Goal: Task Accomplishment & Management: Complete application form

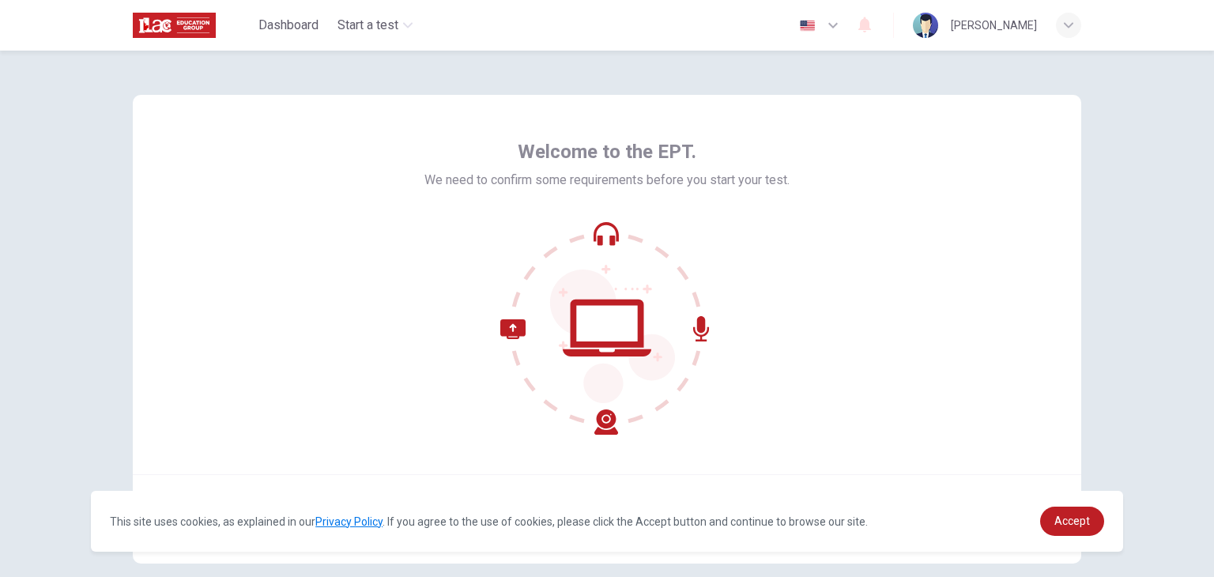
scroll to position [81, 0]
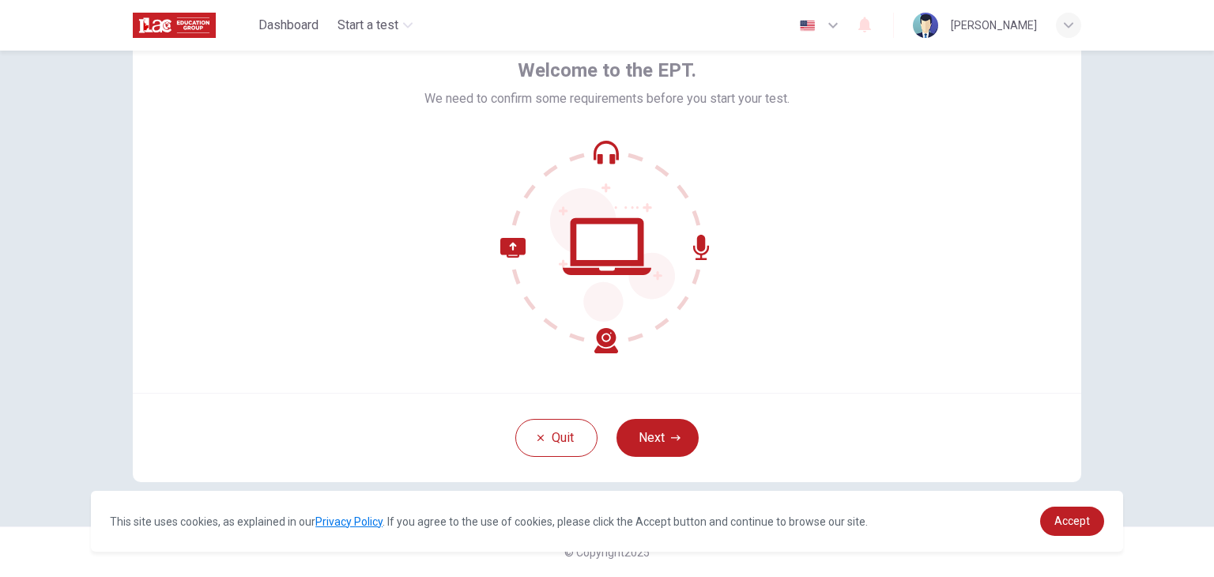
click at [644, 433] on button "Next" at bounding box center [658, 438] width 82 height 38
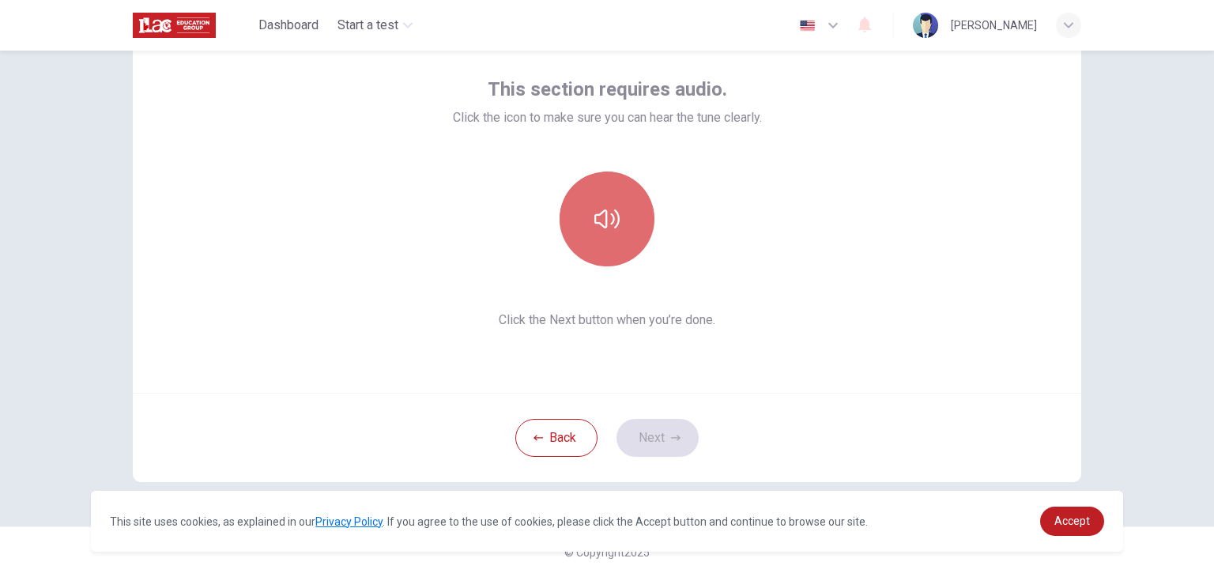
click at [596, 223] on icon "button" at bounding box center [606, 218] width 25 height 19
click at [604, 231] on icon "button" at bounding box center [606, 218] width 25 height 25
click at [613, 217] on icon "button" at bounding box center [606, 218] width 25 height 25
click at [589, 219] on button "button" at bounding box center [607, 219] width 95 height 95
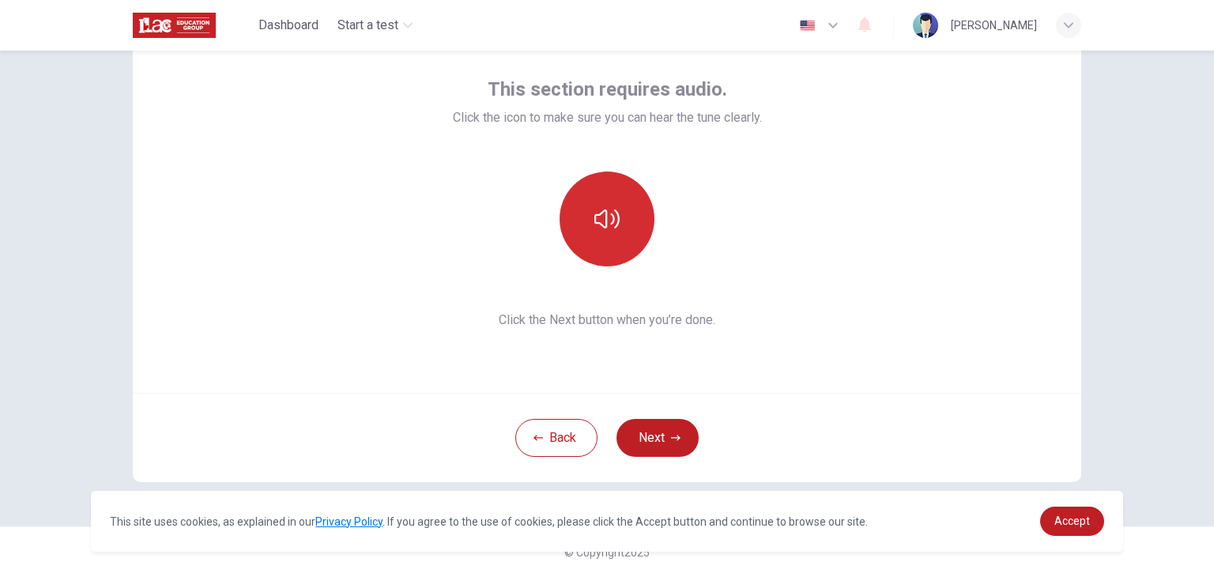
click at [598, 228] on icon "button" at bounding box center [606, 218] width 25 height 25
click at [621, 231] on button "button" at bounding box center [607, 219] width 95 height 95
click at [777, 354] on div "This section requires audio. Click the icon to make sure you can hear the tune …" at bounding box center [607, 202] width 949 height 379
click at [613, 222] on icon "button" at bounding box center [606, 218] width 25 height 19
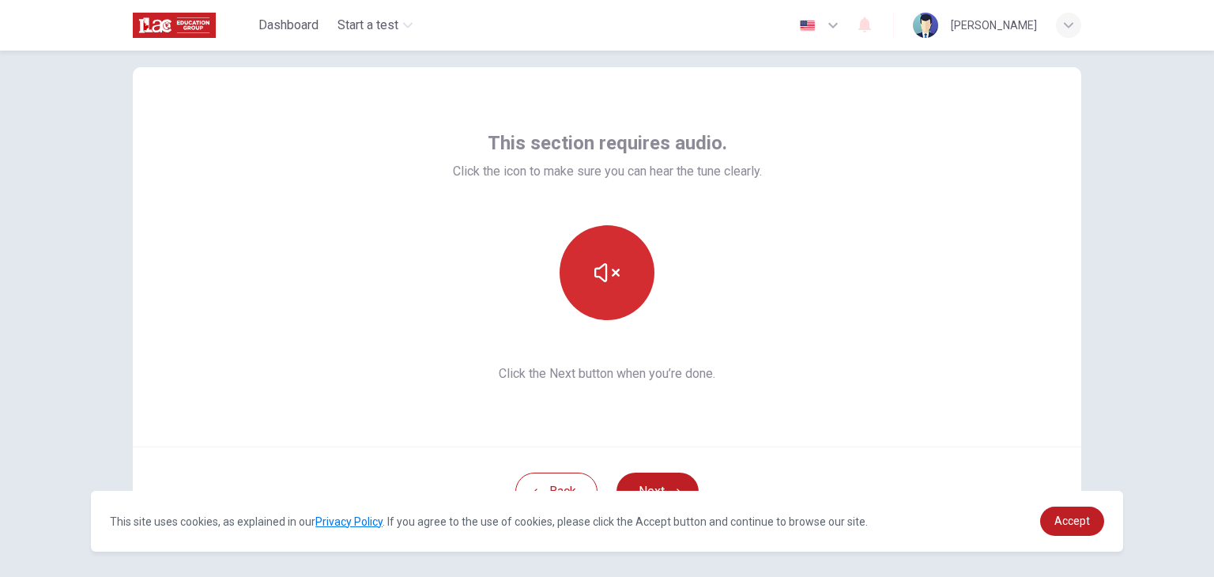
scroll to position [0, 0]
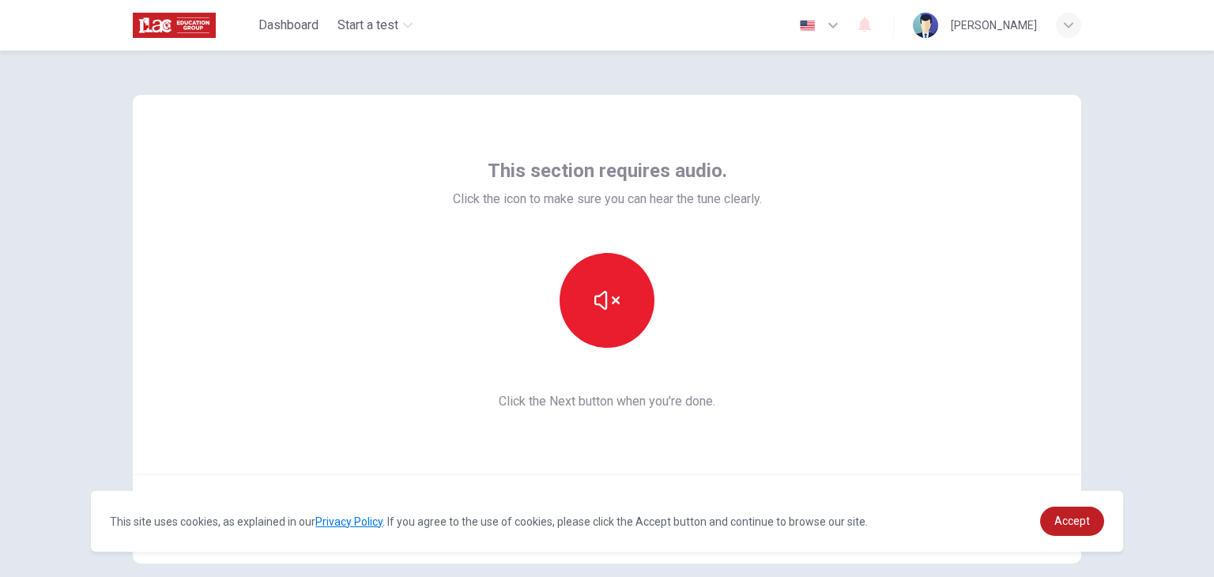
drag, startPoint x: 587, startPoint y: 303, endPoint x: 593, endPoint y: 309, distance: 8.4
click at [593, 309] on button "button" at bounding box center [607, 300] width 95 height 95
click at [594, 292] on icon "button" at bounding box center [606, 300] width 25 height 25
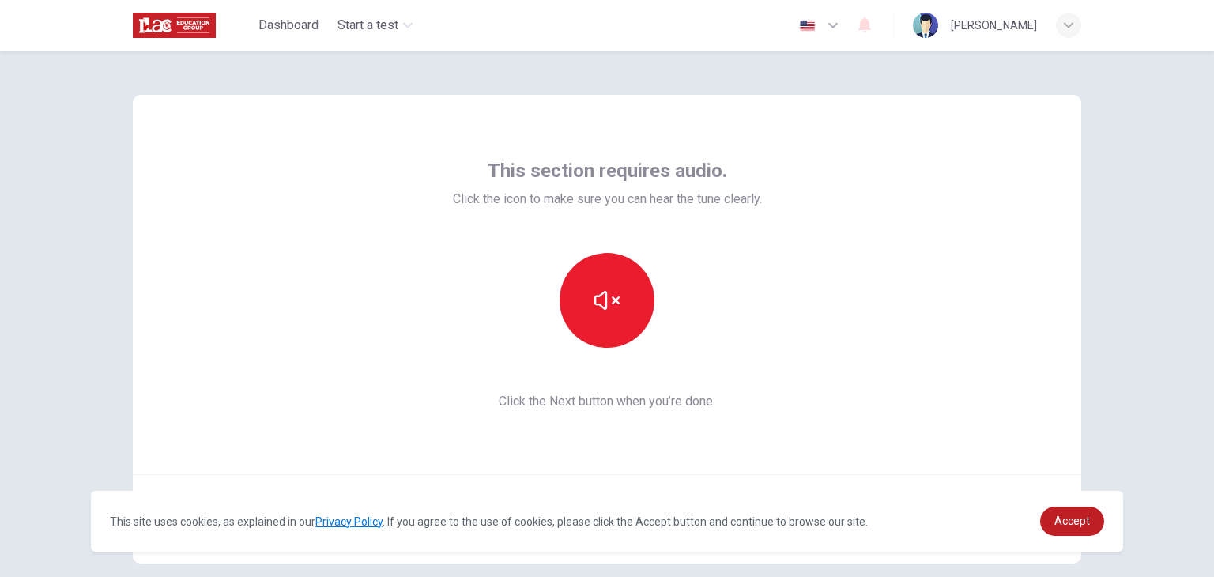
click at [594, 292] on icon "button" at bounding box center [606, 300] width 25 height 25
click at [610, 312] on icon "button" at bounding box center [606, 300] width 25 height 25
drag, startPoint x: 609, startPoint y: 319, endPoint x: 610, endPoint y: 334, distance: 15.0
click at [610, 334] on button "button" at bounding box center [607, 300] width 95 height 95
click at [640, 304] on button "button" at bounding box center [607, 300] width 95 height 95
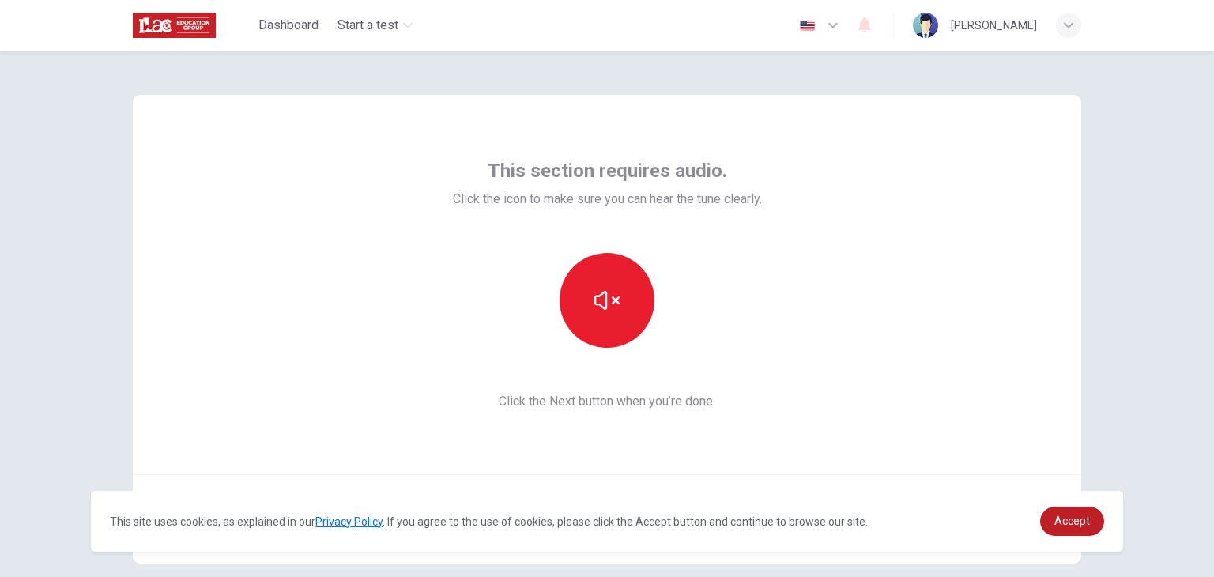
click at [614, 304] on icon "button" at bounding box center [606, 300] width 25 height 25
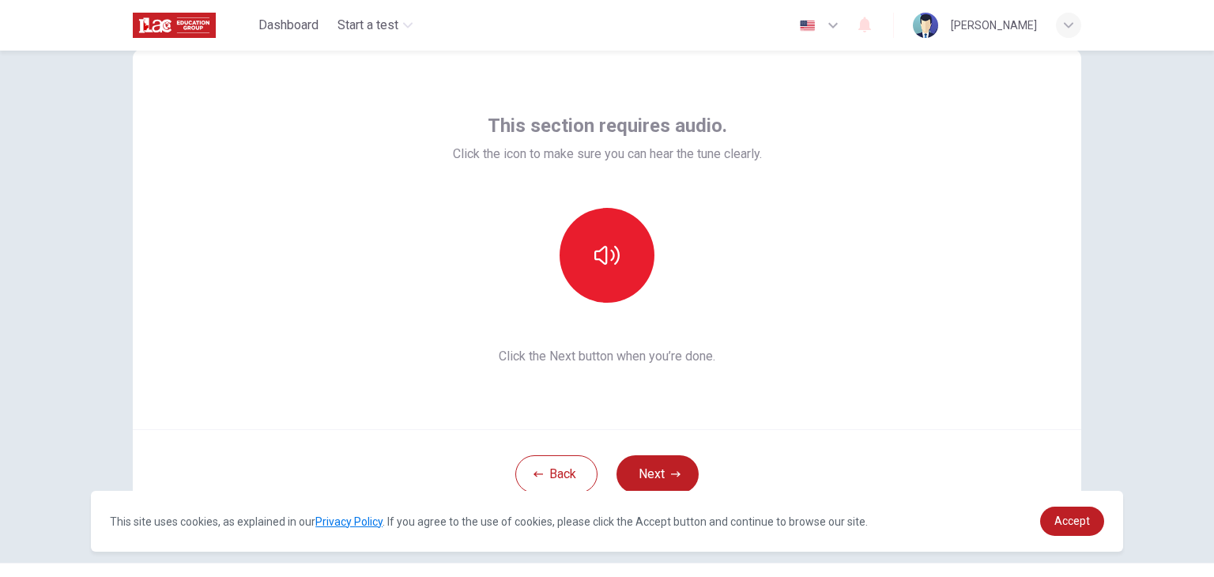
scroll to position [81, 0]
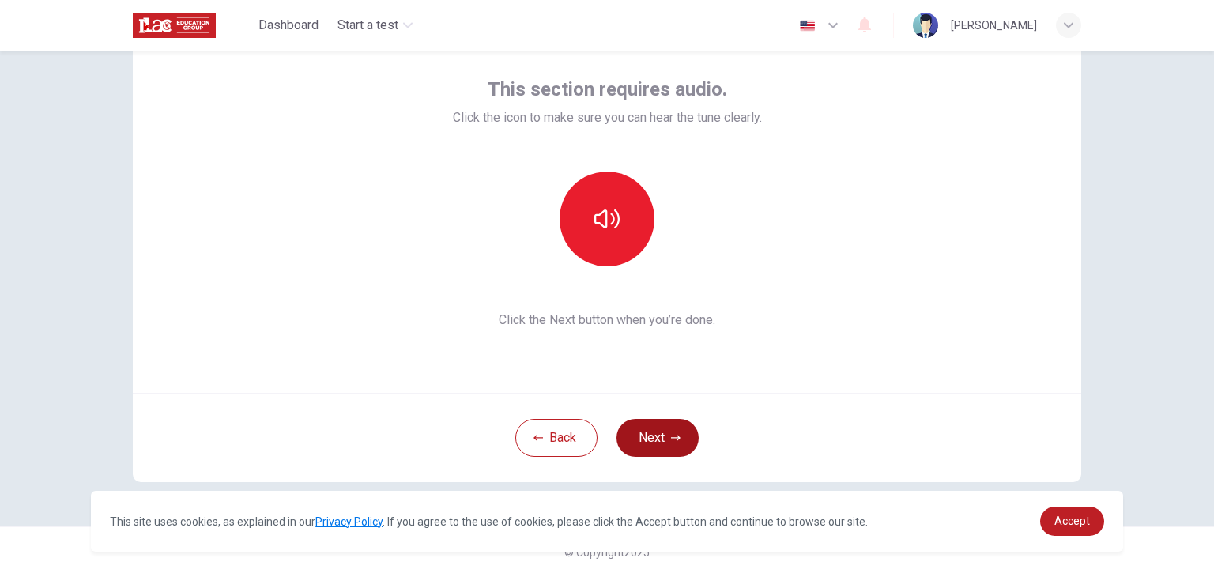
click at [645, 429] on button "Next" at bounding box center [658, 438] width 82 height 38
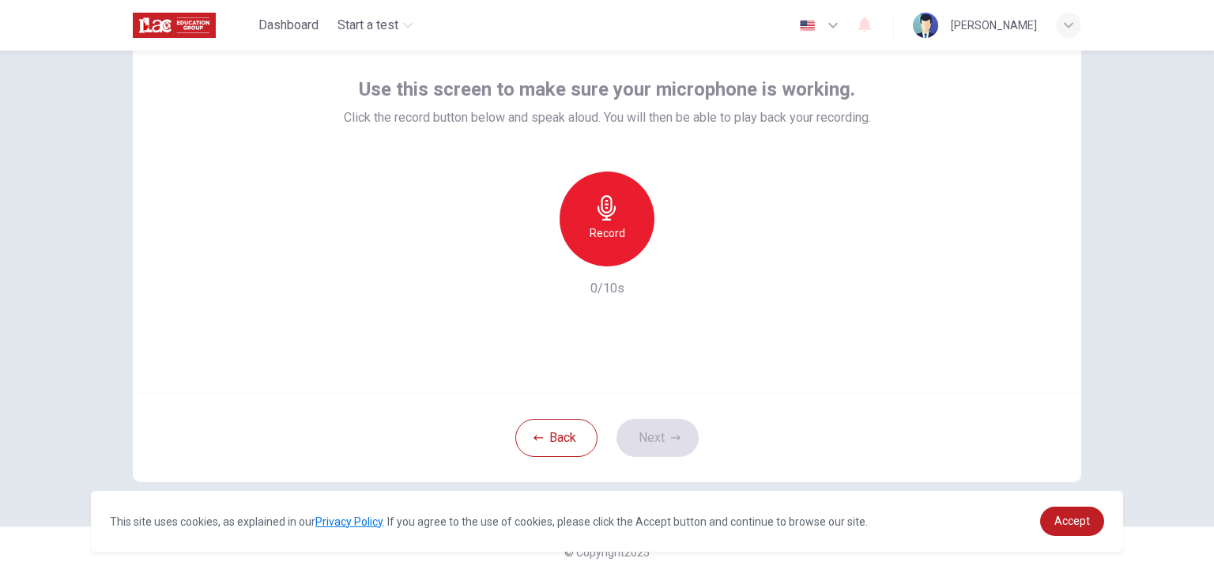
click at [621, 216] on div "Record" at bounding box center [607, 219] width 95 height 95
click at [662, 250] on div "Record" at bounding box center [607, 219] width 171 height 95
click at [672, 261] on icon "button" at bounding box center [680, 254] width 16 height 16
click at [673, 258] on icon "button" at bounding box center [680, 254] width 16 height 16
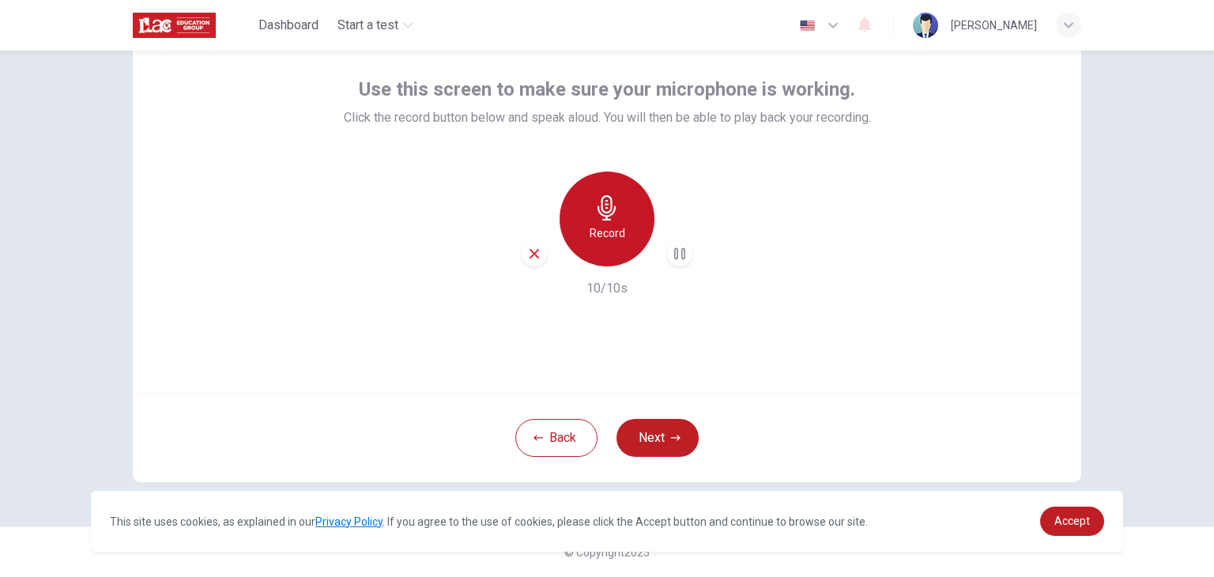
click at [614, 232] on h6 "Record" at bounding box center [608, 233] width 36 height 19
click at [672, 257] on icon "button" at bounding box center [680, 254] width 16 height 16
click at [728, 371] on div "Use this screen to make sure your microphone is working. Click the record butto…" at bounding box center [607, 202] width 949 height 379
click at [536, 249] on icon "button" at bounding box center [534, 254] width 14 height 14
click at [626, 238] on div "Record" at bounding box center [607, 219] width 95 height 95
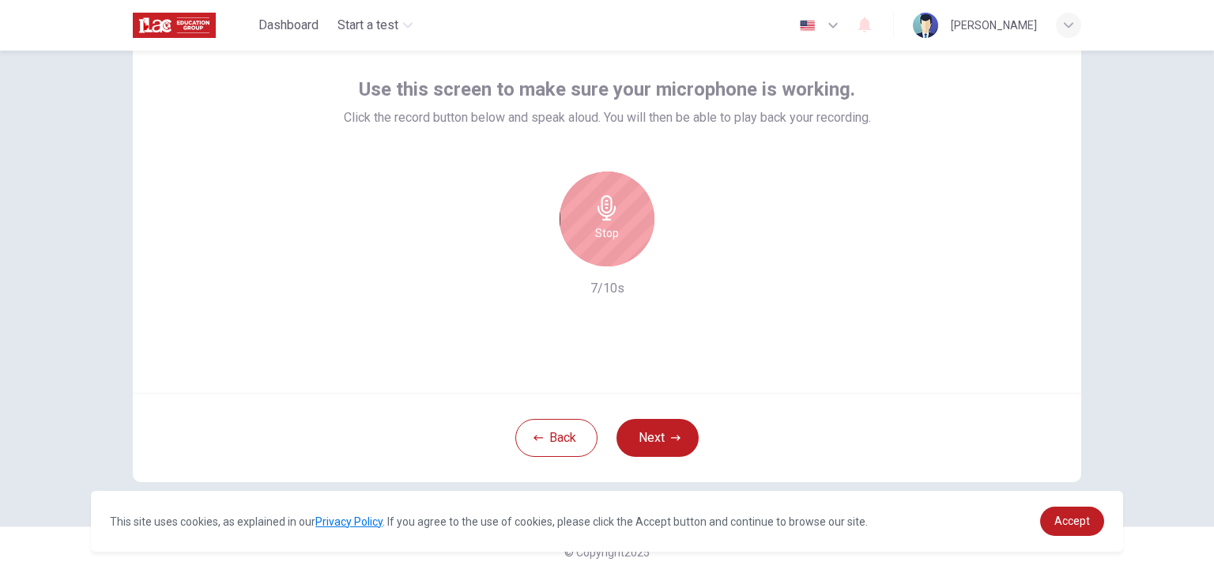
click at [609, 222] on div "Stop" at bounding box center [607, 219] width 95 height 95
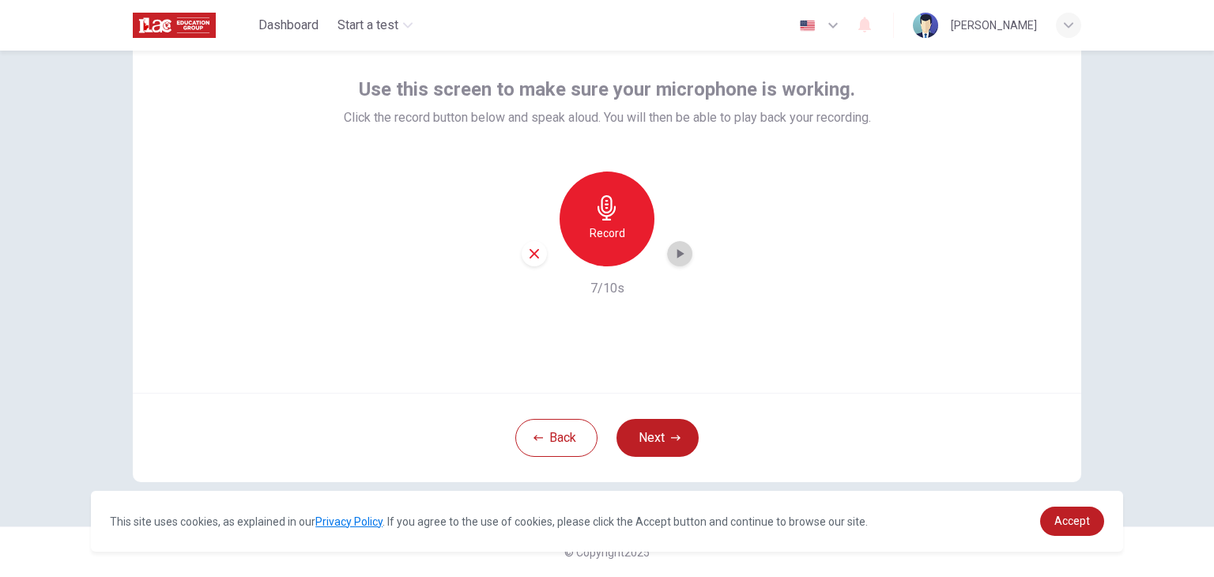
click at [683, 259] on icon "button" at bounding box center [680, 254] width 16 height 16
click at [667, 255] on div "button" at bounding box center [679, 253] width 25 height 25
click at [672, 253] on icon "button" at bounding box center [680, 254] width 16 height 16
click at [682, 259] on icon "button" at bounding box center [680, 254] width 16 height 16
click at [534, 258] on icon "button" at bounding box center [534, 254] width 14 height 14
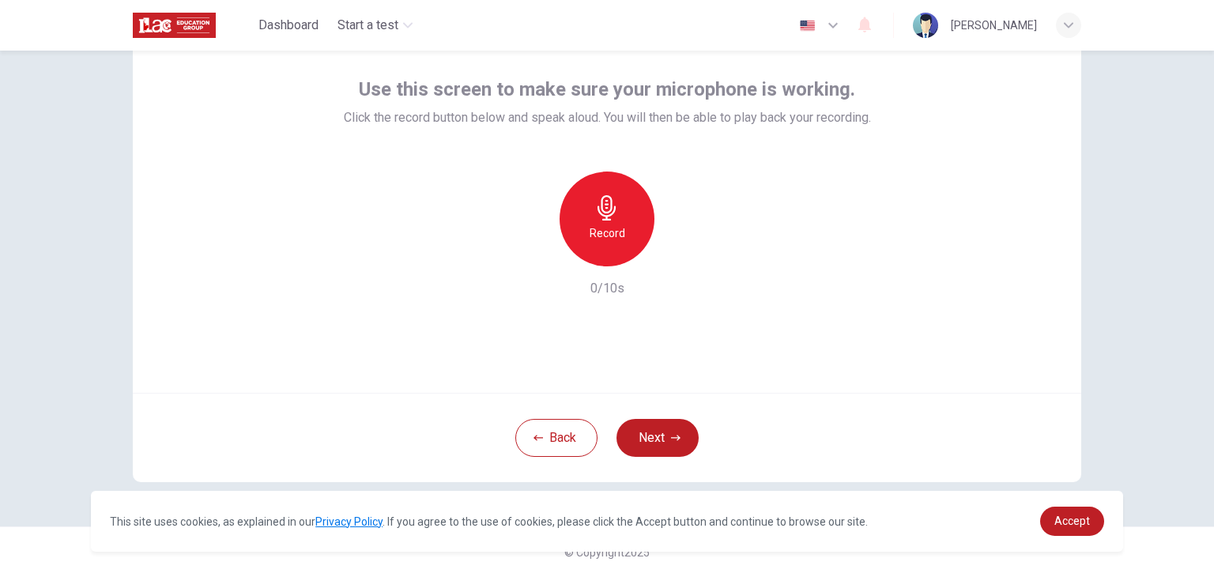
click at [631, 248] on div "Record" at bounding box center [607, 219] width 95 height 95
click at [606, 213] on icon "button" at bounding box center [606, 207] width 25 height 25
click at [657, 253] on div "Record" at bounding box center [607, 219] width 171 height 95
click at [673, 257] on icon "button" at bounding box center [680, 254] width 16 height 16
drag, startPoint x: 1109, startPoint y: 533, endPoint x: 1091, endPoint y: 526, distance: 19.2
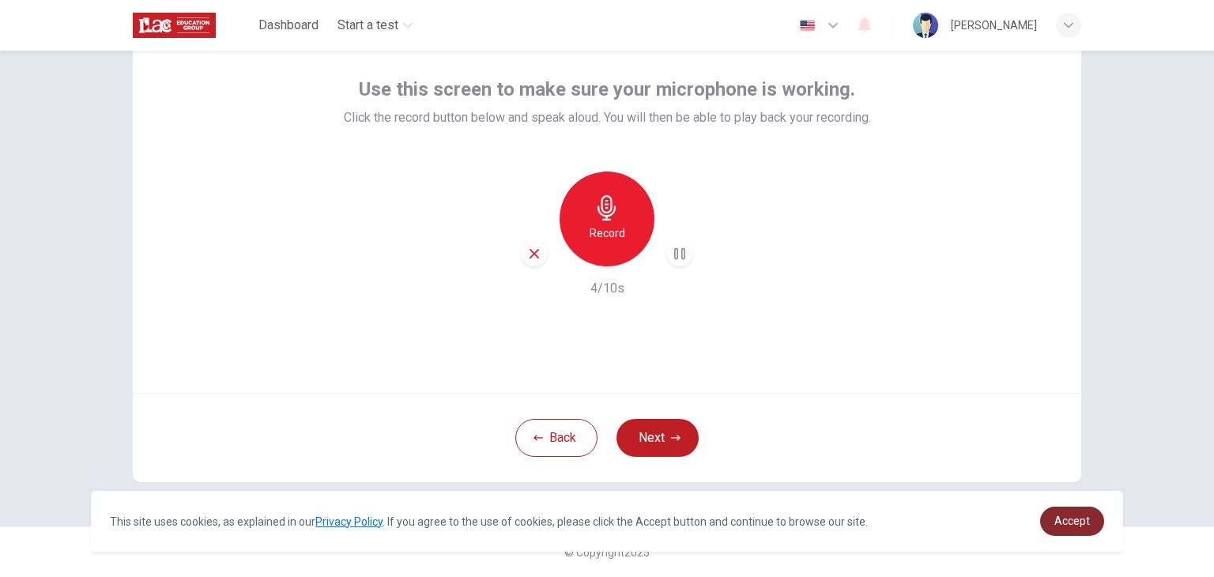
click at [1106, 533] on div "This site uses cookies, as explained in our Privacy Policy . If you agree to th…" at bounding box center [607, 521] width 1032 height 61
click at [1087, 525] on span "Accept" at bounding box center [1073, 521] width 36 height 13
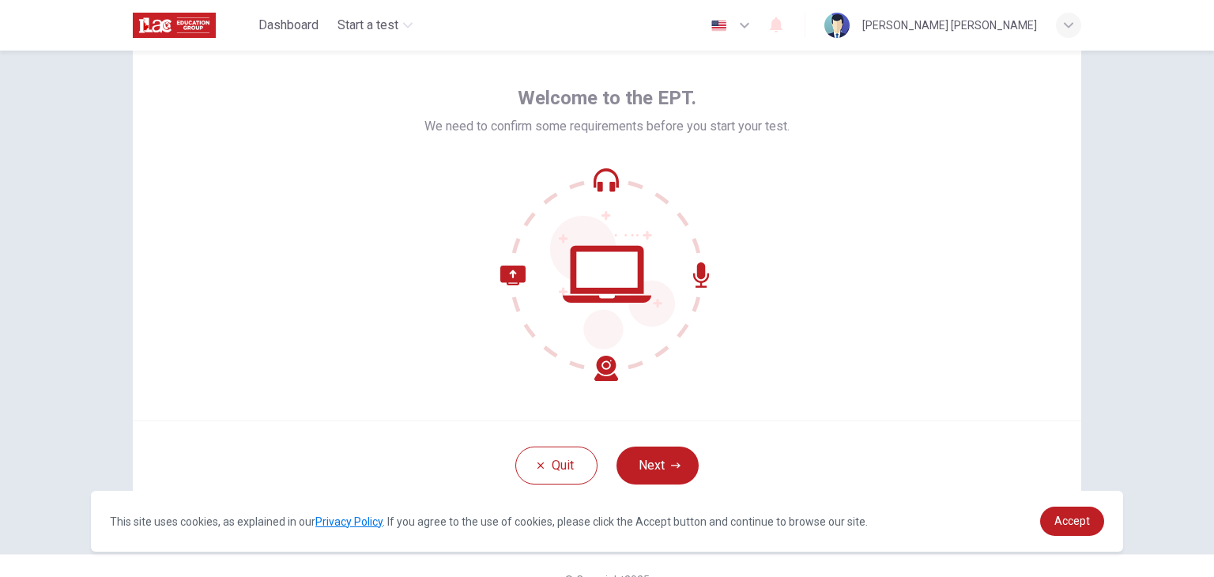
scroll to position [81, 0]
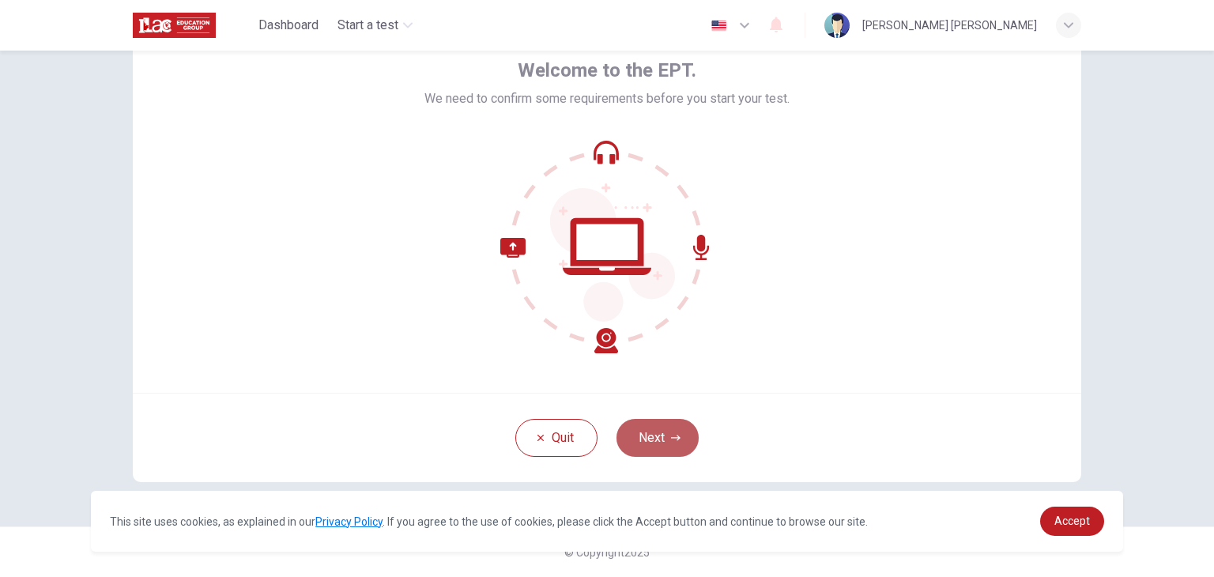
click at [673, 432] on button "Next" at bounding box center [658, 438] width 82 height 38
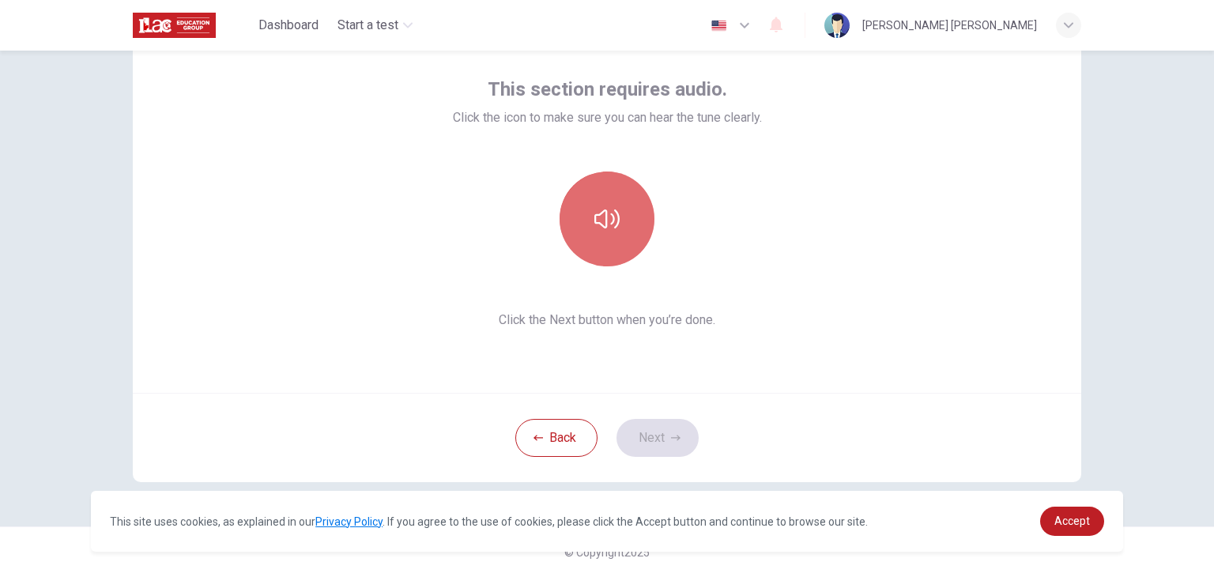
click at [633, 203] on button "button" at bounding box center [607, 219] width 95 height 95
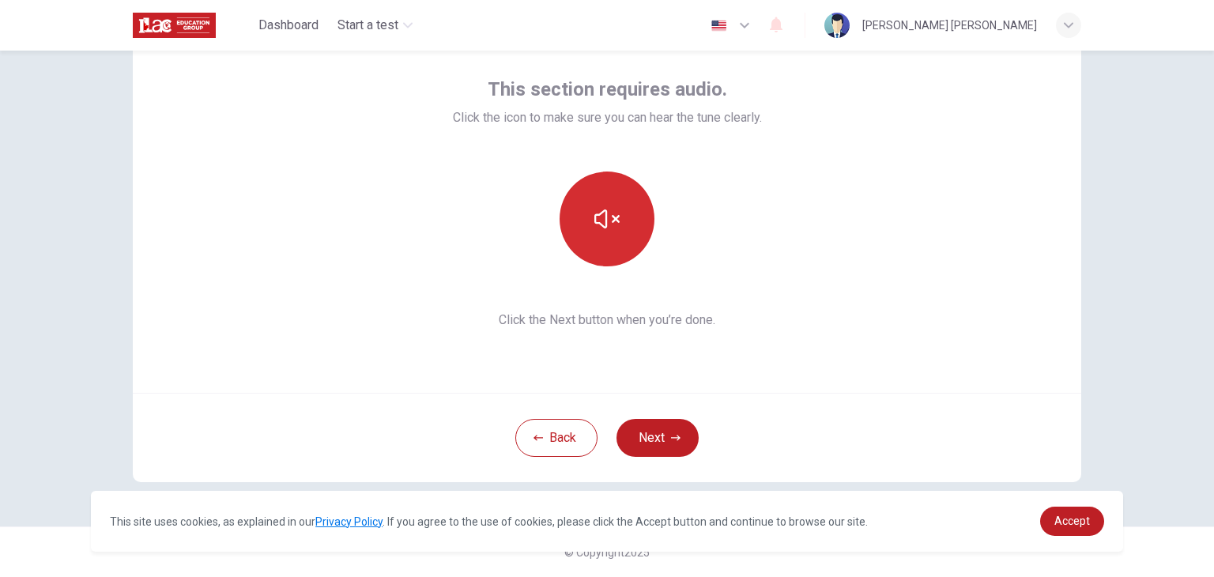
click at [633, 203] on button "button" at bounding box center [607, 219] width 95 height 95
click at [662, 430] on button "Next" at bounding box center [658, 438] width 82 height 38
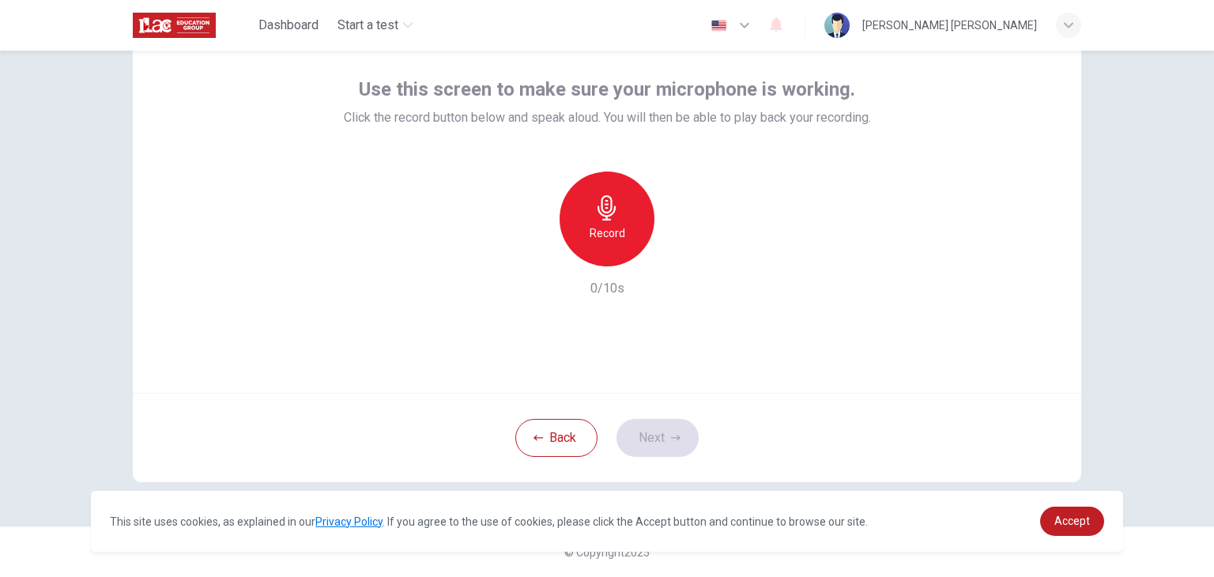
click at [612, 216] on icon "button" at bounding box center [606, 207] width 25 height 25
click at [613, 224] on div "Stop" at bounding box center [607, 219] width 95 height 95
click at [682, 257] on icon "button" at bounding box center [680, 254] width 16 height 16
click at [534, 262] on div "button" at bounding box center [534, 253] width 25 height 25
click at [671, 437] on icon "button" at bounding box center [675, 438] width 9 height 6
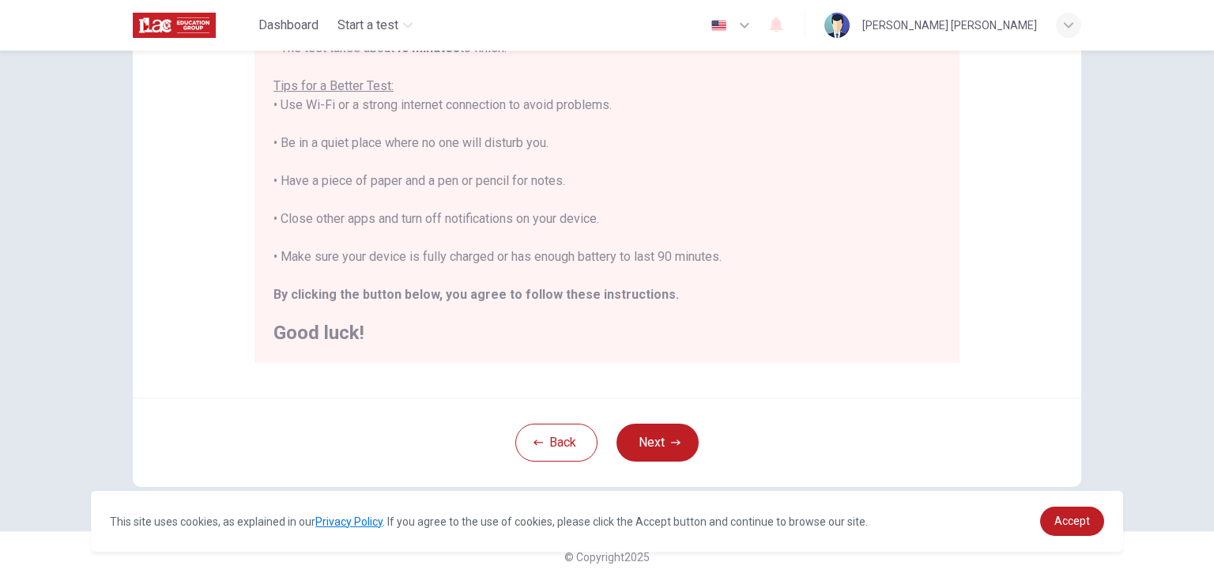
scroll to position [302, 0]
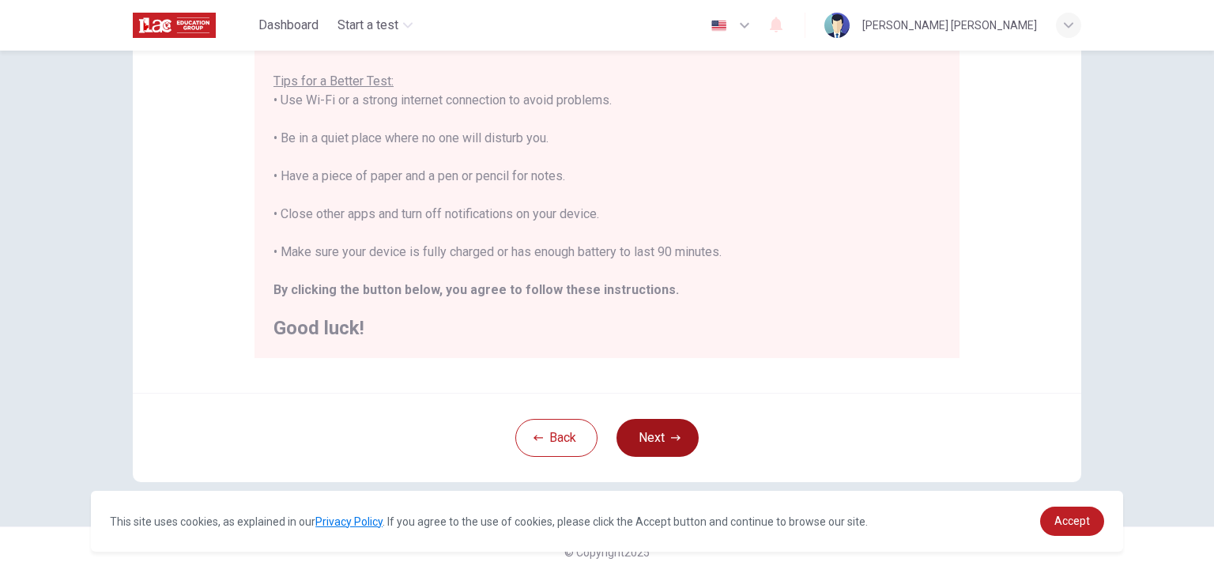
click at [650, 447] on button "Next" at bounding box center [658, 438] width 82 height 38
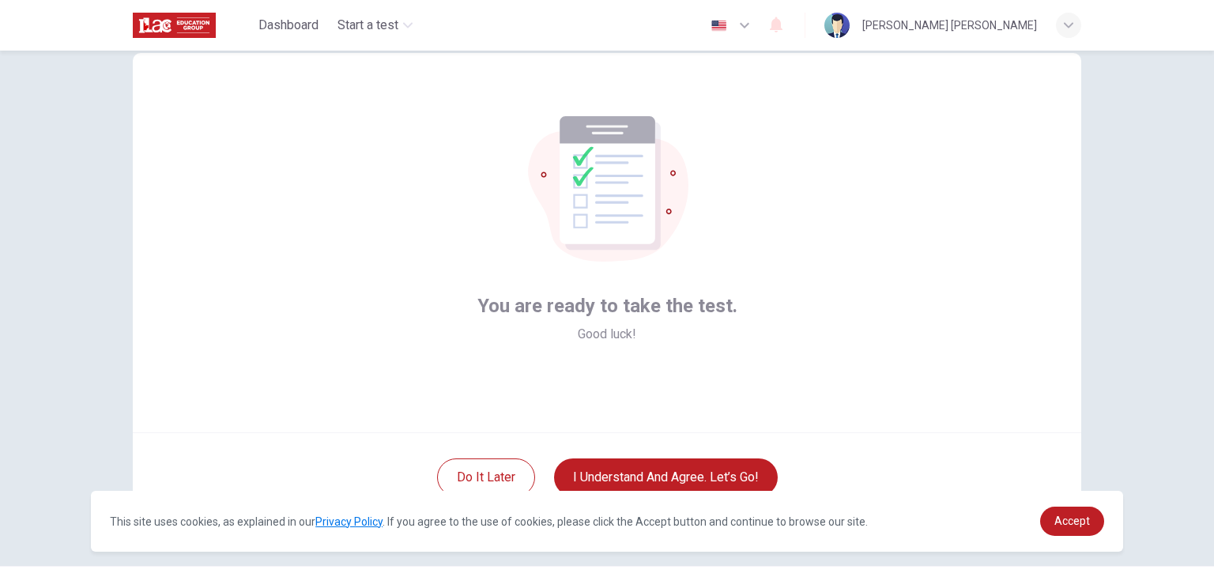
scroll to position [81, 0]
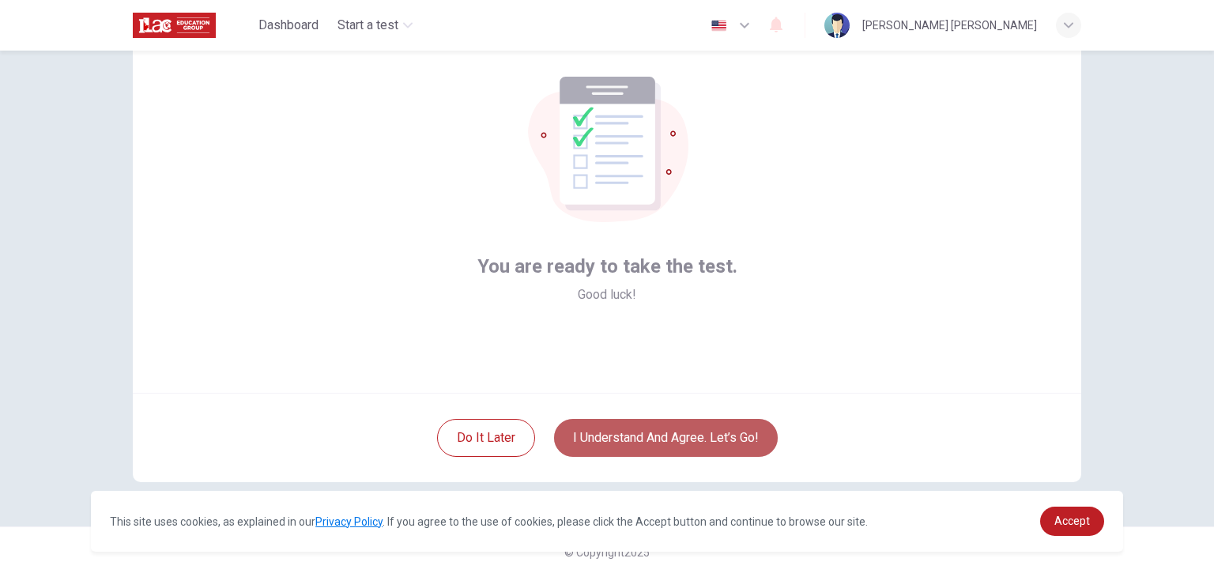
click at [612, 437] on button "I understand and agree. Let’s go!" at bounding box center [666, 438] width 224 height 38
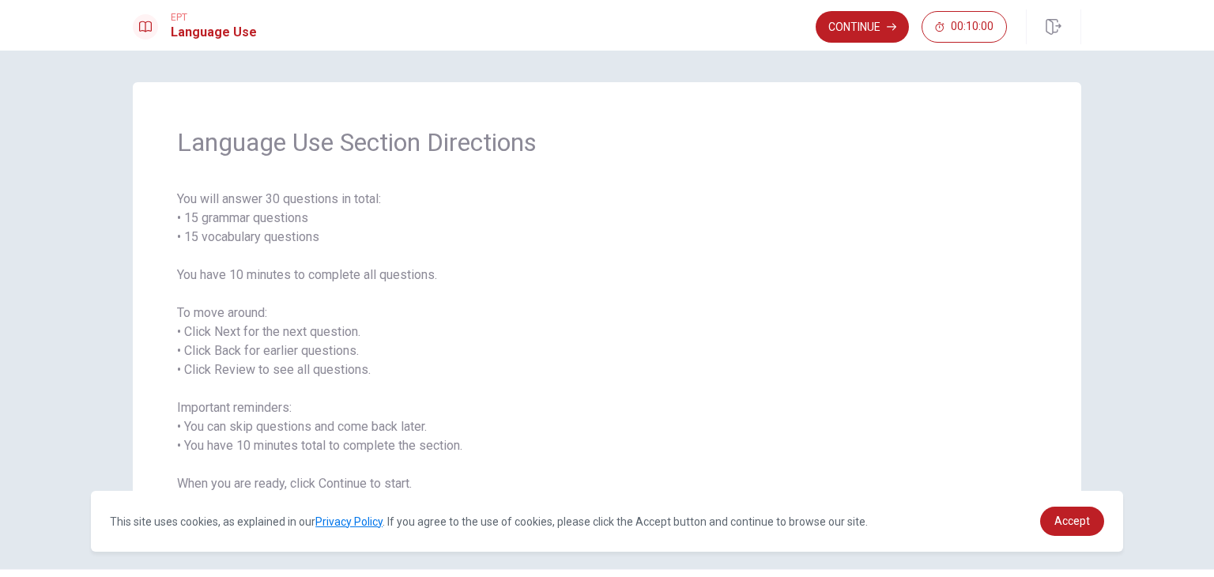
scroll to position [43, 0]
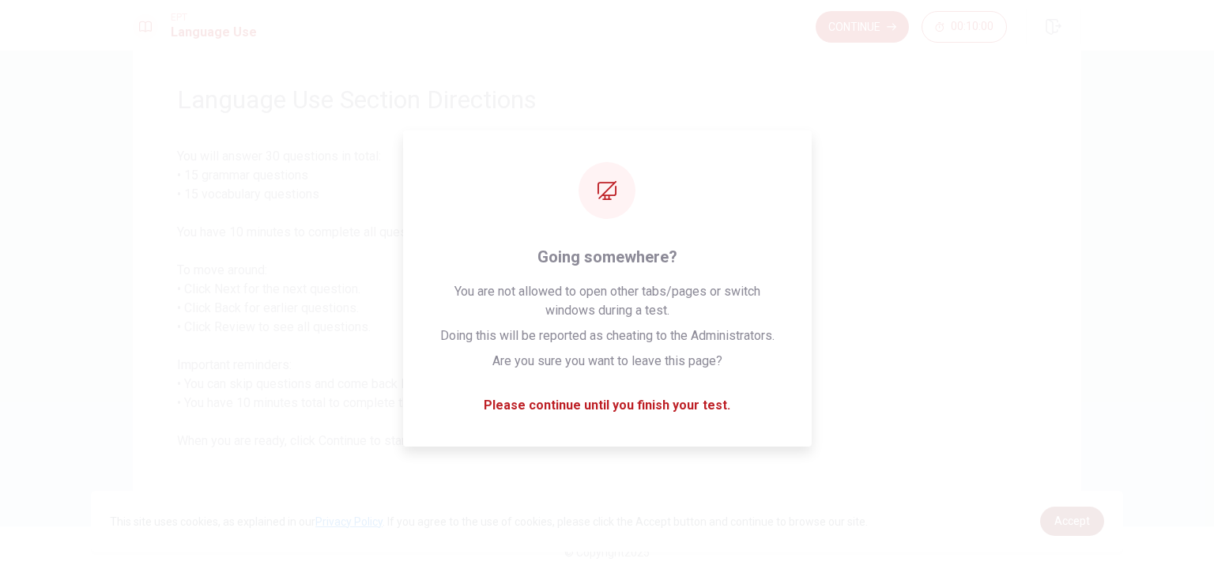
click at [1055, 519] on link "Accept" at bounding box center [1072, 521] width 64 height 29
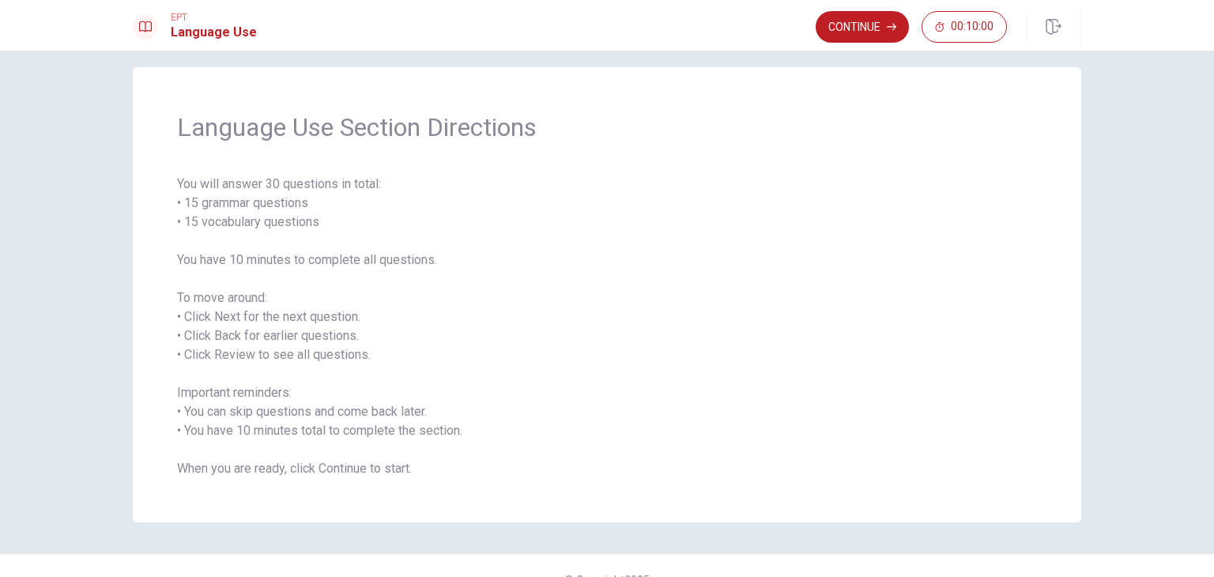
scroll to position [0, 0]
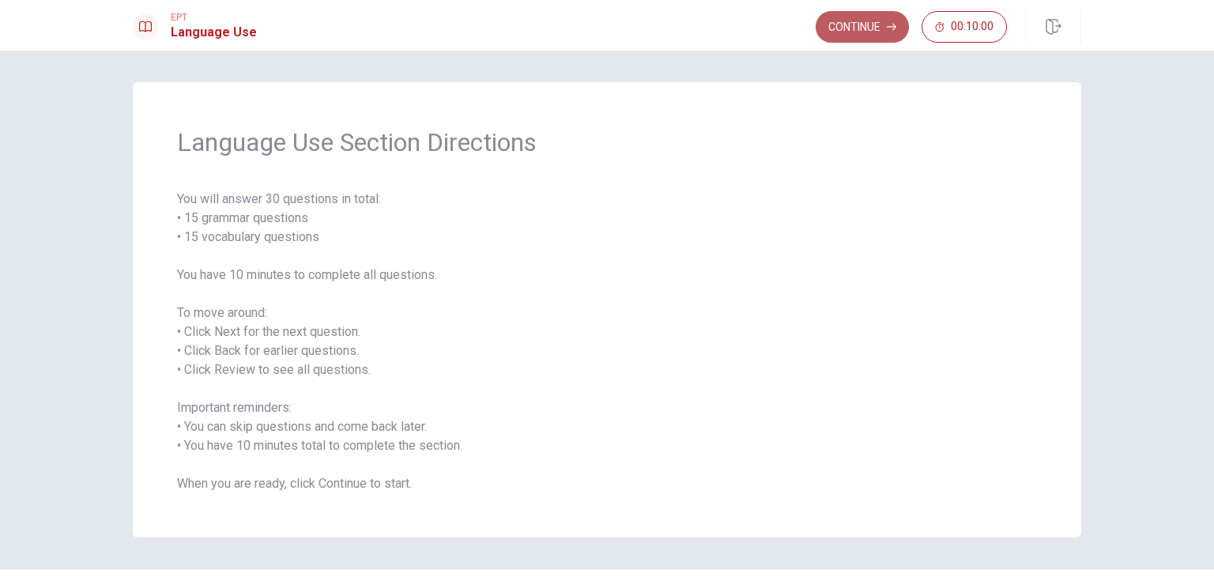
click at [862, 25] on button "Continue" at bounding box center [862, 27] width 93 height 32
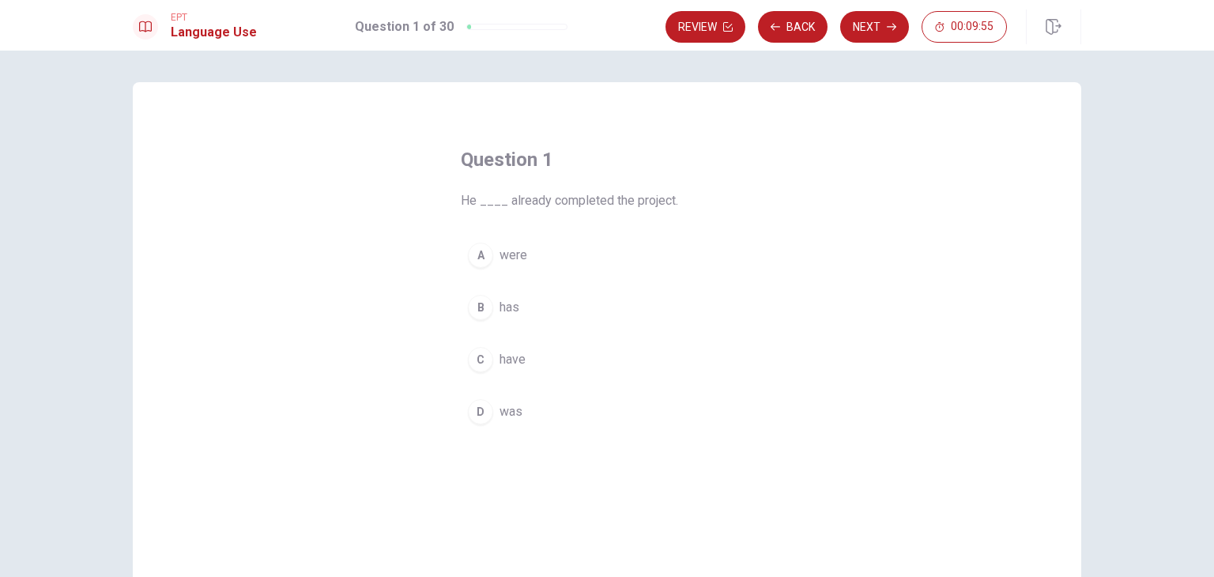
click at [481, 304] on div "B" at bounding box center [480, 307] width 25 height 25
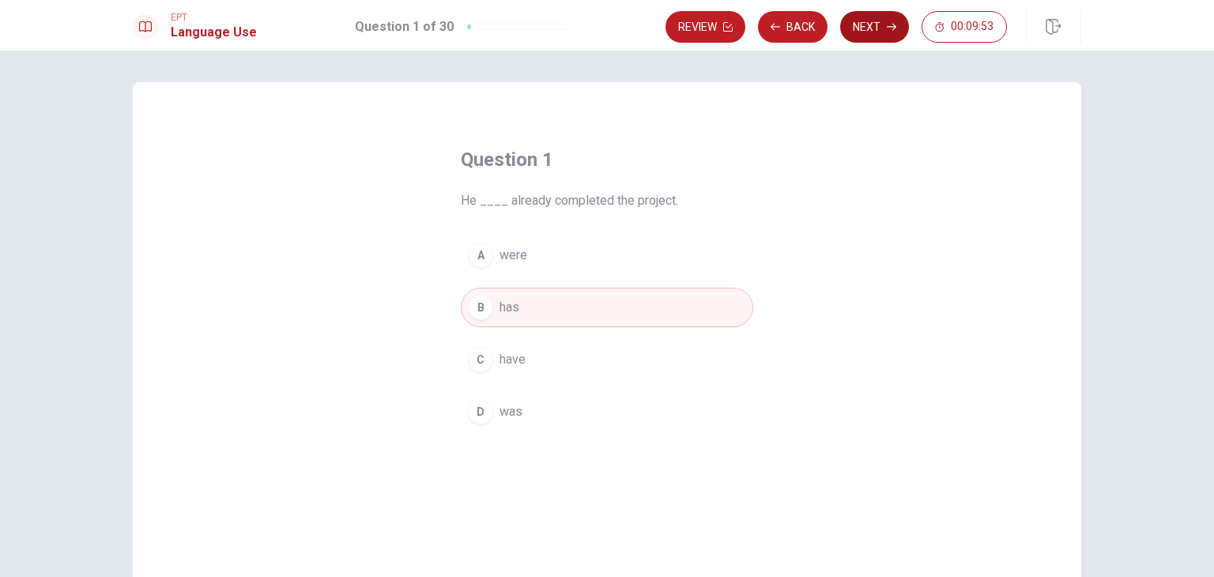
click at [870, 20] on button "Next" at bounding box center [874, 27] width 69 height 32
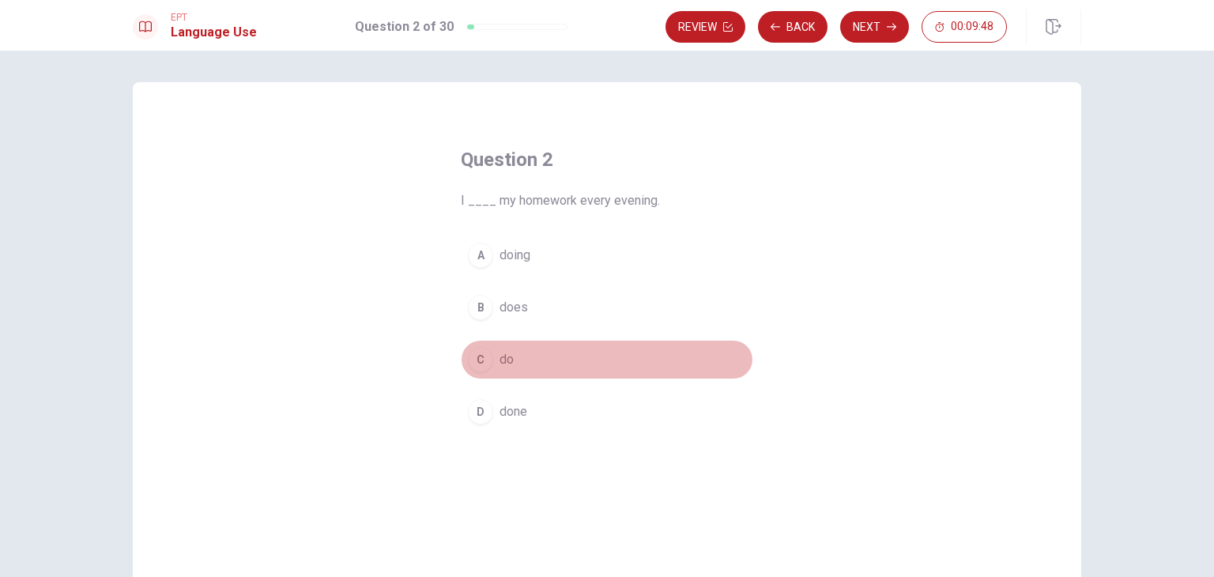
click at [488, 360] on div "C" at bounding box center [480, 359] width 25 height 25
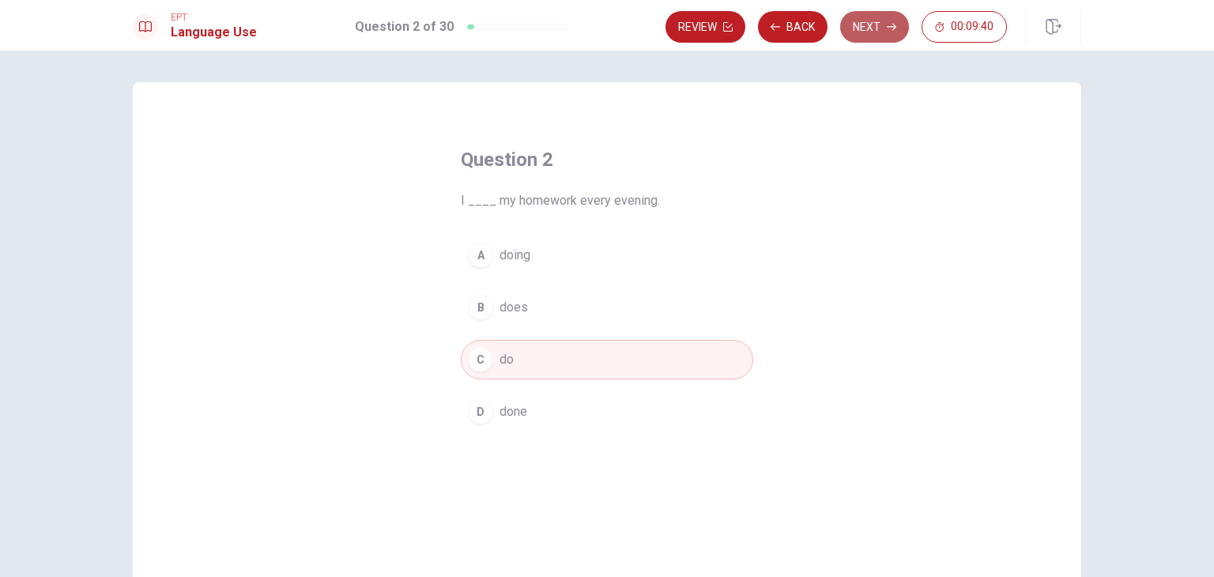
click at [869, 29] on button "Next" at bounding box center [874, 27] width 69 height 32
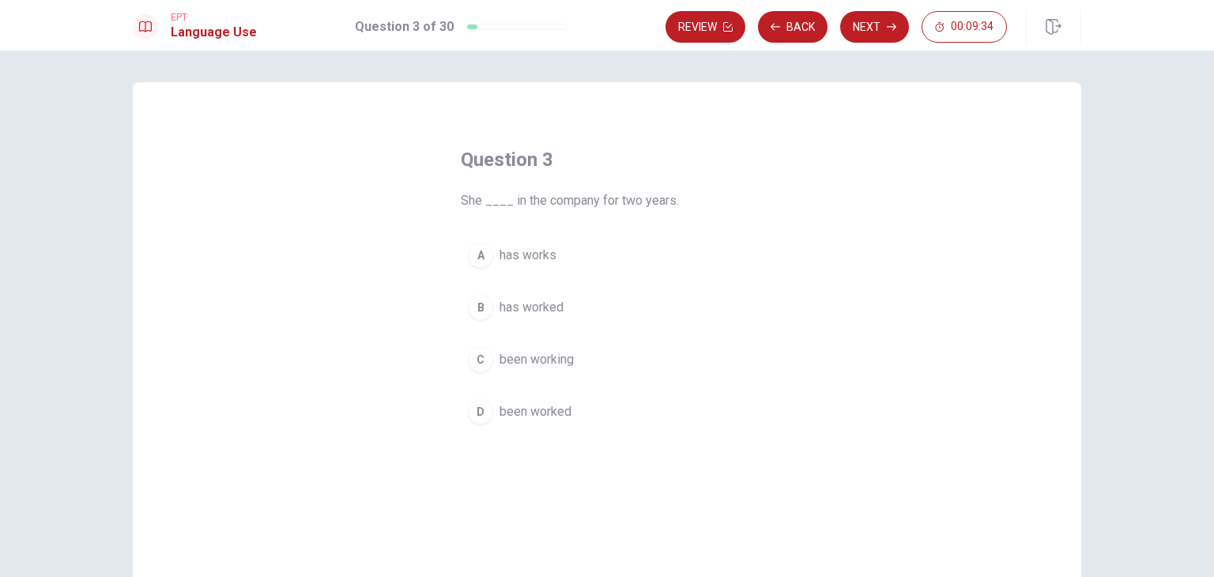
click at [482, 314] on div "B" at bounding box center [480, 307] width 25 height 25
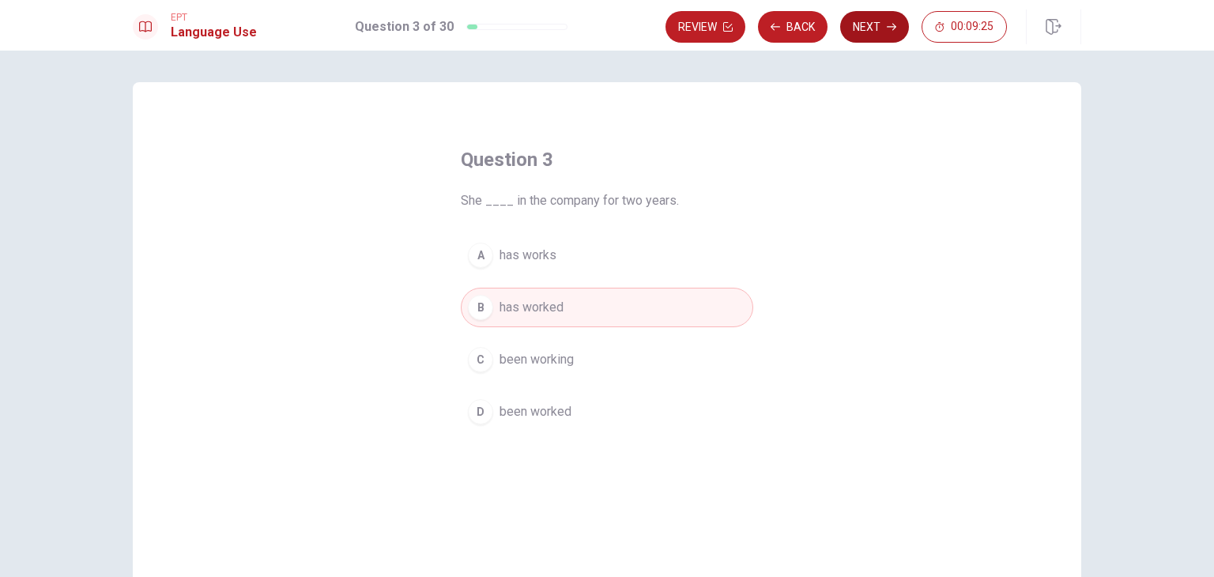
click at [877, 28] on button "Next" at bounding box center [874, 27] width 69 height 32
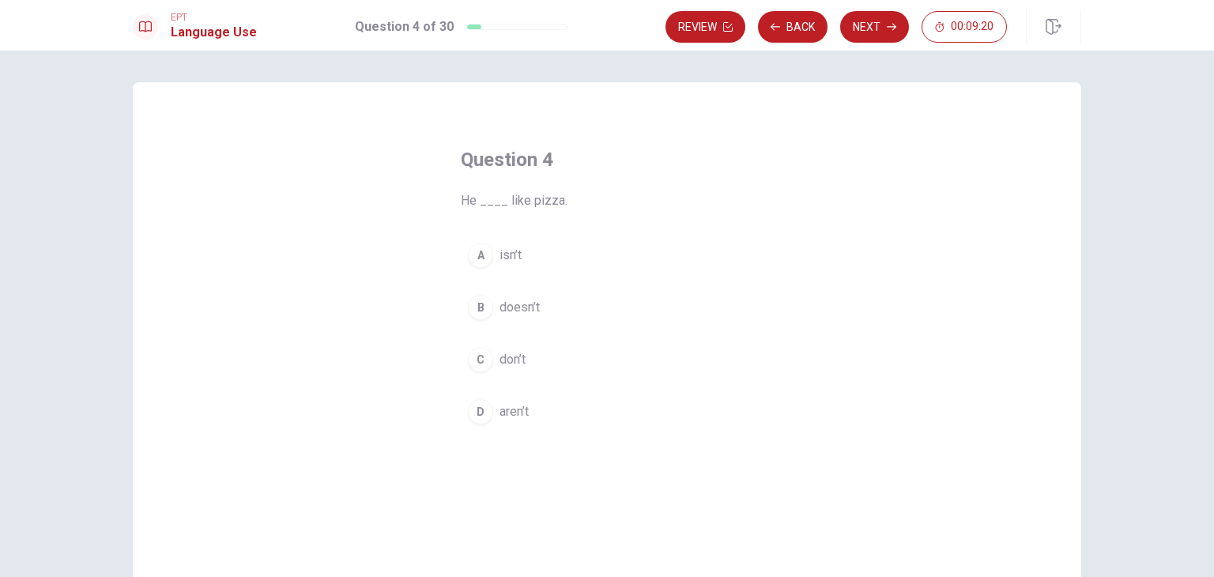
click at [482, 306] on div "B" at bounding box center [480, 307] width 25 height 25
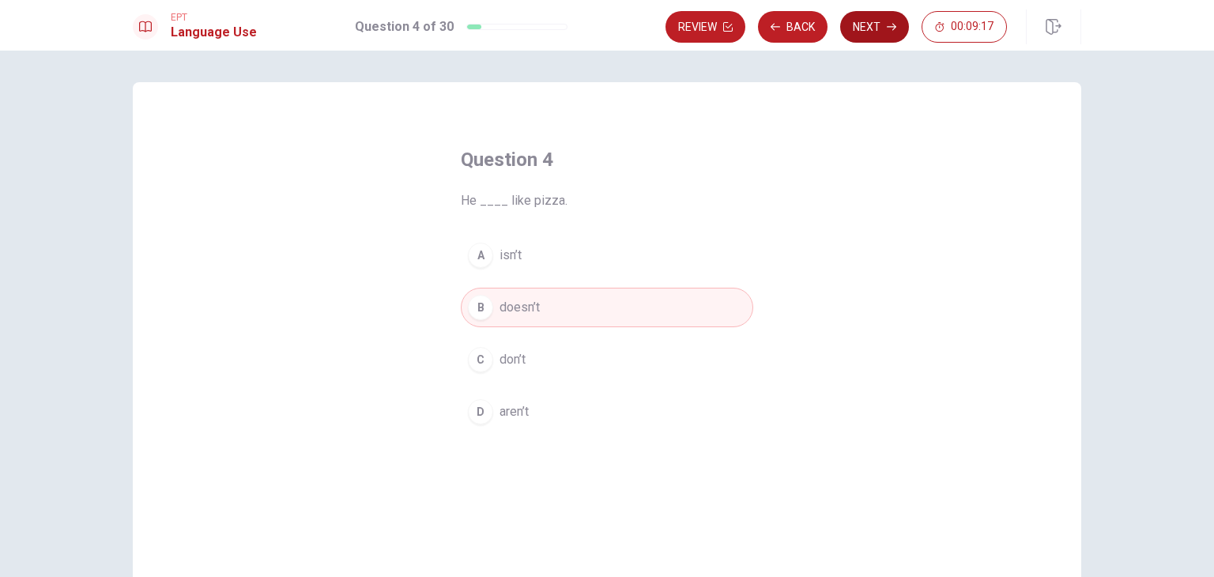
click at [889, 30] on icon "button" at bounding box center [891, 26] width 9 height 9
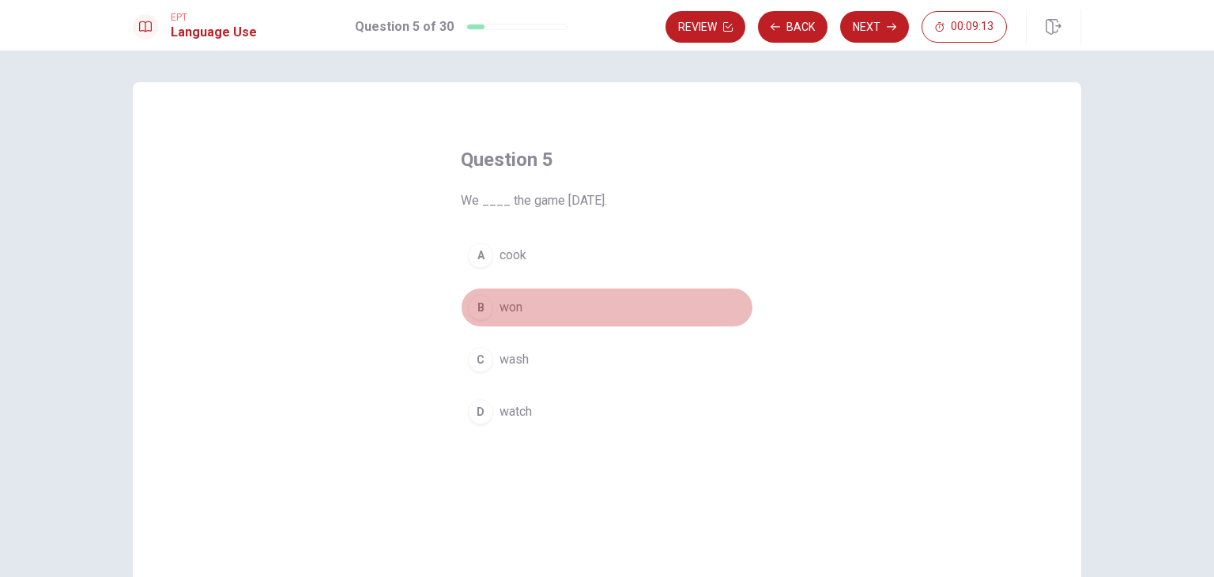
click at [474, 302] on div "B" at bounding box center [480, 307] width 25 height 25
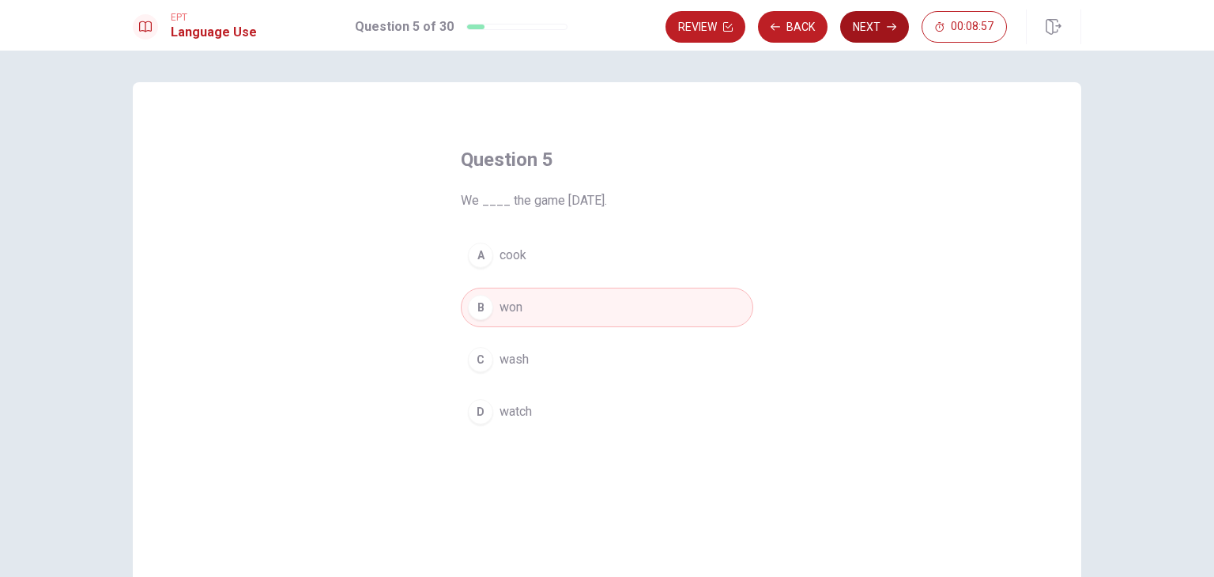
click at [858, 21] on button "Next" at bounding box center [874, 27] width 69 height 32
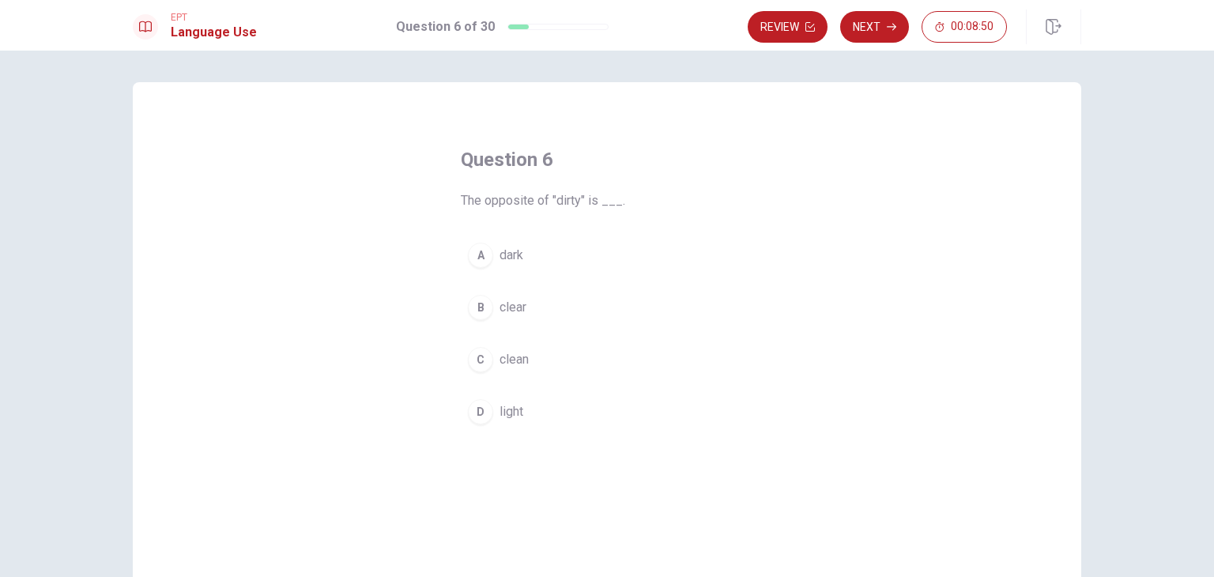
click at [481, 343] on button "C clean" at bounding box center [607, 360] width 292 height 40
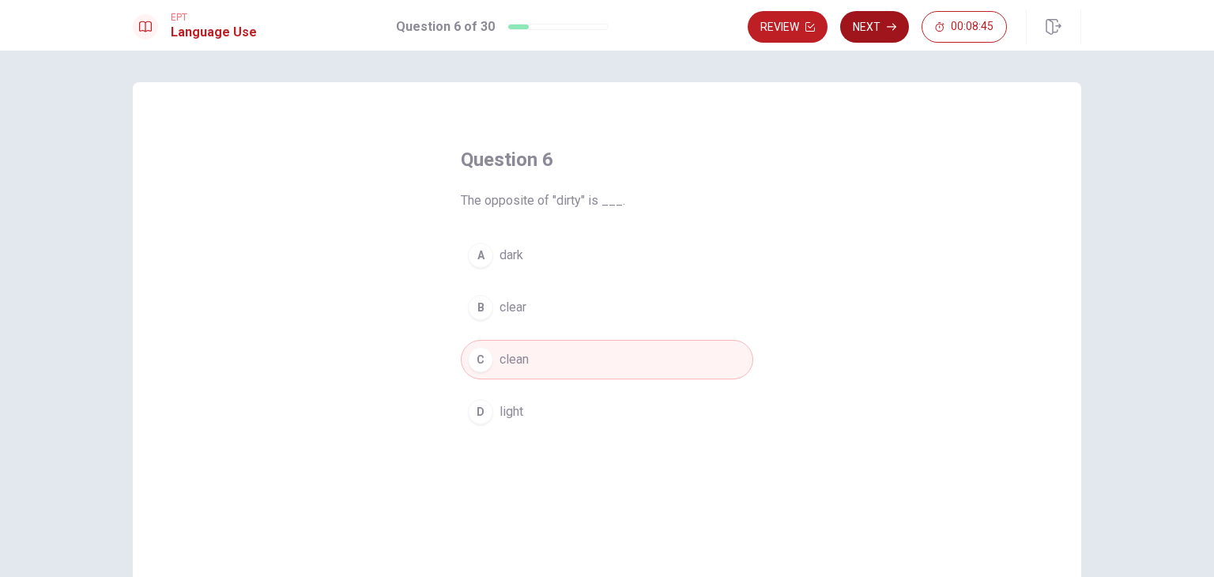
click at [871, 32] on button "Next" at bounding box center [874, 27] width 69 height 32
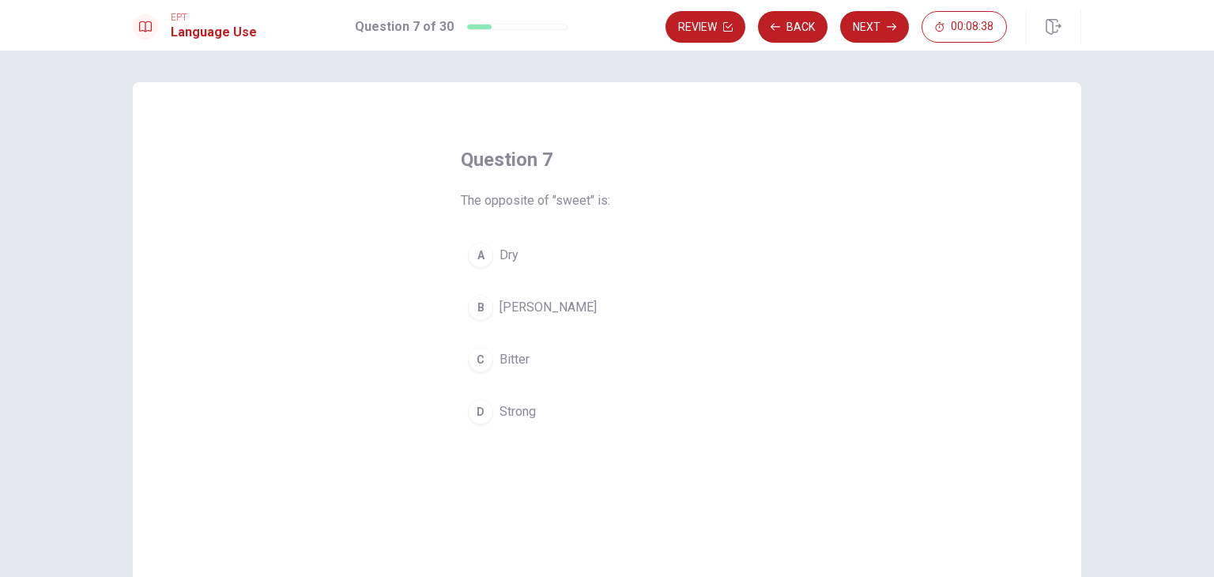
click at [478, 358] on div "C" at bounding box center [480, 359] width 25 height 25
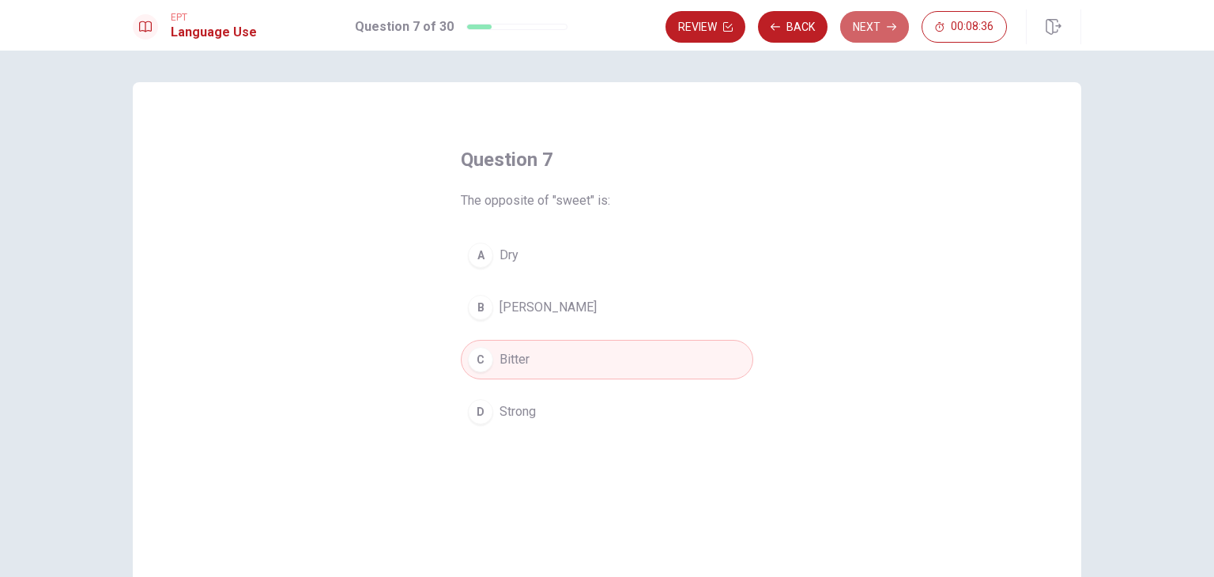
click at [865, 32] on button "Next" at bounding box center [874, 27] width 69 height 32
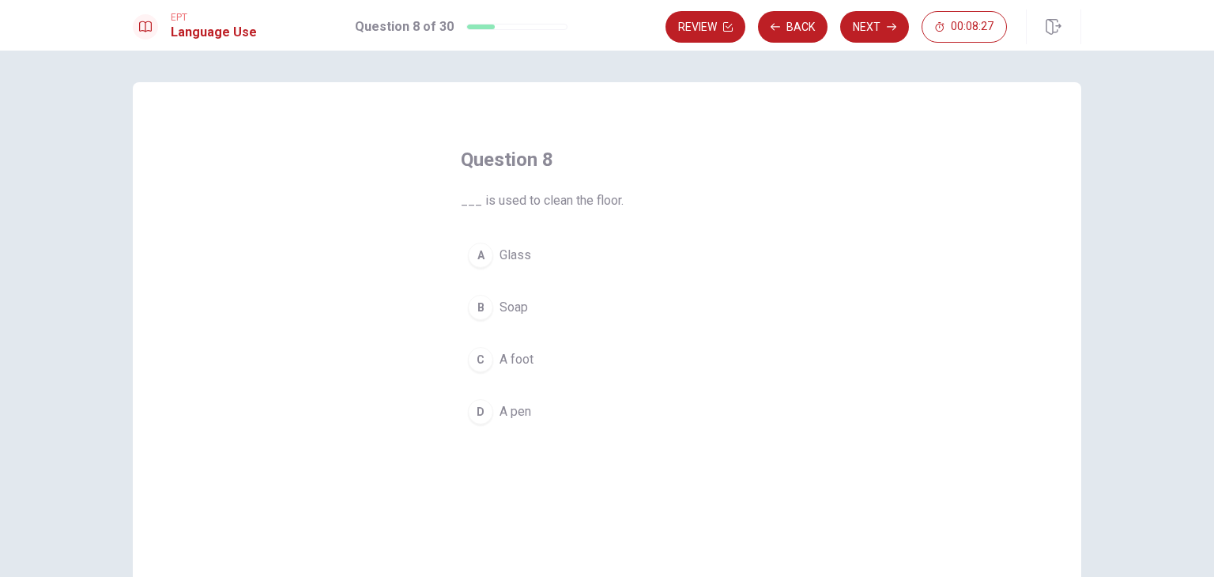
click at [482, 310] on div "B" at bounding box center [480, 307] width 25 height 25
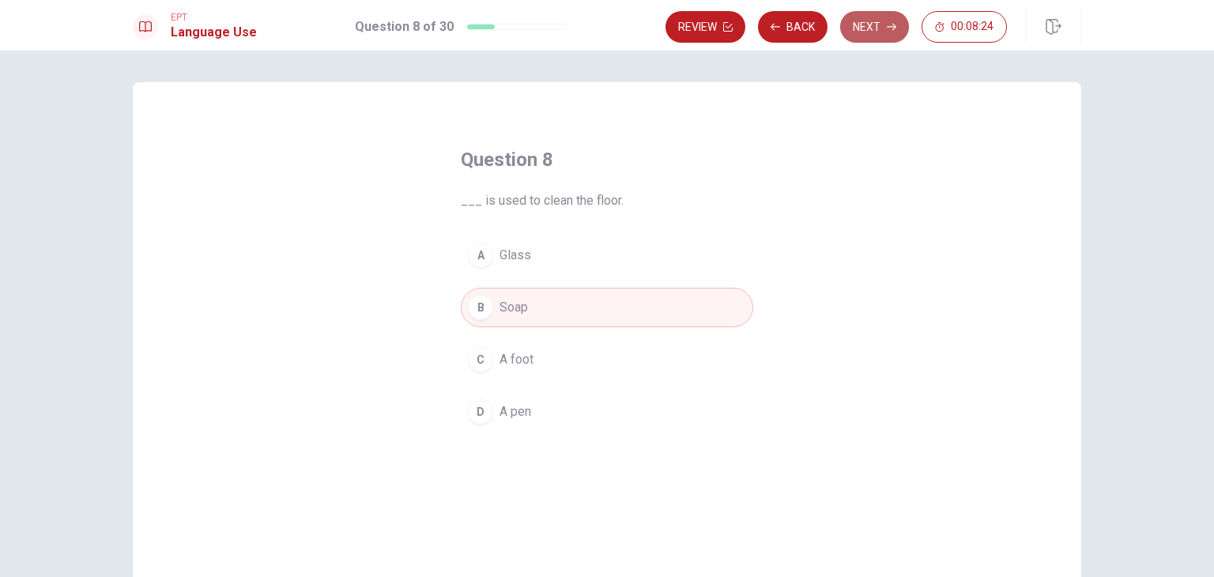
click at [881, 32] on button "Next" at bounding box center [874, 27] width 69 height 32
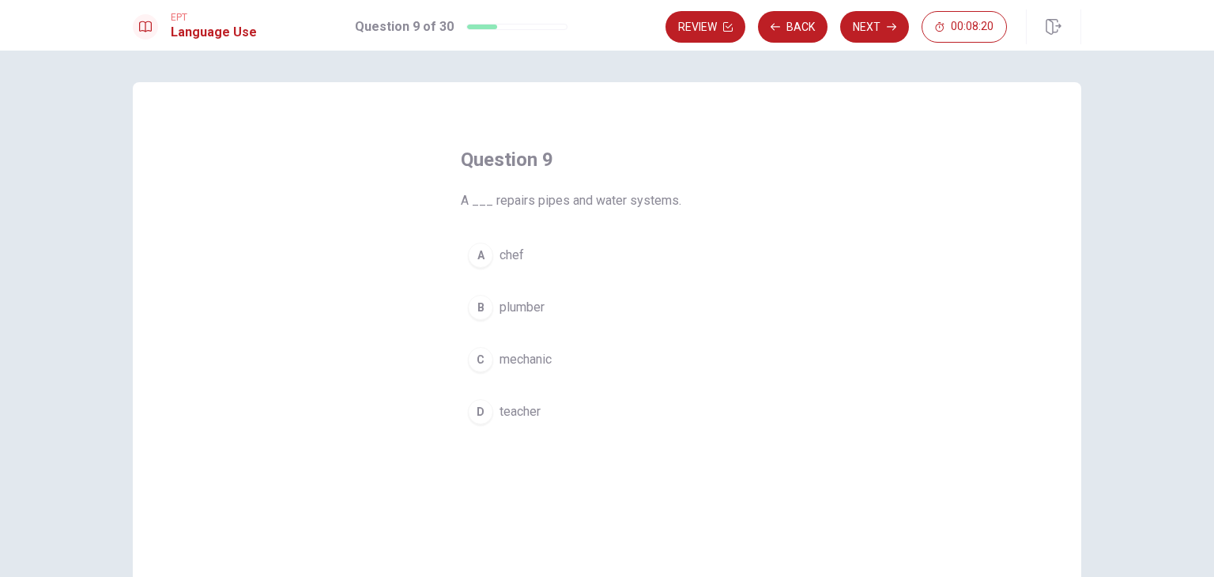
click at [487, 296] on button "B plumber" at bounding box center [607, 308] width 292 height 40
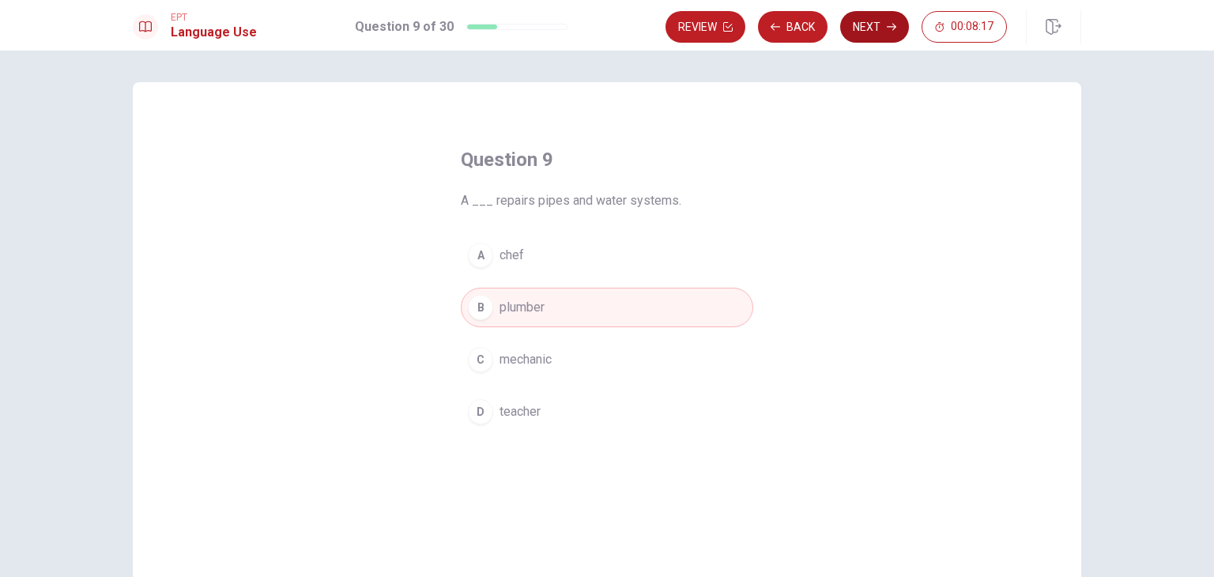
click at [876, 17] on button "Next" at bounding box center [874, 27] width 69 height 32
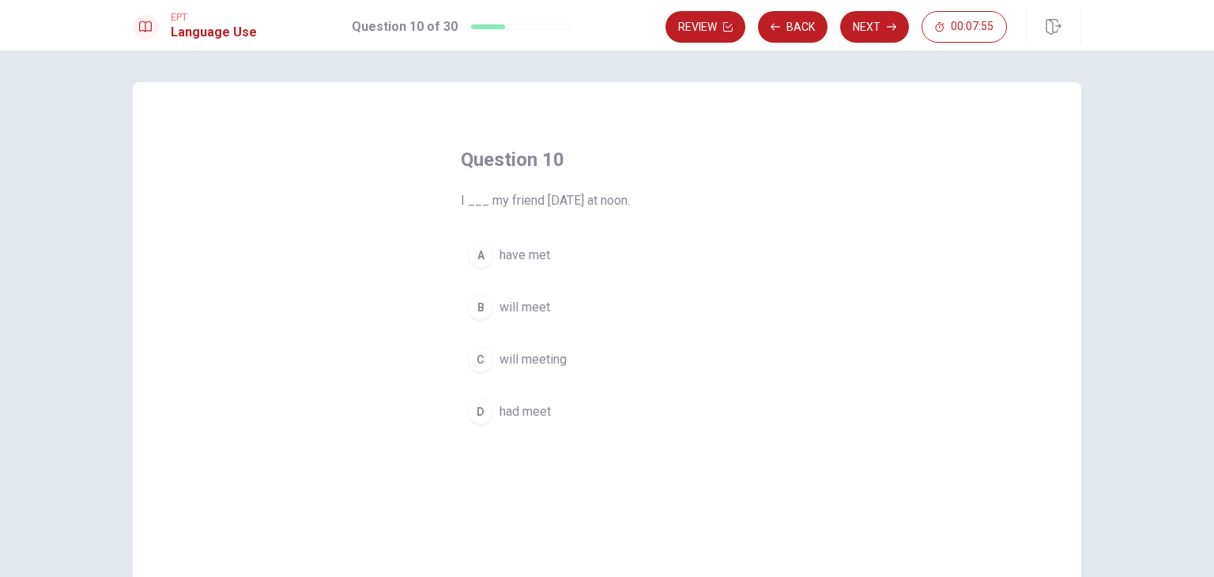
click at [481, 309] on div "B" at bounding box center [480, 307] width 25 height 25
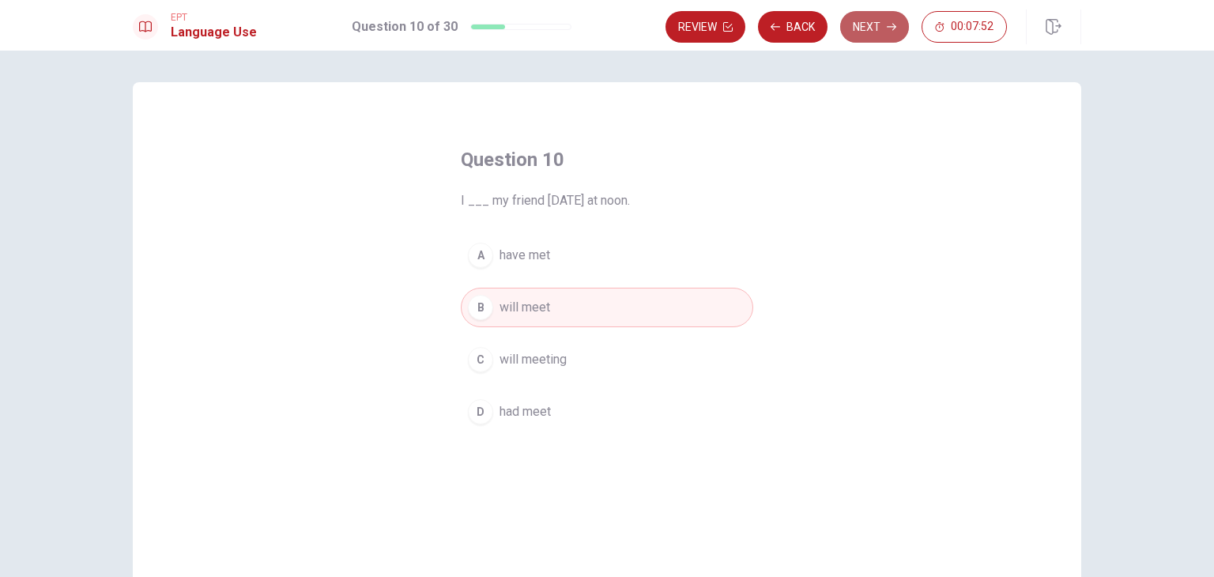
click at [875, 27] on button "Next" at bounding box center [874, 27] width 69 height 32
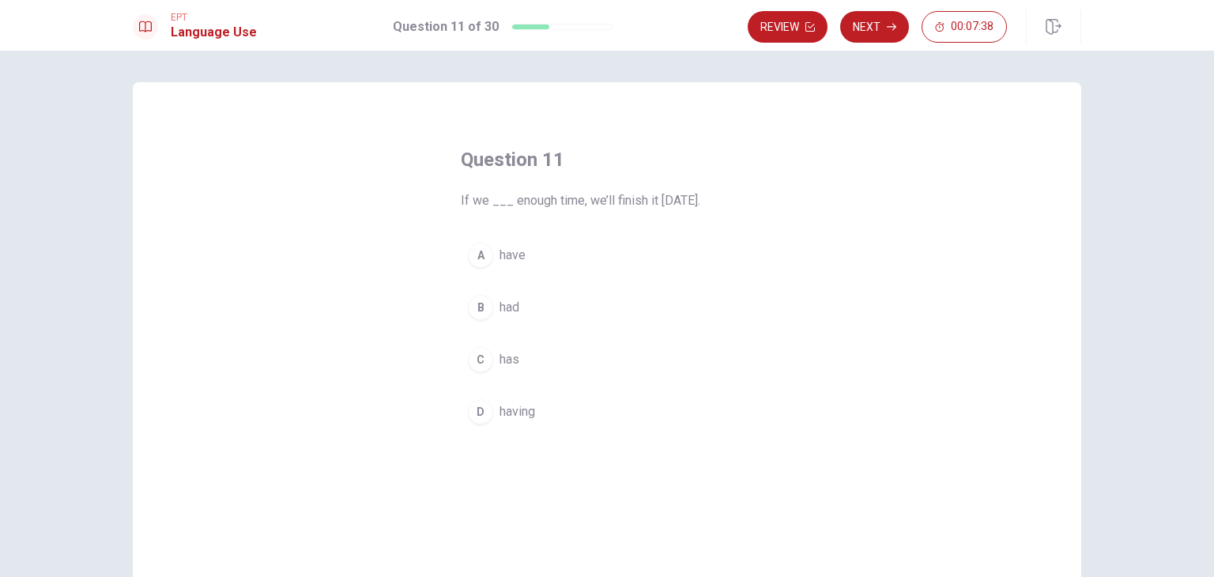
click at [489, 254] on button "A have" at bounding box center [607, 256] width 292 height 40
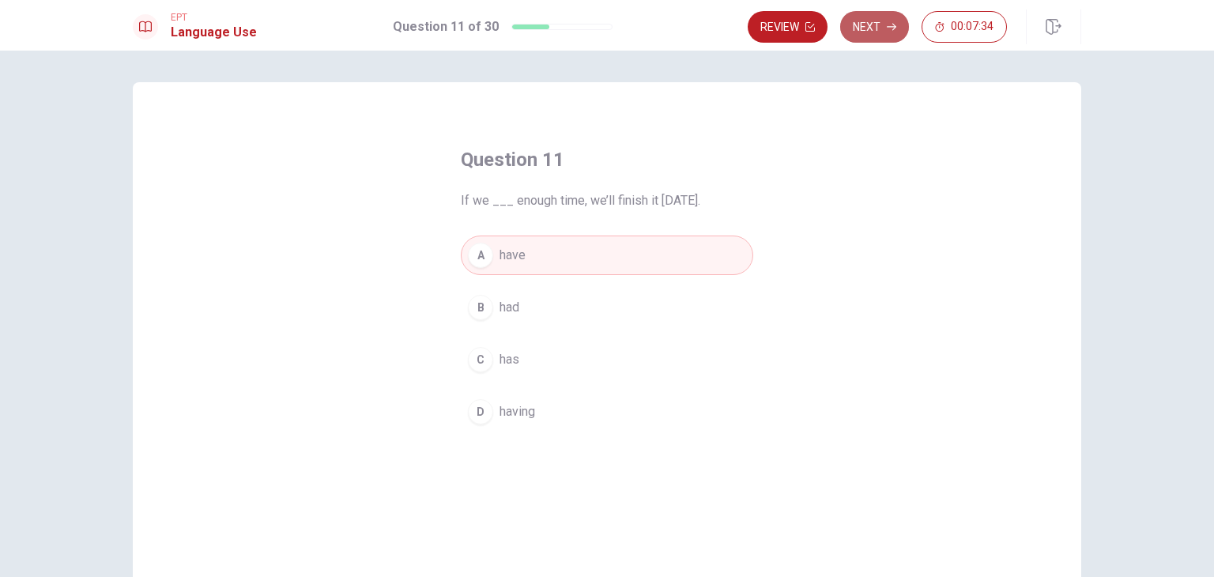
click at [879, 26] on button "Next" at bounding box center [874, 27] width 69 height 32
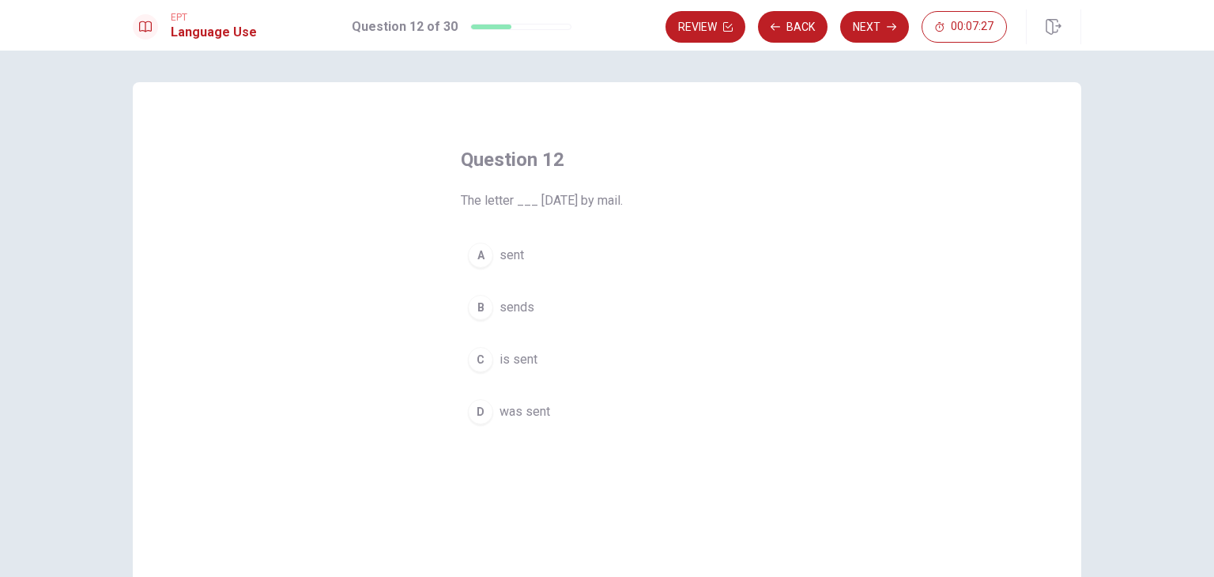
click at [474, 403] on div "D" at bounding box center [480, 411] width 25 height 25
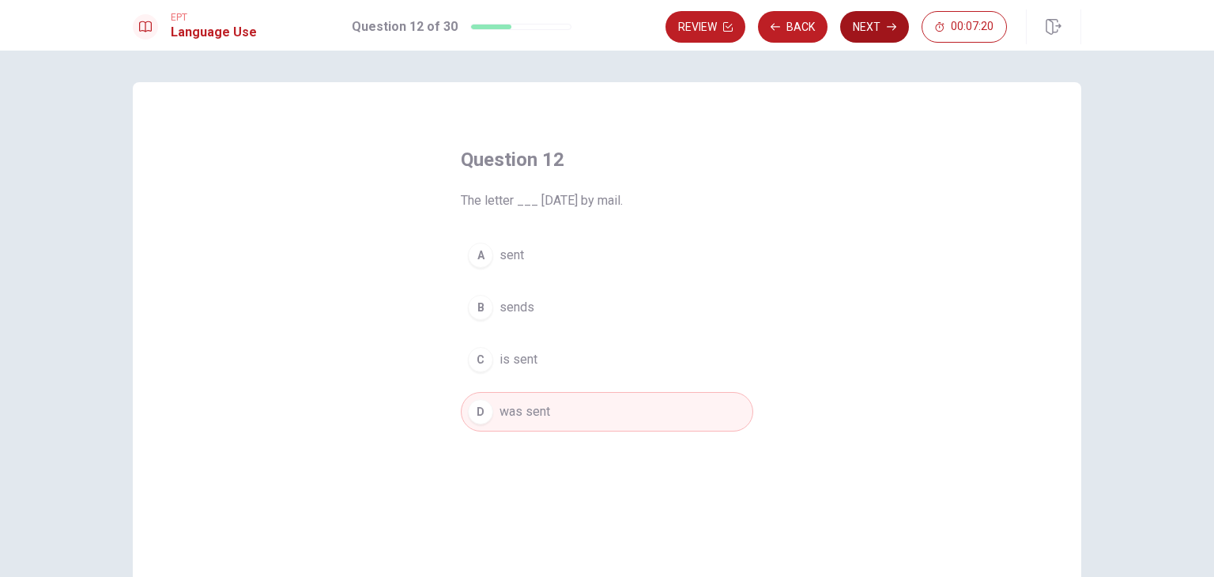
click at [893, 29] on icon "button" at bounding box center [891, 27] width 9 height 7
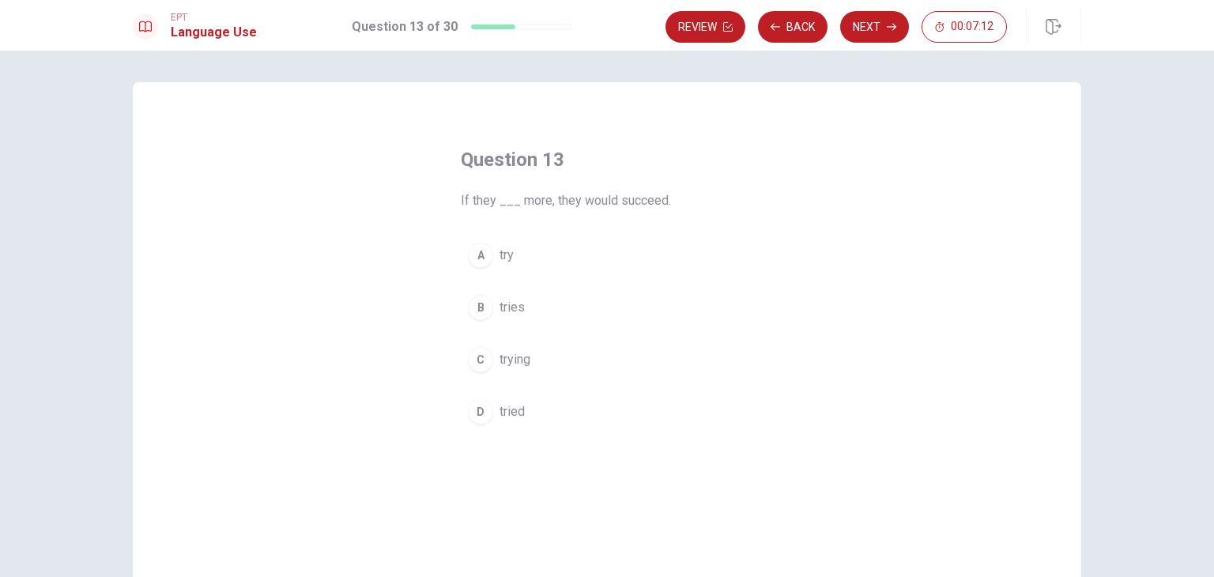
click at [484, 251] on div "A" at bounding box center [480, 255] width 25 height 25
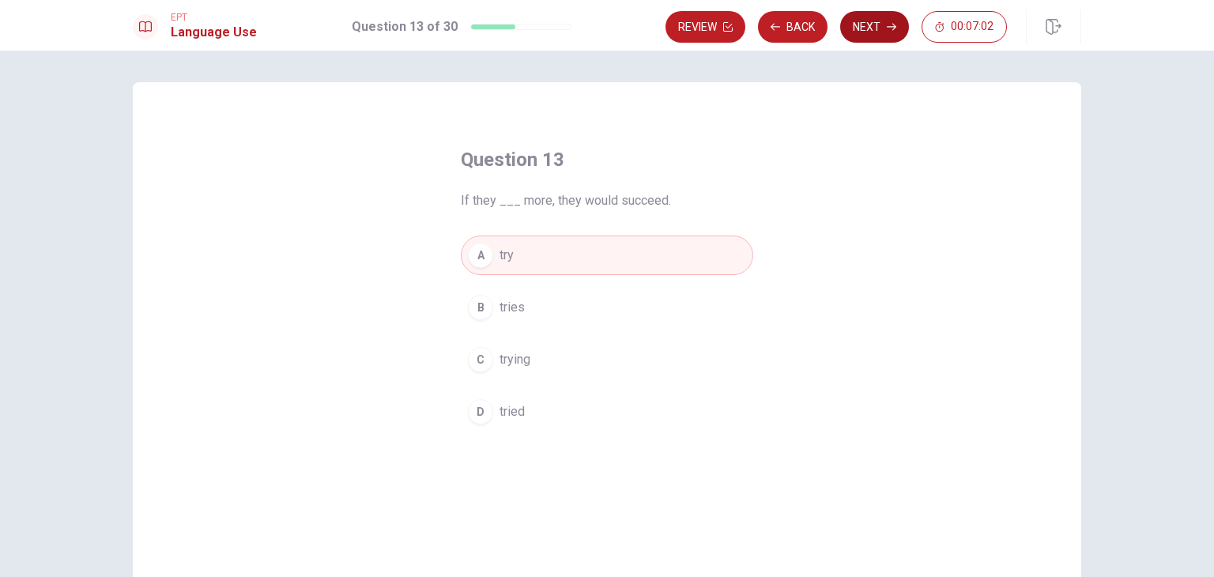
click at [878, 32] on button "Next" at bounding box center [874, 27] width 69 height 32
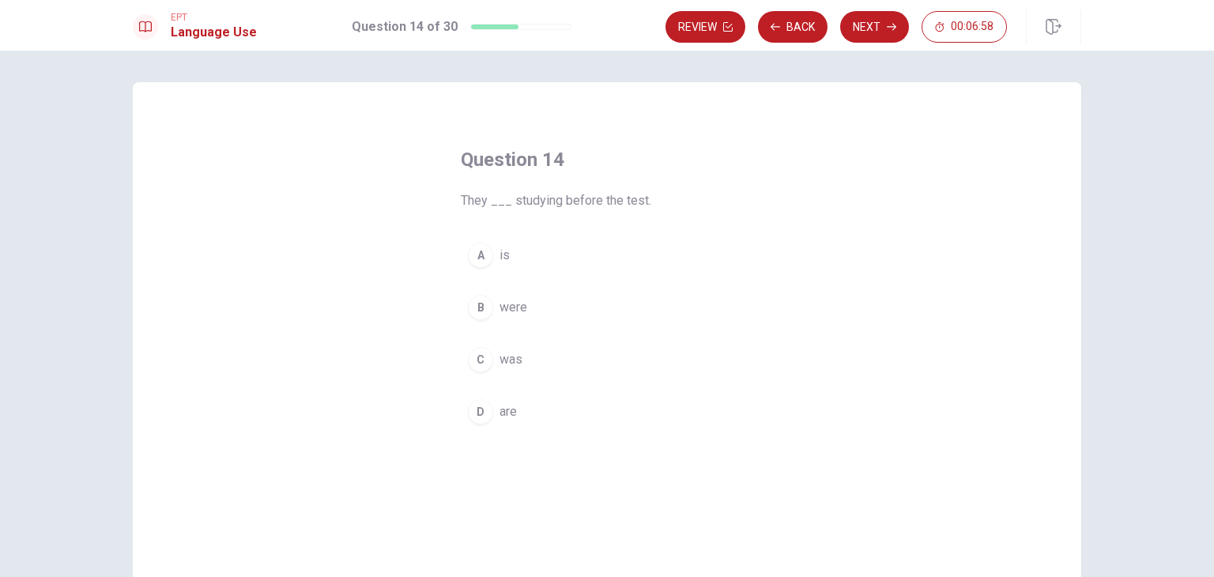
click at [480, 300] on div "B" at bounding box center [480, 307] width 25 height 25
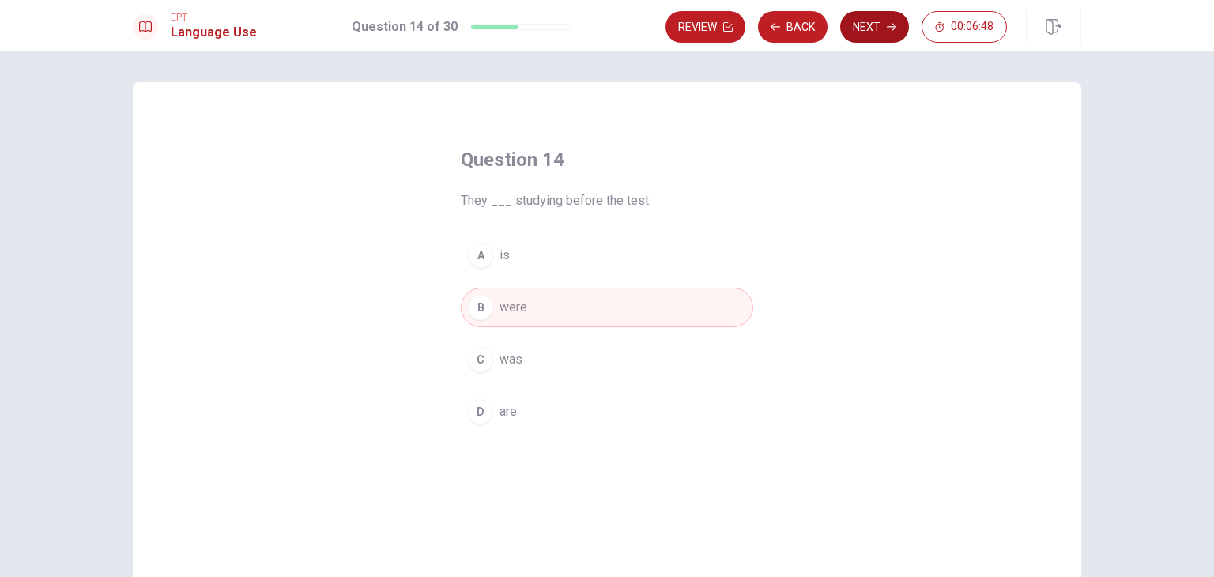
click at [866, 25] on button "Next" at bounding box center [874, 27] width 69 height 32
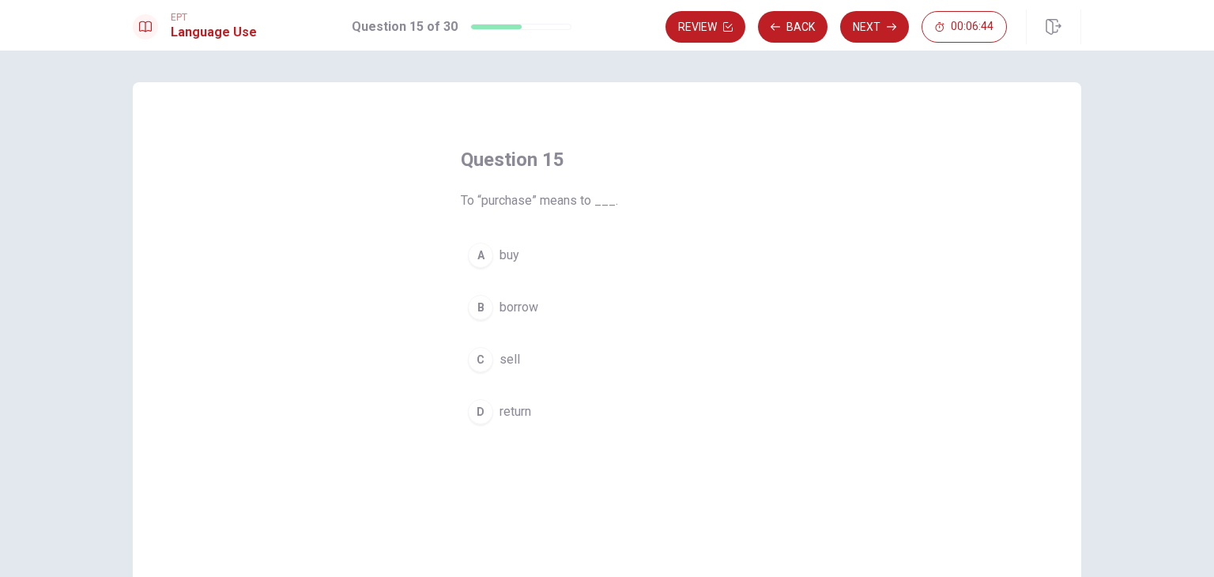
click at [483, 251] on div "A" at bounding box center [480, 255] width 25 height 25
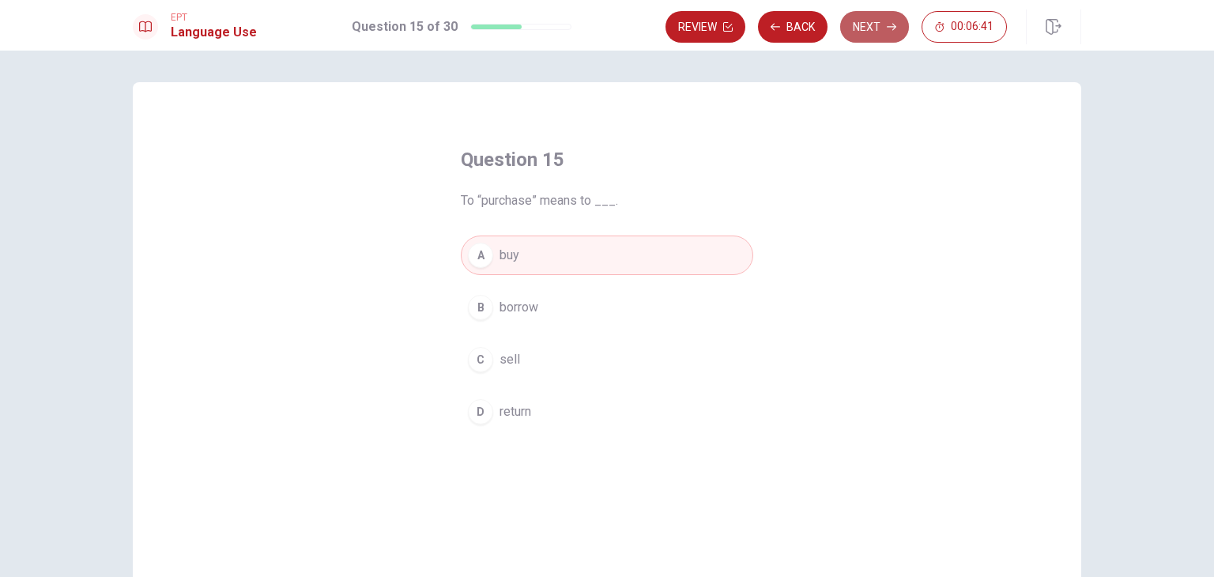
click at [863, 32] on button "Next" at bounding box center [874, 27] width 69 height 32
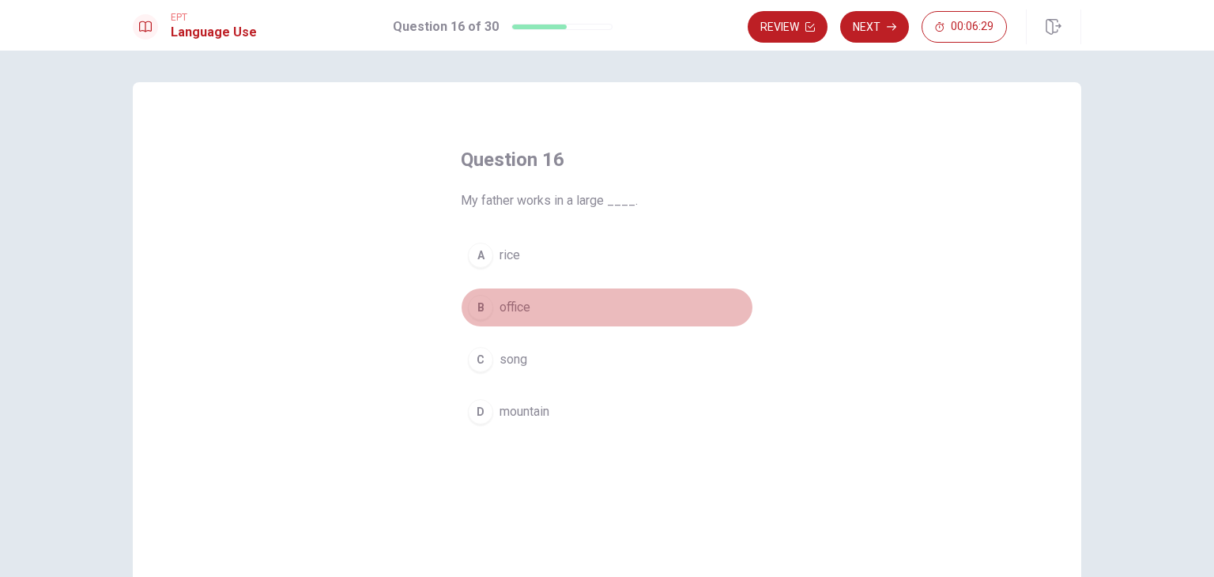
click at [479, 306] on div "B" at bounding box center [480, 307] width 25 height 25
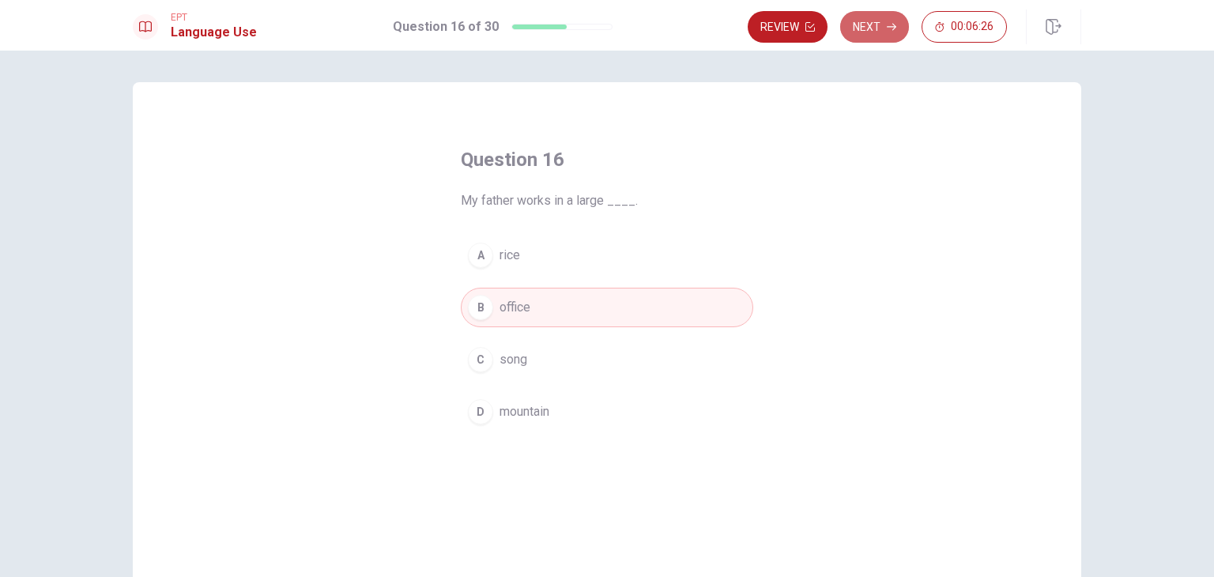
click at [871, 29] on button "Next" at bounding box center [874, 27] width 69 height 32
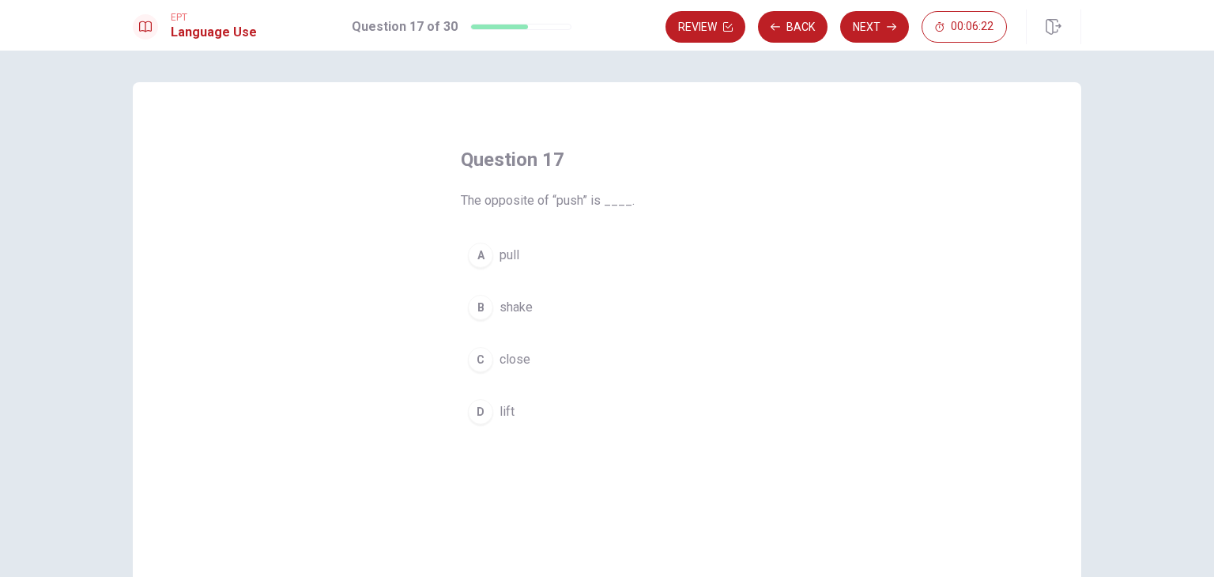
click at [474, 254] on div "A" at bounding box center [480, 255] width 25 height 25
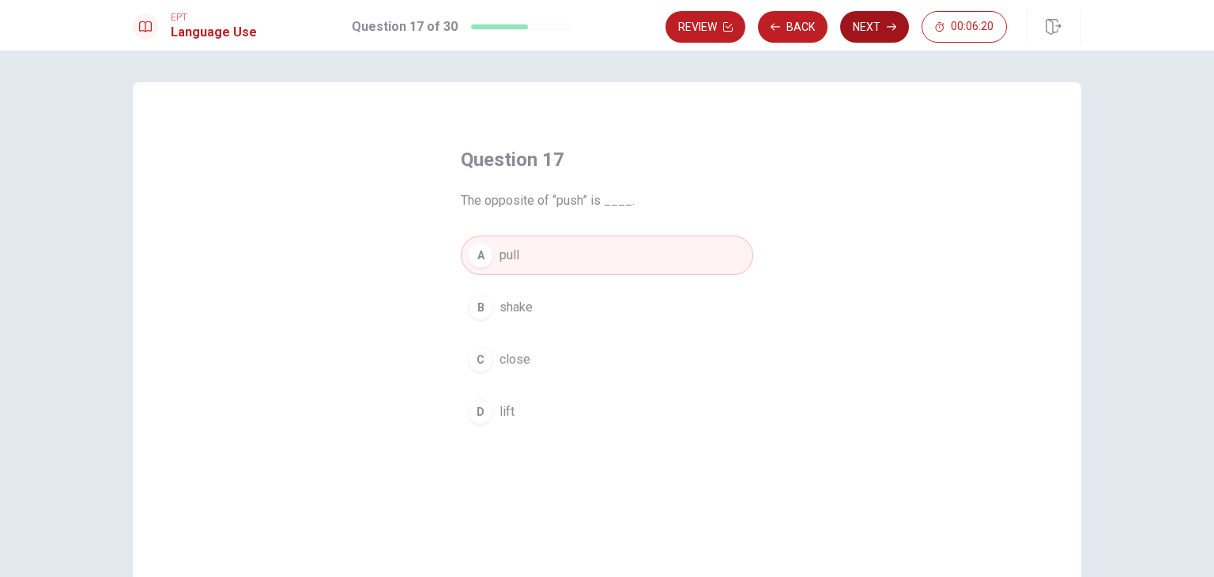
click at [880, 34] on button "Next" at bounding box center [874, 27] width 69 height 32
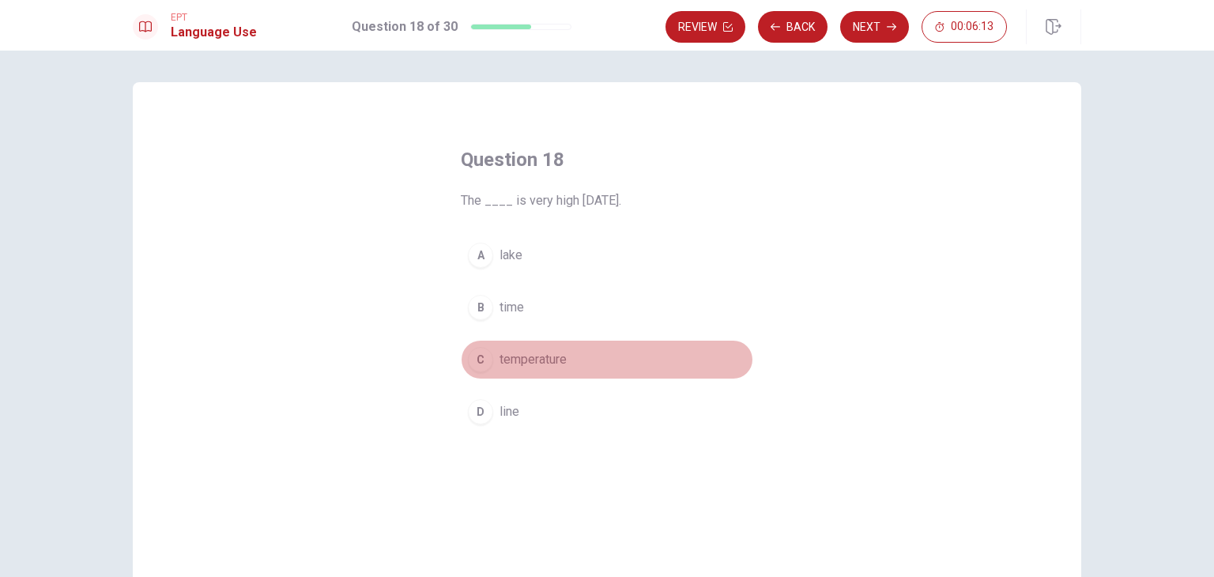
click at [519, 360] on span "temperature" at bounding box center [533, 359] width 67 height 19
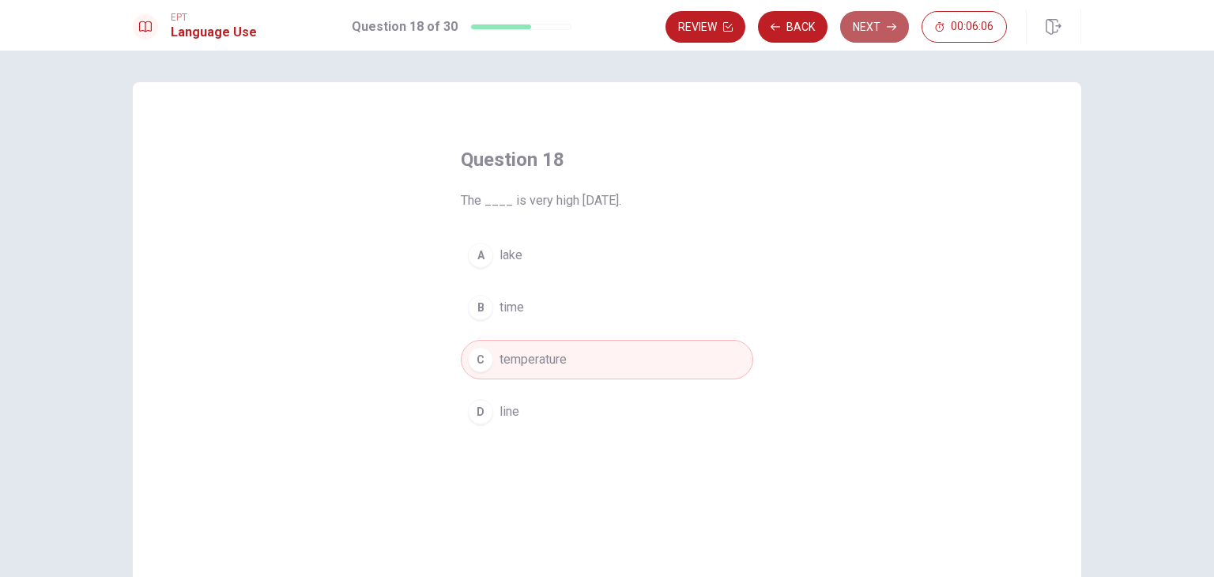
click at [875, 33] on button "Next" at bounding box center [874, 27] width 69 height 32
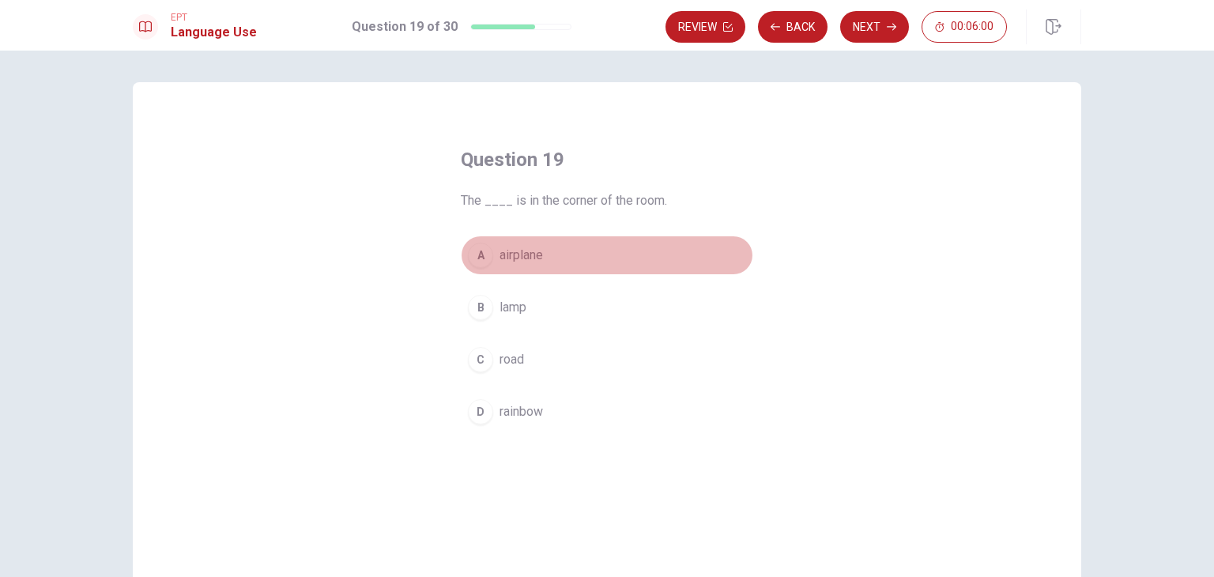
click at [490, 273] on button "A airplane" at bounding box center [607, 256] width 292 height 40
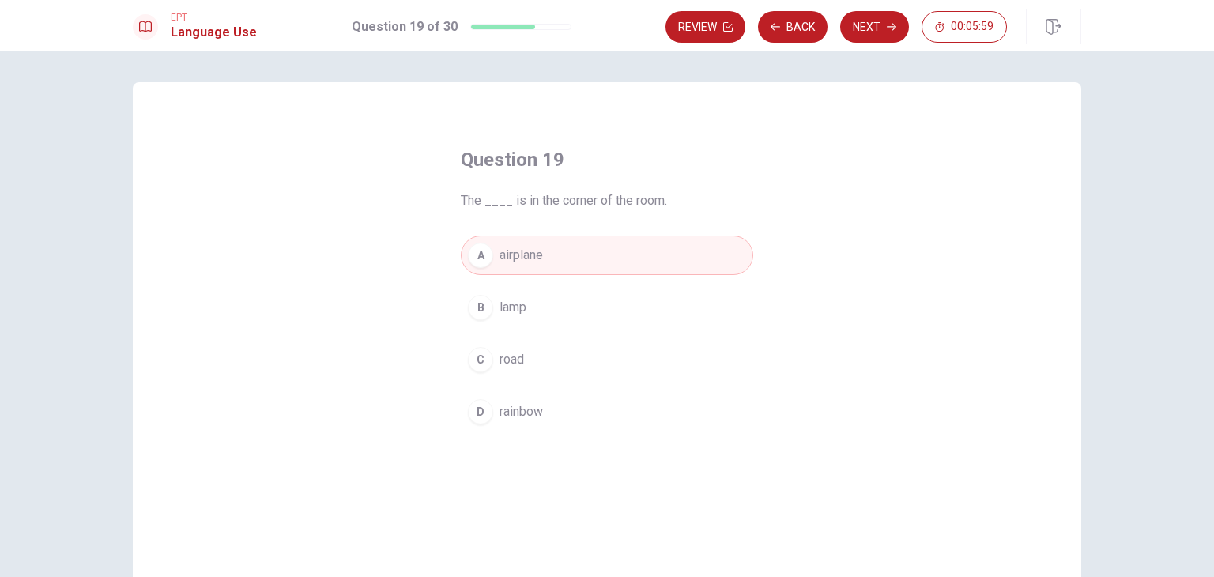
click at [500, 304] on span "lamp" at bounding box center [513, 307] width 27 height 19
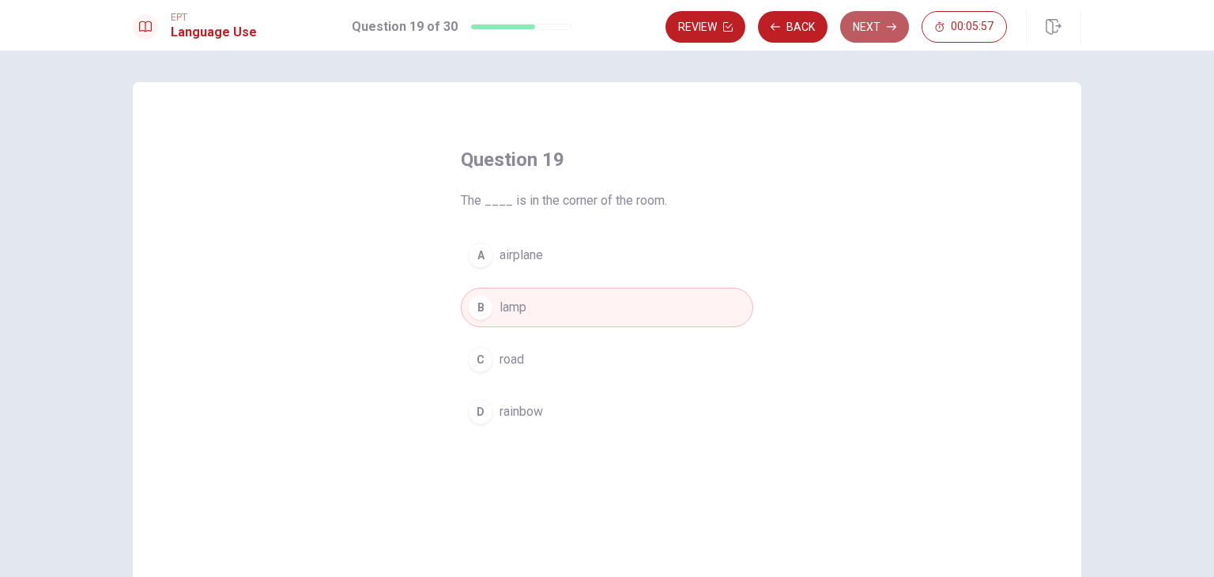
click at [870, 32] on button "Next" at bounding box center [874, 27] width 69 height 32
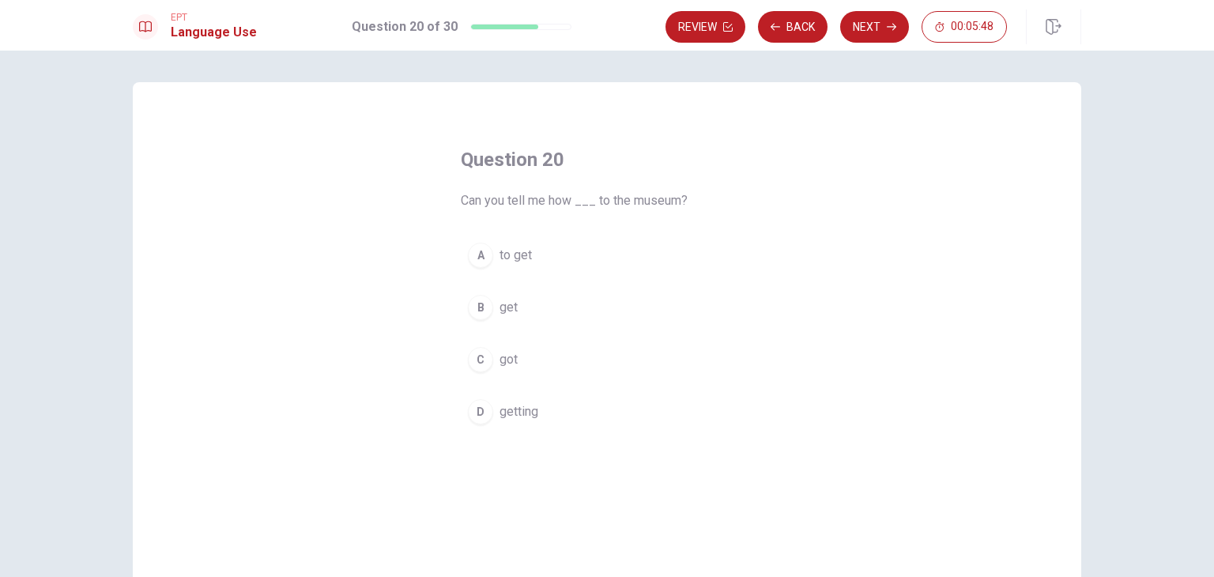
click at [504, 253] on span "to get" at bounding box center [516, 255] width 32 height 19
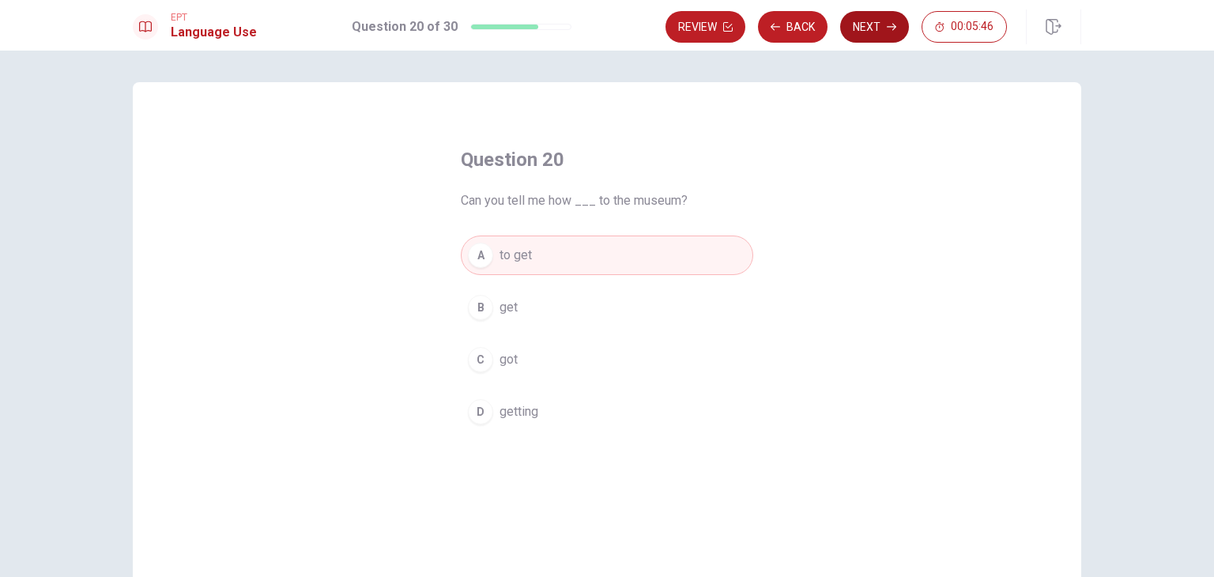
click at [882, 17] on button "Next" at bounding box center [874, 27] width 69 height 32
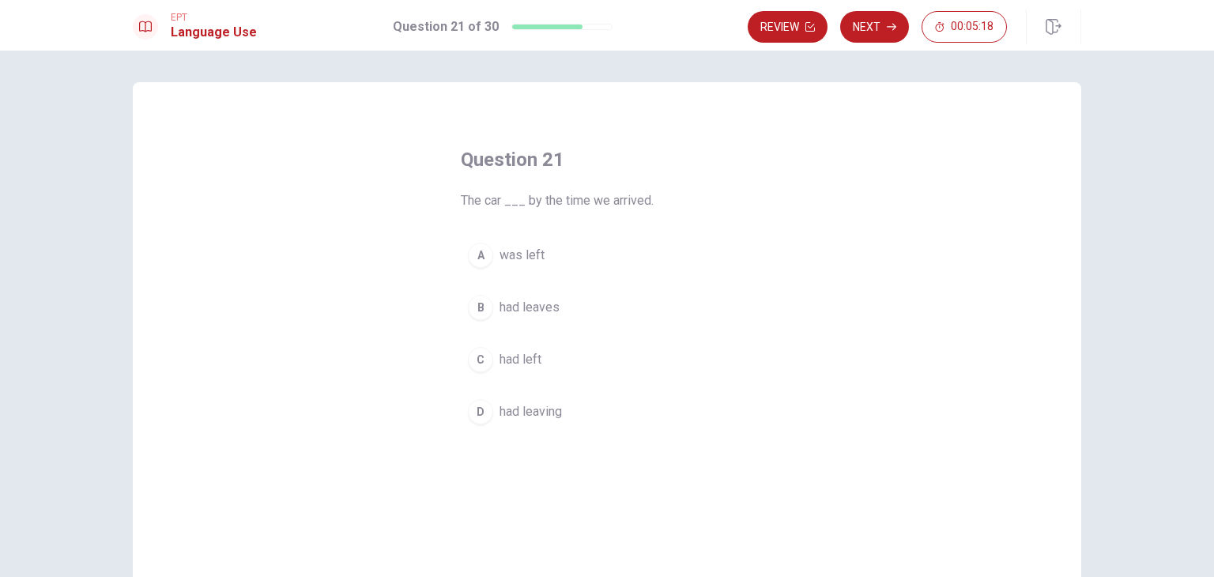
click at [484, 369] on button "C had left" at bounding box center [607, 360] width 292 height 40
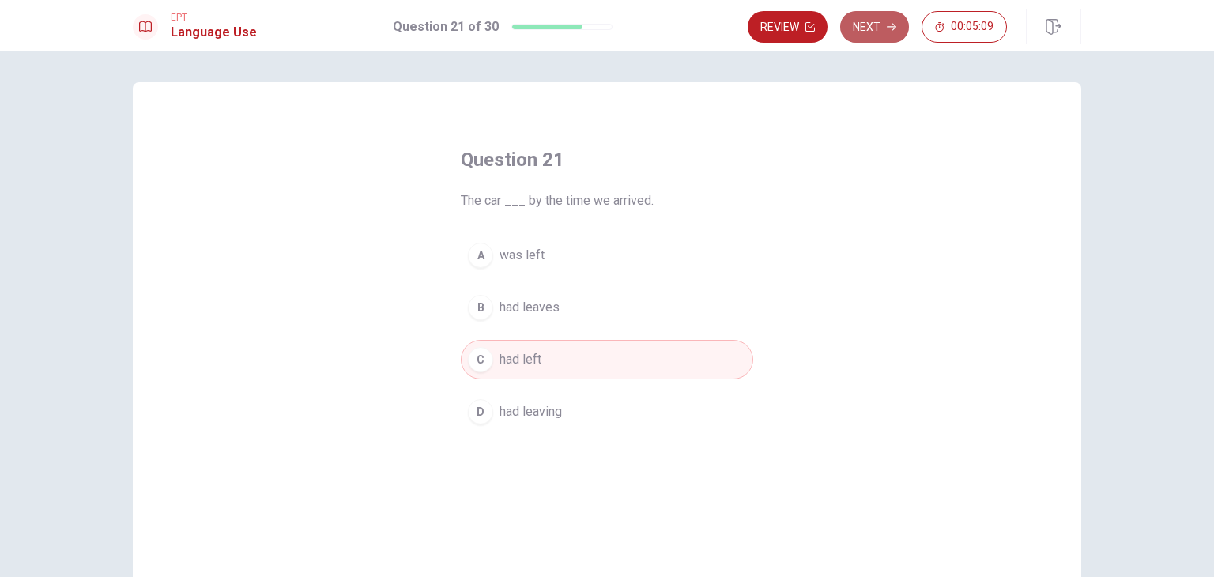
click at [869, 19] on button "Next" at bounding box center [874, 27] width 69 height 32
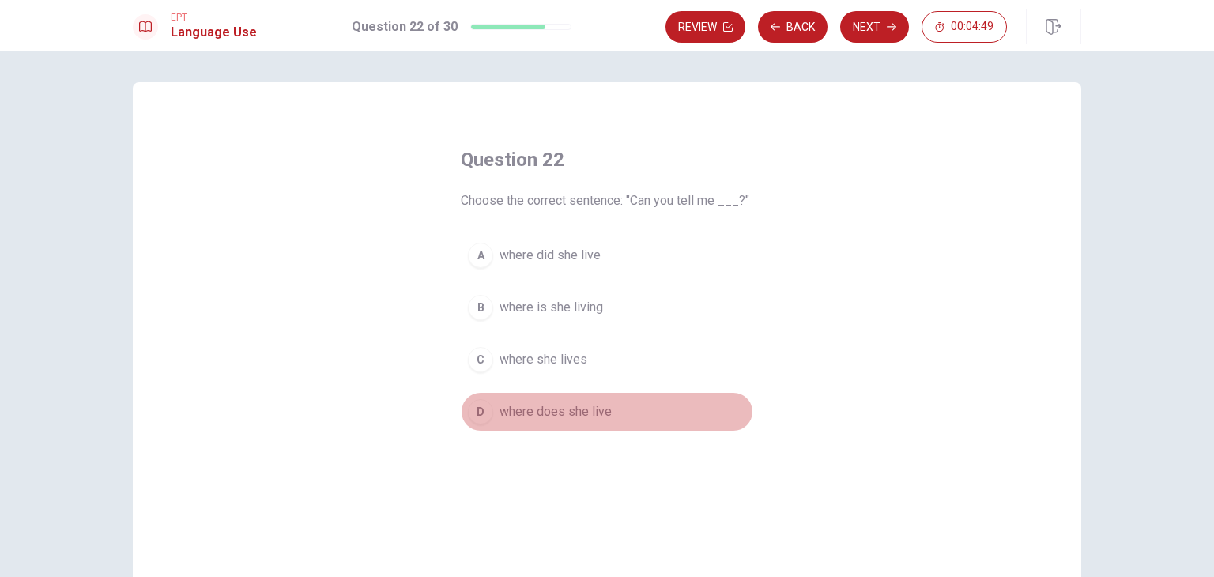
click at [482, 410] on div "D" at bounding box center [480, 411] width 25 height 25
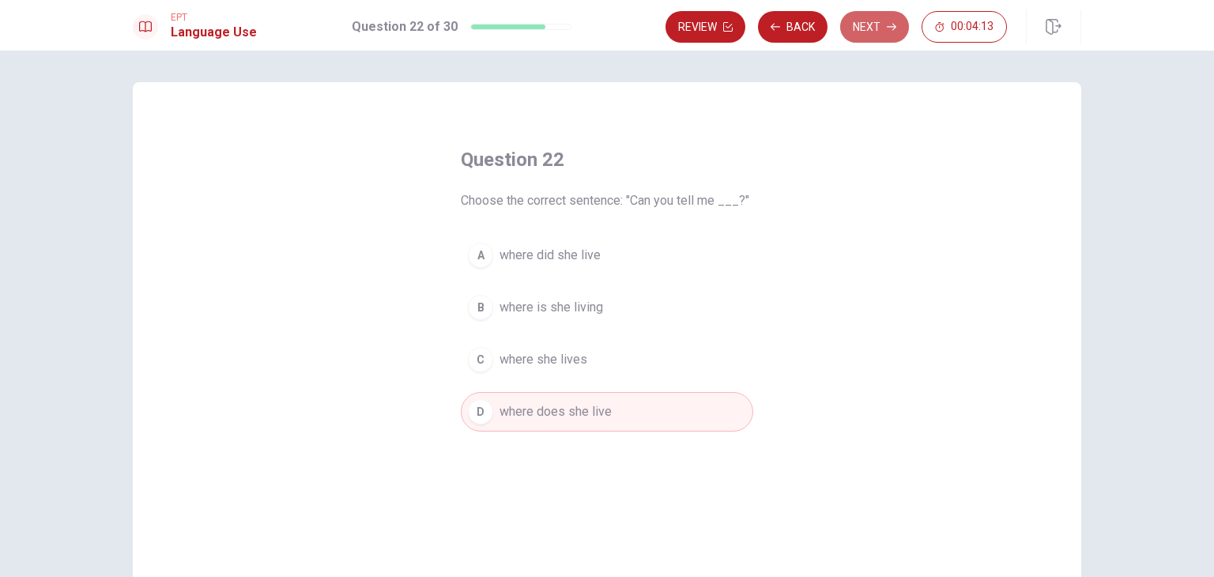
click at [885, 32] on button "Next" at bounding box center [874, 27] width 69 height 32
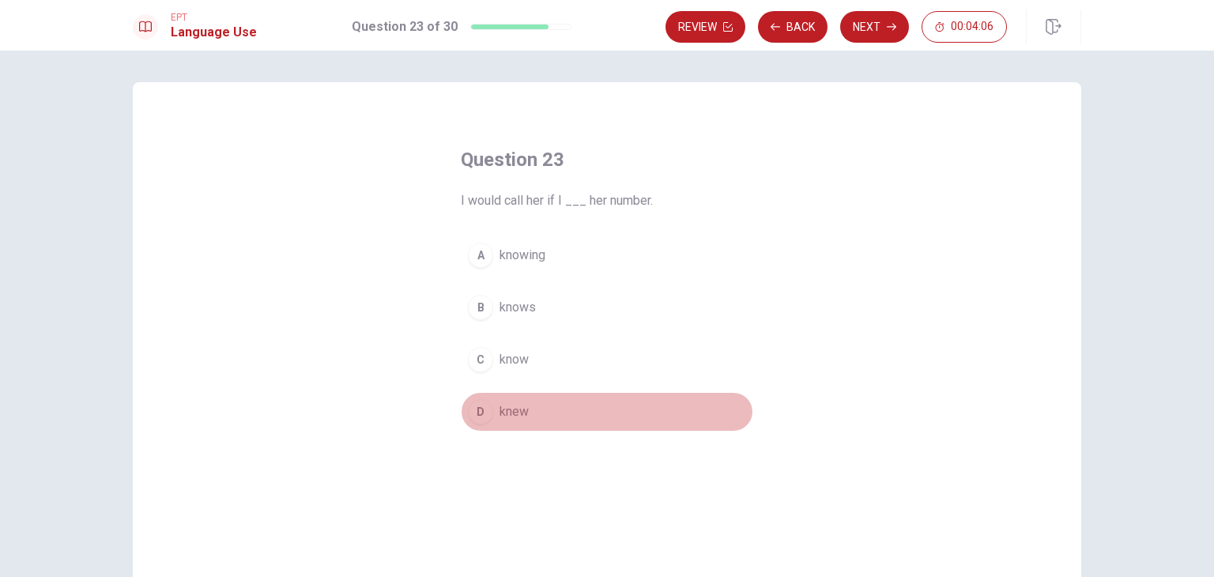
click at [492, 415] on button "D knew" at bounding box center [607, 412] width 292 height 40
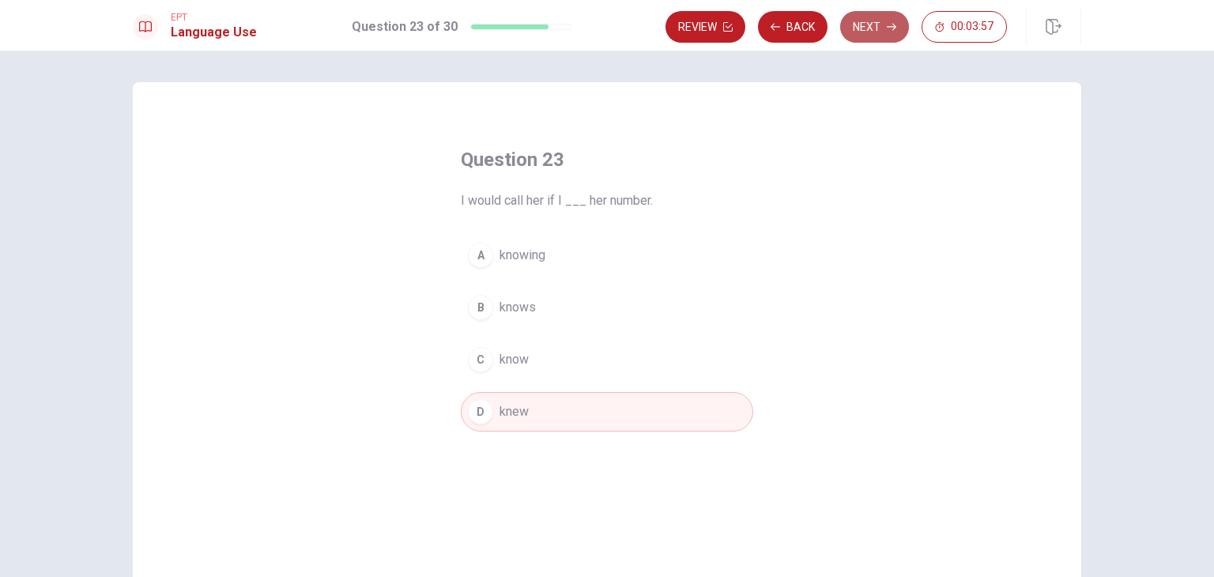
click at [878, 35] on button "Next" at bounding box center [874, 27] width 69 height 32
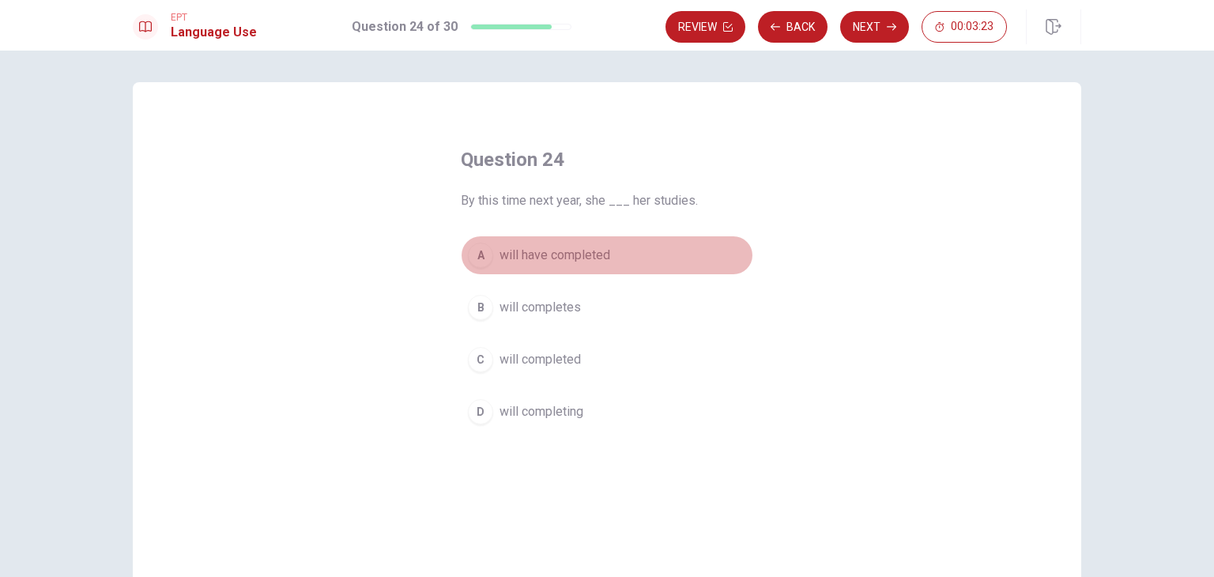
click at [532, 259] on span "will have completed" at bounding box center [555, 255] width 111 height 19
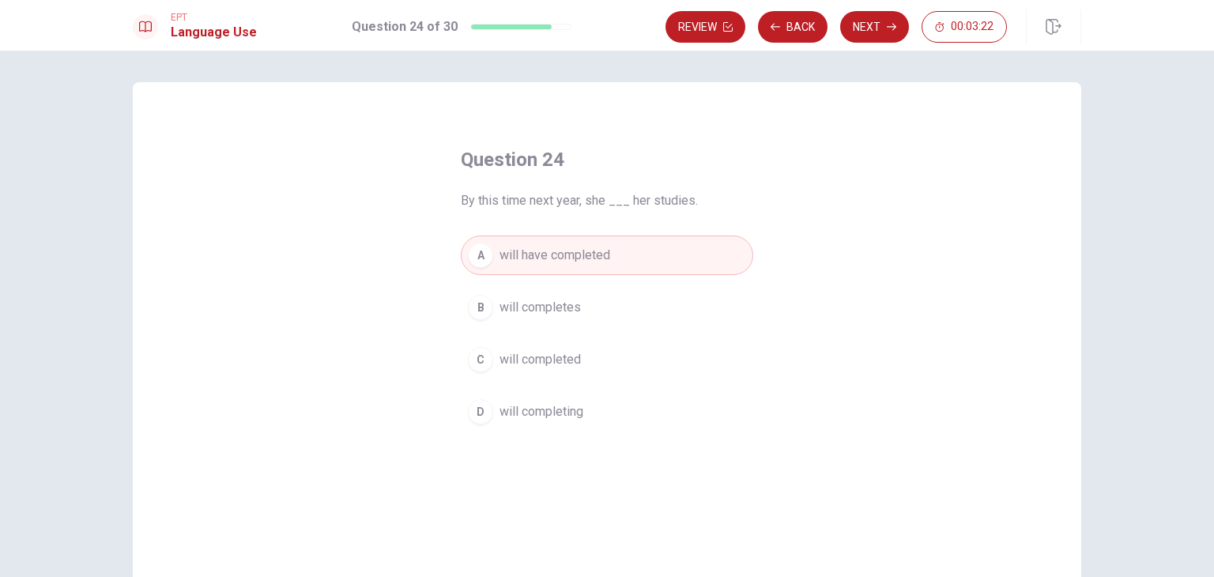
click at [879, 25] on button "Next" at bounding box center [874, 27] width 69 height 32
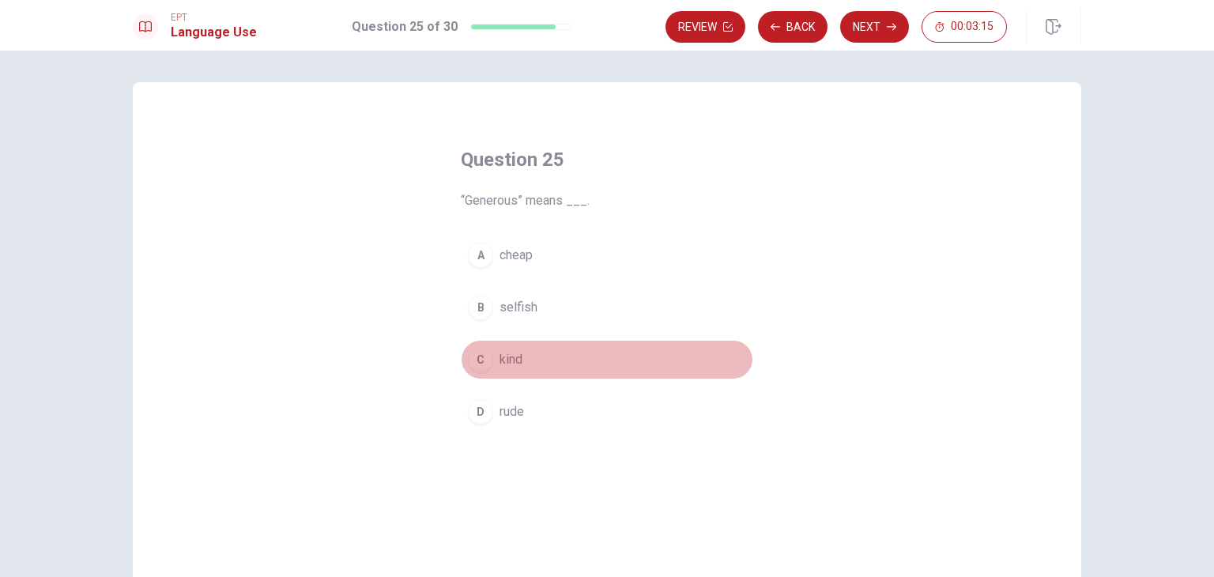
click at [481, 355] on div "C" at bounding box center [480, 359] width 25 height 25
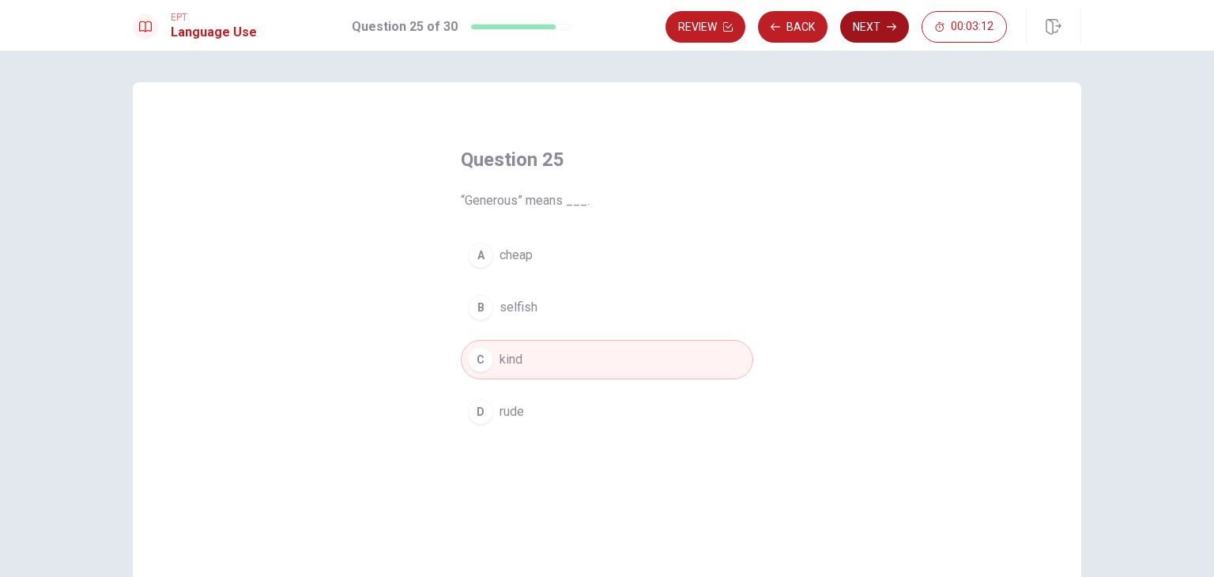
click at [860, 31] on button "Next" at bounding box center [874, 27] width 69 height 32
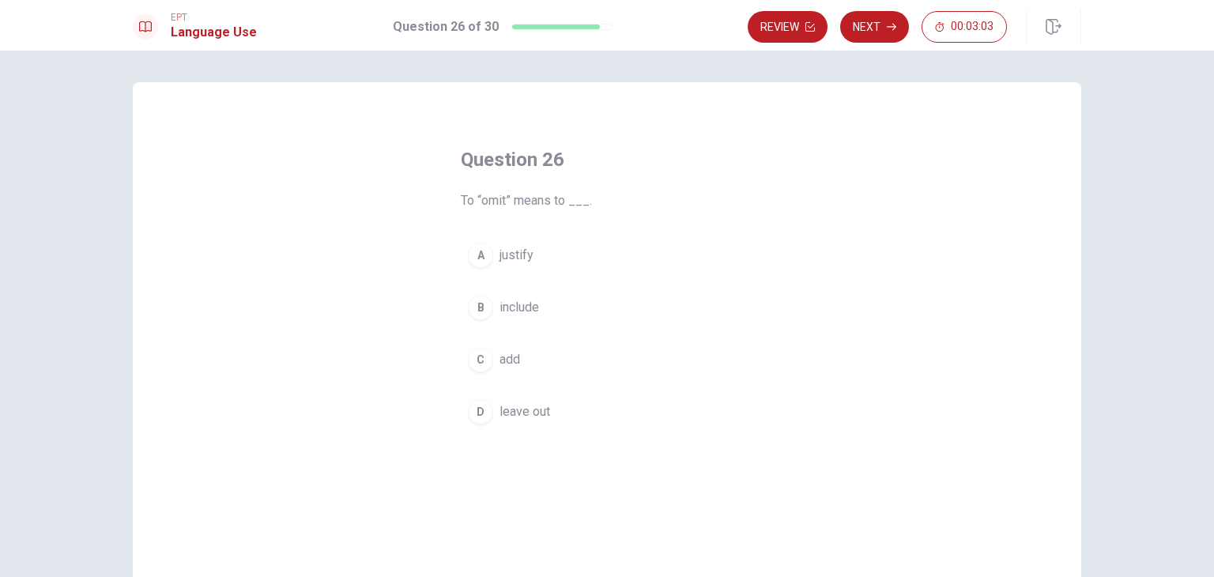
click at [505, 409] on span "leave out" at bounding box center [525, 411] width 51 height 19
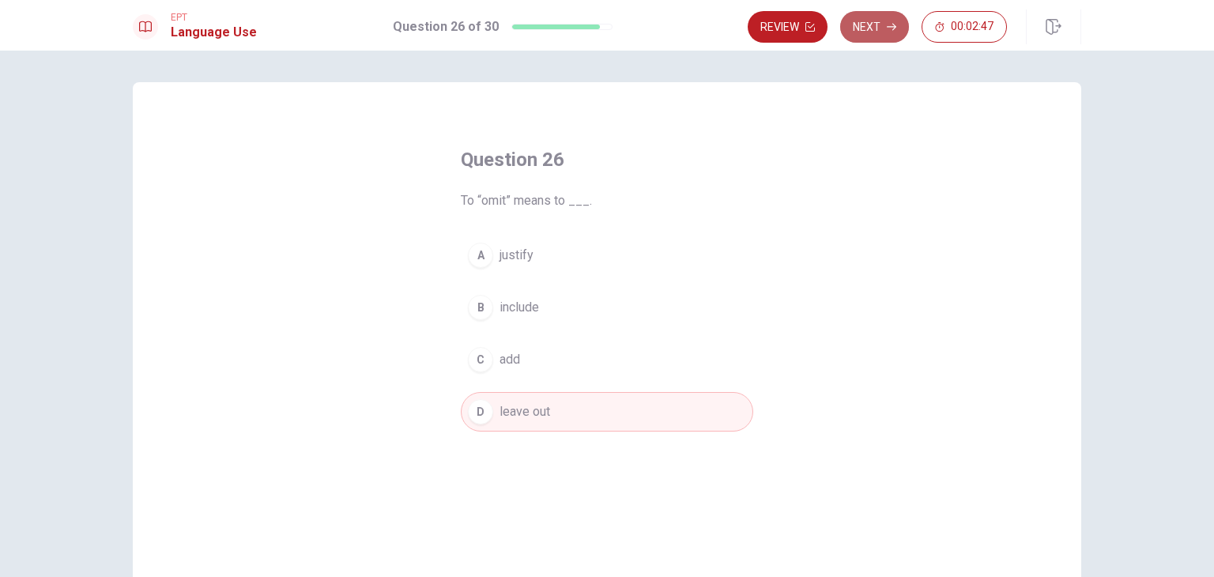
click at [870, 28] on button "Next" at bounding box center [874, 27] width 69 height 32
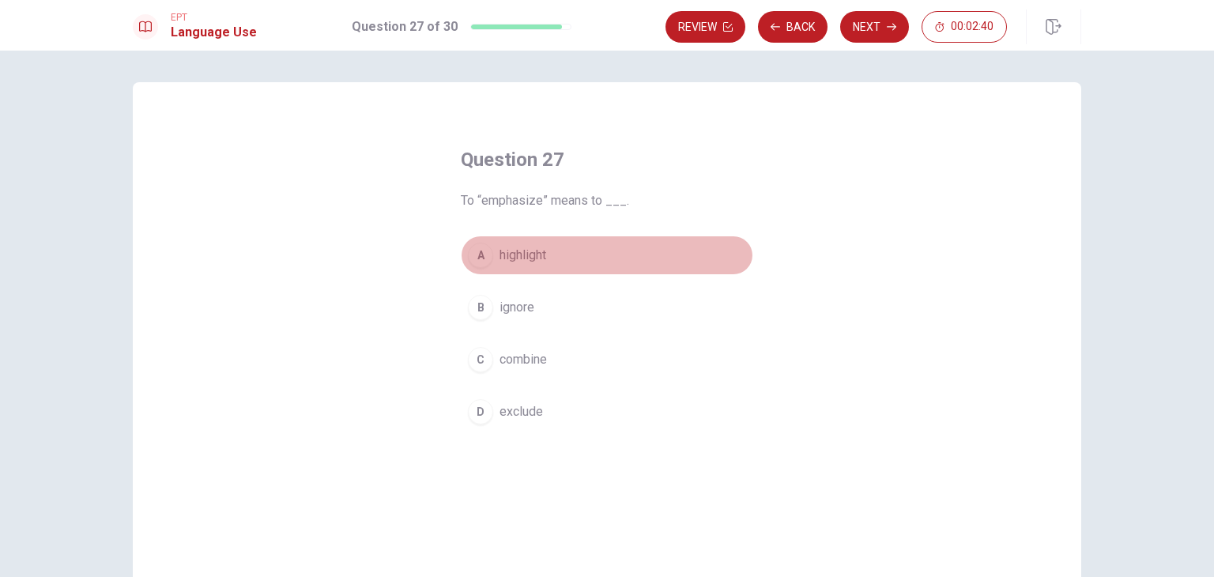
click at [536, 257] on span "highlight" at bounding box center [523, 255] width 47 height 19
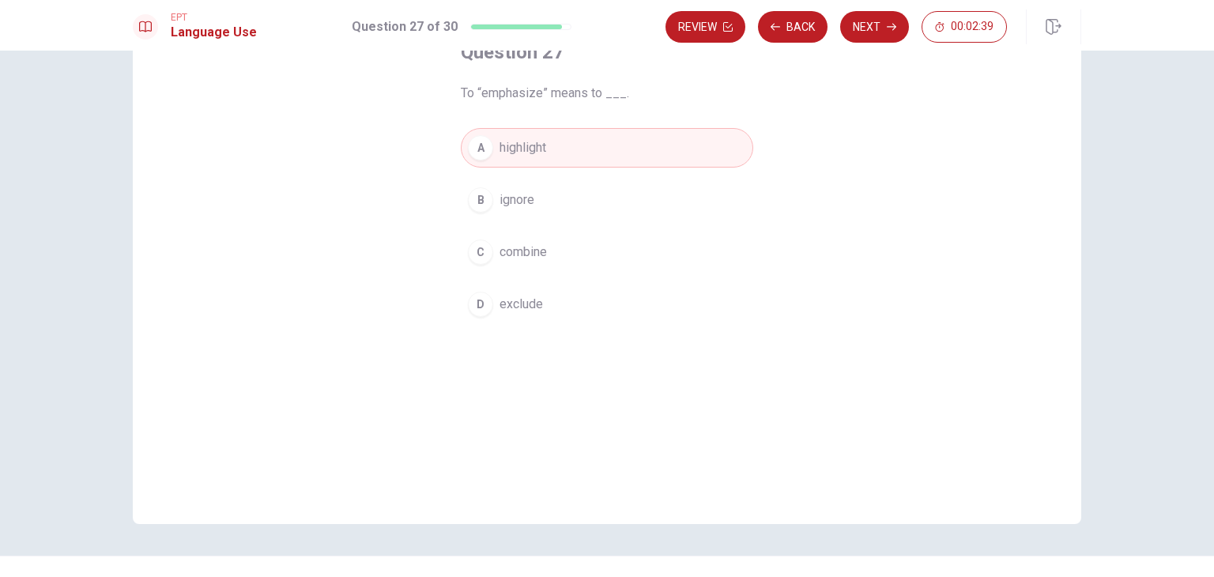
scroll to position [137, 0]
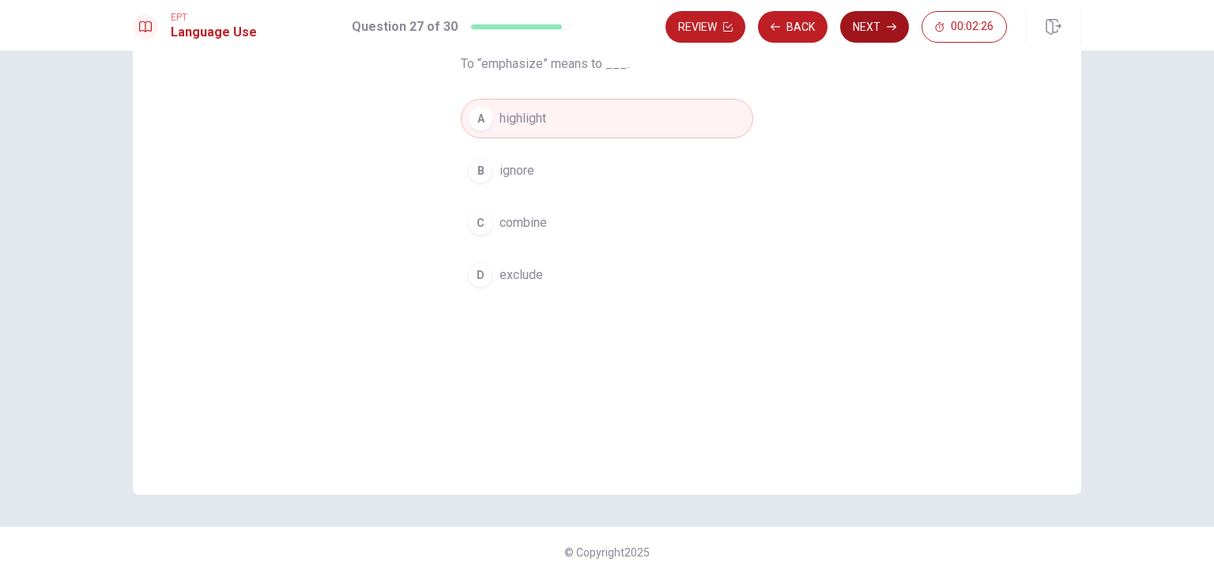
click at [898, 36] on button "Next" at bounding box center [874, 27] width 69 height 32
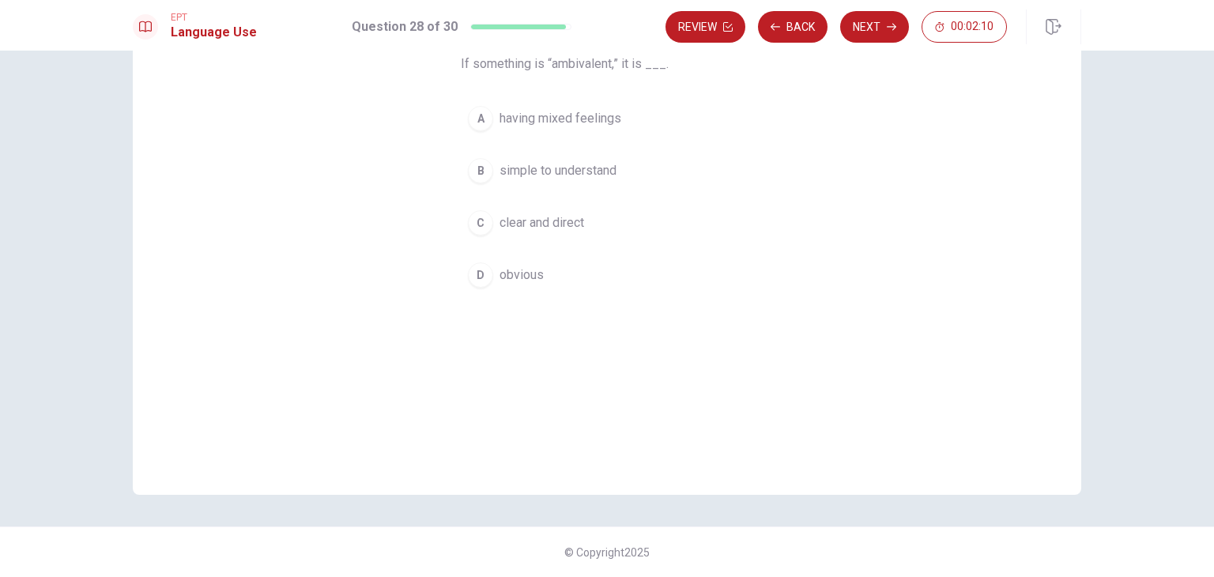
click at [568, 169] on span "simple to understand" at bounding box center [558, 170] width 117 height 19
click at [871, 34] on button "Next" at bounding box center [874, 27] width 69 height 32
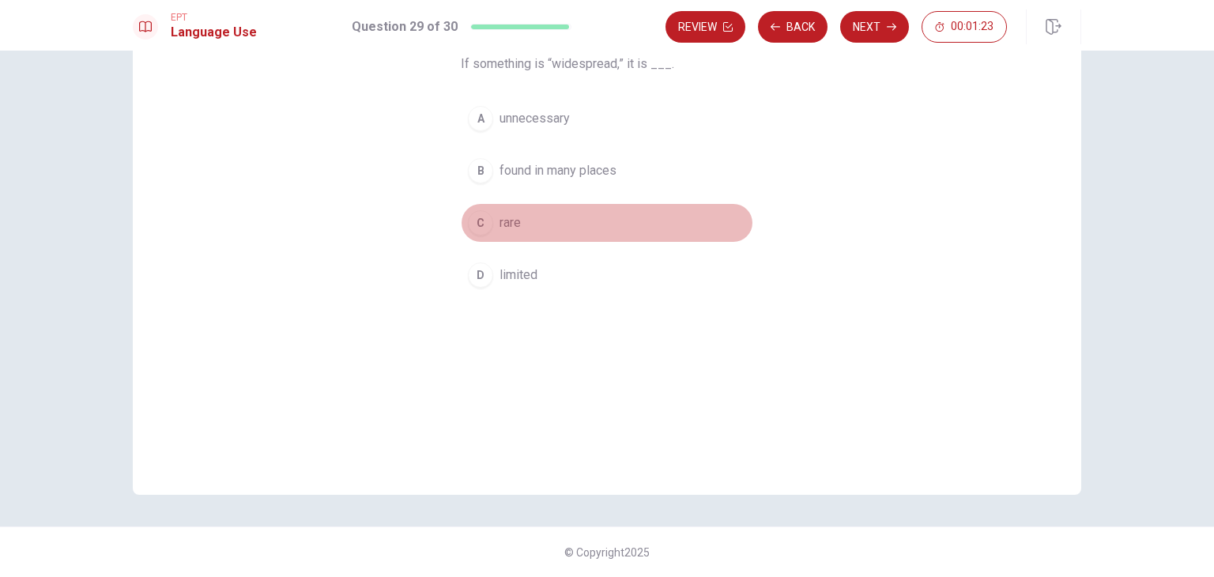
click at [507, 225] on span "rare" at bounding box center [510, 222] width 21 height 19
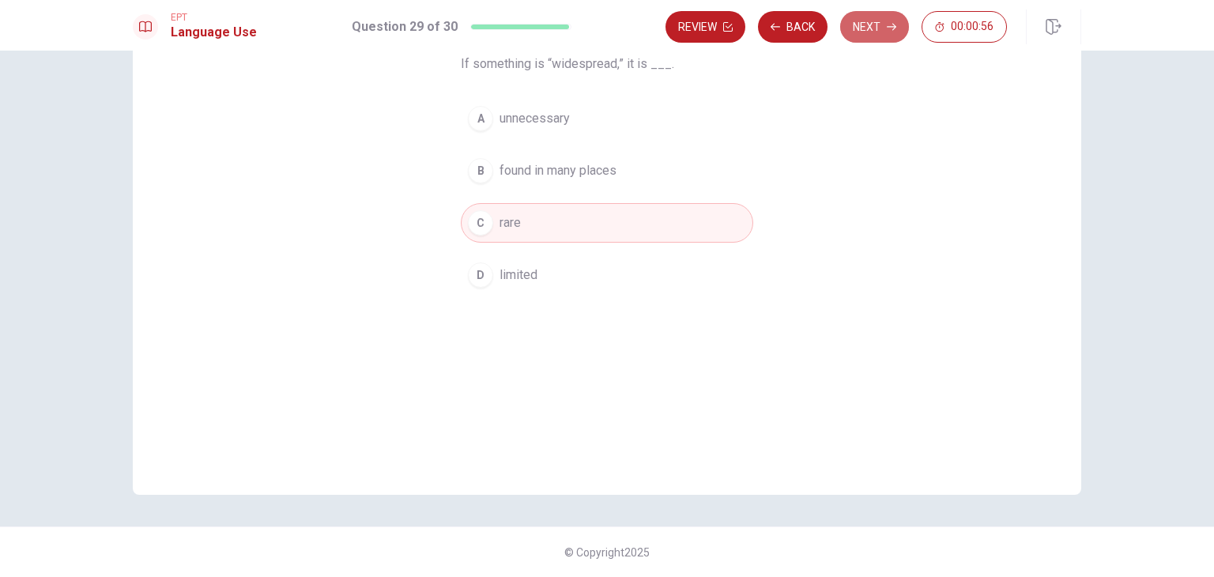
drag, startPoint x: 901, startPoint y: 35, endPoint x: 887, endPoint y: 35, distance: 14.2
click at [897, 35] on button "Next" at bounding box center [874, 27] width 69 height 32
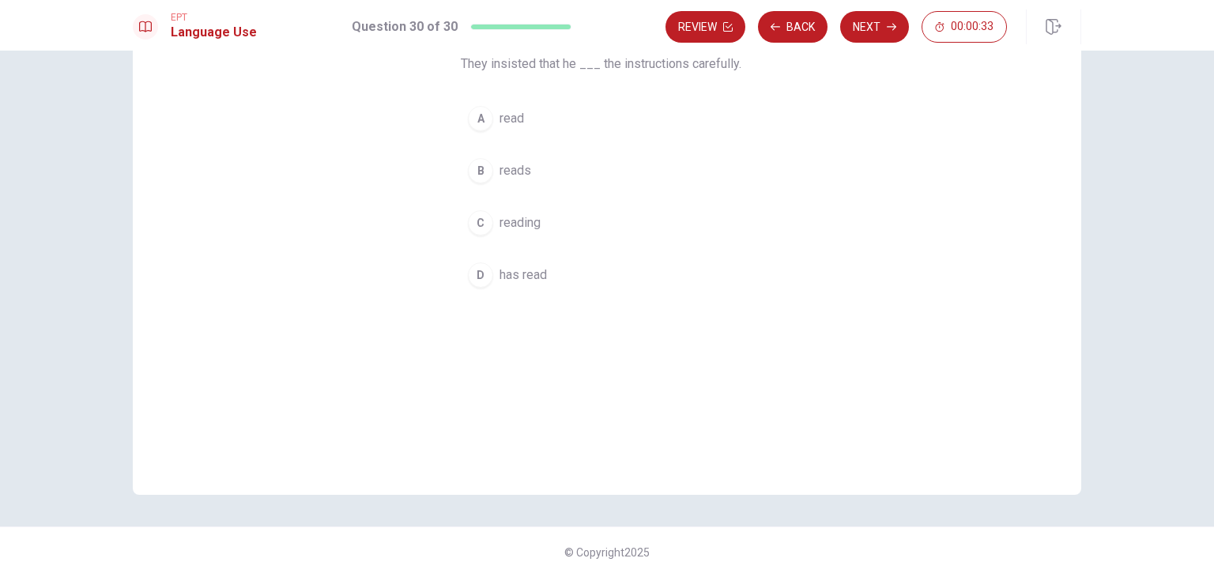
click at [529, 271] on span "has read" at bounding box center [523, 275] width 47 height 19
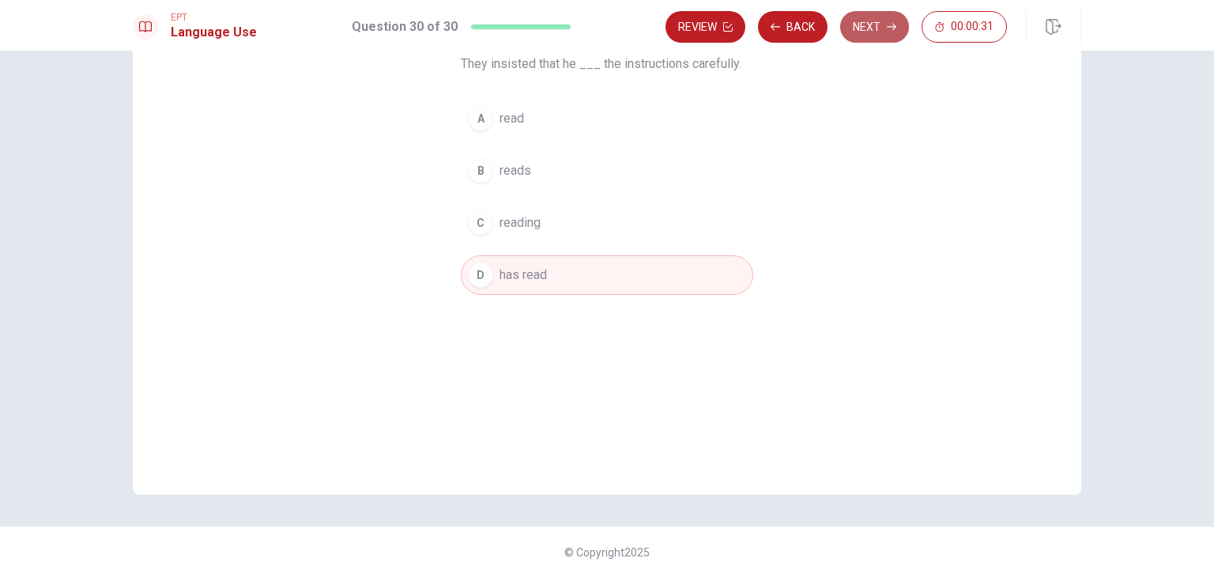
click at [865, 24] on button "Next" at bounding box center [874, 27] width 69 height 32
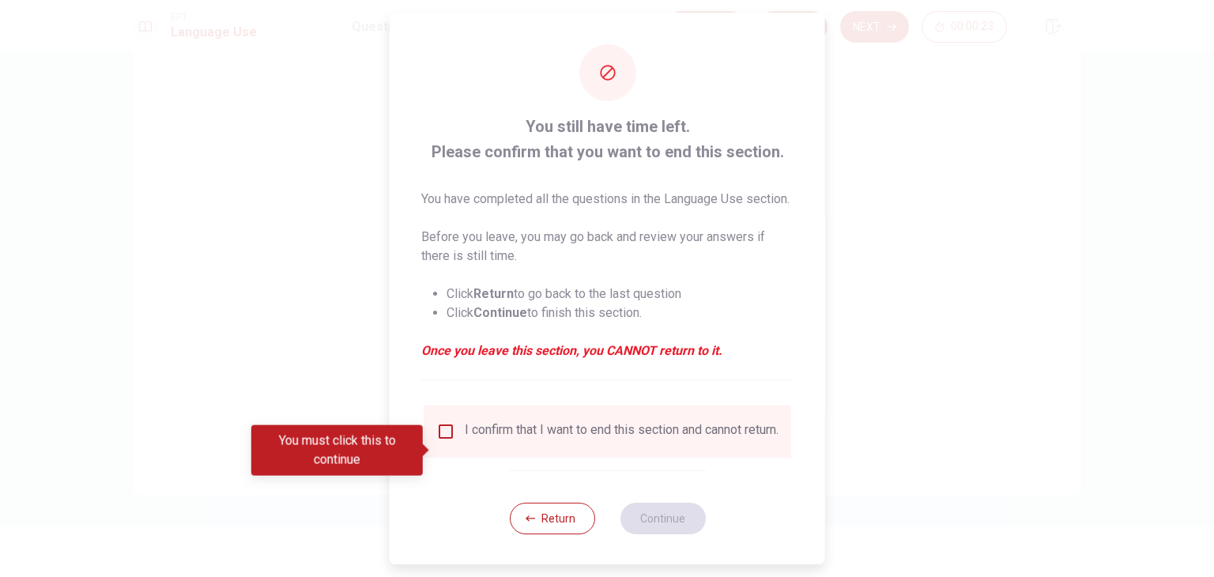
click at [446, 441] on input "You must click this to continue" at bounding box center [445, 431] width 19 height 19
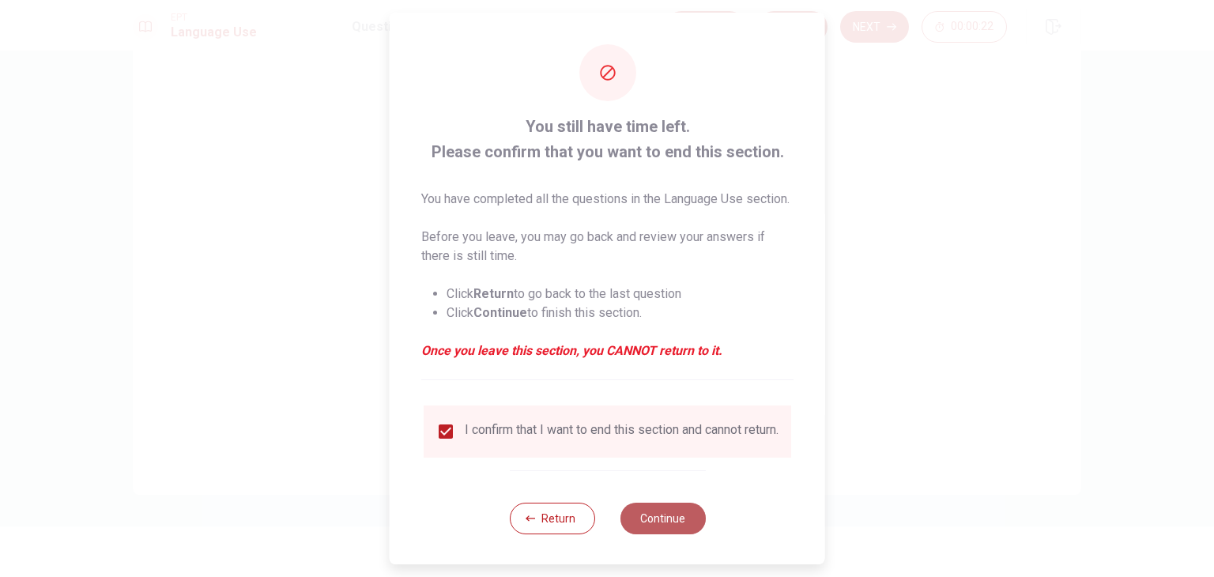
click at [655, 534] on button "Continue" at bounding box center [662, 519] width 85 height 32
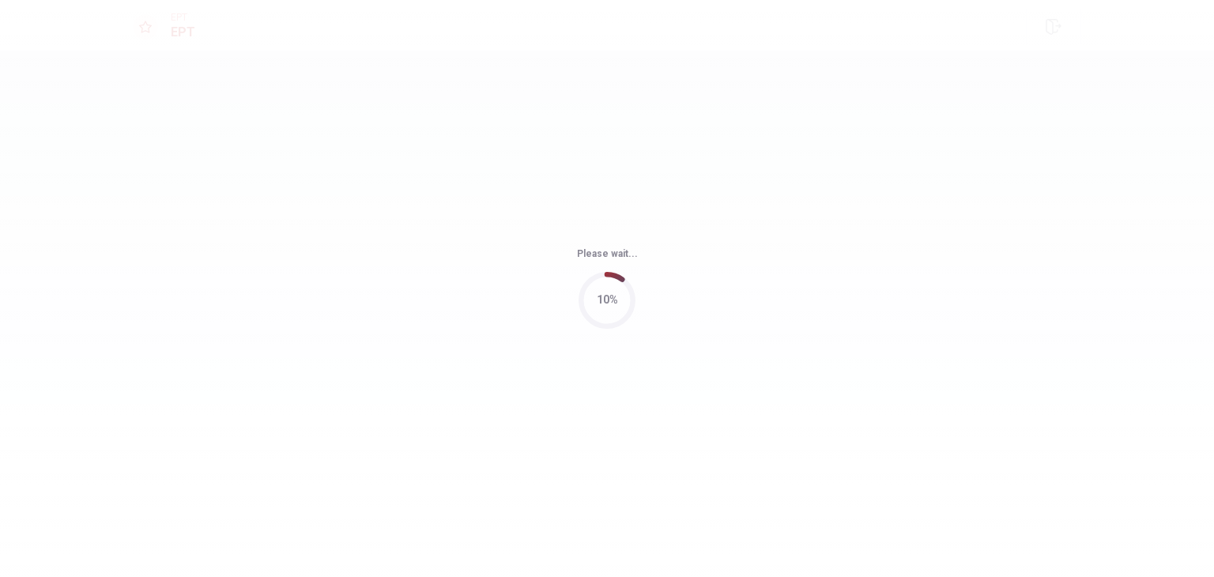
scroll to position [0, 0]
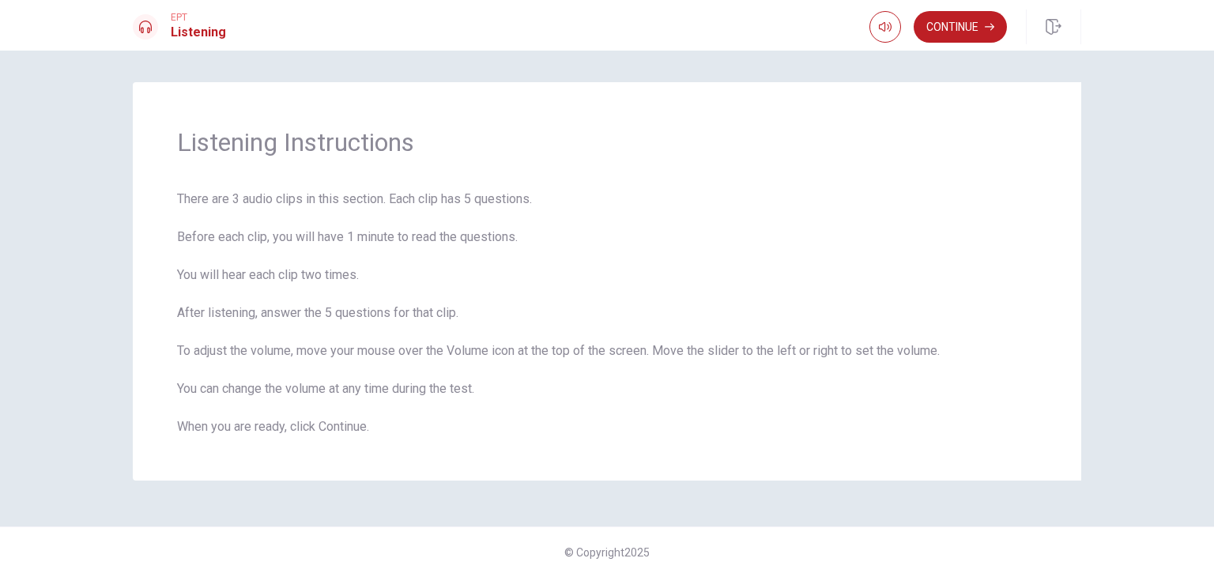
click at [952, 26] on button "Continue" at bounding box center [960, 27] width 93 height 32
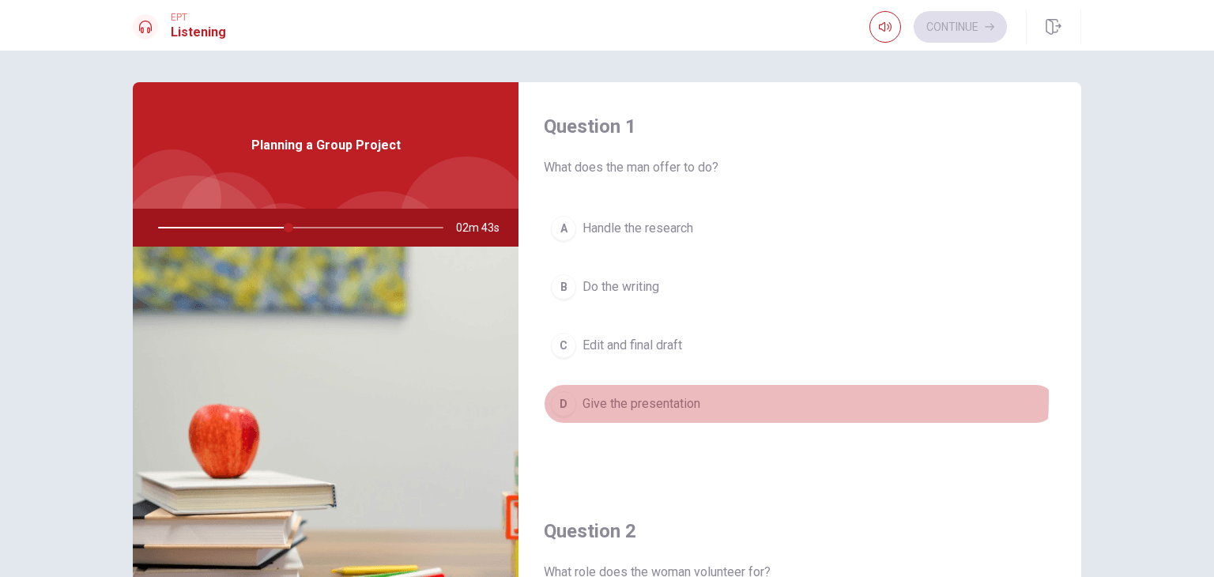
click at [651, 395] on span "Give the presentation" at bounding box center [642, 403] width 118 height 19
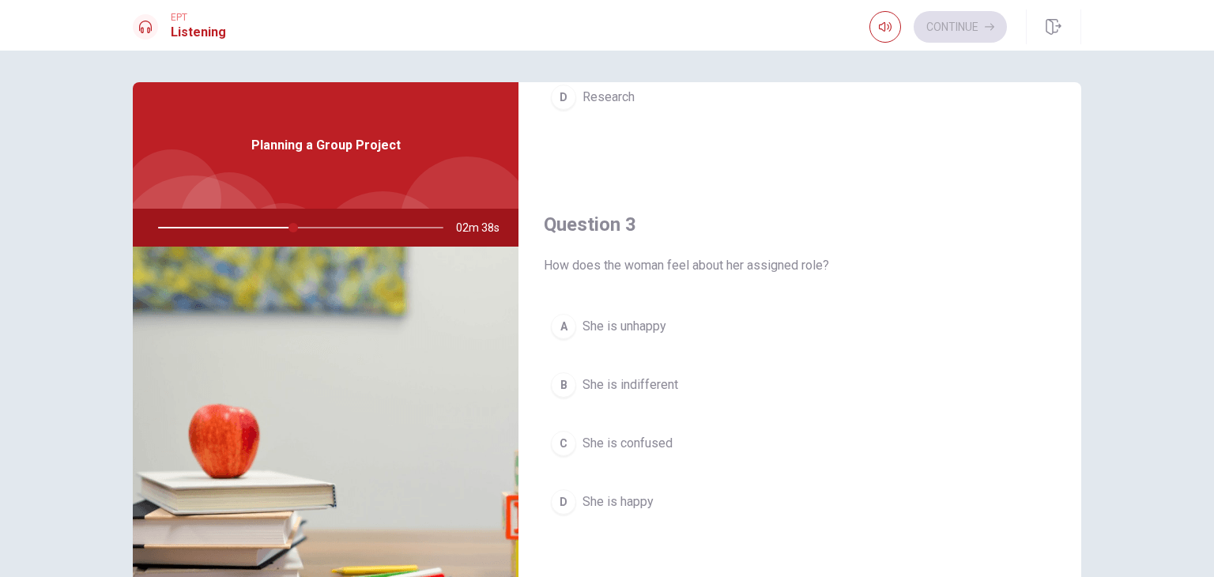
scroll to position [1186, 0]
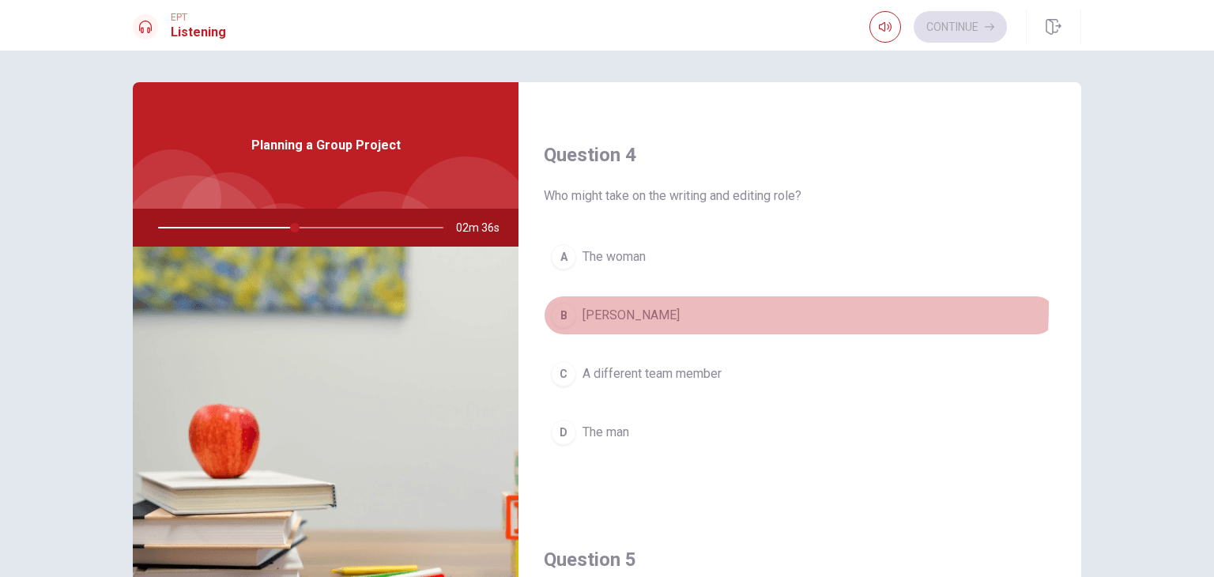
click at [600, 306] on span "[PERSON_NAME]" at bounding box center [631, 315] width 97 height 19
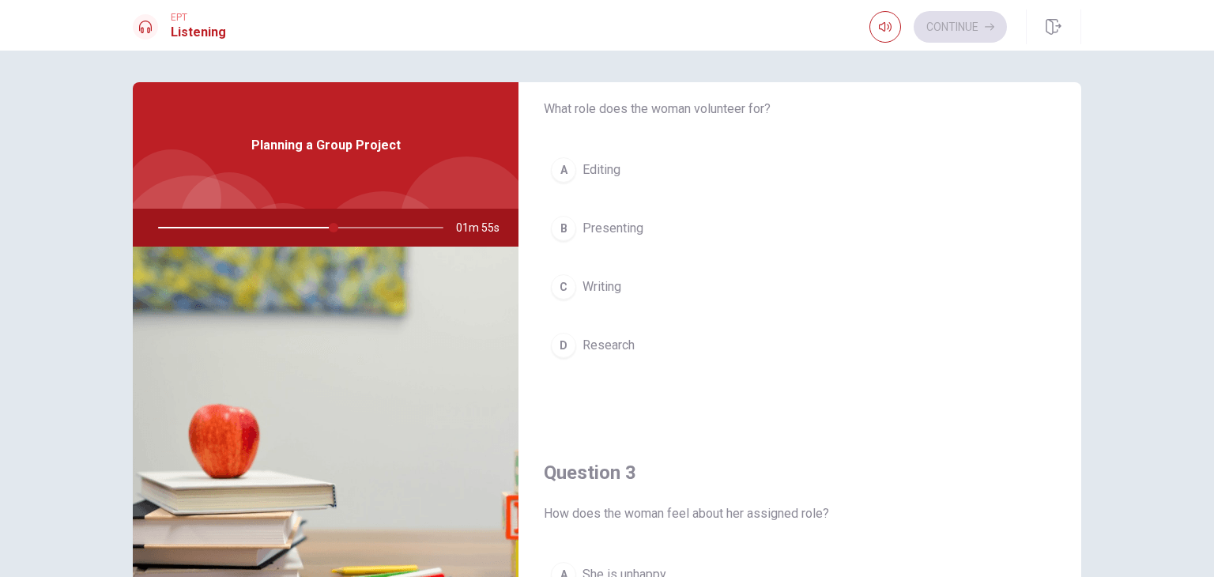
scroll to position [474, 0]
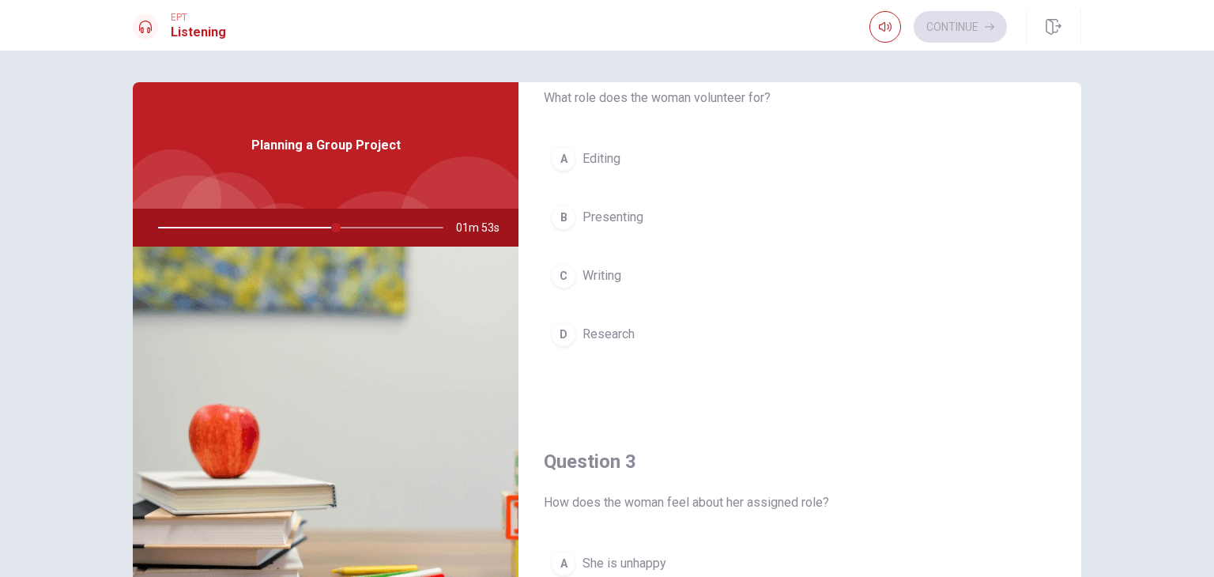
click at [320, 224] on div at bounding box center [297, 228] width 317 height 38
click at [318, 224] on div at bounding box center [297, 228] width 317 height 38
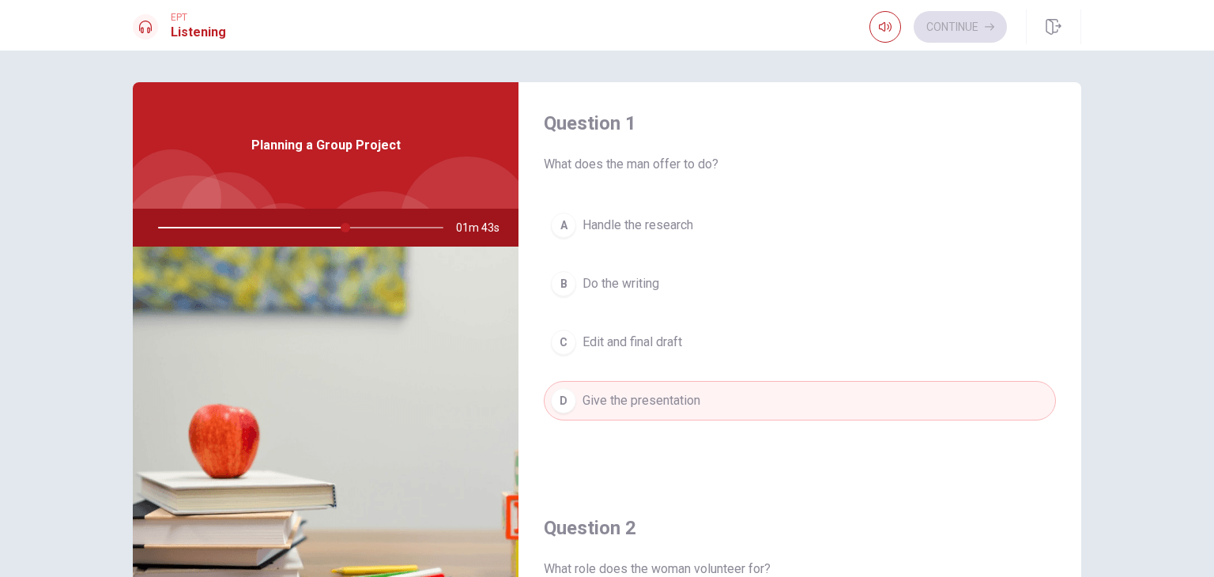
scroll to position [0, 0]
drag, startPoint x: 402, startPoint y: 220, endPoint x: 383, endPoint y: 228, distance: 21.3
click at [383, 228] on div at bounding box center [297, 228] width 317 height 38
drag, startPoint x: 383, startPoint y: 228, endPoint x: 421, endPoint y: 222, distance: 38.3
click at [402, 224] on div at bounding box center [297, 228] width 317 height 38
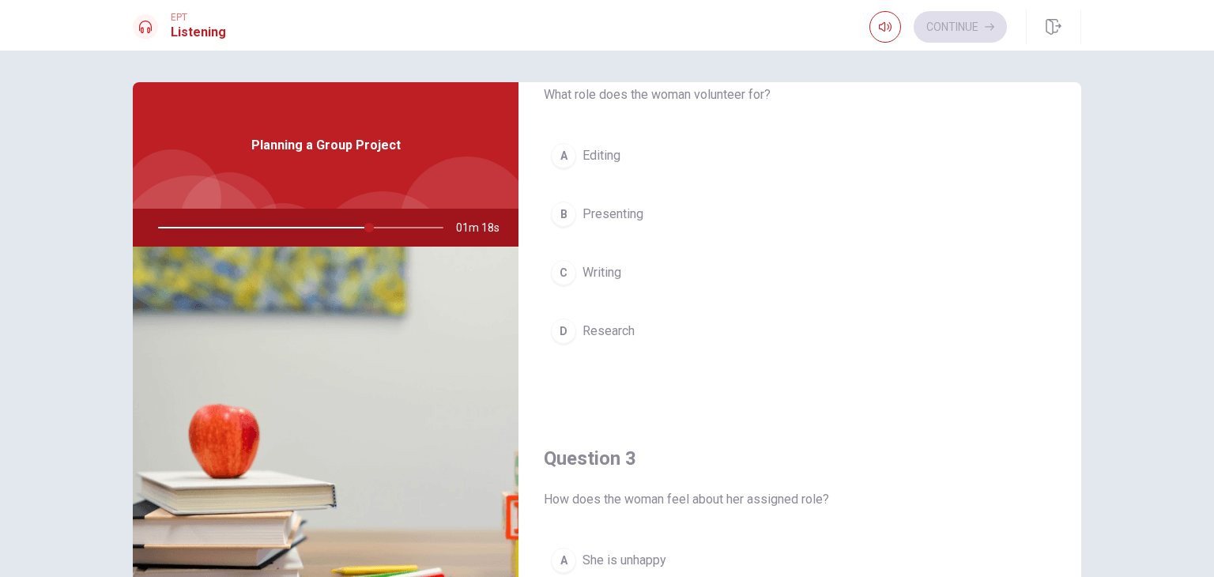
scroll to position [474, 0]
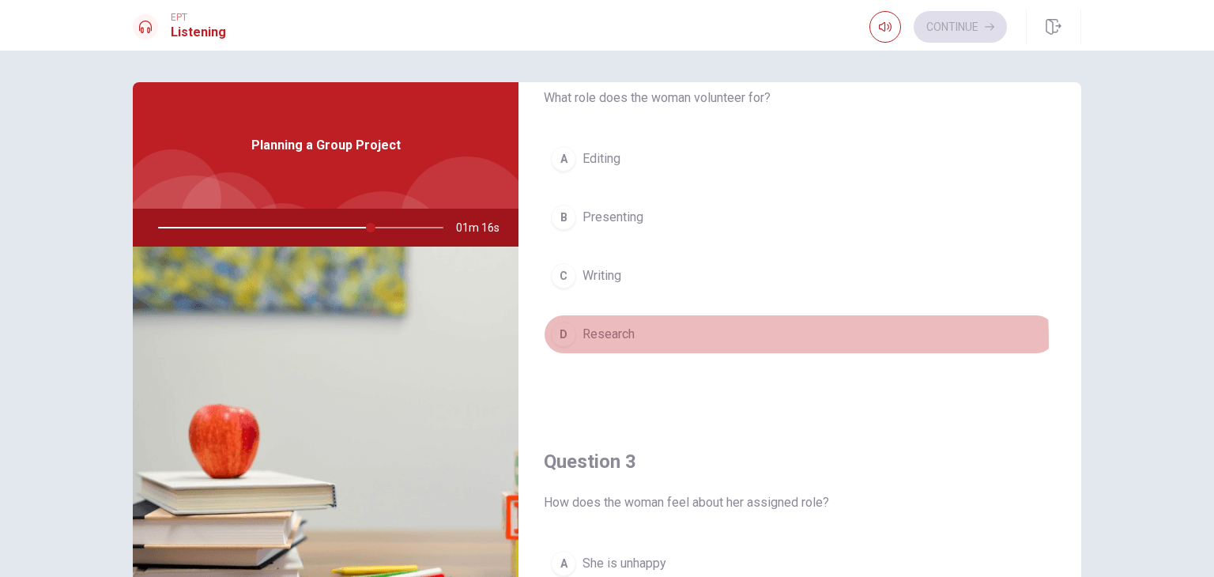
click at [555, 339] on div "D" at bounding box center [563, 334] width 25 height 25
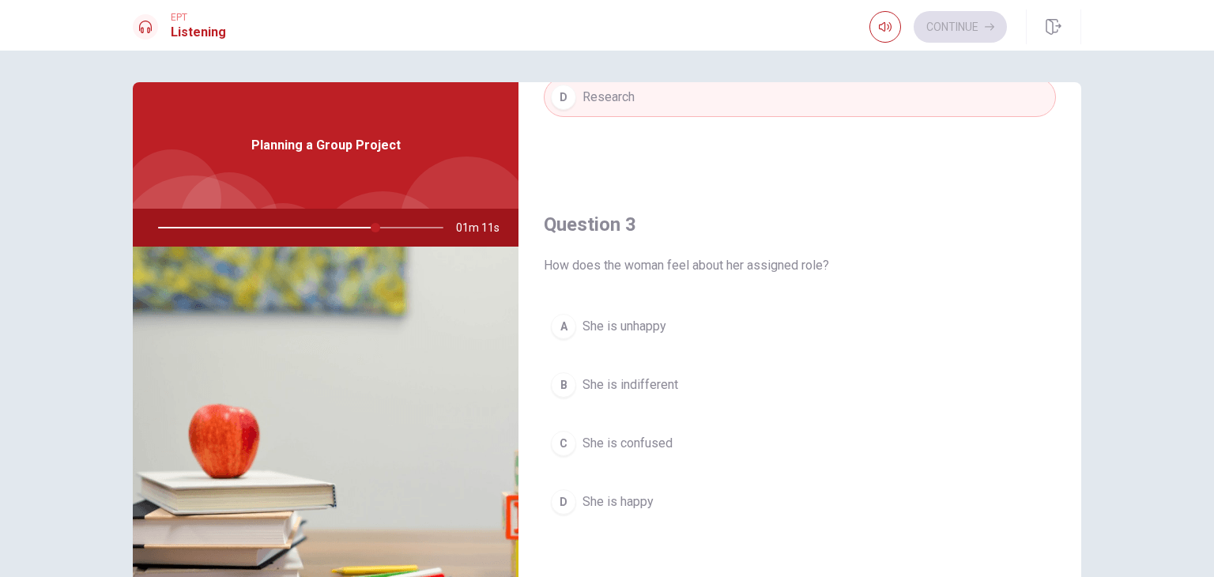
scroll to position [949, 0]
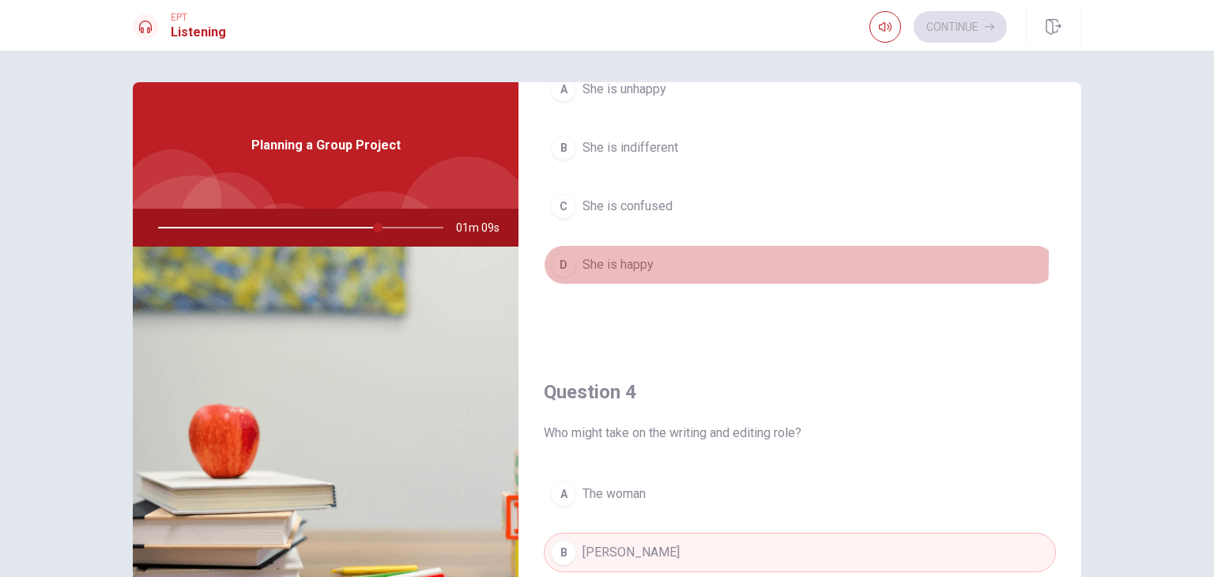
click at [602, 255] on span "She is happy" at bounding box center [618, 264] width 71 height 19
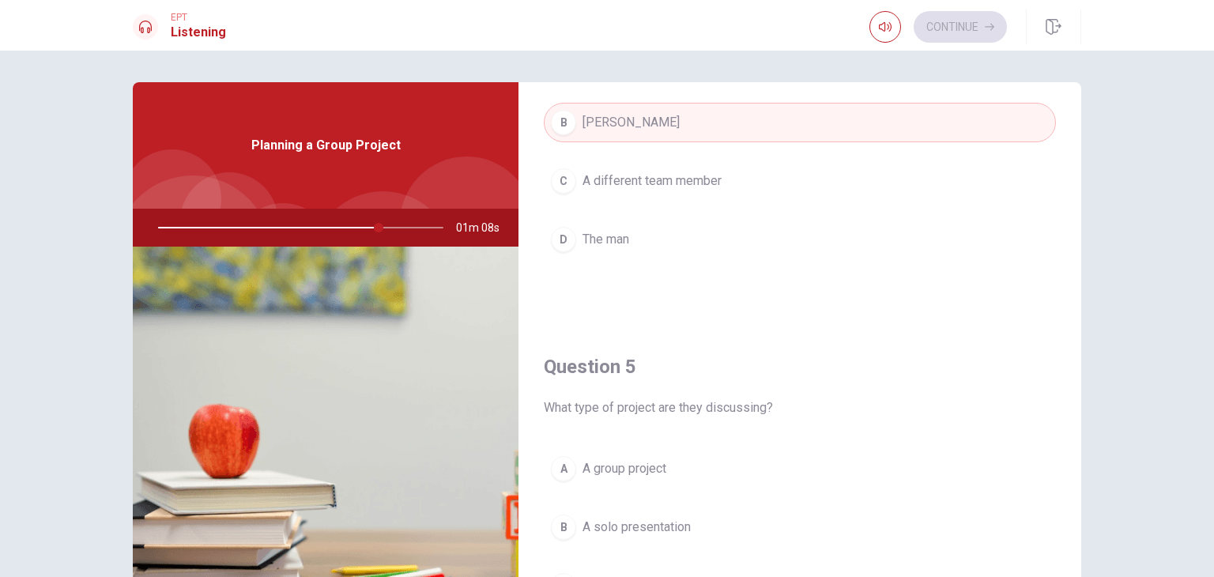
scroll to position [1423, 0]
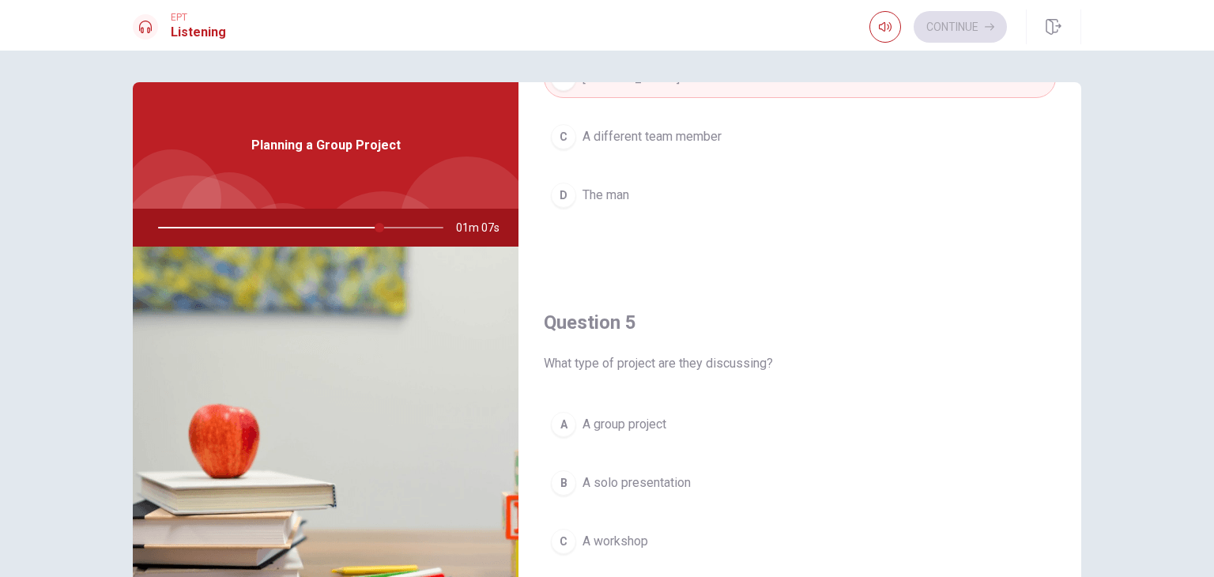
click at [613, 416] on span "A group project" at bounding box center [625, 424] width 84 height 19
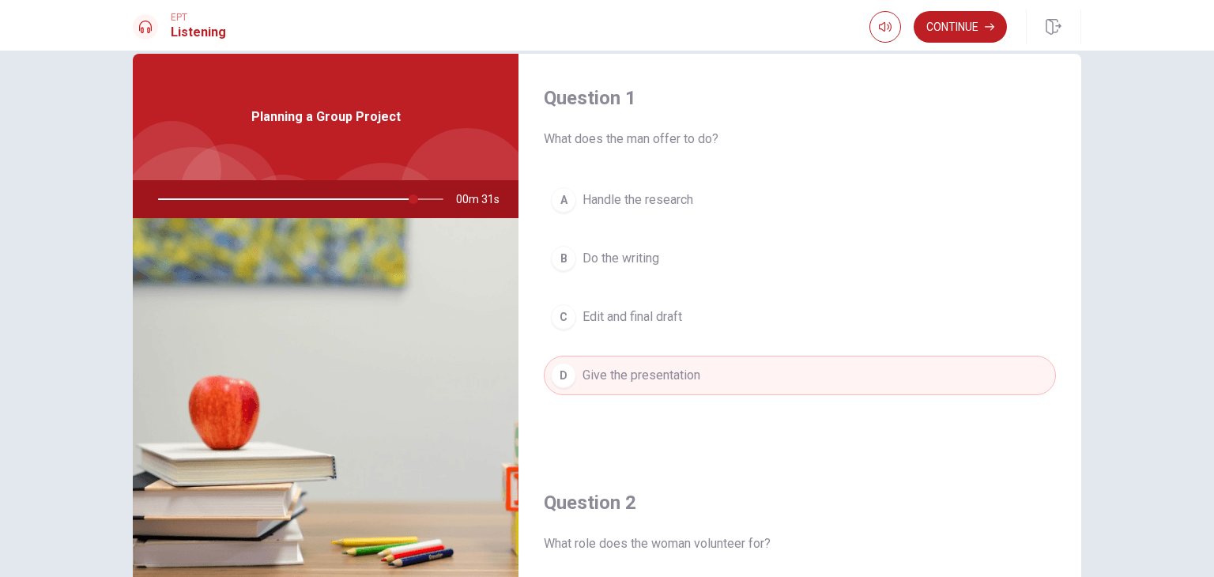
scroll to position [0, 0]
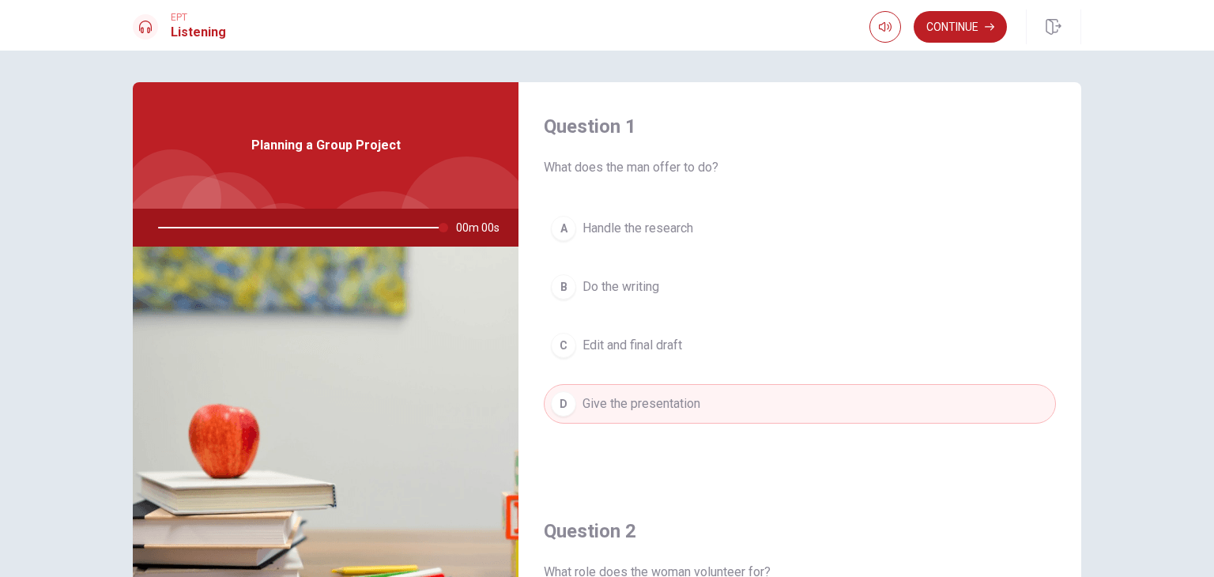
type input "0"
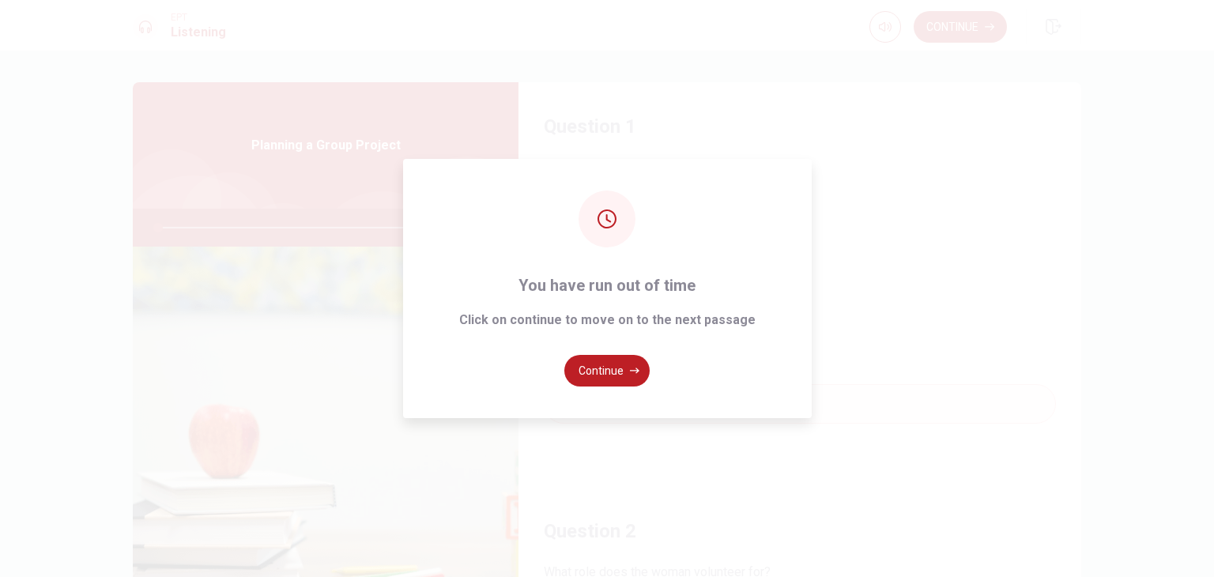
click at [598, 372] on button "Continue" at bounding box center [606, 371] width 85 height 32
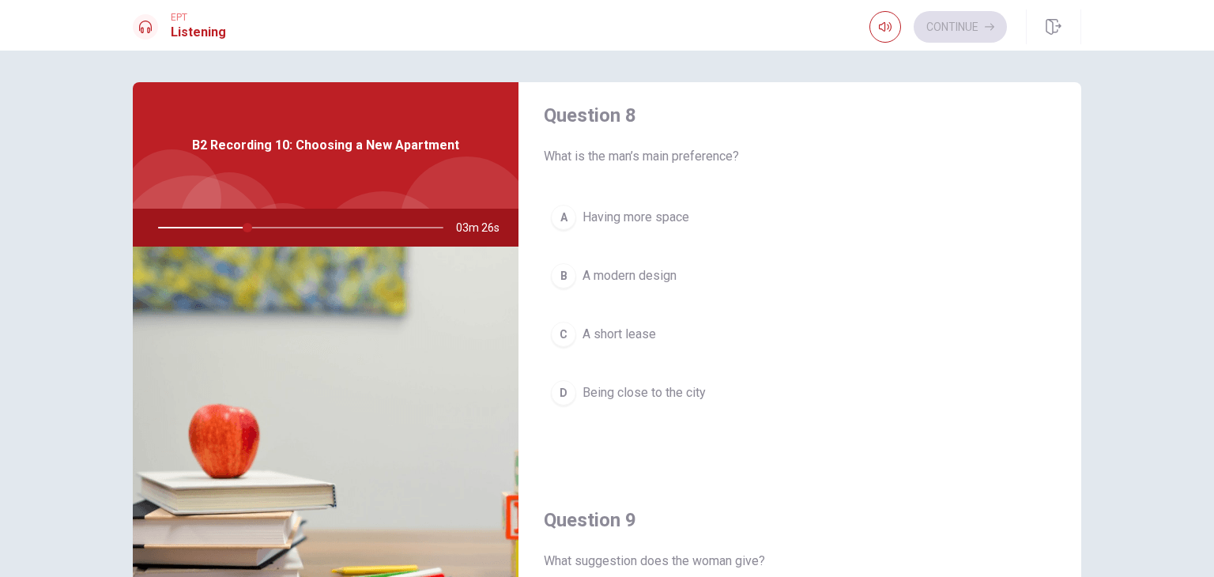
scroll to position [949, 0]
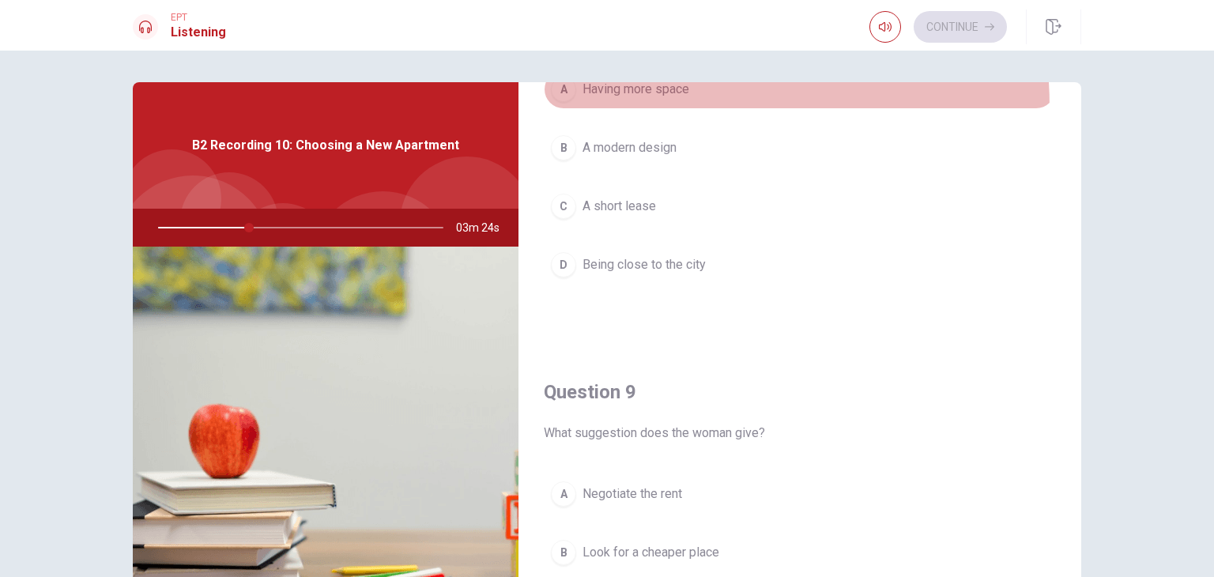
click at [669, 104] on button "A Having more space" at bounding box center [800, 90] width 512 height 40
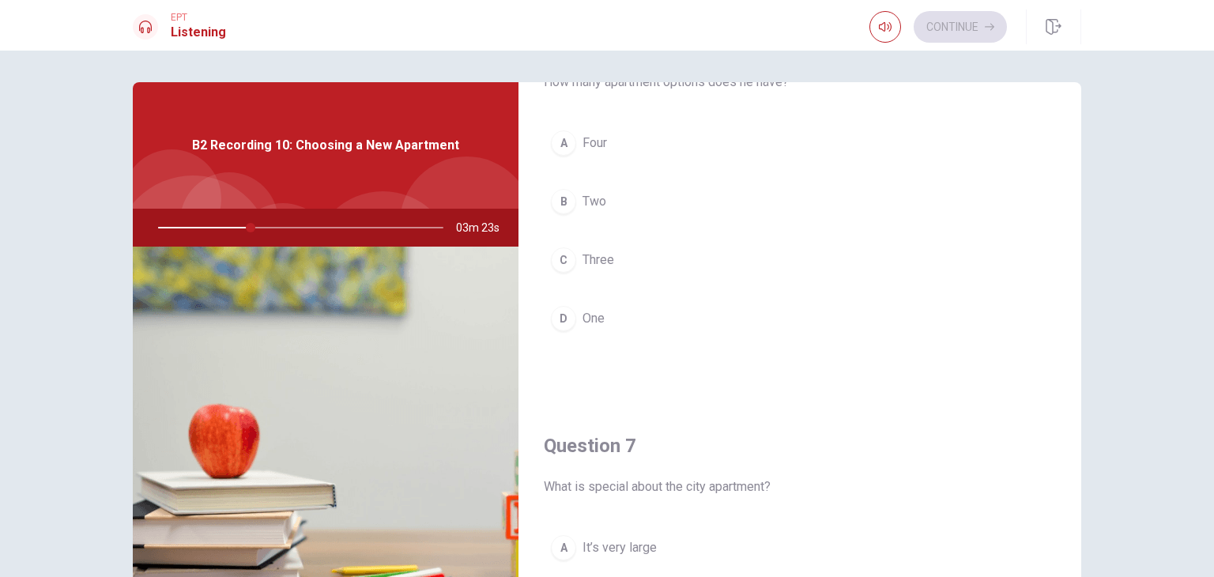
scroll to position [0, 0]
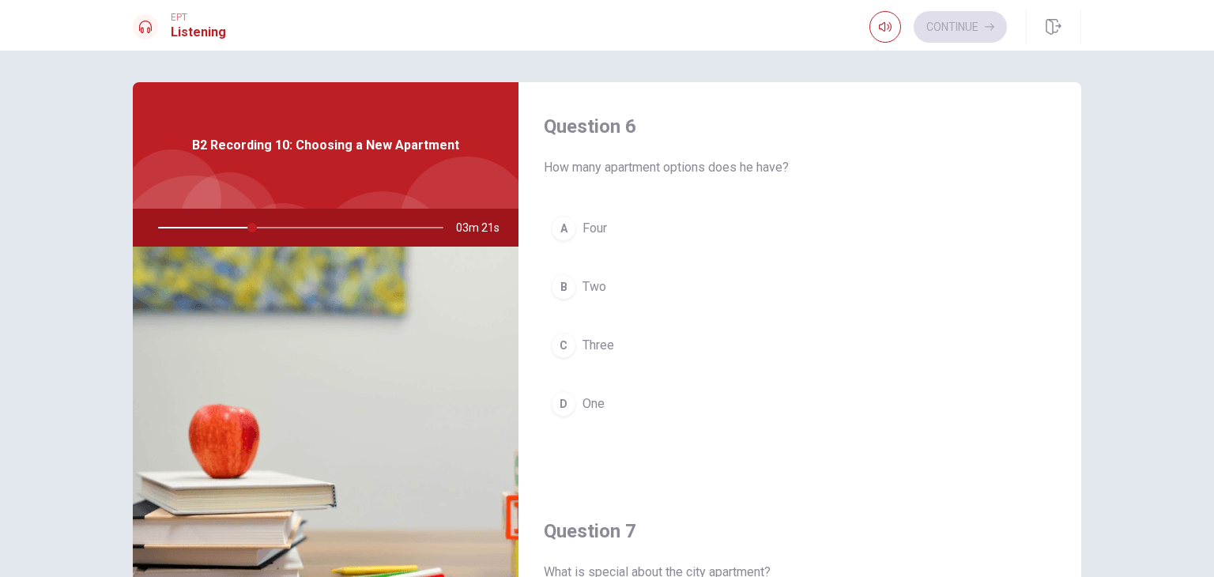
click at [581, 274] on button "B Two" at bounding box center [800, 287] width 512 height 40
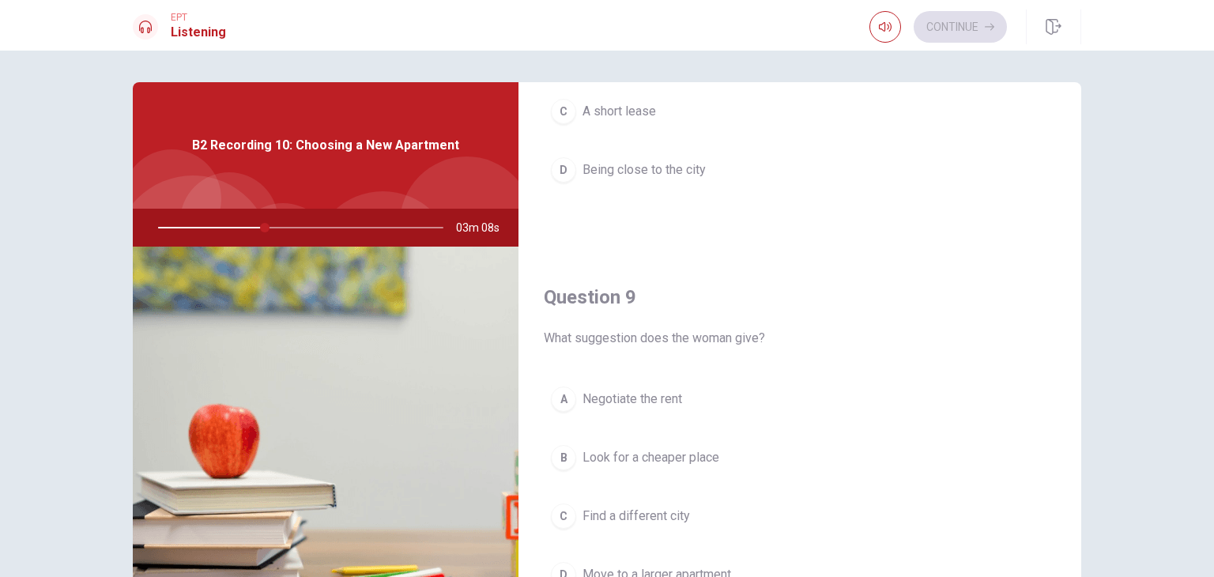
scroll to position [1186, 0]
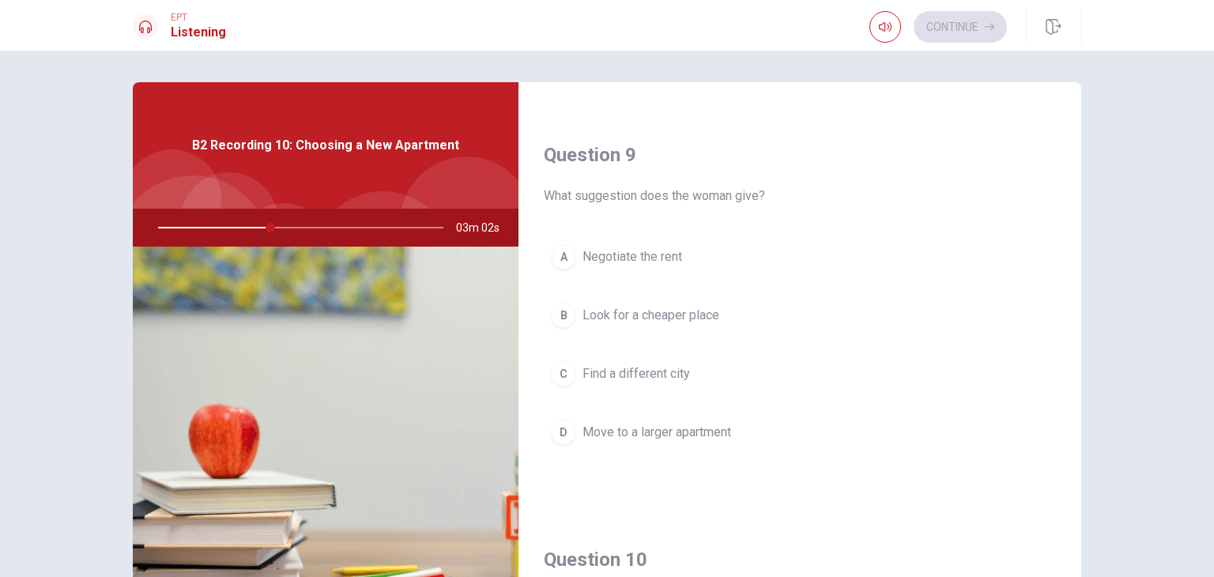
click at [627, 252] on span "Negotiate the rent" at bounding box center [633, 256] width 100 height 19
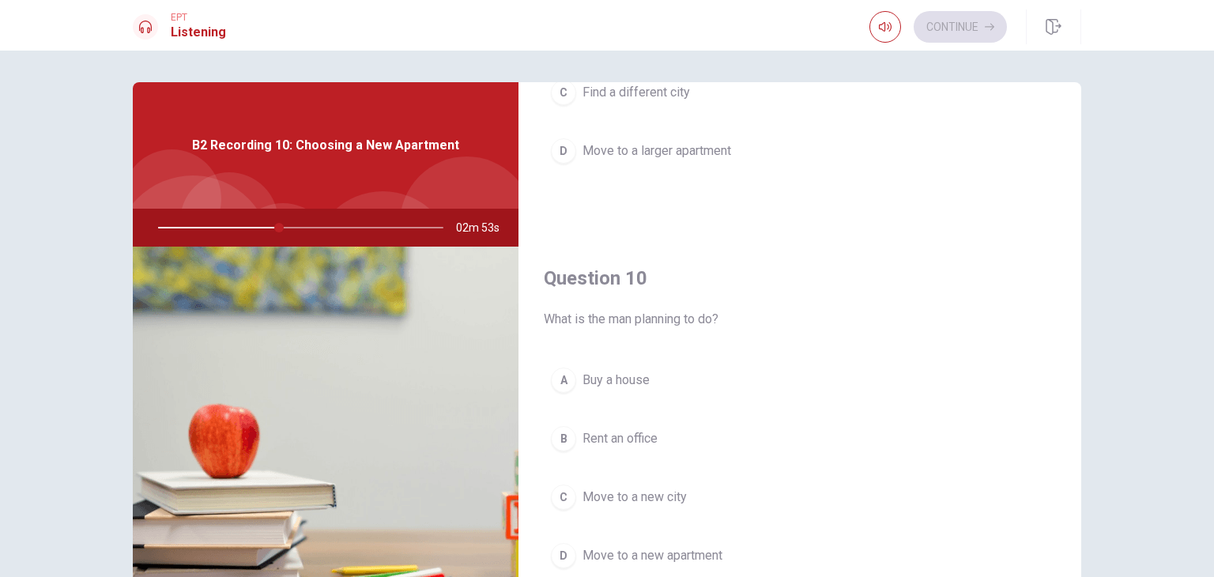
scroll to position [137, 0]
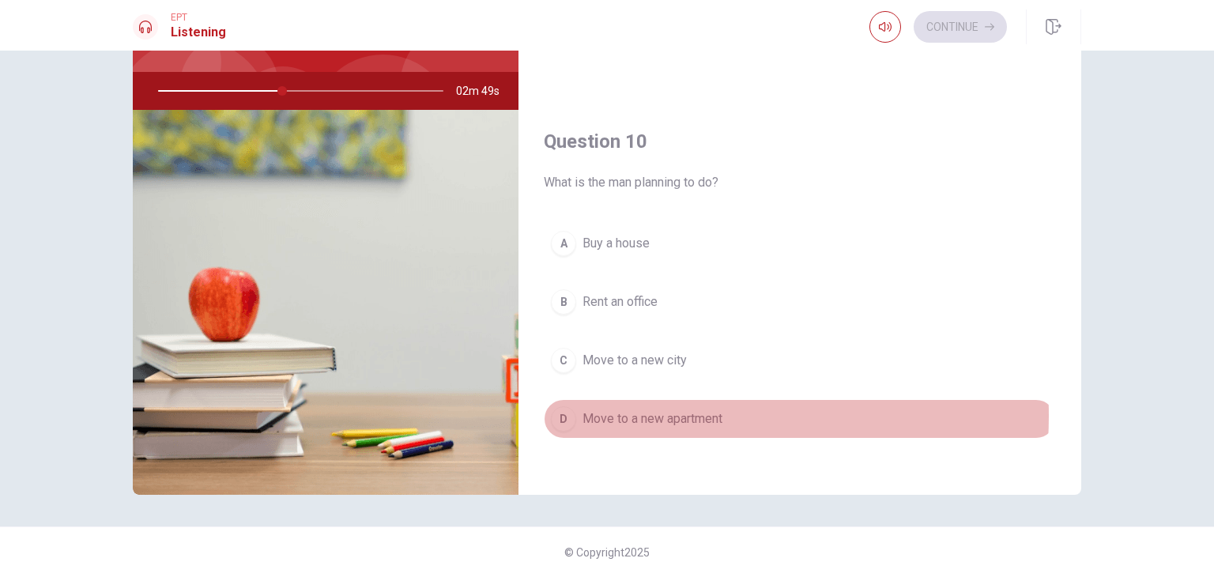
click at [647, 409] on span "Move to a new apartment" at bounding box center [653, 418] width 140 height 19
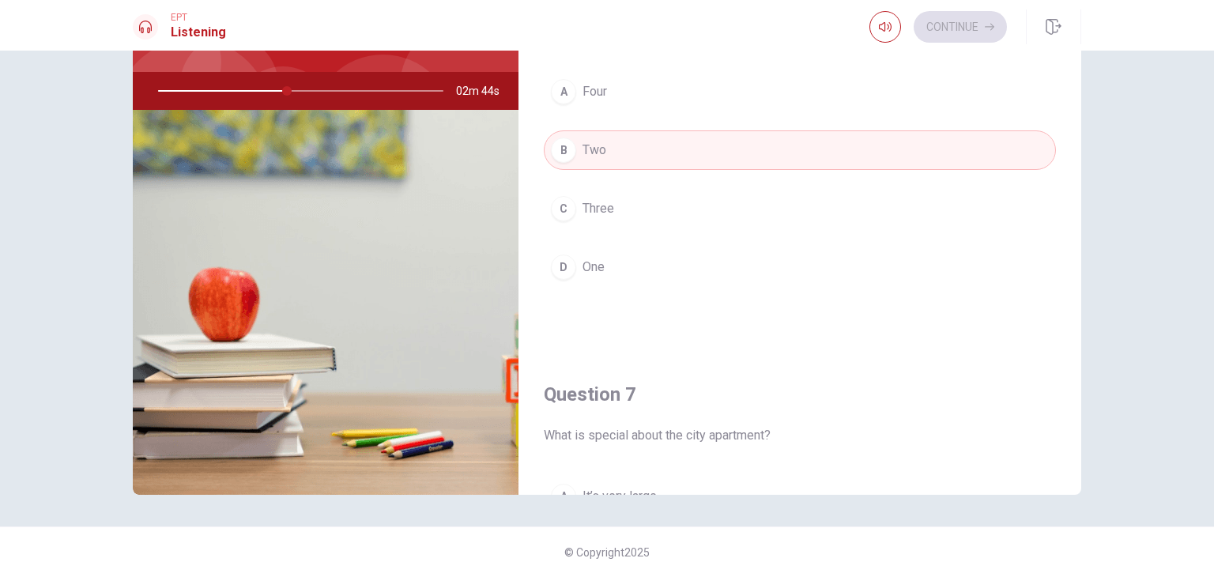
scroll to position [237, 0]
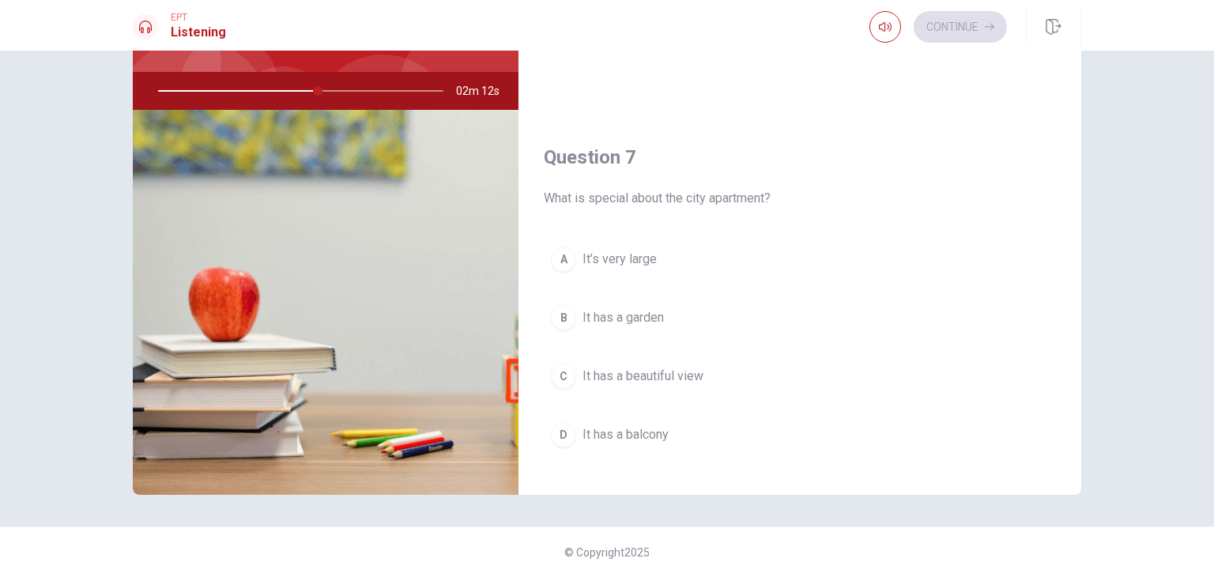
click at [622, 435] on span "It has a balcony" at bounding box center [626, 434] width 86 height 19
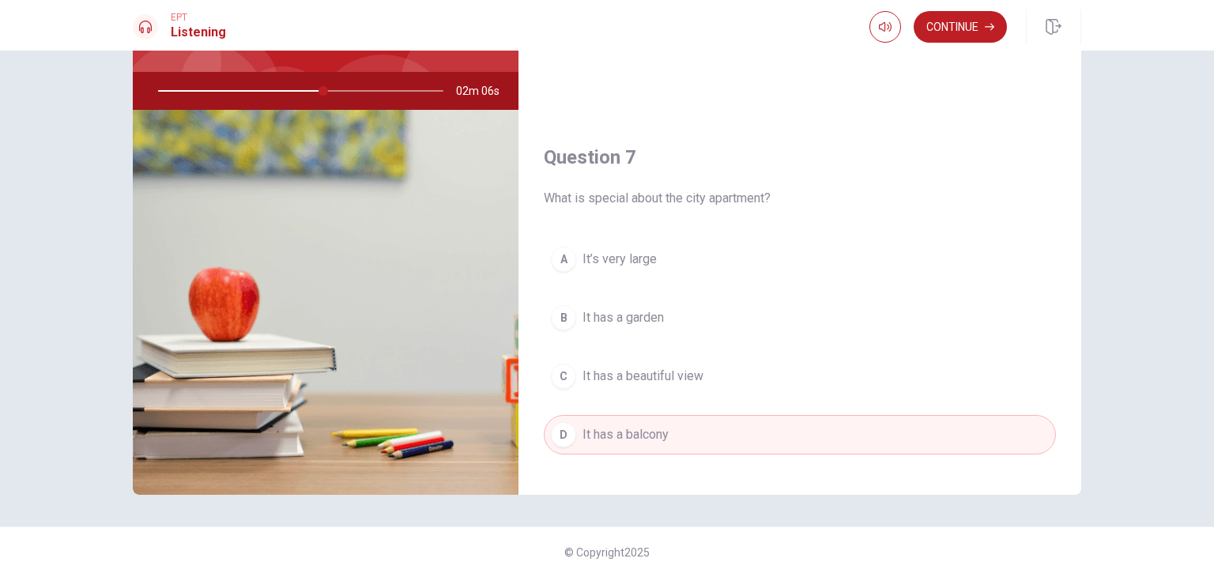
scroll to position [0, 0]
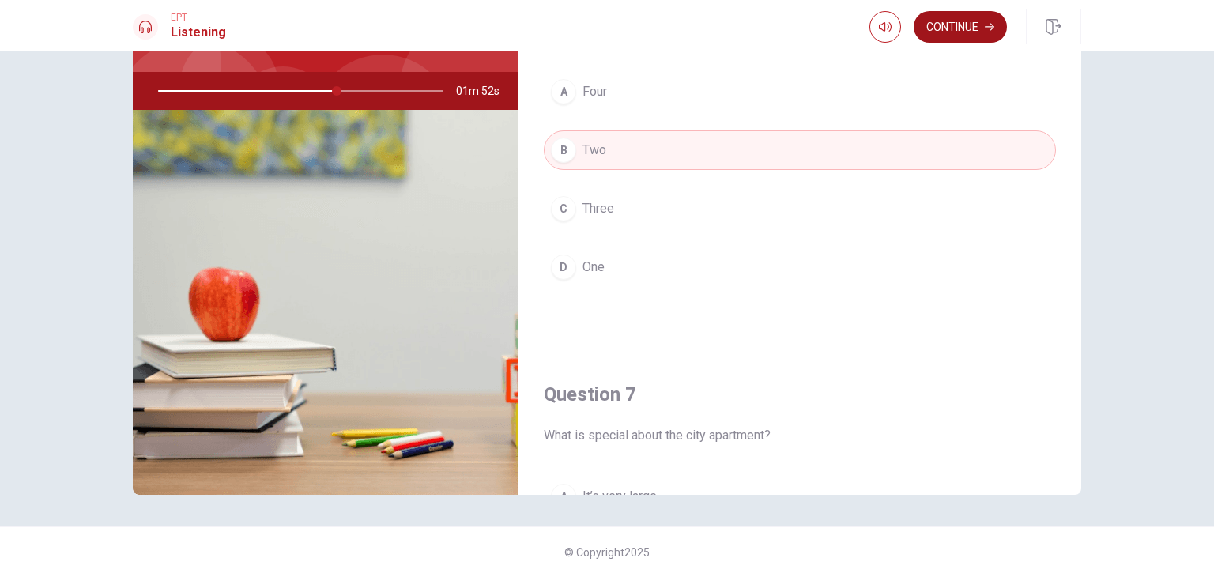
click at [957, 35] on button "Continue" at bounding box center [960, 27] width 93 height 32
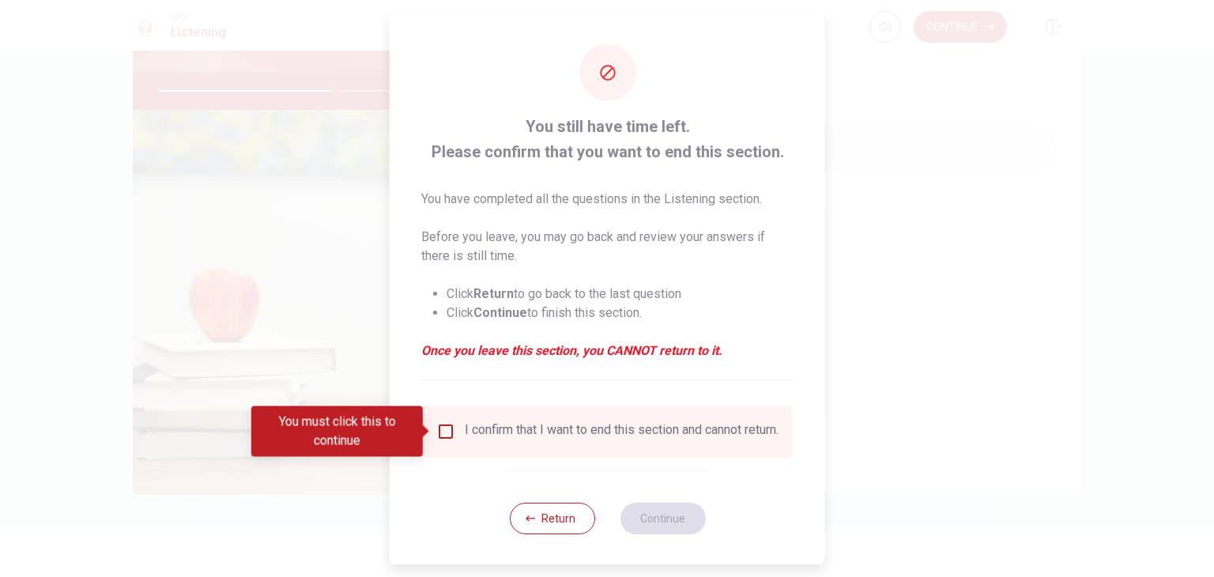
click at [465, 437] on div "I confirm that I want to end this section and cannot return." at bounding box center [622, 431] width 314 height 19
click at [447, 428] on input "You must click this to continue" at bounding box center [445, 431] width 19 height 19
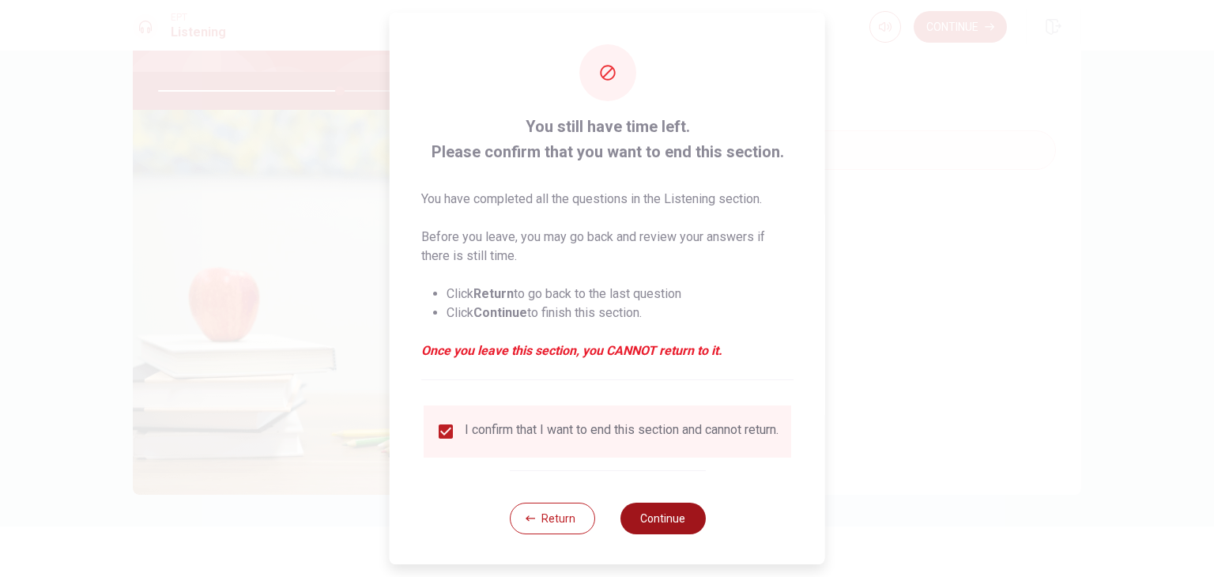
click at [640, 530] on button "Continue" at bounding box center [662, 519] width 85 height 32
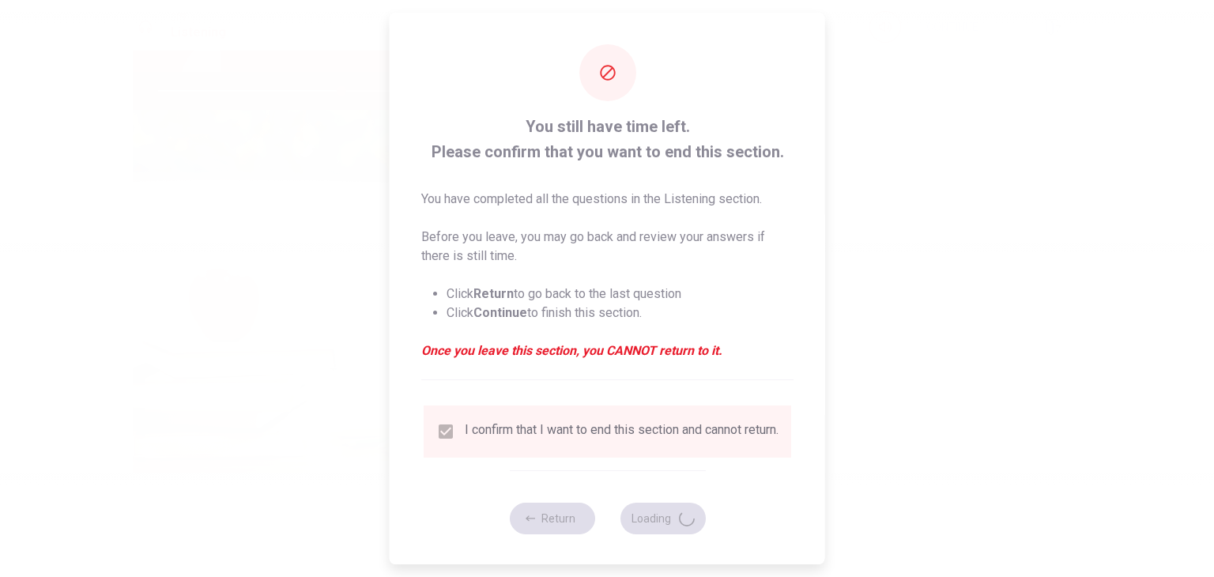
type input "65"
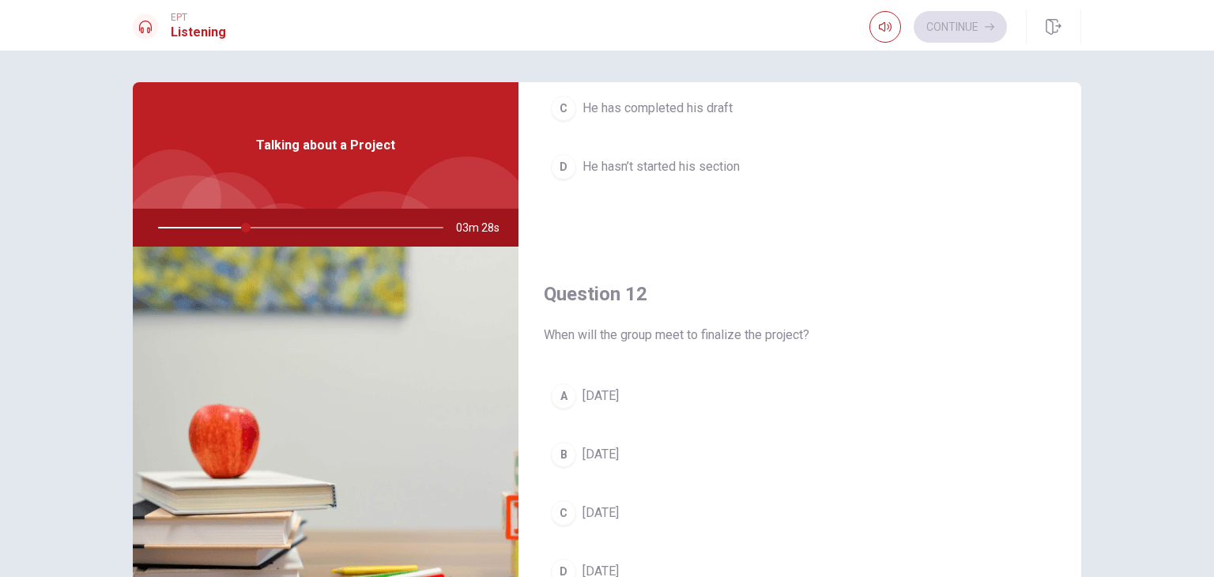
scroll to position [474, 0]
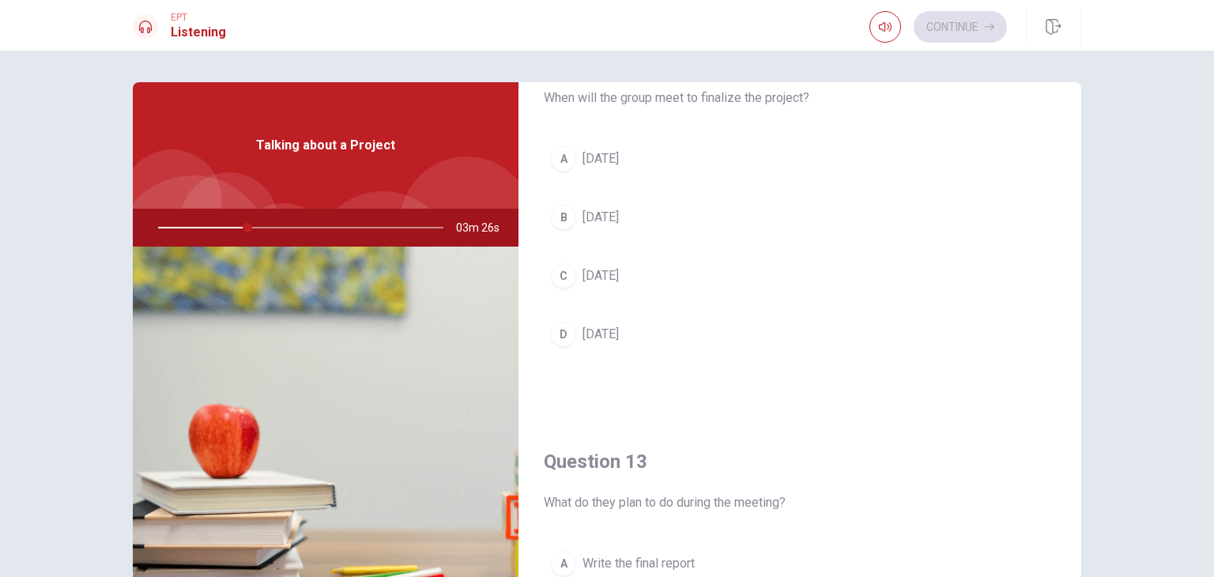
click at [629, 283] on button "C [DATE]" at bounding box center [800, 276] width 512 height 40
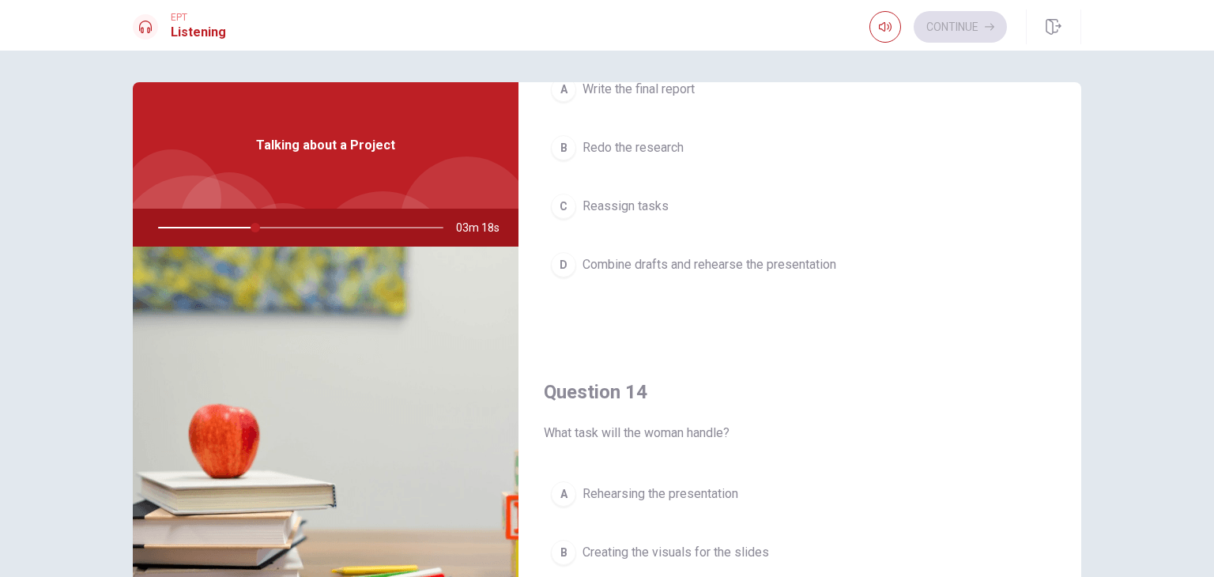
scroll to position [1186, 0]
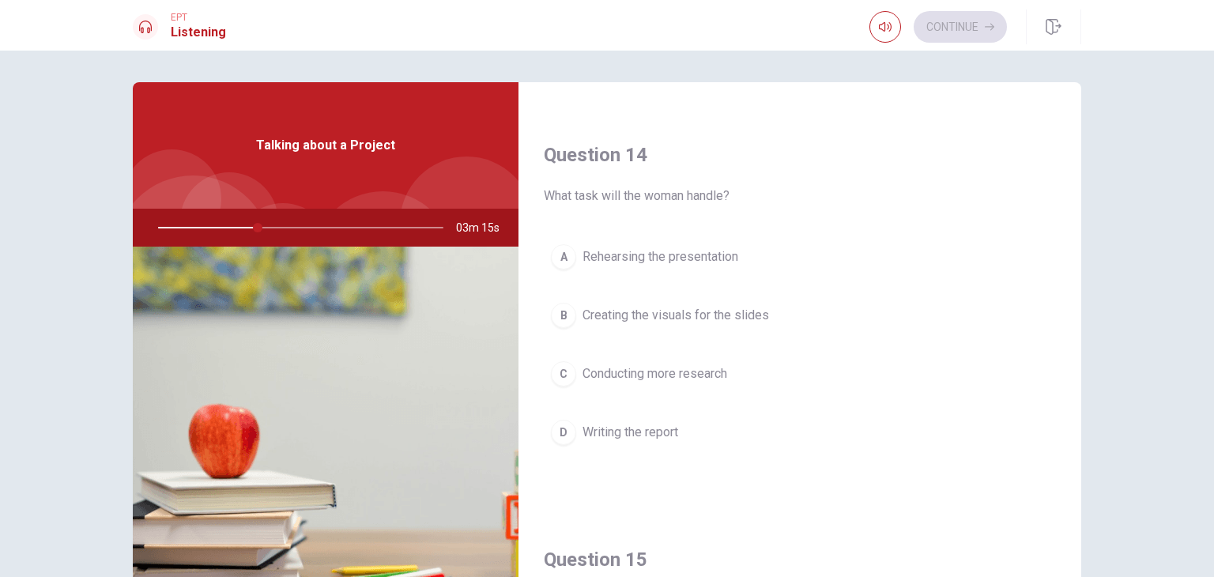
click at [667, 257] on span "Rehearsing the presentation" at bounding box center [661, 256] width 156 height 19
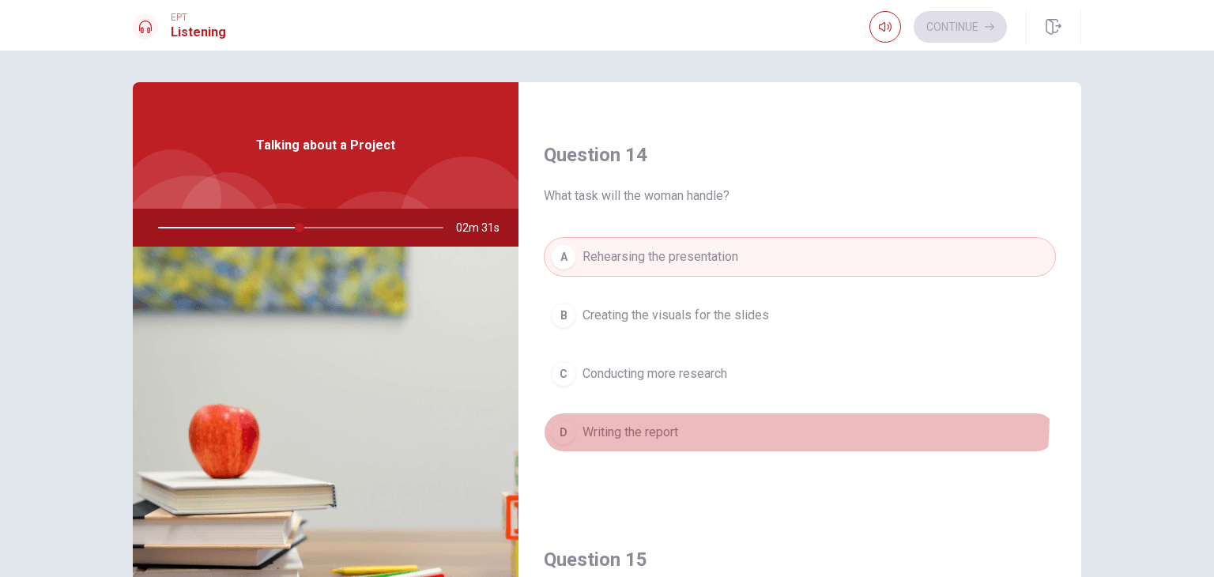
click at [692, 413] on button "D Writing the report" at bounding box center [800, 433] width 512 height 40
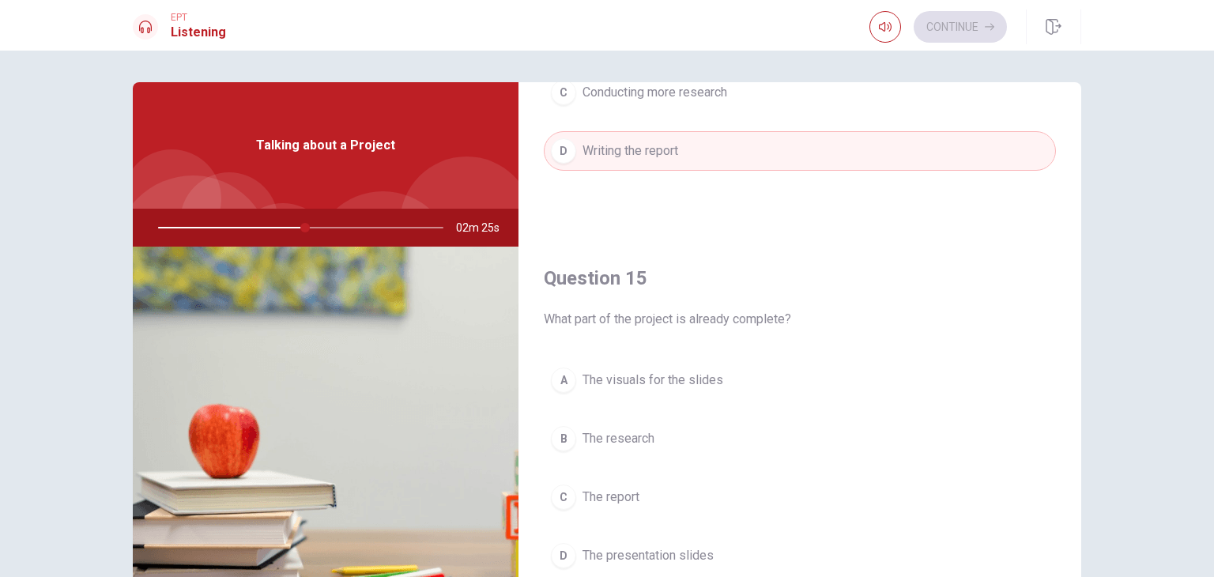
scroll to position [137, 0]
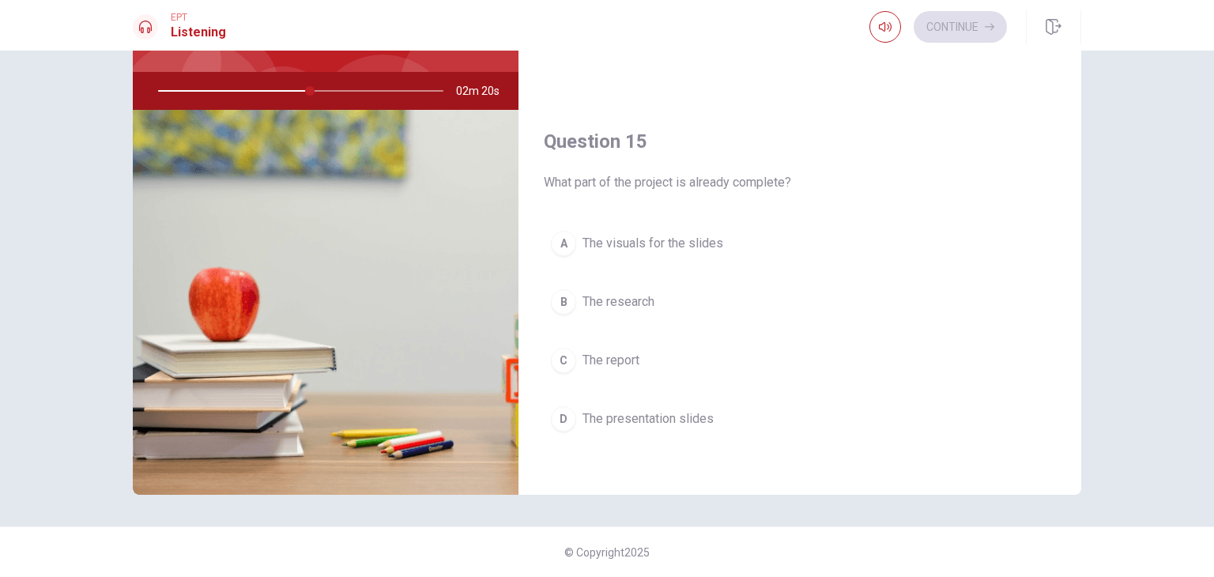
click at [651, 304] on span "The research" at bounding box center [619, 301] width 72 height 19
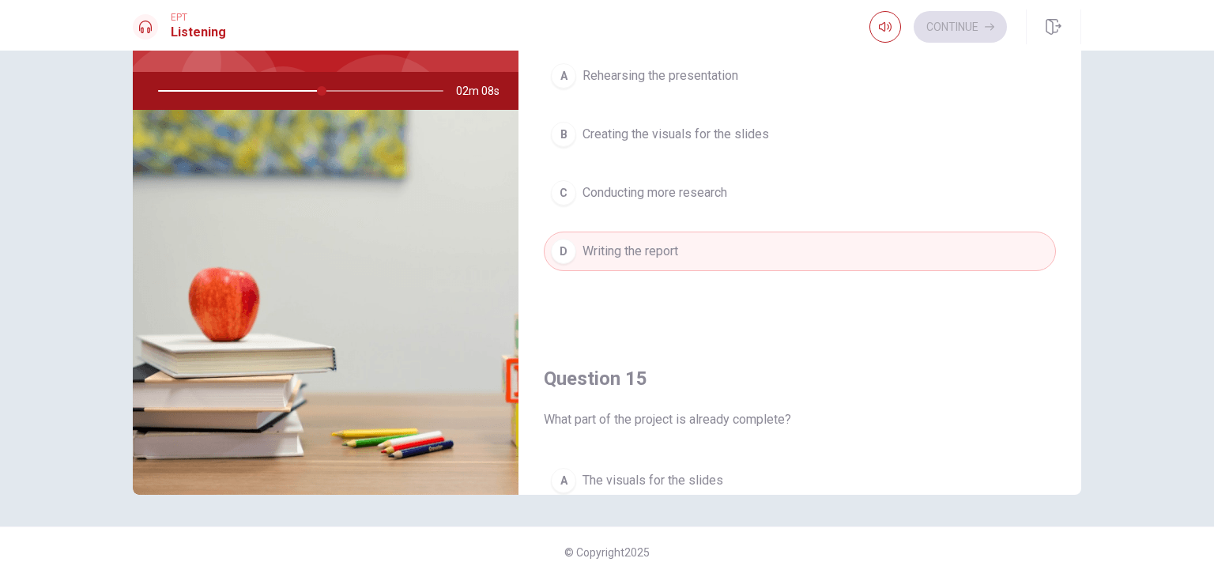
scroll to position [756, 0]
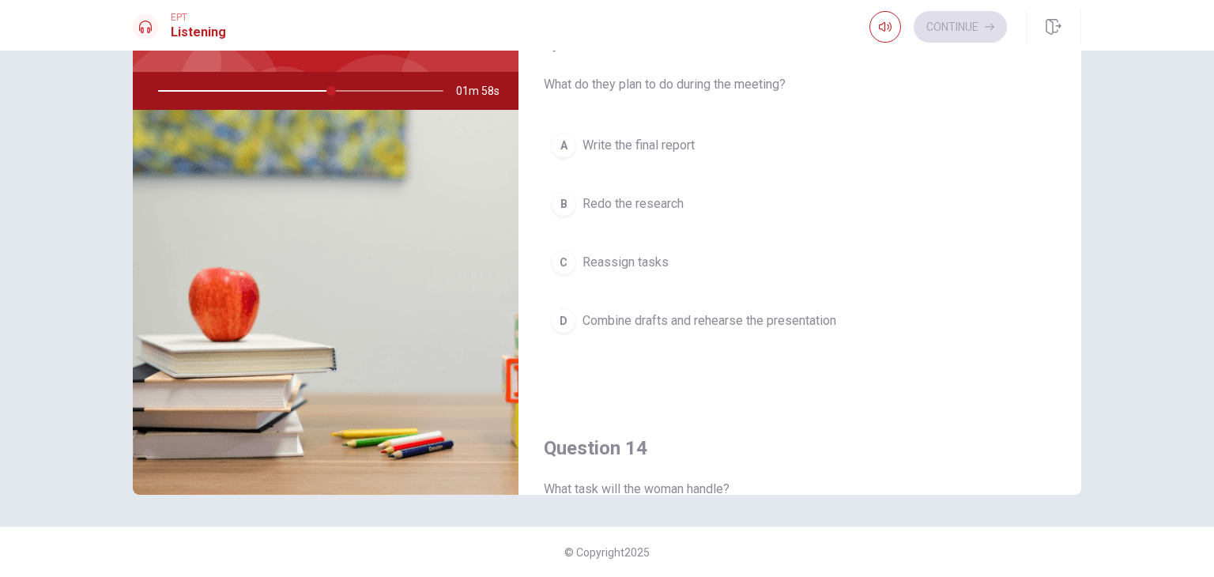
click at [693, 316] on span "Combine drafts and rehearse the presentation" at bounding box center [710, 320] width 254 height 19
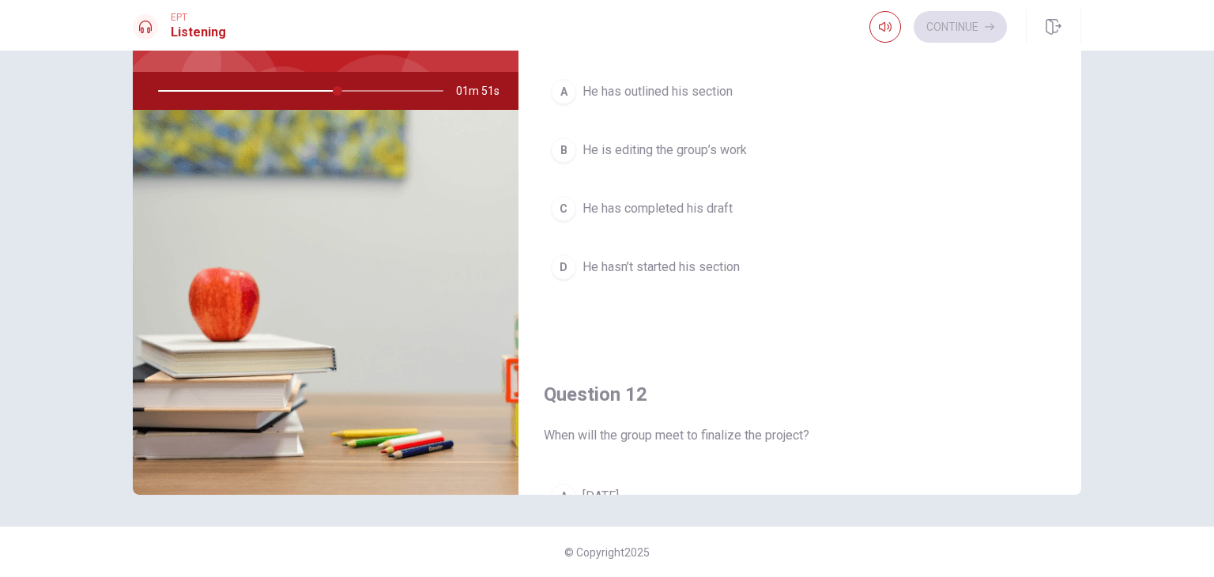
scroll to position [0, 0]
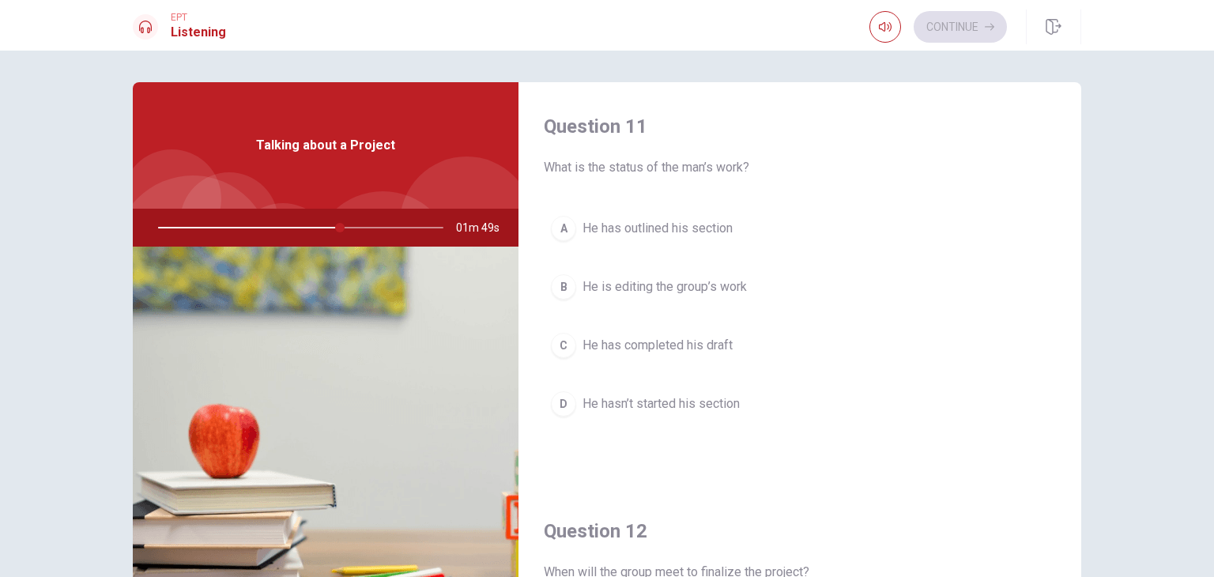
click at [711, 409] on span "He hasn’t started his section" at bounding box center [661, 403] width 157 height 19
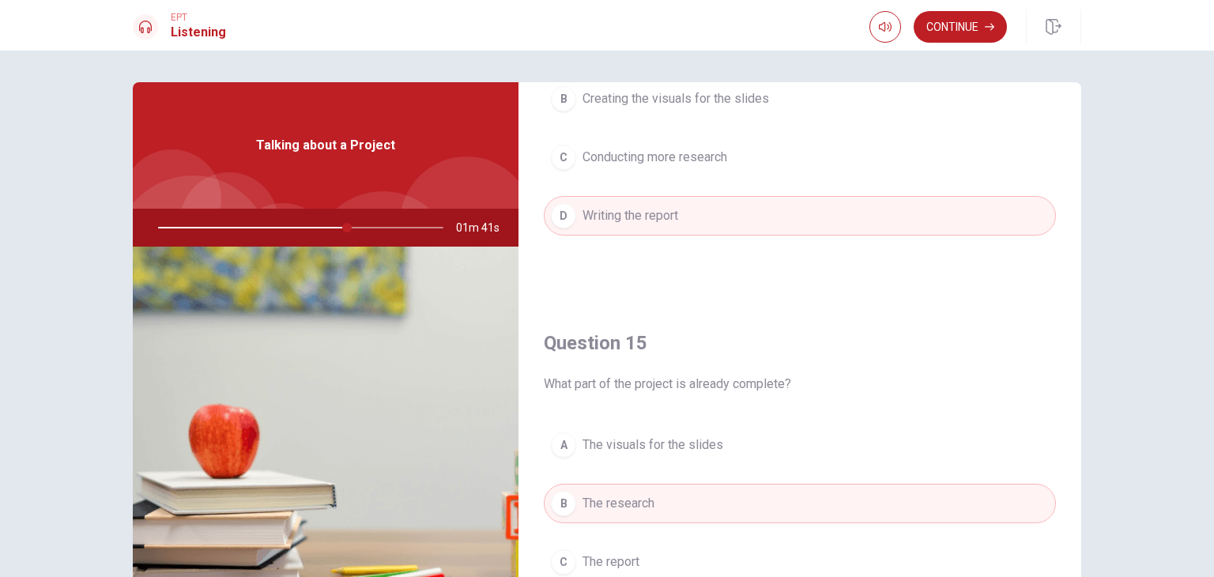
scroll to position [1423, 0]
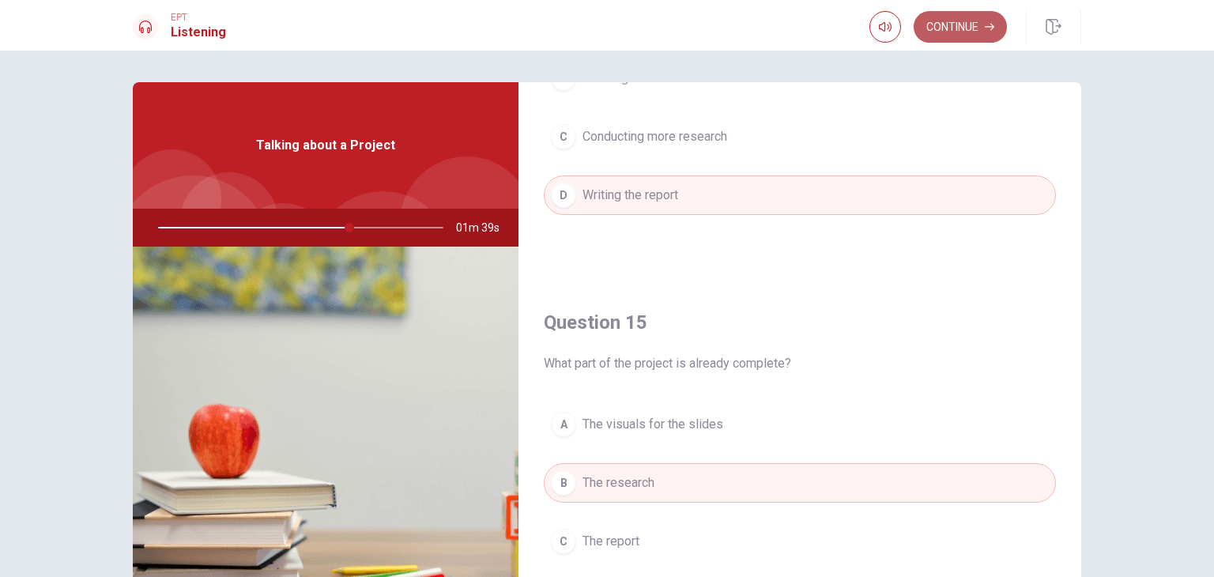
click at [970, 34] on button "Continue" at bounding box center [960, 27] width 93 height 32
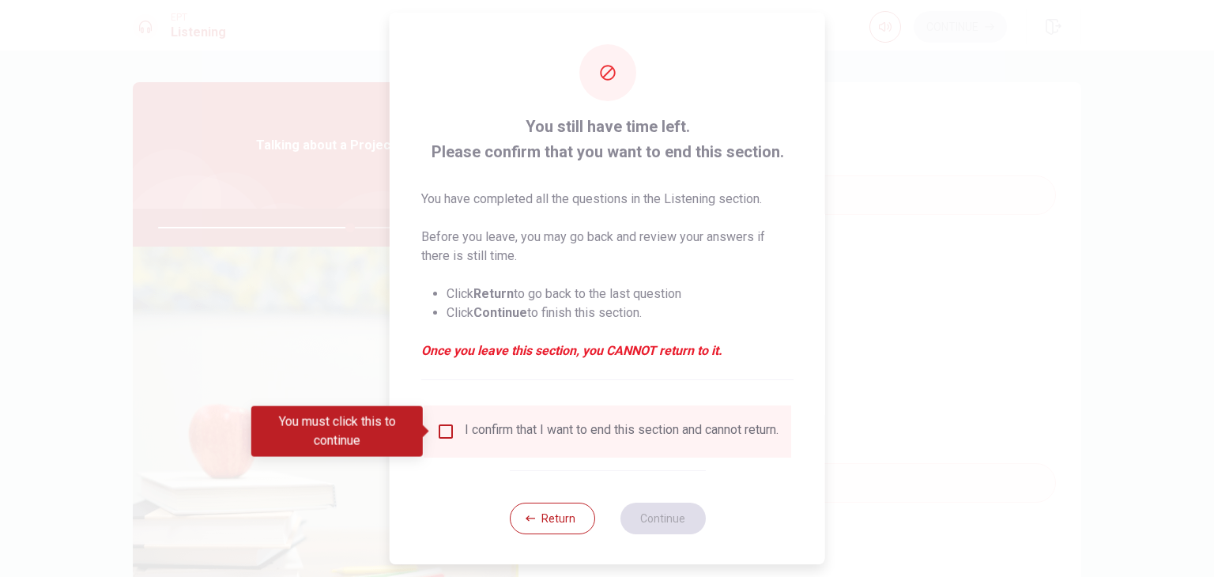
click at [458, 429] on div "I confirm that I want to end this section and cannot return." at bounding box center [607, 431] width 342 height 19
click at [452, 428] on div "I confirm that I want to end this section and cannot return." at bounding box center [607, 431] width 342 height 19
click at [576, 534] on button "Return" at bounding box center [551, 519] width 85 height 32
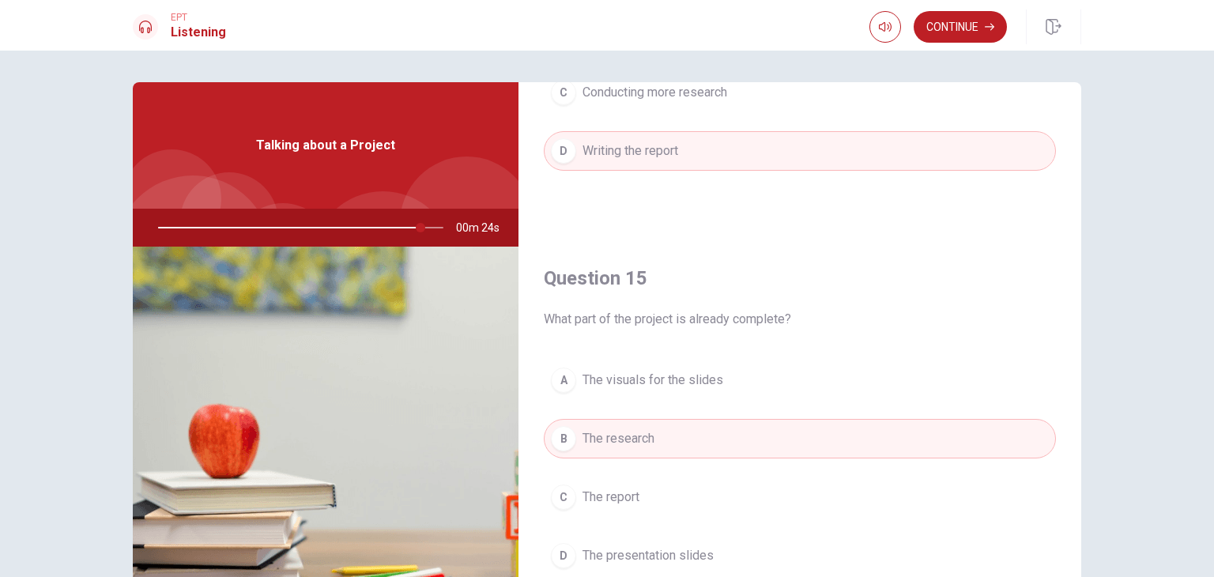
scroll to position [137, 0]
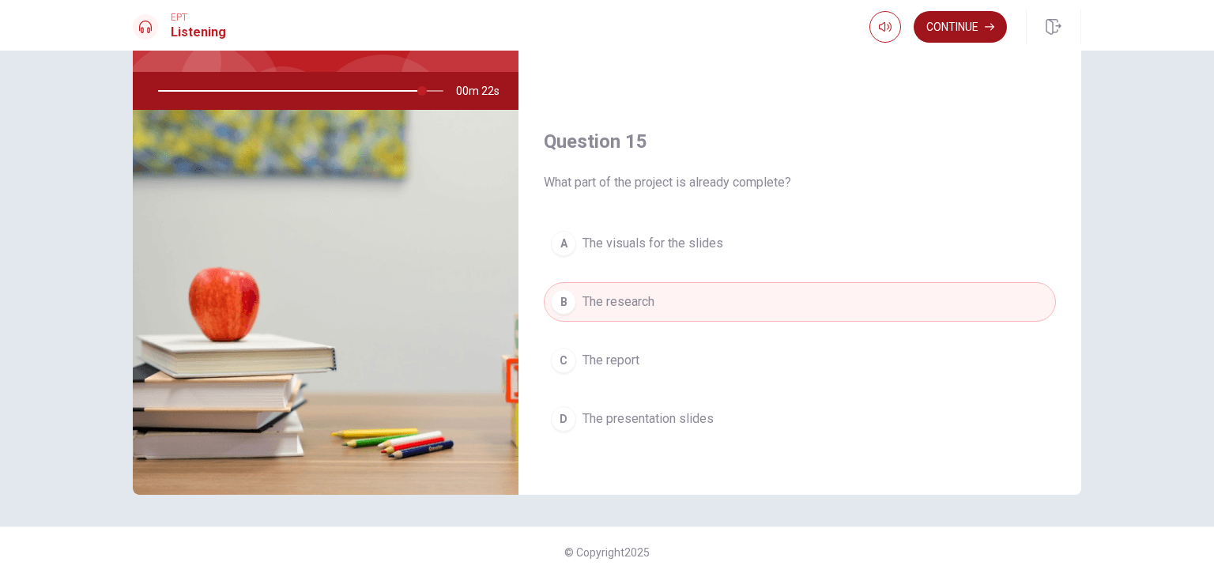
click at [970, 37] on button "Continue" at bounding box center [960, 27] width 93 height 32
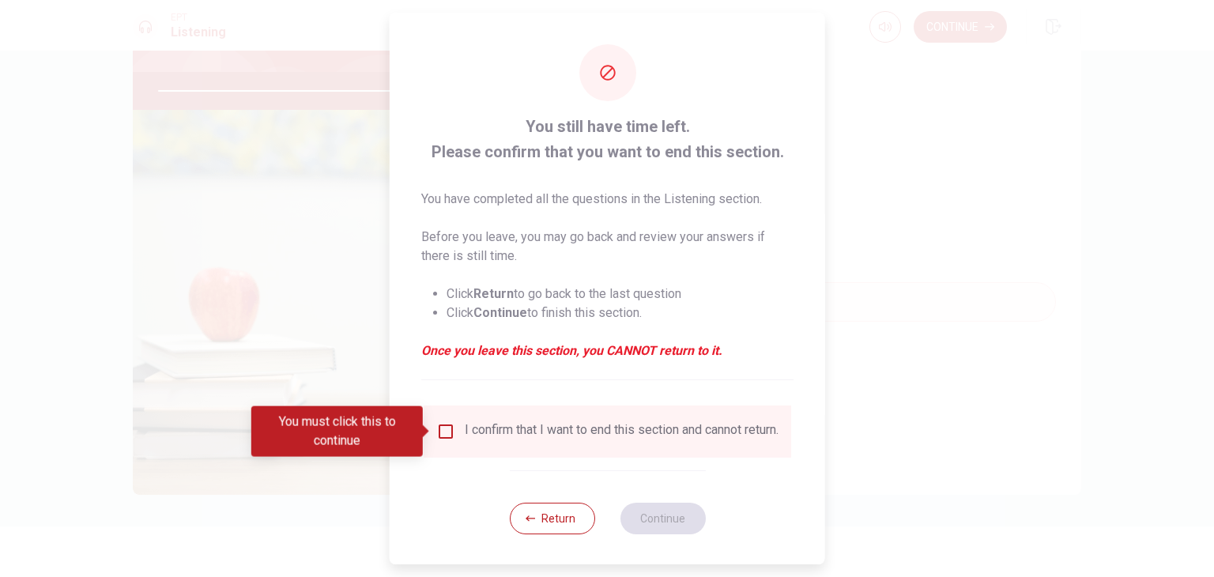
click at [442, 421] on div "I confirm that I want to end this section and cannot return." at bounding box center [608, 432] width 368 height 52
click at [444, 433] on input "You must click this to continue" at bounding box center [445, 431] width 19 height 19
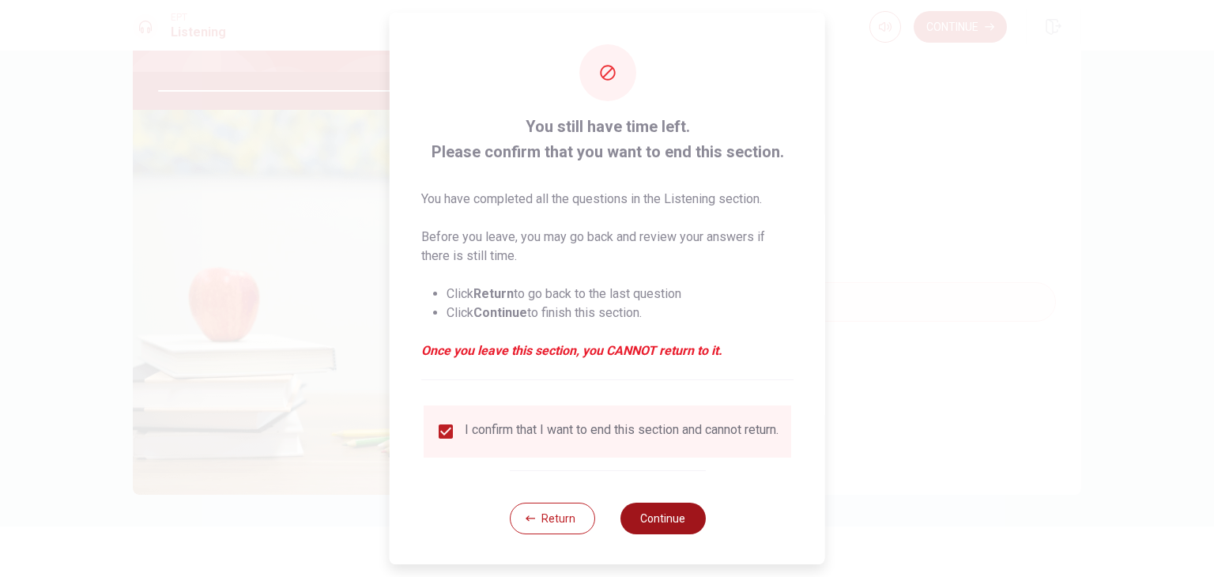
click at [645, 523] on button "Continue" at bounding box center [662, 519] width 85 height 32
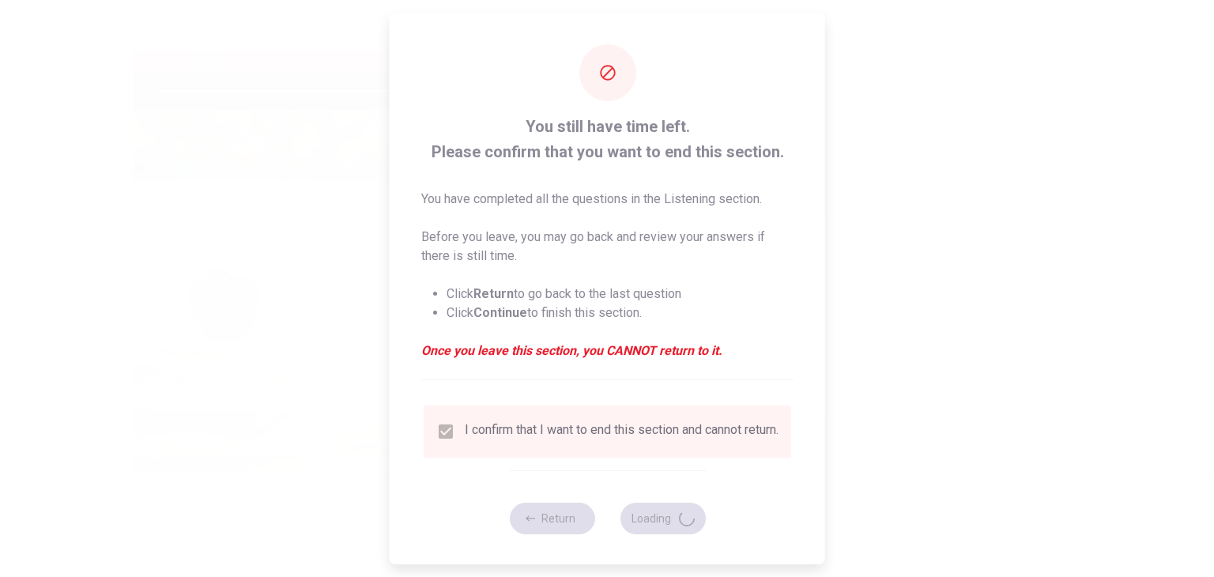
type input "94"
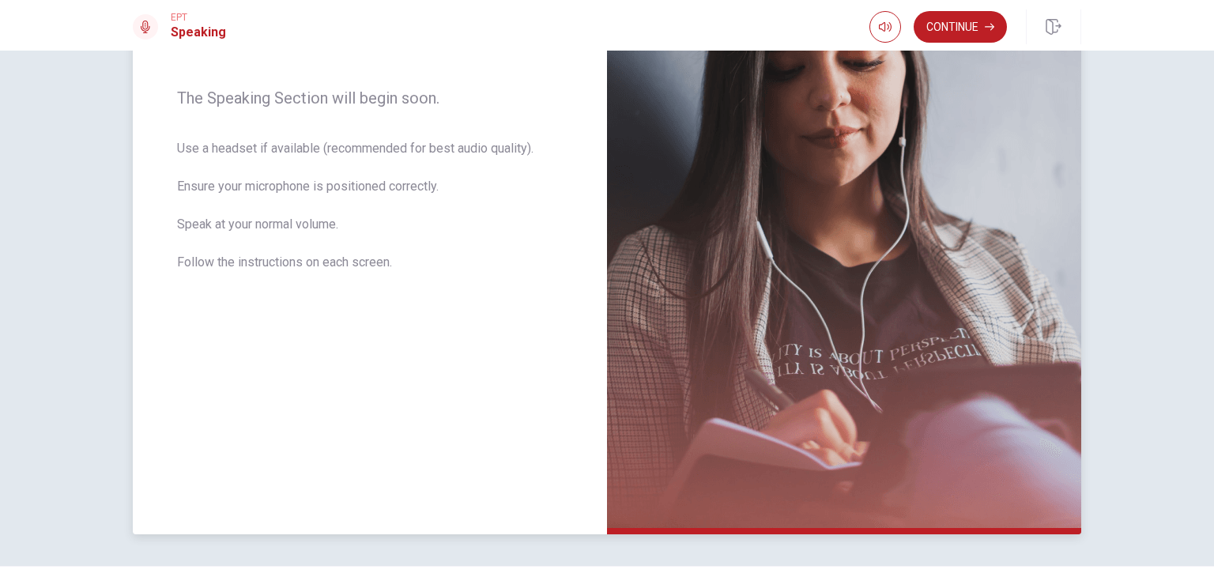
scroll to position [0, 0]
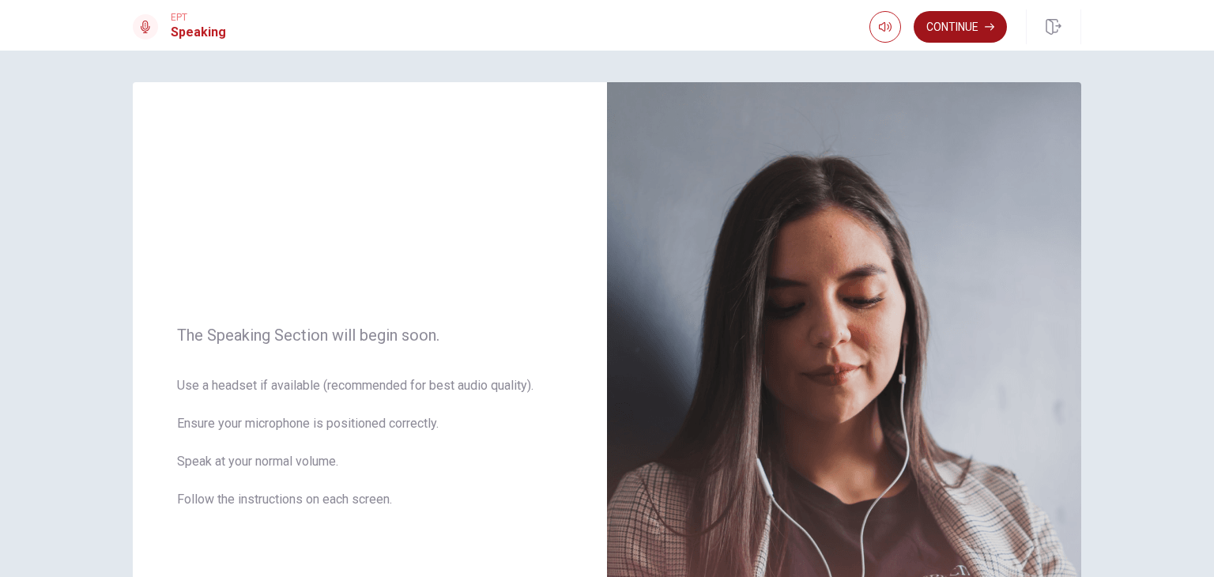
click at [979, 33] on button "Continue" at bounding box center [960, 27] width 93 height 32
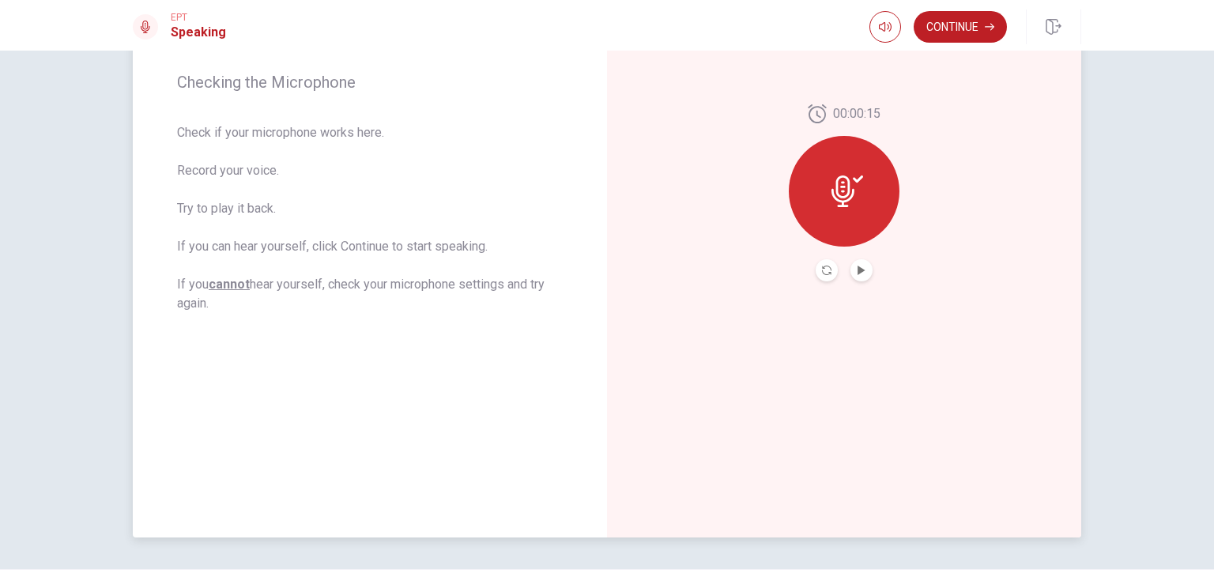
scroll to position [237, 0]
click at [857, 258] on button "Play Audio" at bounding box center [862, 267] width 22 height 22
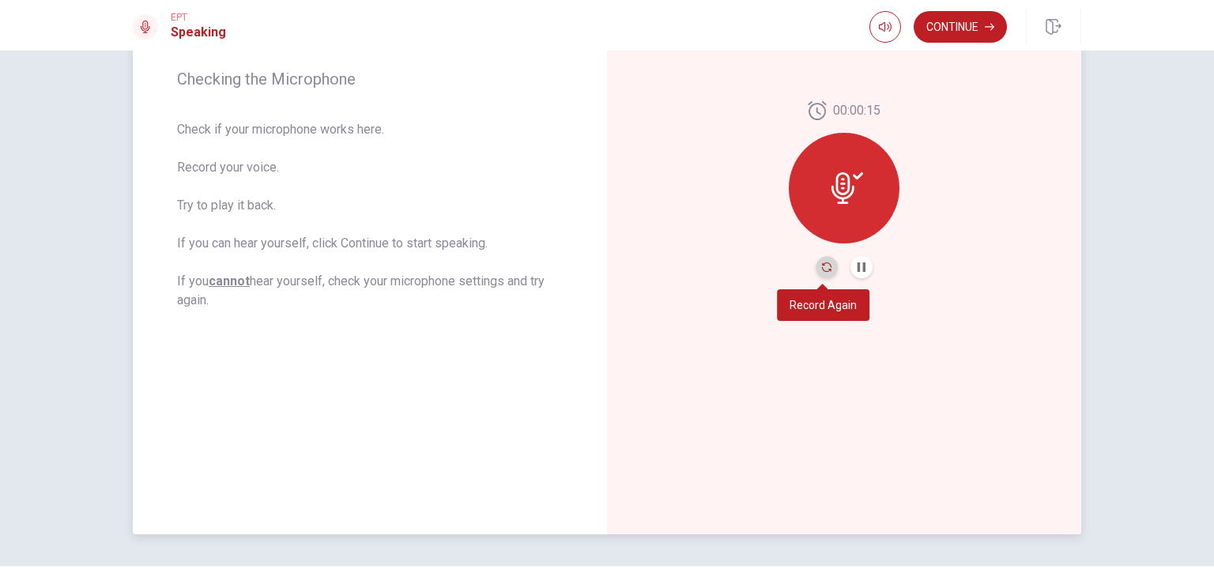
click at [822, 269] on icon "Record Again" at bounding box center [826, 266] width 9 height 9
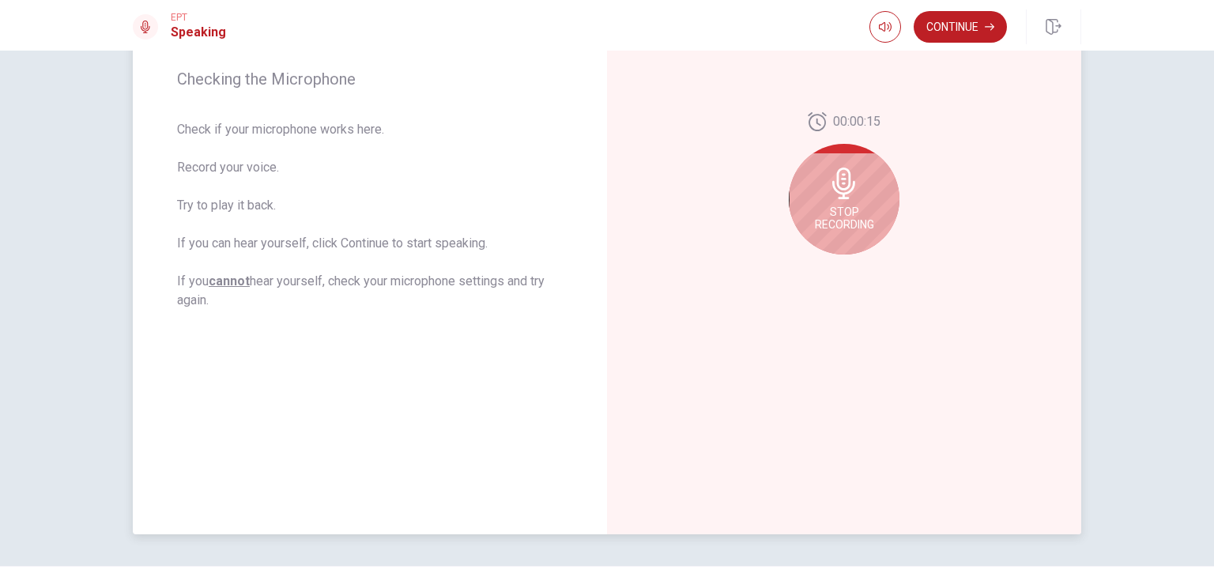
click at [828, 195] on icon at bounding box center [844, 184] width 32 height 32
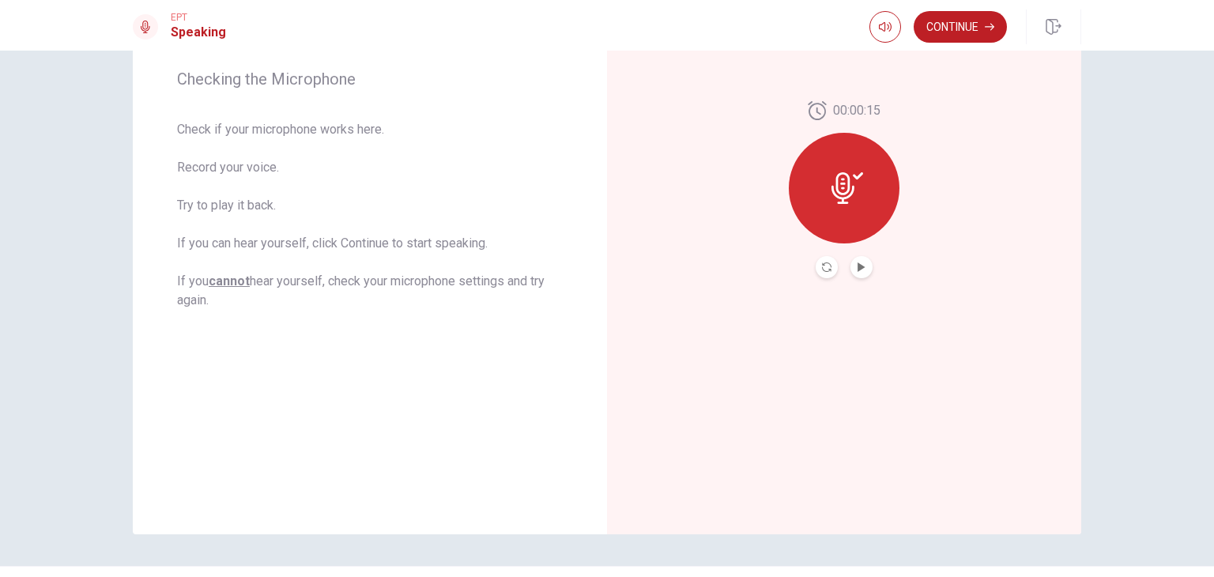
click at [828, 273] on button "Record Again" at bounding box center [827, 267] width 22 height 22
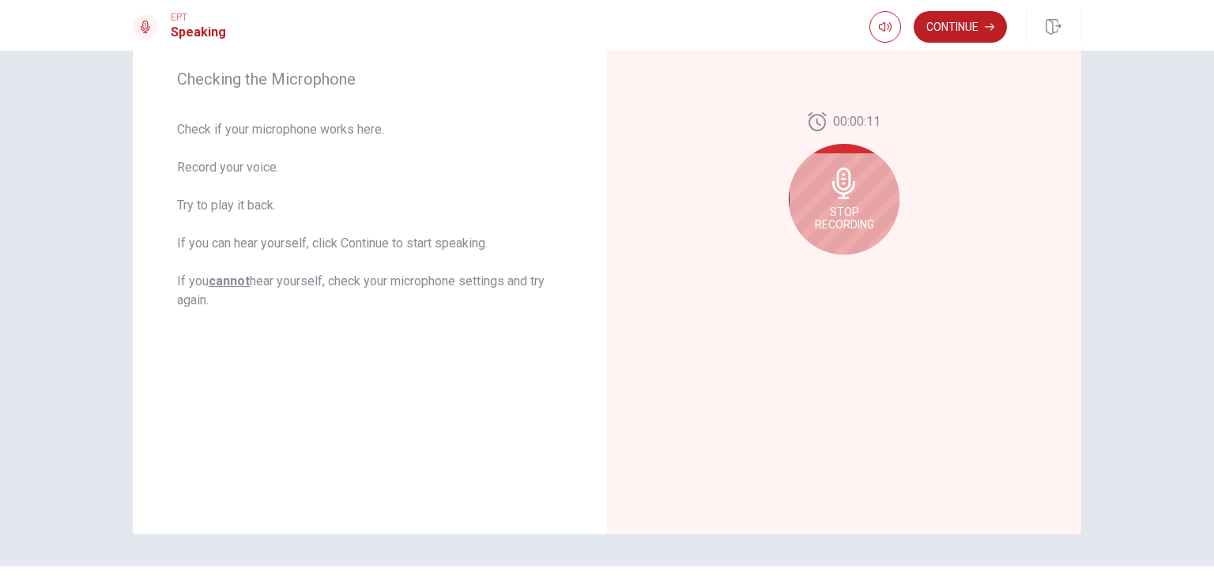
click at [832, 187] on icon at bounding box center [843, 184] width 23 height 32
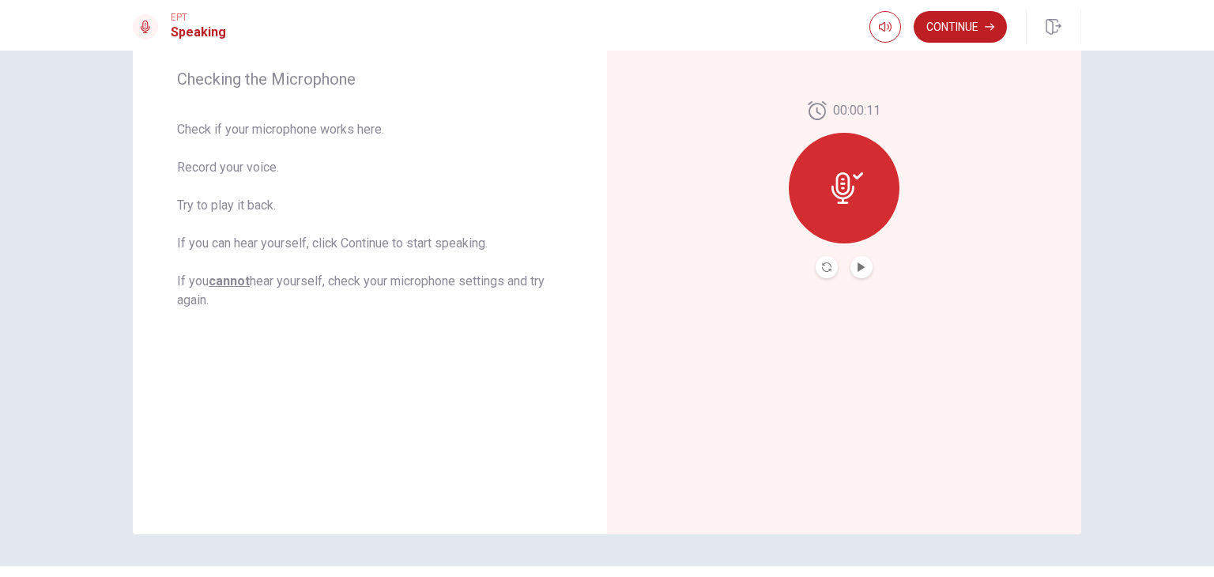
click at [851, 268] on button "Play Audio" at bounding box center [862, 267] width 22 height 22
click at [964, 158] on div "00:00:11" at bounding box center [844, 189] width 474 height 689
click at [828, 270] on button "Record Again" at bounding box center [827, 267] width 22 height 22
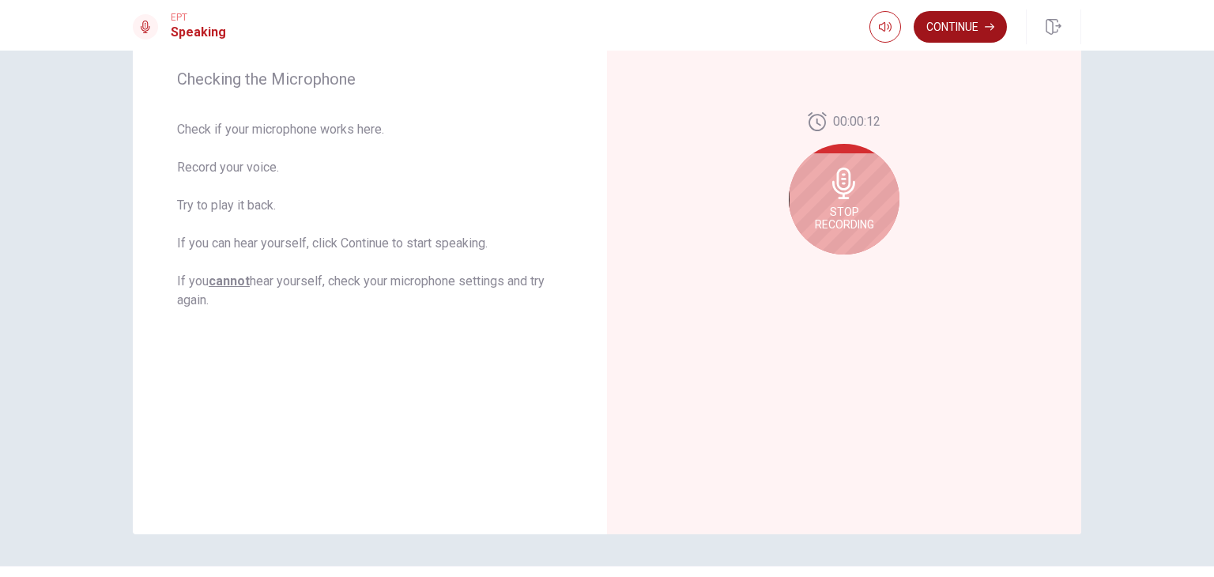
click at [963, 27] on button "Continue" at bounding box center [960, 27] width 93 height 32
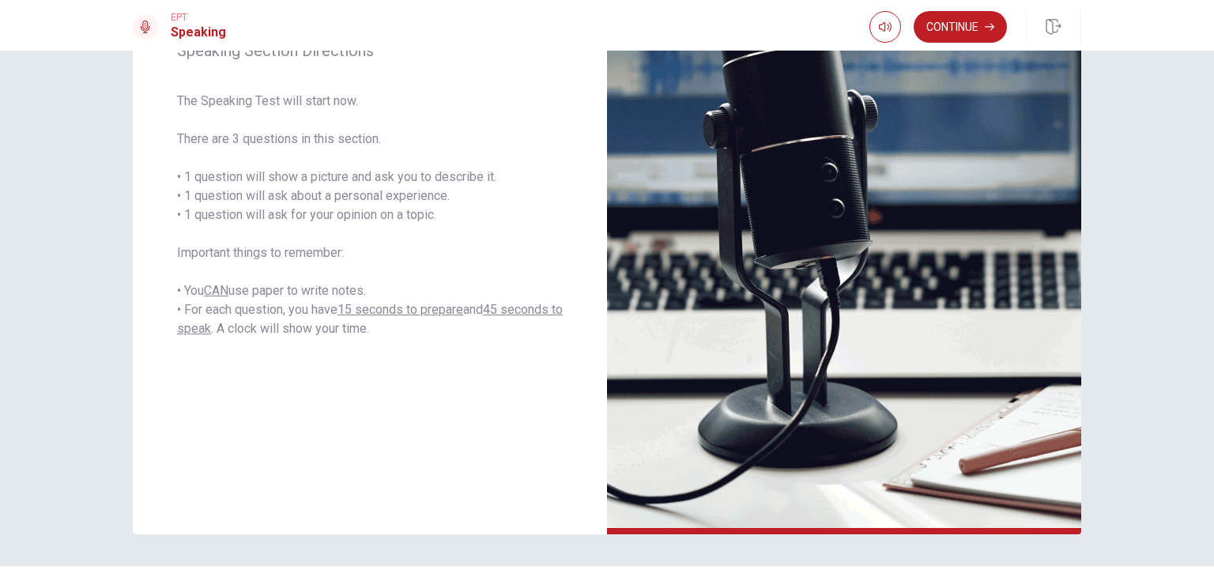
click at [972, 32] on button "Continue" at bounding box center [960, 27] width 93 height 32
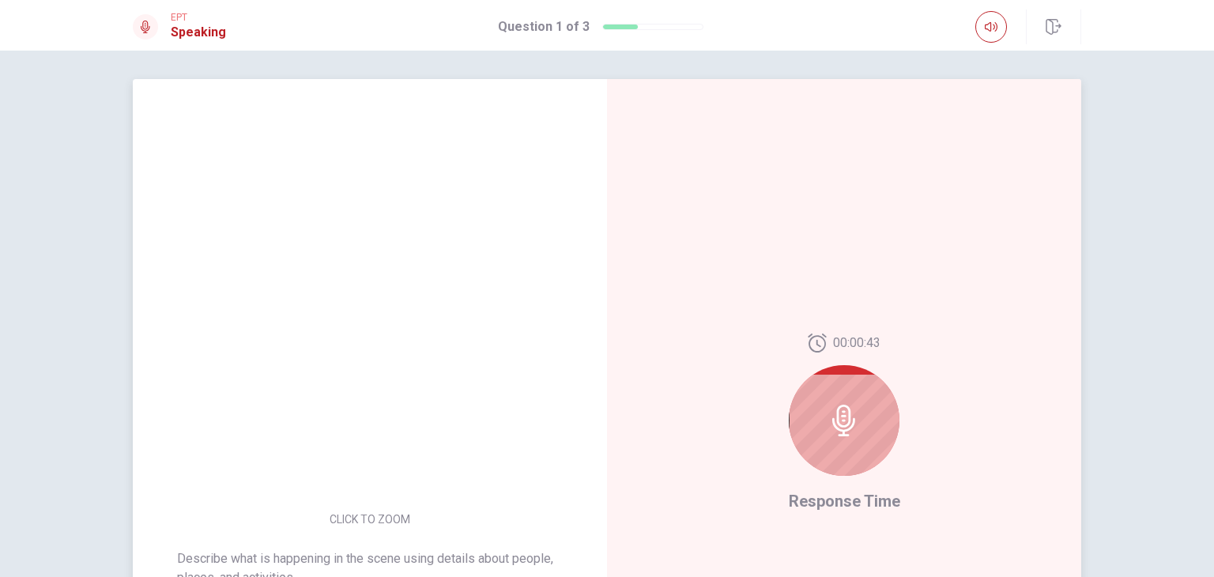
scroll to position [0, 0]
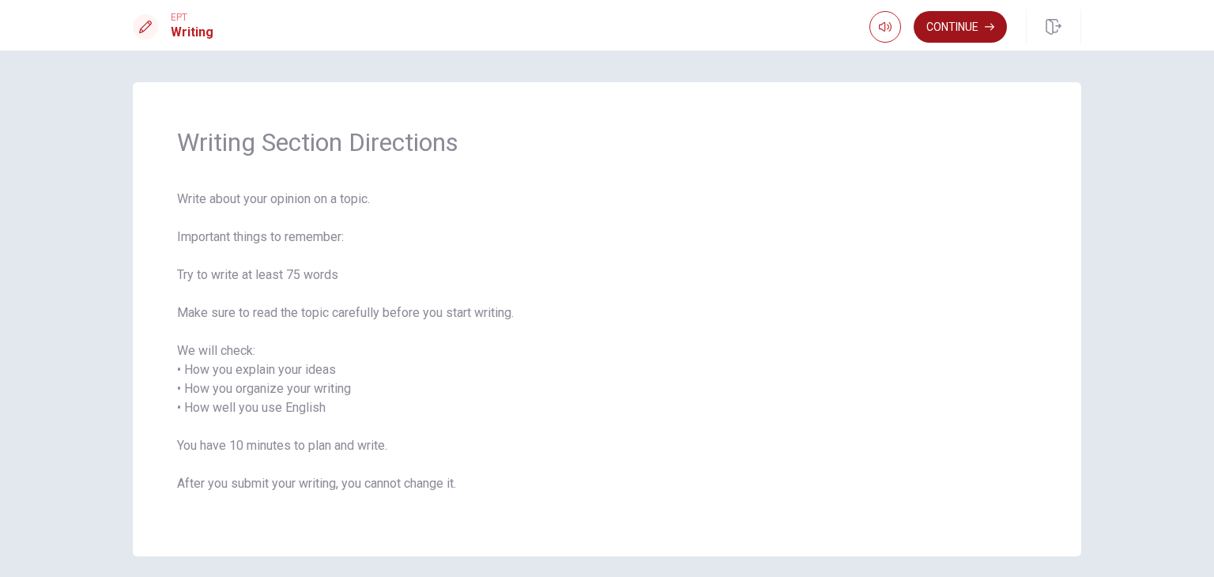
click at [990, 33] on button "Continue" at bounding box center [960, 27] width 93 height 32
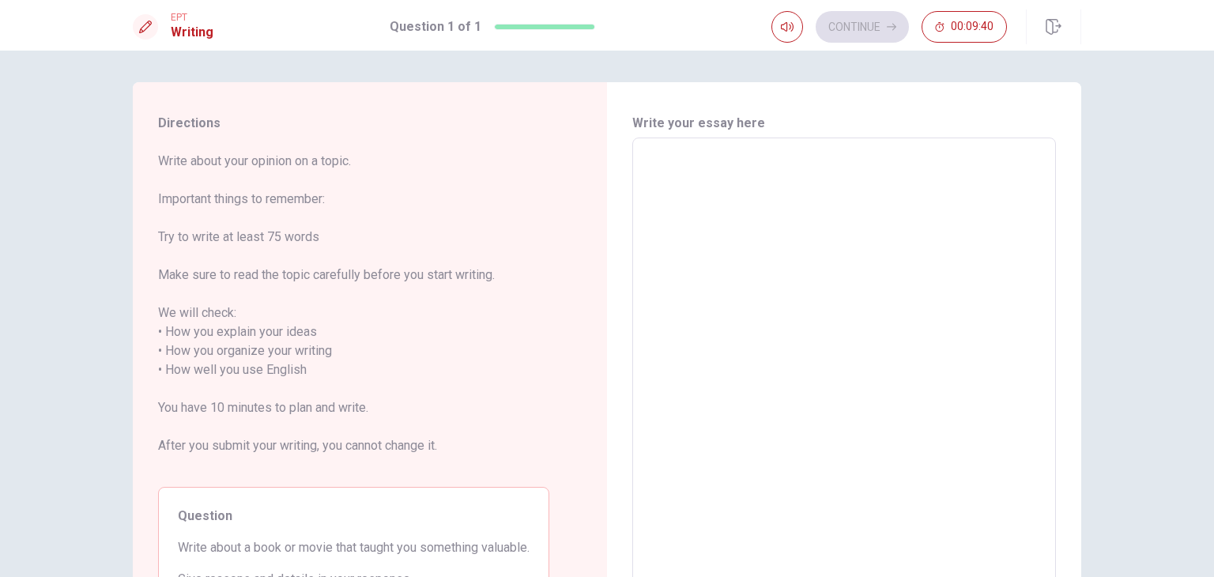
click at [731, 230] on textarea at bounding box center [844, 361] width 402 height 420
type textarea "j"
type textarea "x"
type textarea "ji"
type textarea "x"
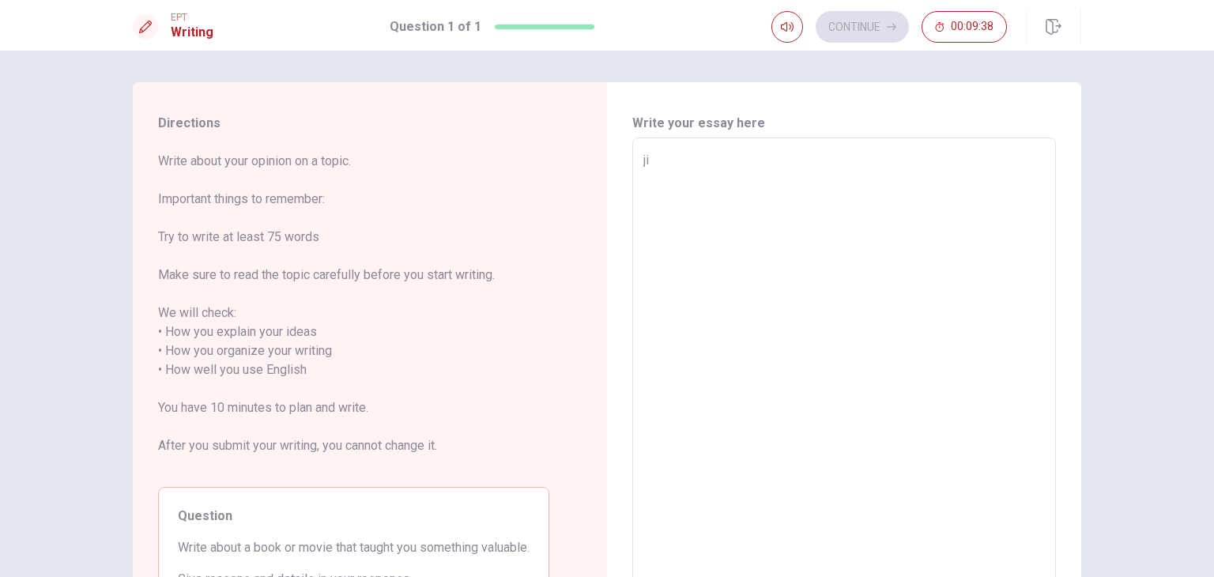
type textarea "j"
type textarea "x"
type textarea "i"
type textarea "x"
type textarea "in"
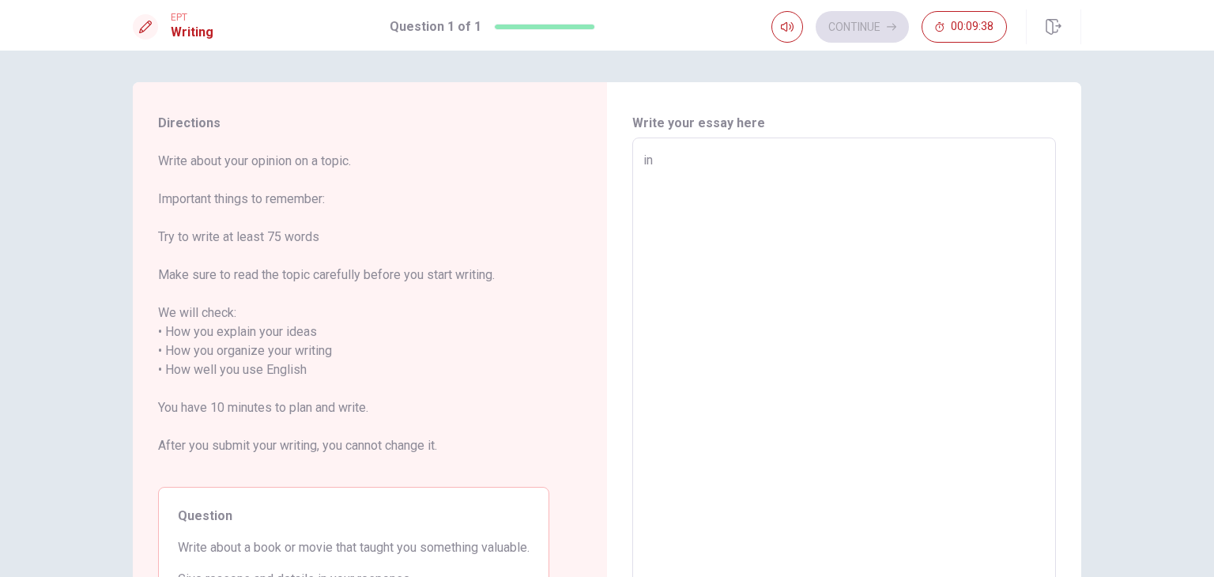
type textarea "x"
type textarea "in"
type textarea "x"
type textarea "in t"
type textarea "x"
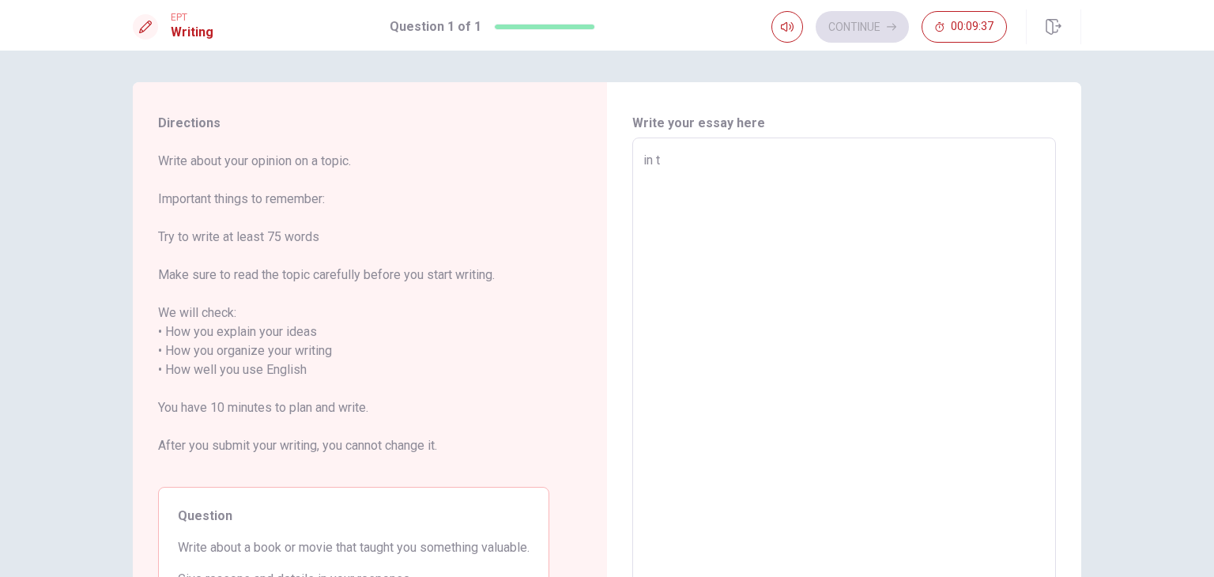
type textarea "in th"
type textarea "x"
type textarea "in thi"
type textarea "x"
type textarea "in this"
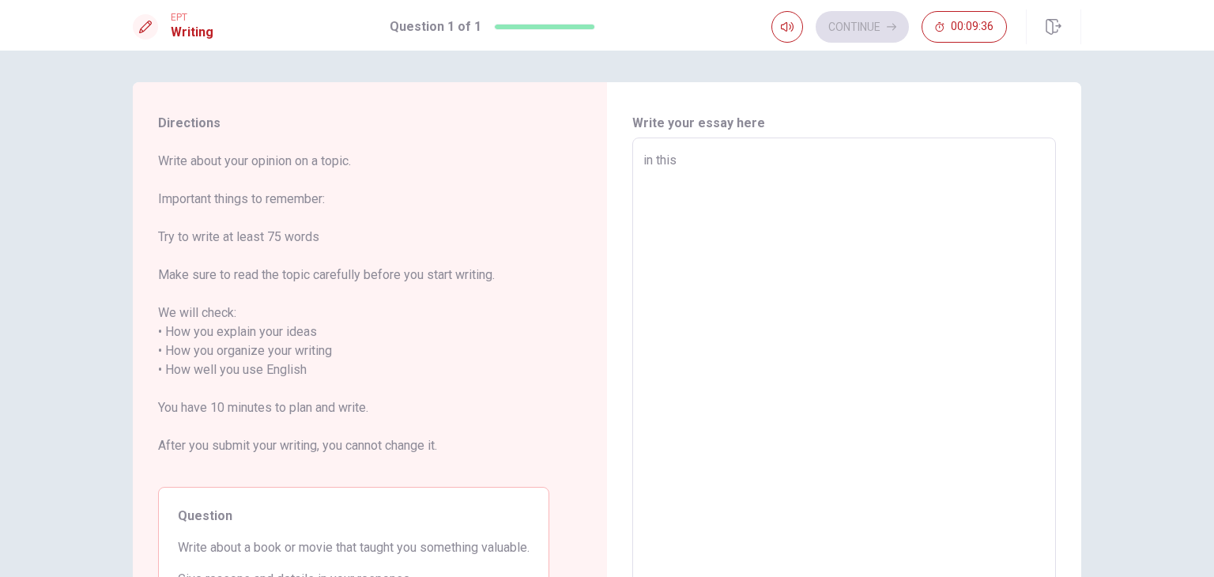
type textarea "x"
type textarea "in this"
type textarea "x"
type textarea "in this c"
type textarea "x"
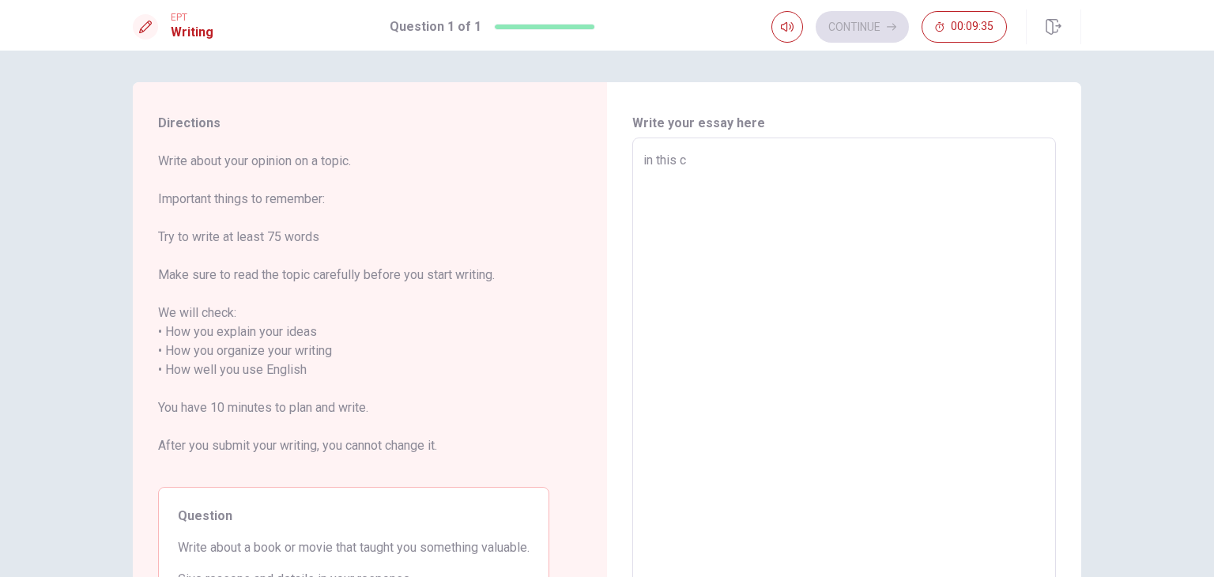
type textarea "in this ca"
type textarea "x"
type textarea "in this cas"
type textarea "x"
type textarea "in this case"
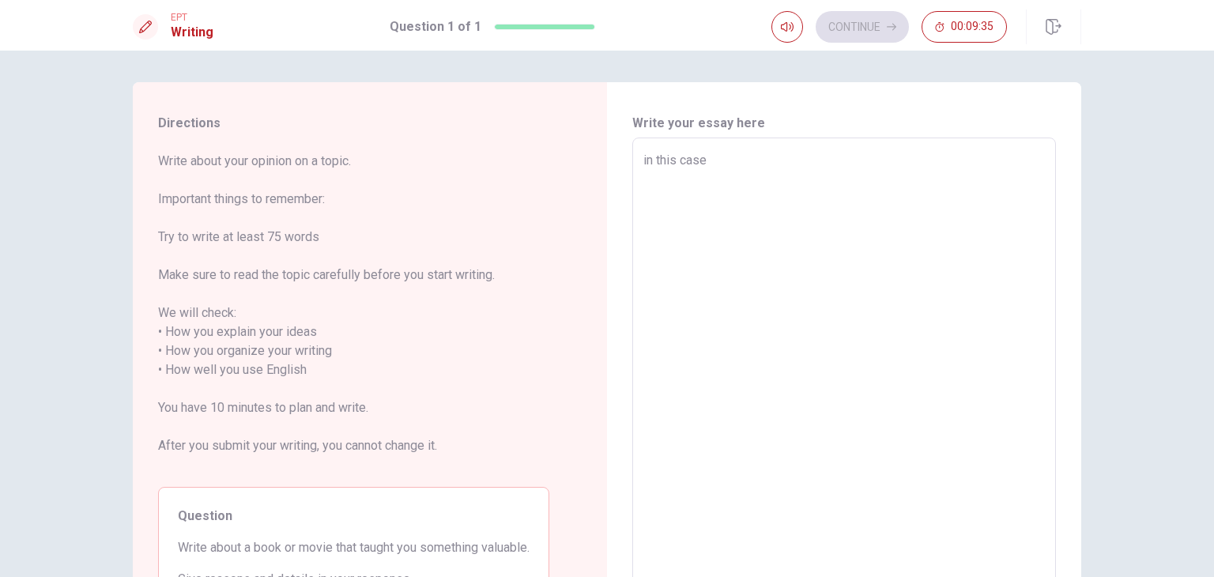
type textarea "x"
type textarea "in this case"
type textarea "x"
type textarea "in this case i"
type textarea "x"
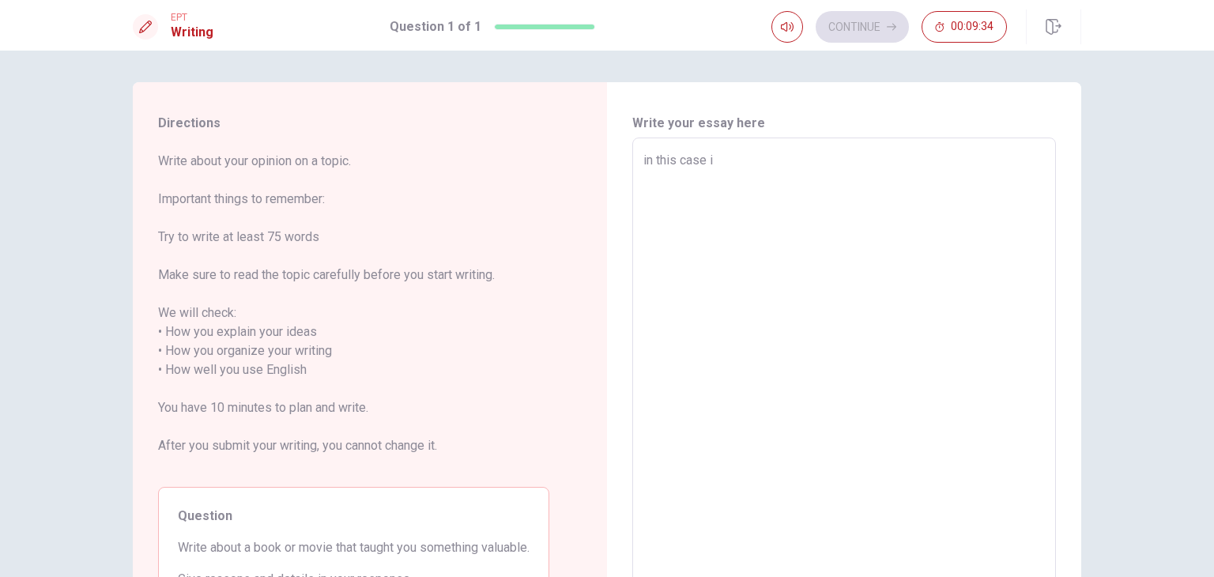
type textarea "in this case i"
type textarea "x"
type textarea "in this case i w"
type textarea "x"
type textarea "in this case i wi"
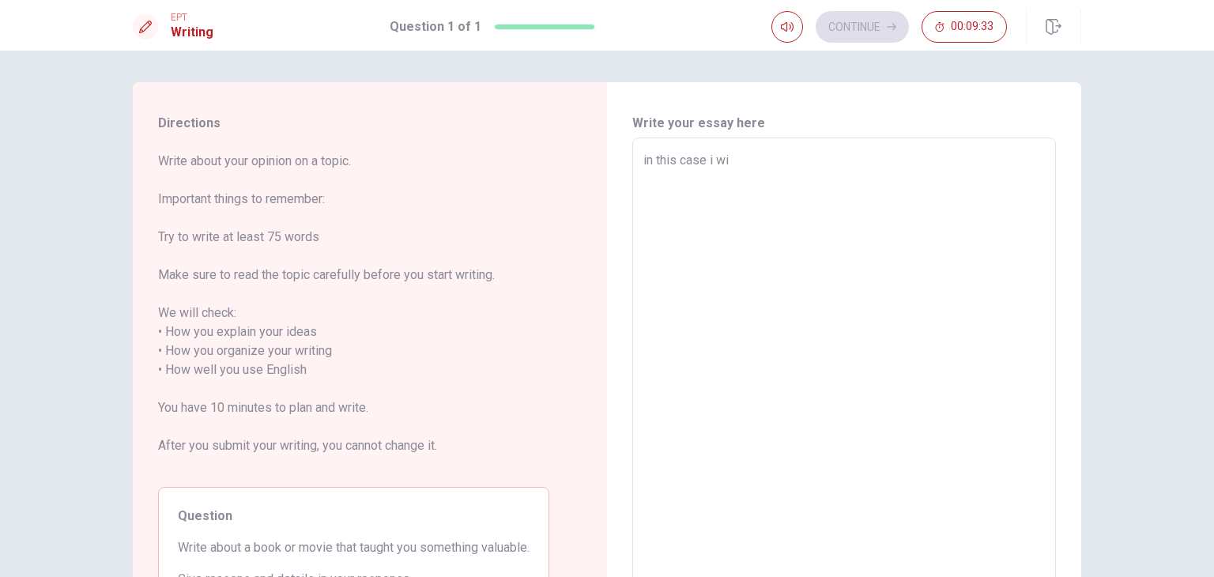
type textarea "x"
type textarea "in this case i wil"
type textarea "x"
type textarea "in this case i will"
type textarea "x"
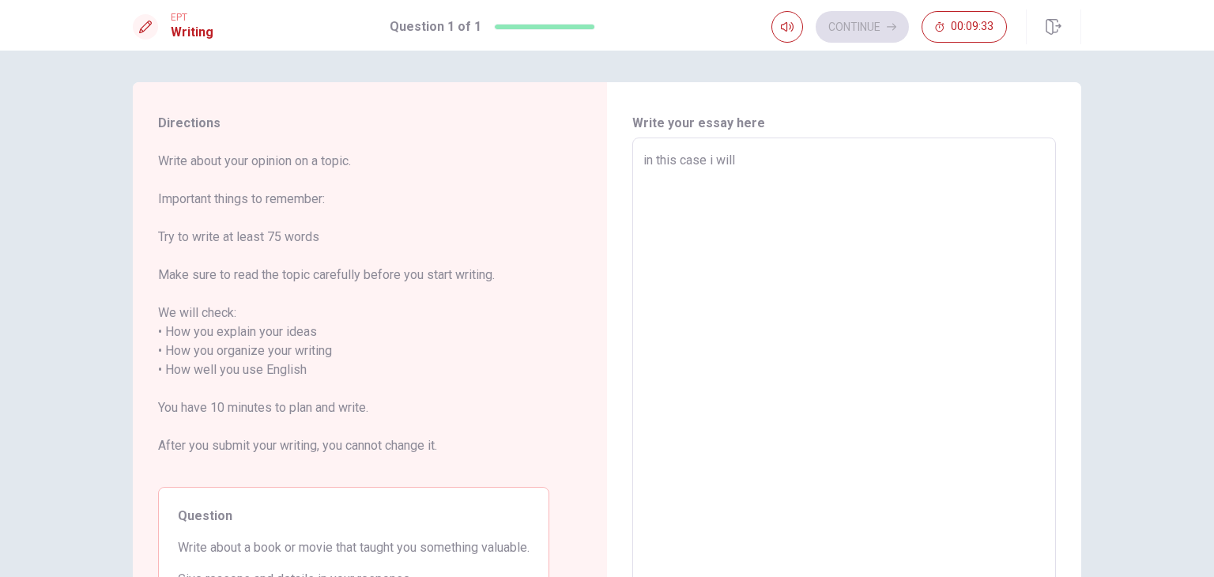
type textarea "in this case i will"
type textarea "x"
type textarea "in this case i will w"
type textarea "x"
type textarea "in this case i will wr"
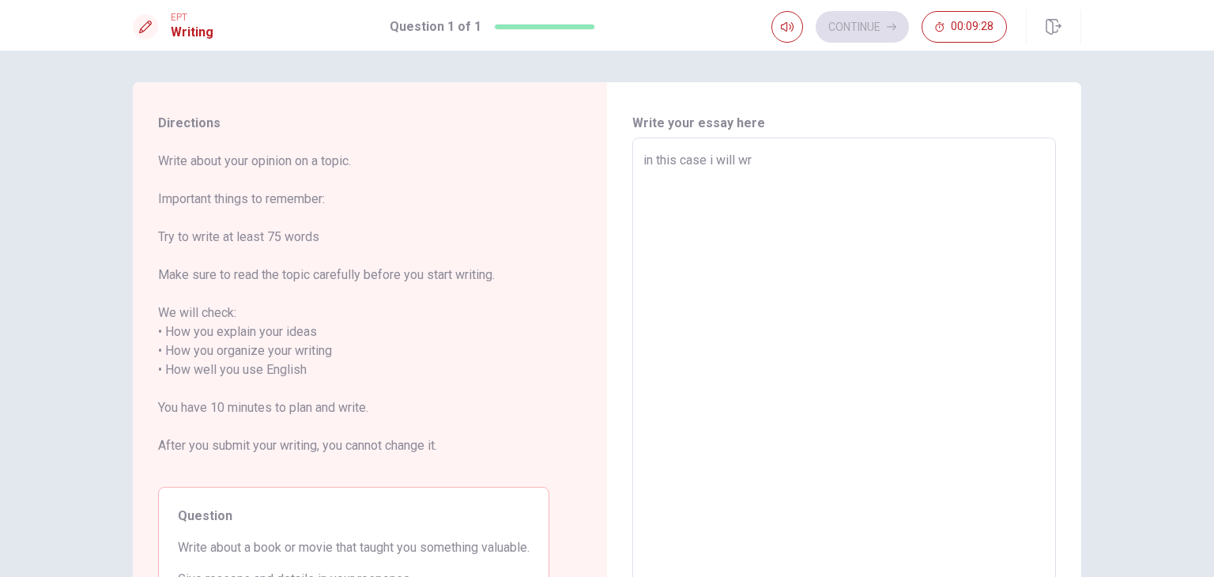
type textarea "x"
type textarea "in this case i will wri"
type textarea "x"
type textarea "in this case i will writ"
type textarea "x"
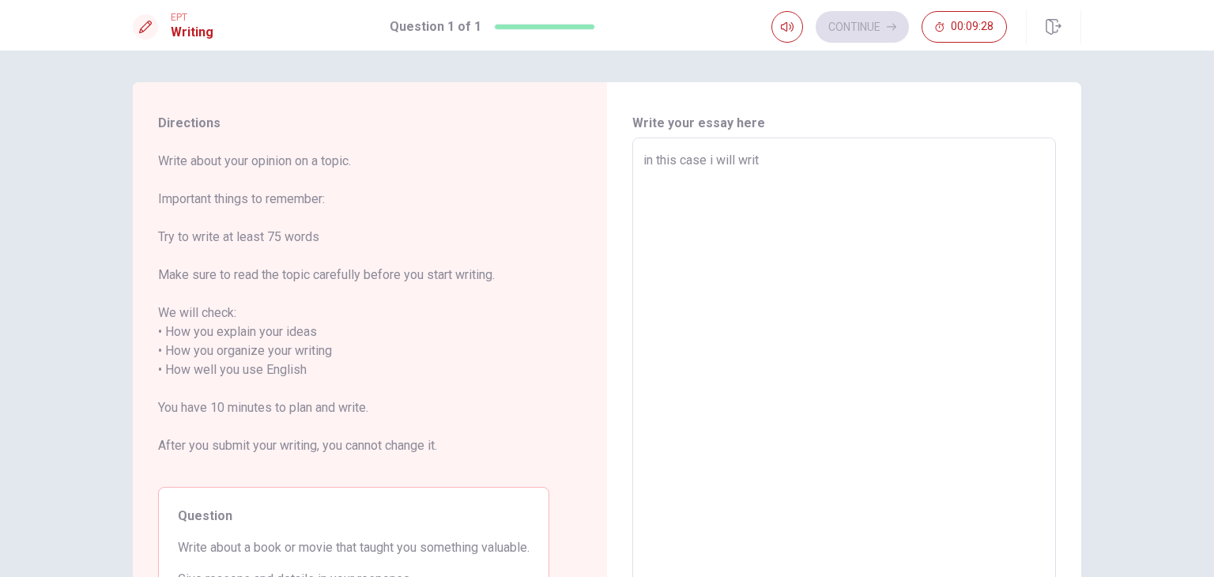
type textarea "in this case i will write"
type textarea "x"
type textarea "in this case i will write"
type textarea "x"
type textarea "in this case i will write a"
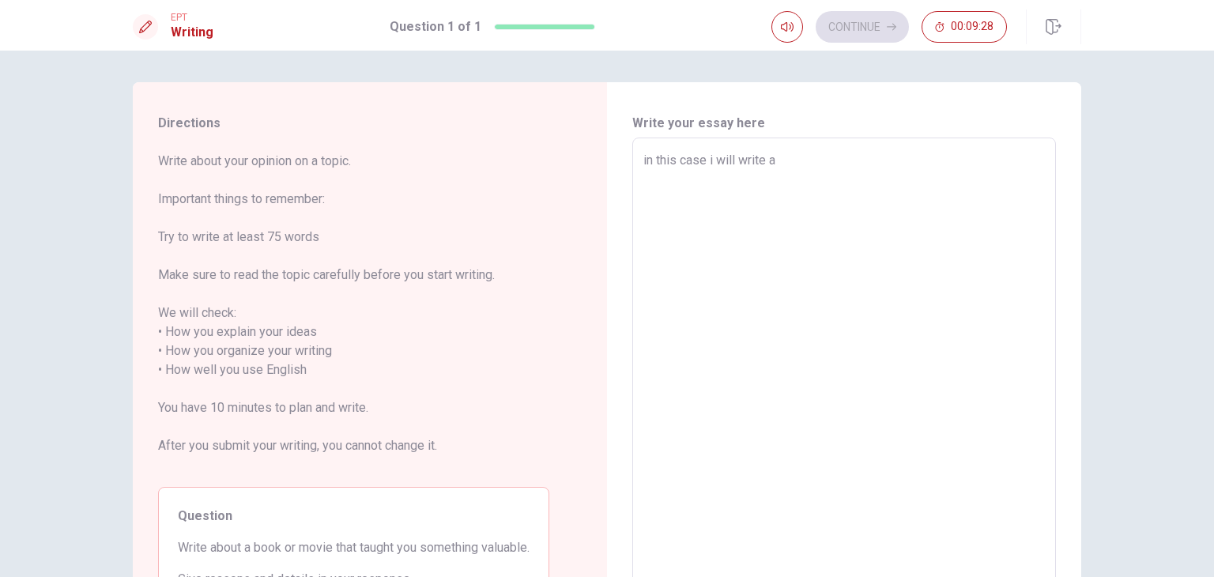
type textarea "x"
type textarea "in this case i will write ab"
type textarea "x"
type textarea "in this case i will write abo"
type textarea "x"
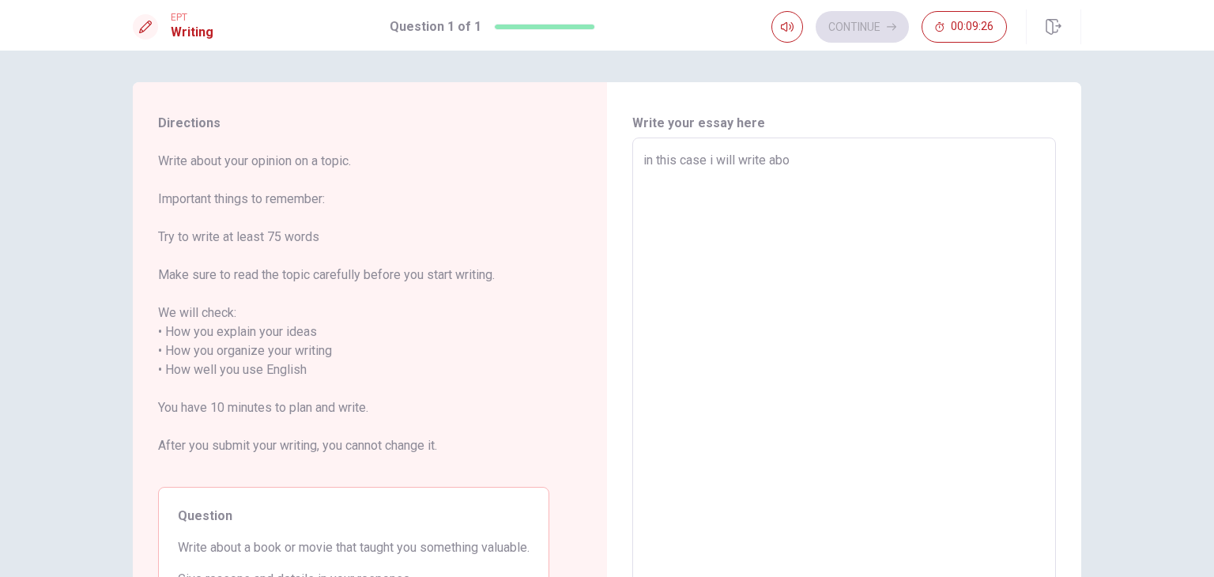
type textarea "in this case i will write abou"
type textarea "x"
type textarea "in this case i will write about"
type textarea "x"
type textarea "in this case i will write about"
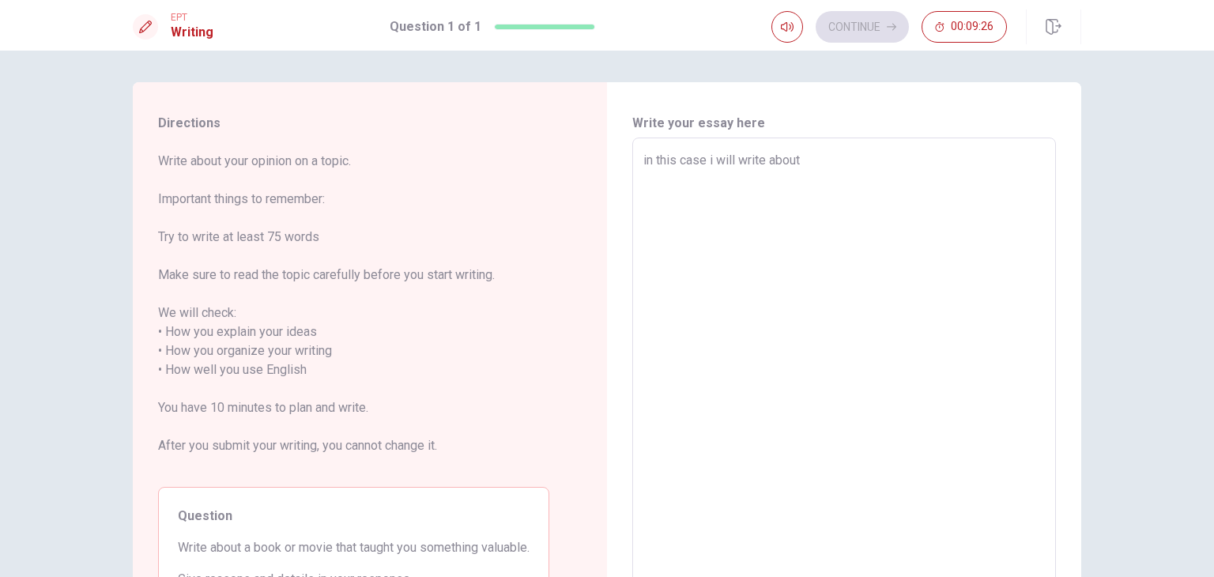
type textarea "x"
type textarea "in this case i will write about d"
type textarea "x"
type textarea "in this case i will write about"
type textarea "x"
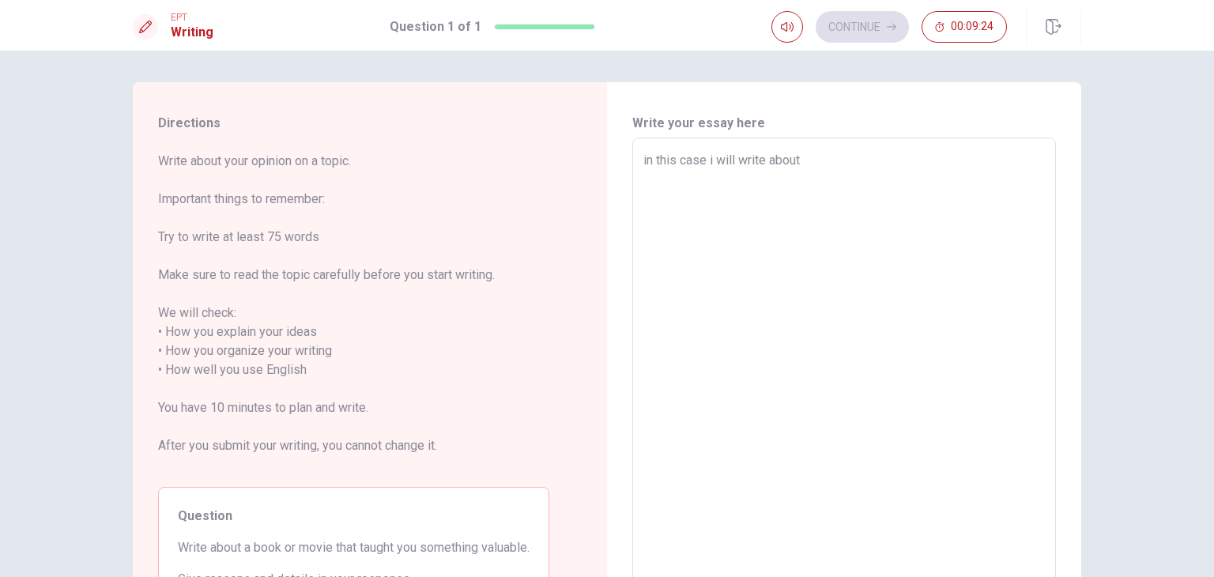
type textarea "in this case i will write about h"
type textarea "x"
type textarea "in this case i will write about ht"
type textarea "x"
type textarea "in this case i will write about ht"
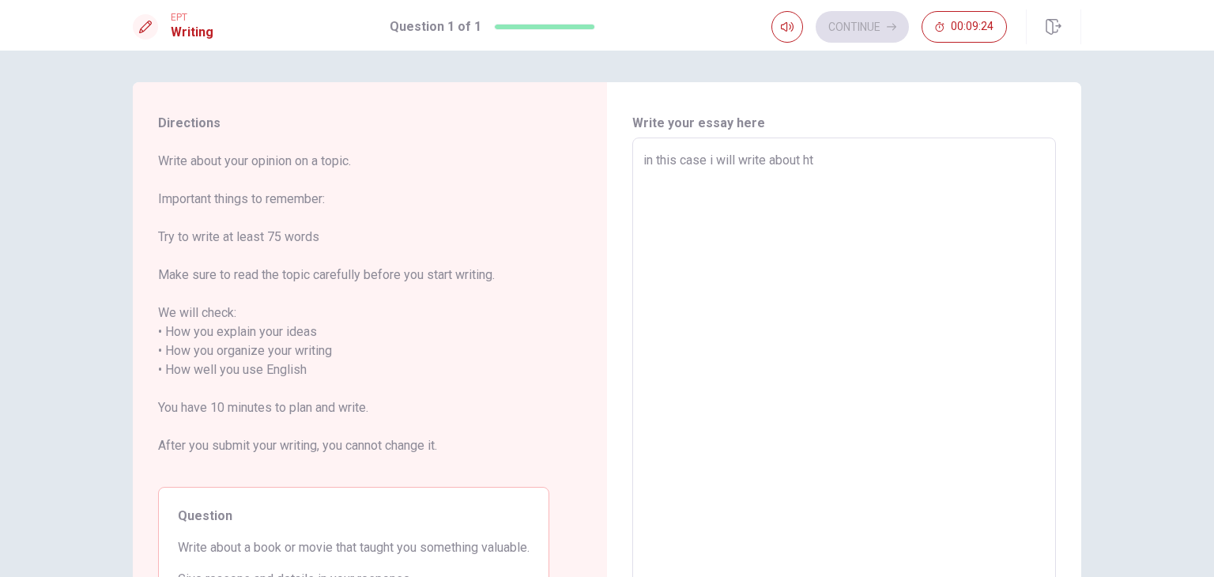
type textarea "x"
type textarea "in this case i will write about ht e"
type textarea "x"
type textarea "in this case i will write about ht"
type textarea "x"
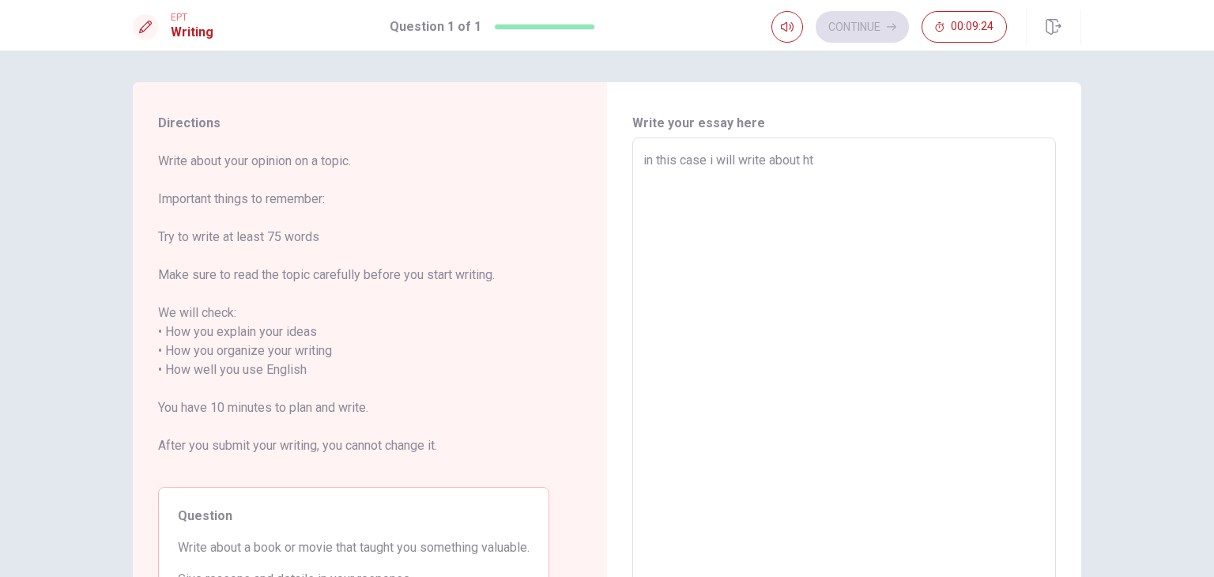
type textarea "in this case i will write about ht"
type textarea "x"
type textarea "in this case i will write about h"
type textarea "x"
type textarea "in this case i will write about"
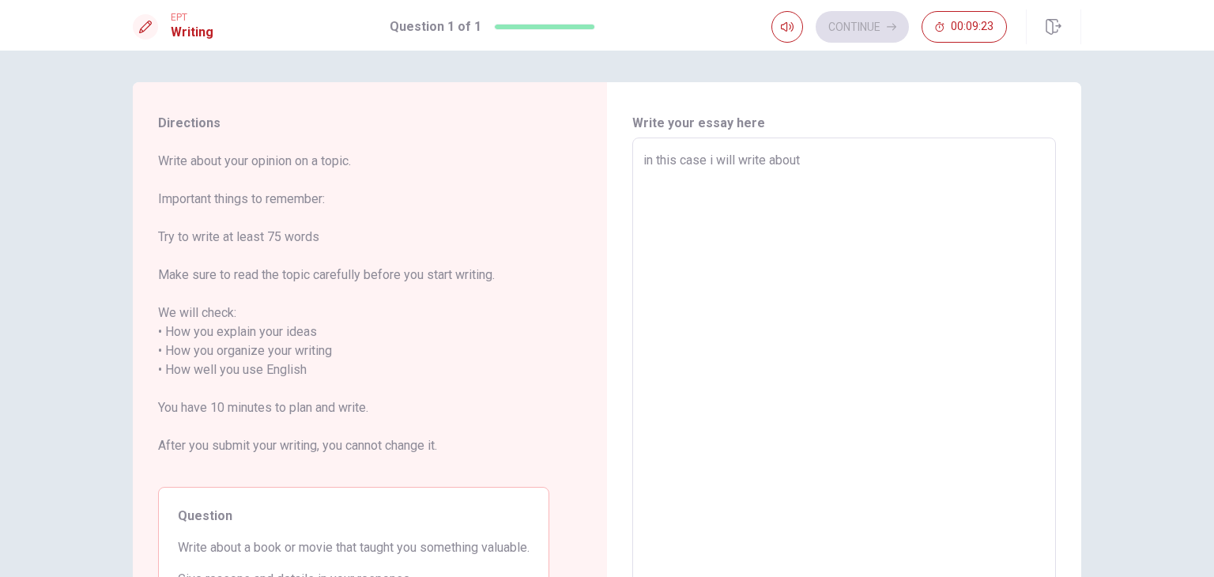
type textarea "x"
type textarea "in this case i will write about t"
type textarea "x"
type textarea "in this case i will write about th"
type textarea "x"
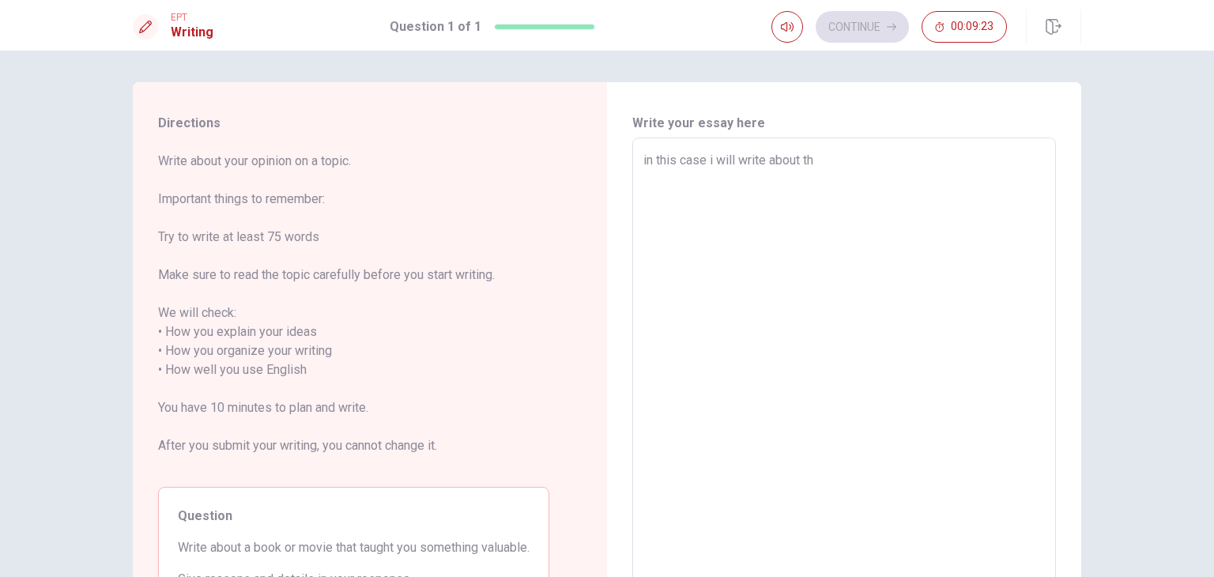
type textarea "in this case i will write about the"
type textarea "x"
type textarea "in this case i will write about the"
type textarea "x"
type textarea "in this case i will write about the m"
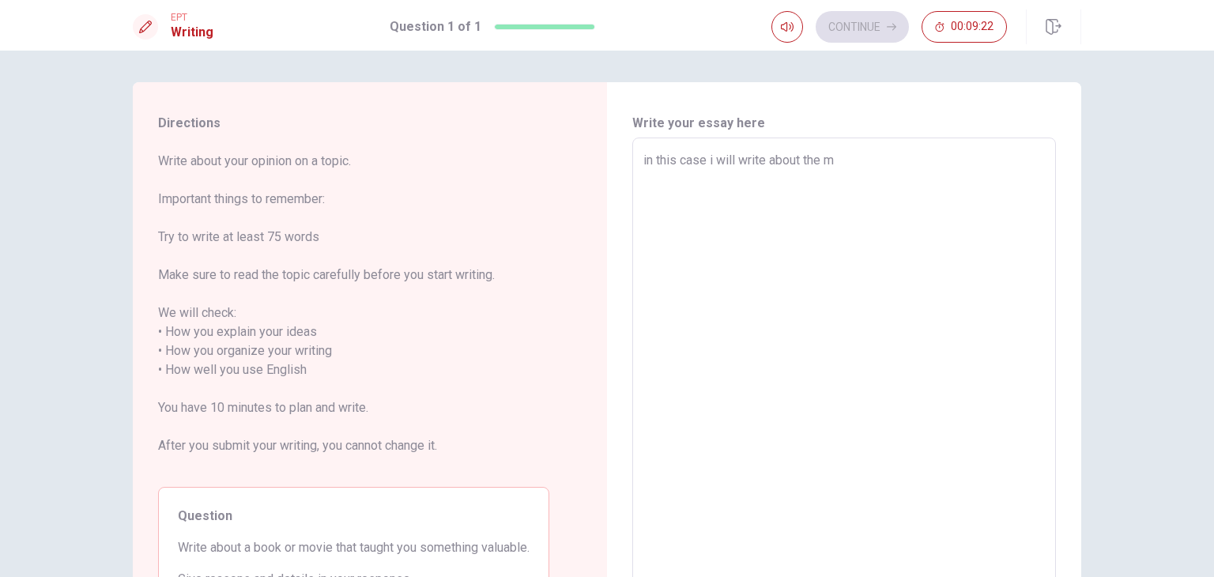
type textarea "x"
type textarea "in this case i will write about the mo"
type textarea "x"
type textarea "in this case i will write about the mov"
type textarea "x"
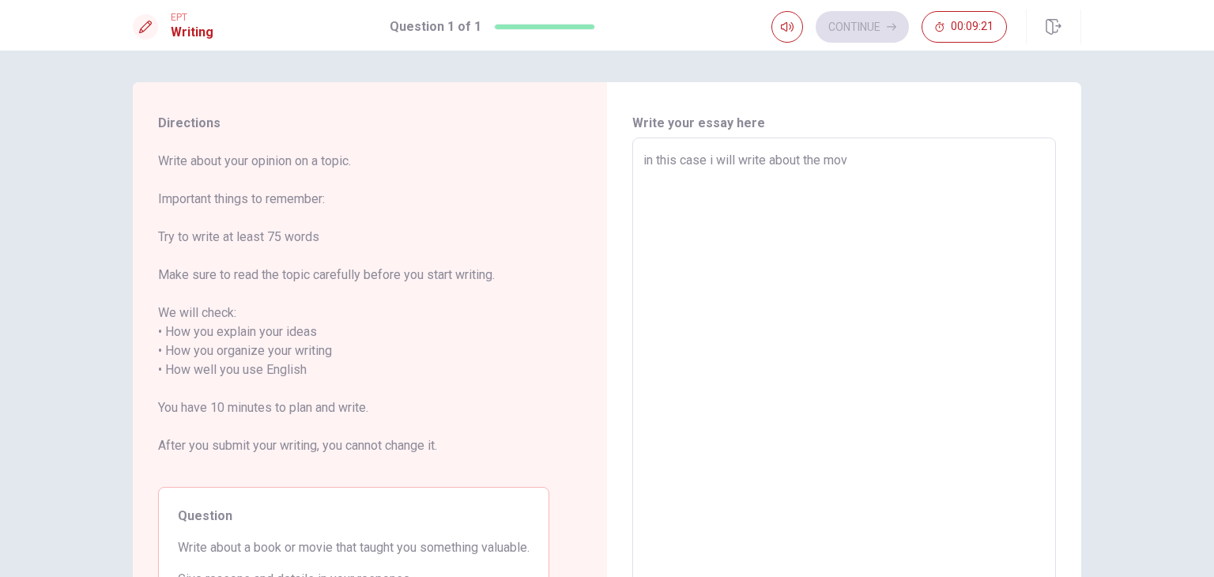
type textarea "in this case i will write about the movi"
type textarea "x"
type textarea "in this case i will write about the movie"
type textarea "x"
type textarea "in this case i will write about the movie"
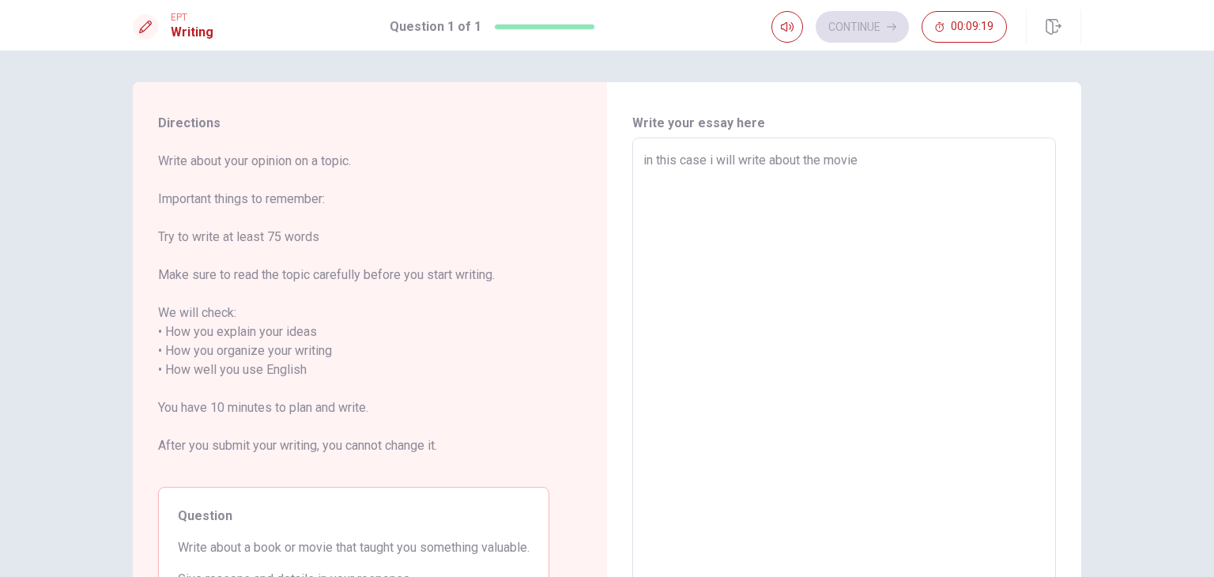
type textarea "x"
type textarea "in this case i will write about the movie ¡"
type textarea "x"
type textarea "in this case i will write about the movie"
type textarea "x"
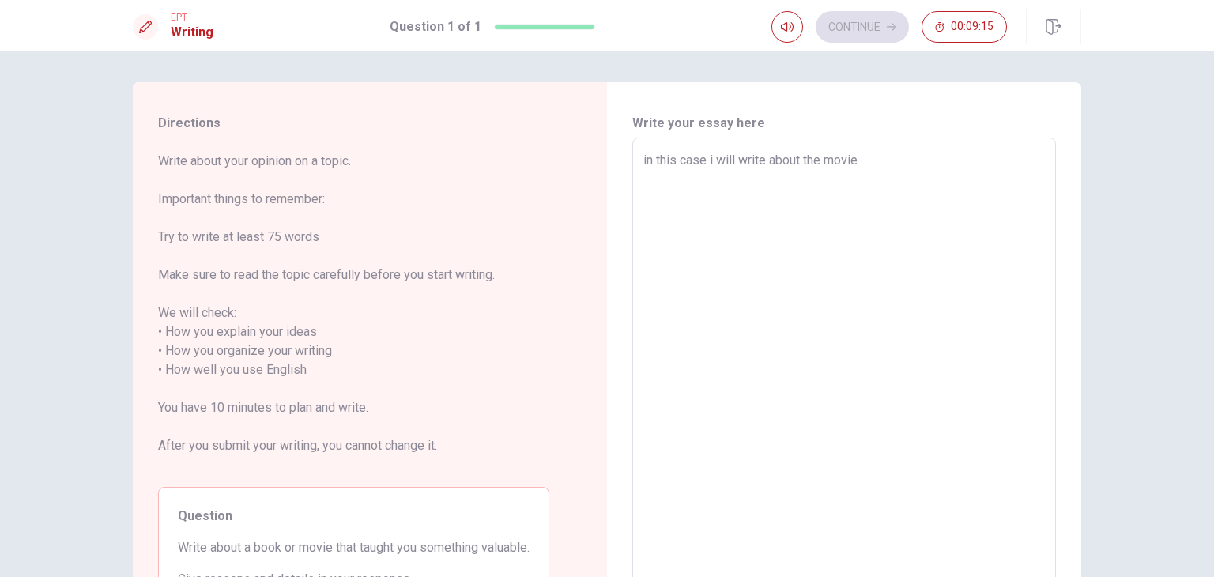
type textarea "in this case i will write about the movie t"
type textarea "x"
type textarea "in this case i will write about the movie th"
type textarea "x"
type textarea "in this case i will write about the movie thw"
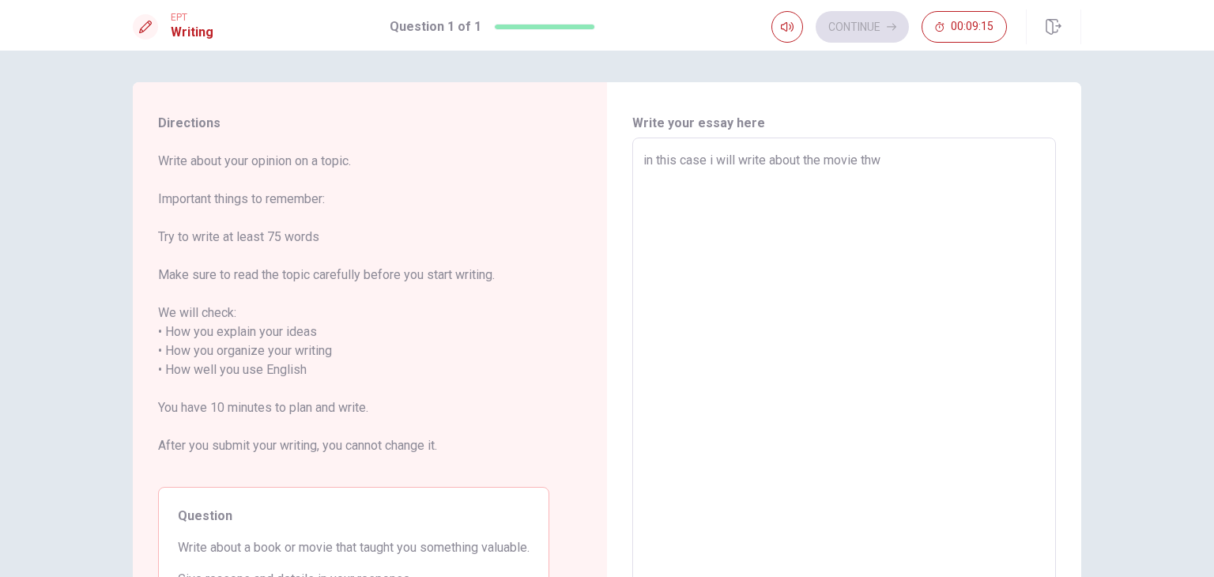
type textarea "x"
type textarea "in this case i will write about the movie thw"
type textarea "x"
type textarea "in this case i will write about the movie th"
type textarea "x"
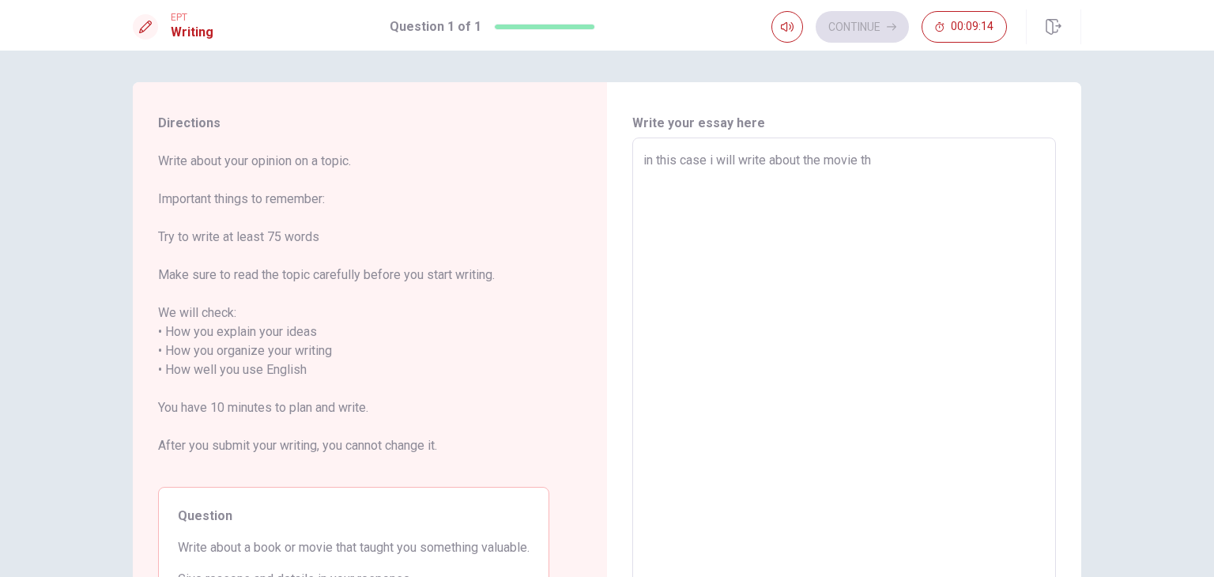
type textarea "in this case i will write about the movie the"
type textarea "x"
type textarea "in this case i will write about the movie the"
type textarea "x"
type textarea "in this case i will write about the movie the f"
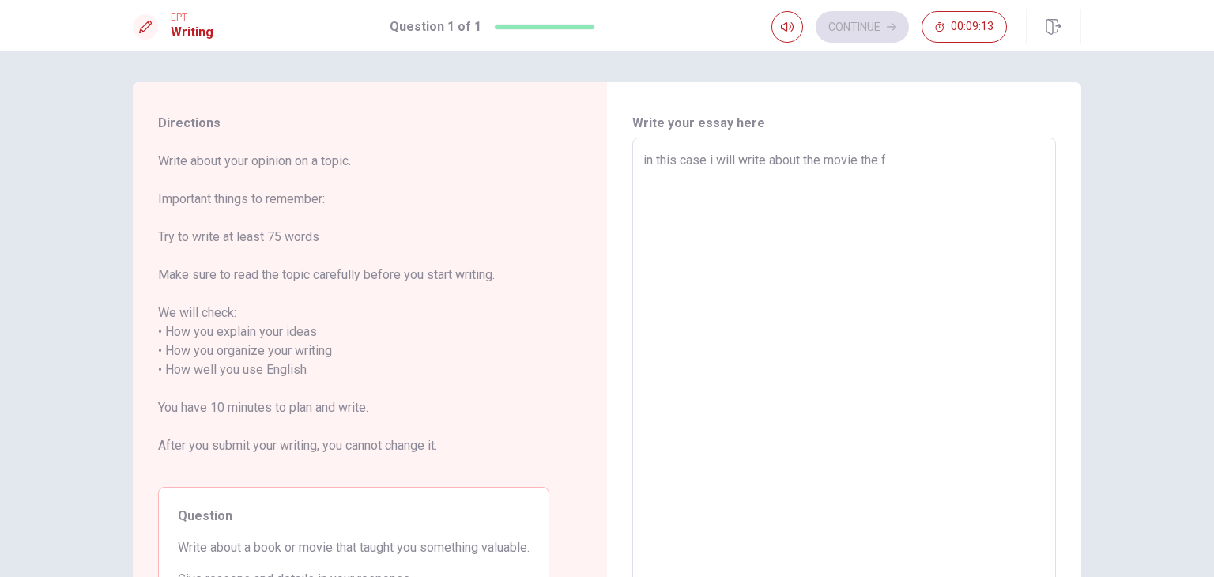
type textarea "x"
type textarea "in this case i will write about the movie the fo"
type textarea "x"
type textarea "in this case i will write about the movie the fou"
type textarea "x"
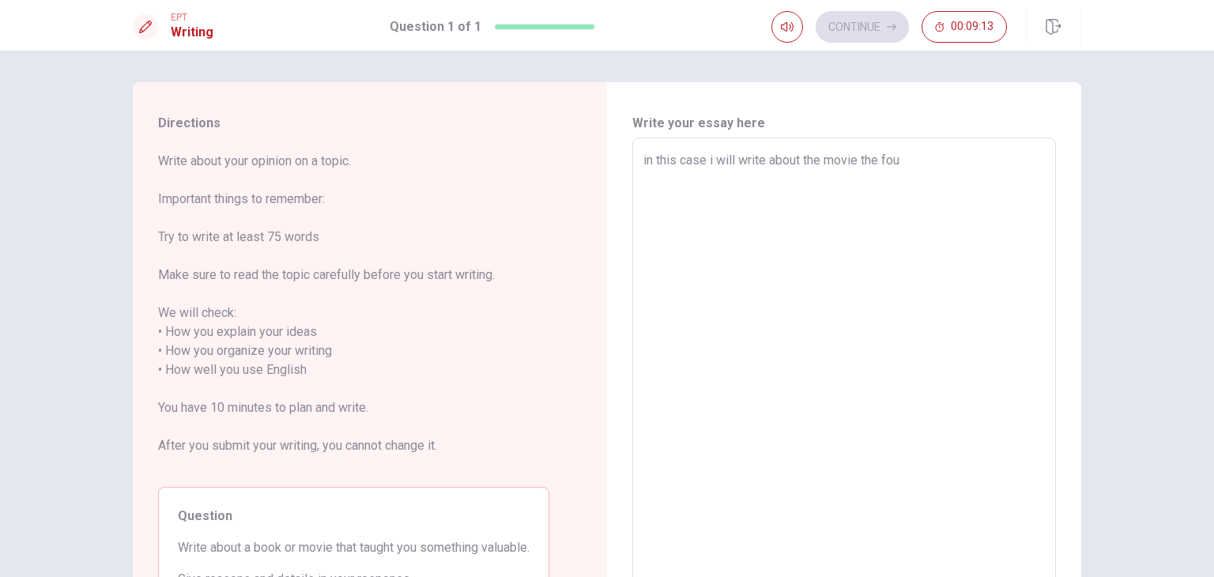
type textarea "in this case i will write about the movie the foun"
type textarea "x"
type textarea "in this case i will write about the movie the fount"
type textarea "x"
type textarea "in this case i will write about the movie the founth"
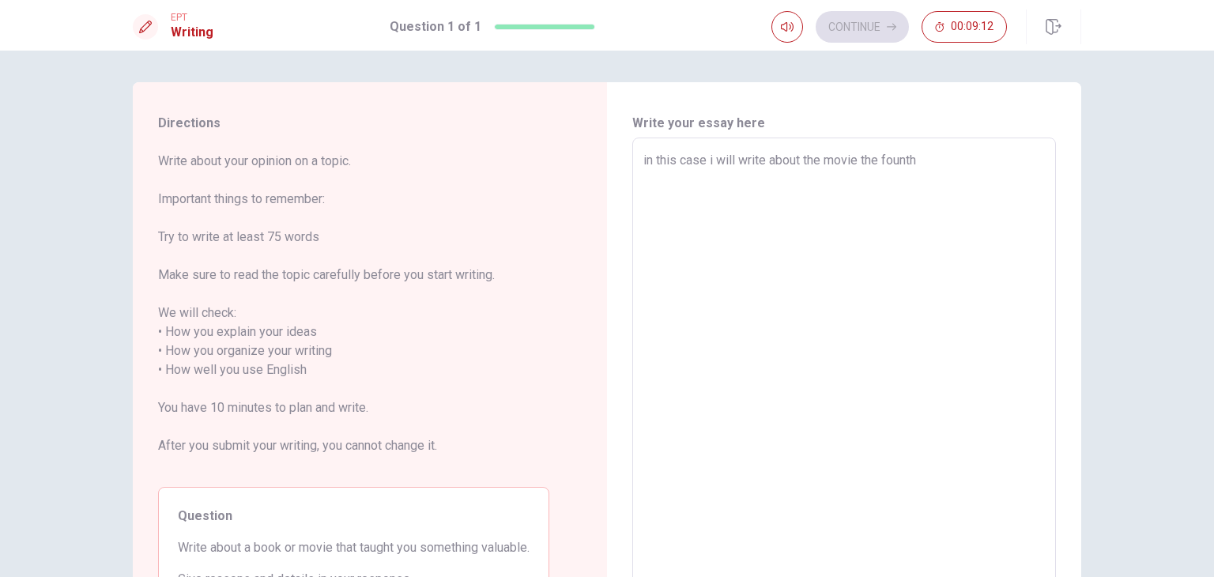
type textarea "x"
type textarea "in this case i will write about the movie the founthe"
type textarea "x"
type textarea "in this case i will write about the movie the founther"
type textarea "x"
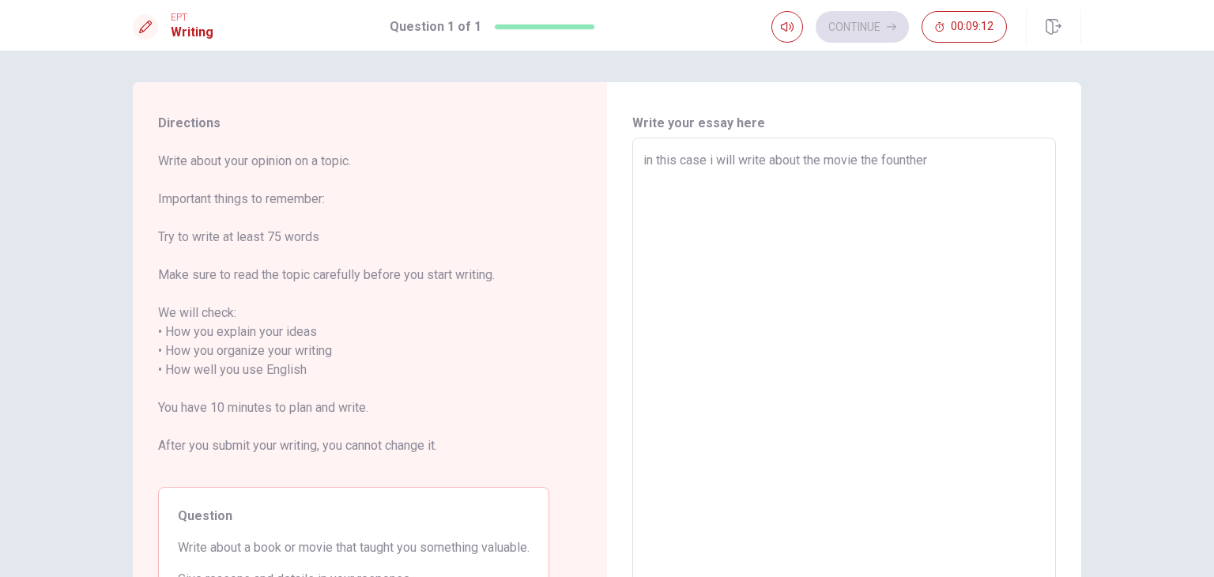
type textarea "in this case i will write about the movie the founther"
type textarea "x"
type textarea "in this case i will write about the movie the founther"
type textarea "x"
type textarea "in this case i will write about the movie the founthe"
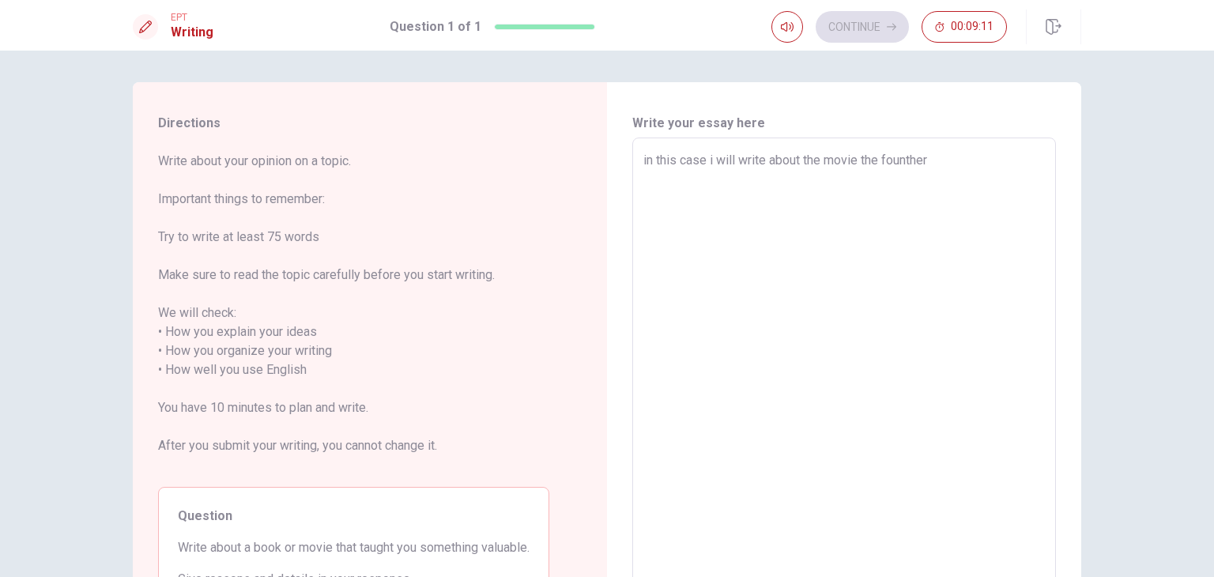
type textarea "x"
type textarea "in this case i will write about the movie the founth"
type textarea "x"
type textarea "in this case i will write about the movie the fount"
type textarea "x"
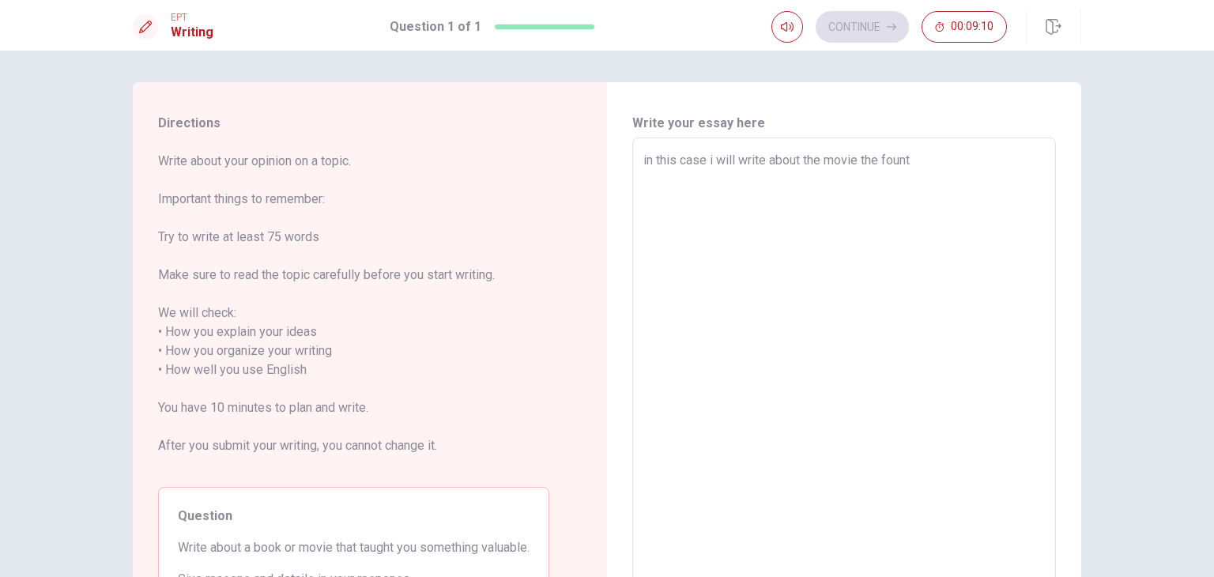
type textarea "in this case i will write about the movie the foun"
type textarea "x"
type textarea "in this case i will write about the movie the found"
type textarea "x"
type textarea "in this case i will write about the movie the founde"
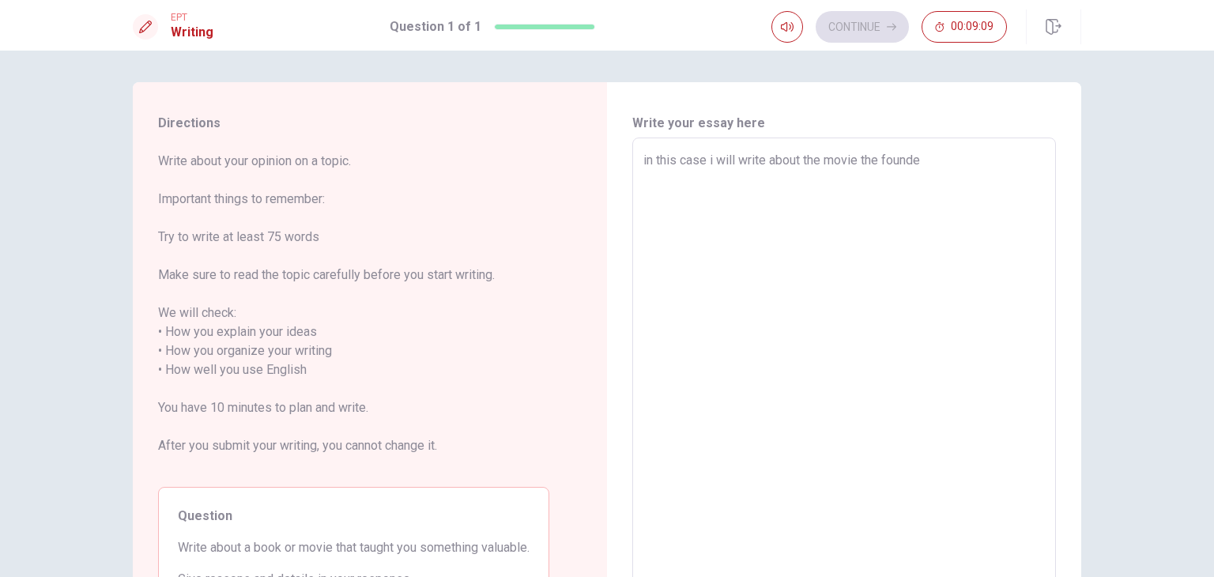
type textarea "x"
type textarea "in this case i will write about the movie the founder"
type textarea "x"
type textarea "in this case i will write about the movie the founder"
type textarea "x"
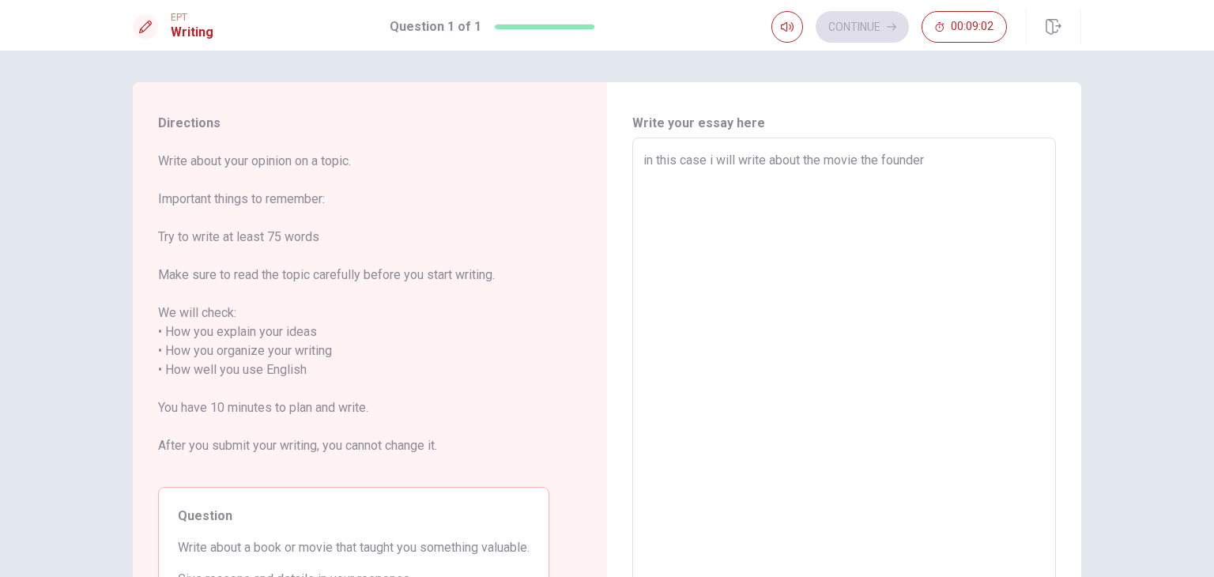
type textarea "in this case i will write about the movie the founder"
type textarea "x"
type textarea "in this case i will write about the movie the founder"
type textarea "x"
type textarea "in this case i will write about the movie the founder i"
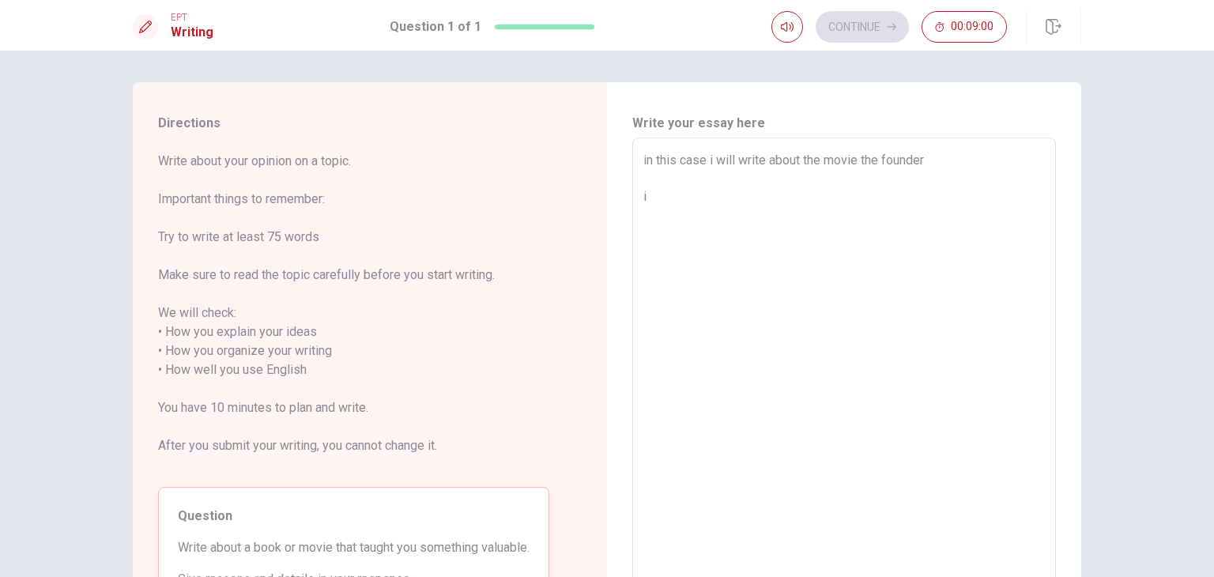
type textarea "x"
type textarea "in this case i will write about the movie the founder it"
type textarea "x"
type textarea "in this case i will write about the movie the founder it"
type textarea "x"
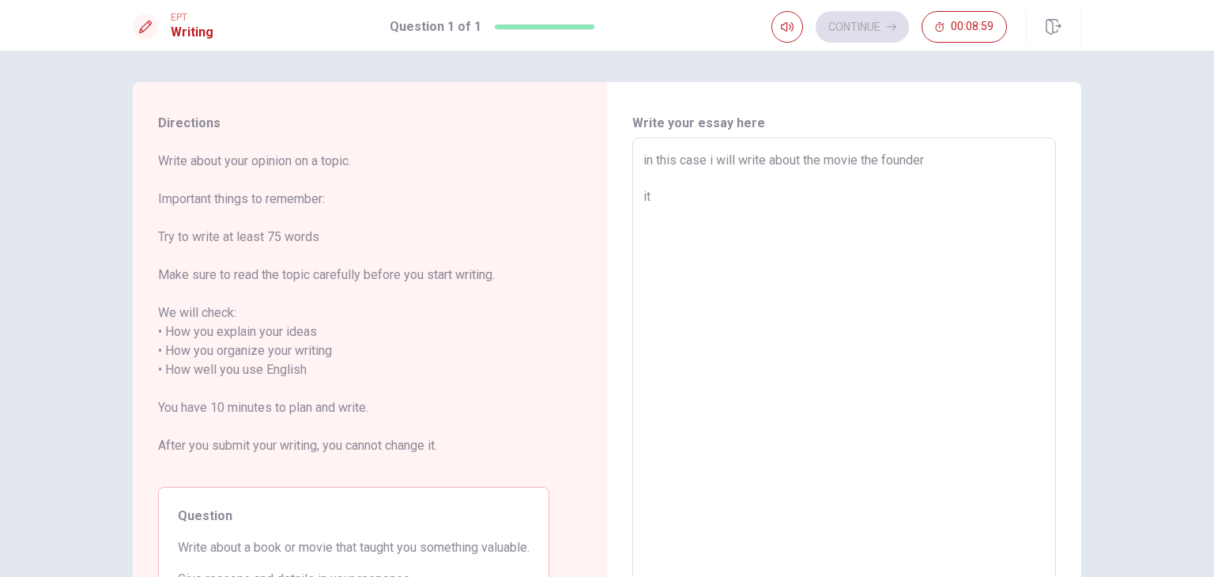
type textarea "in this case i will write about the movie the founder it i"
type textarea "x"
type textarea "in this case i will write about the movie the founder it is"
type textarea "x"
type textarea "in this case i will write about the movie the founder it is"
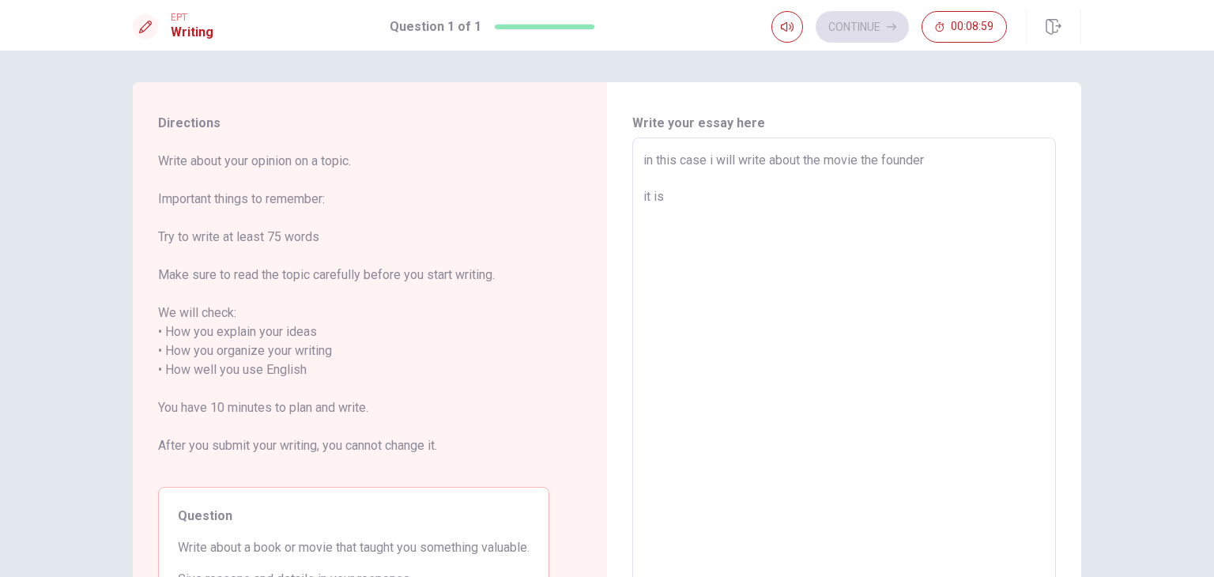
type textarea "x"
type textarea "in this case i will write about the movie the founder it is a"
type textarea "x"
type textarea "in this case i will write about the movie the founder it is a"
type textarea "x"
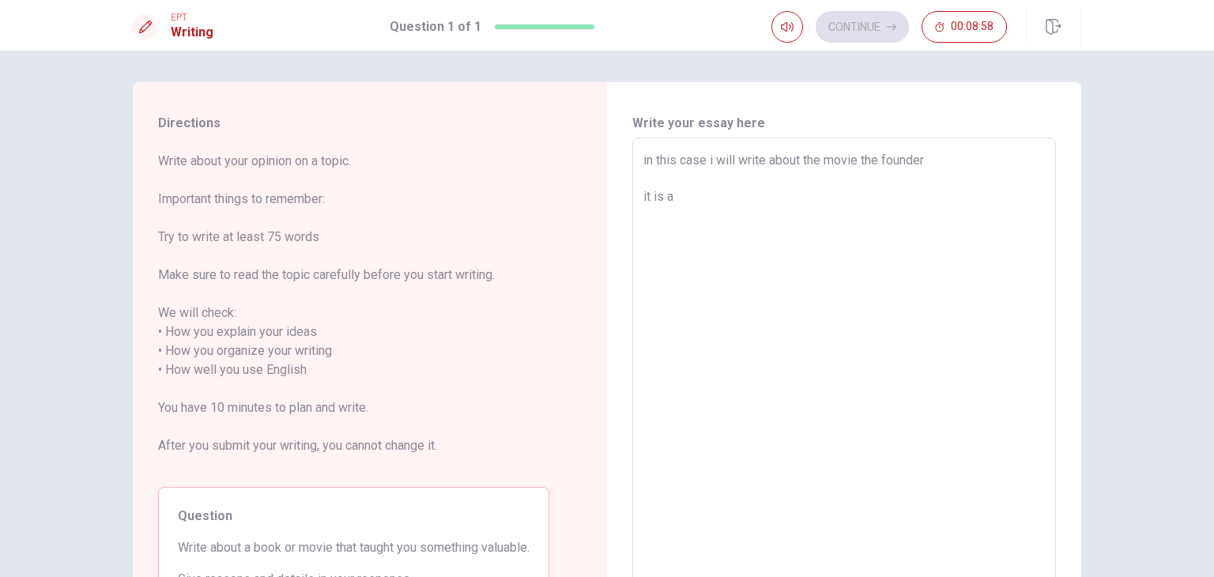
type textarea "in this case i will write about the movie the founder it is a m"
type textarea "x"
type textarea "in this case i will write about the movie the founder it is a mo"
type textarea "x"
type textarea "in this case i will write about the movie the founder it is a mov"
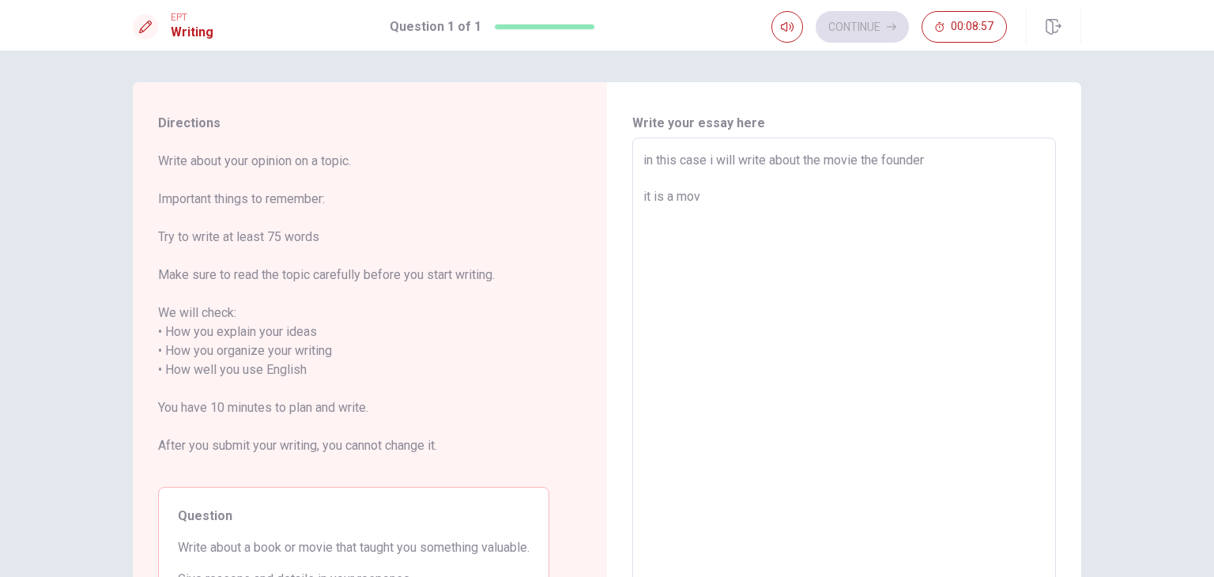
type textarea "x"
type textarea "in this case i will write about the movie the founder it is a movi"
type textarea "x"
type textarea "in this case i will write about the movie the founder it is a movie"
type textarea "x"
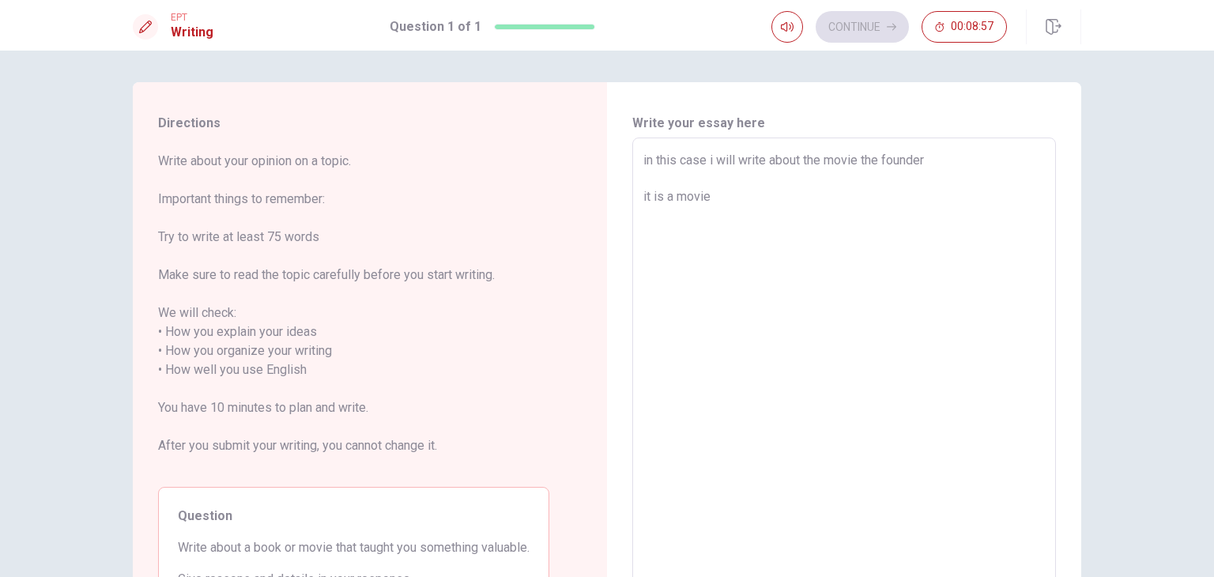
type textarea "in this case i will write about the movie the founder it is a movie"
type textarea "x"
type textarea "in this case i will write about the movie the founder it is a movie a"
click at [945, 196] on textarea "in this case i will write about the movie the founder it is a movie about the a…" at bounding box center [844, 361] width 402 height 420
click at [643, 242] on textarea "in this case i will write about the movie the founder it is a movie about the a…" at bounding box center [844, 361] width 402 height 420
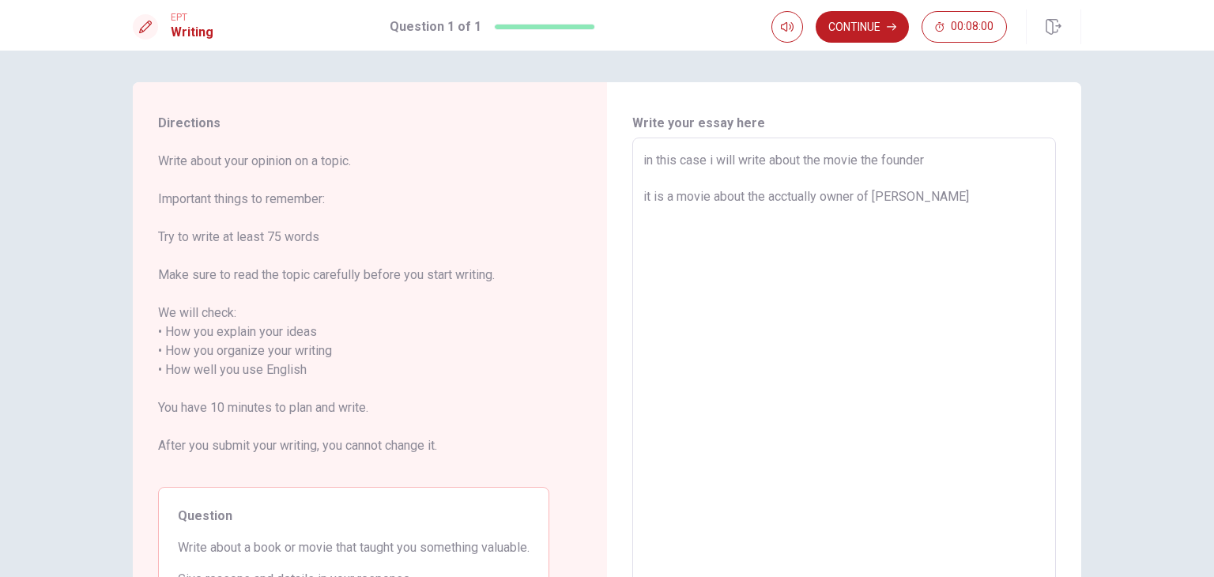
click at [863, 153] on textarea "in this case i will write about the movie the founder it is a movie about the a…" at bounding box center [844, 361] width 402 height 420
click at [855, 153] on textarea "in this case i will write about the movie the founder it is a movie about the a…" at bounding box center [844, 361] width 402 height 420
click at [858, 153] on textarea "in this case i will write about the movie the founder it is a movie about the a…" at bounding box center [844, 361] width 402 height 420
click at [945, 219] on textarea "in this case i will write about the movie 'the founder' it is a movie about the…" at bounding box center [844, 361] width 402 height 420
click at [973, 183] on textarea "in this case i will write about the movie 'the founder' it is a movie about the…" at bounding box center [844, 361] width 402 height 420
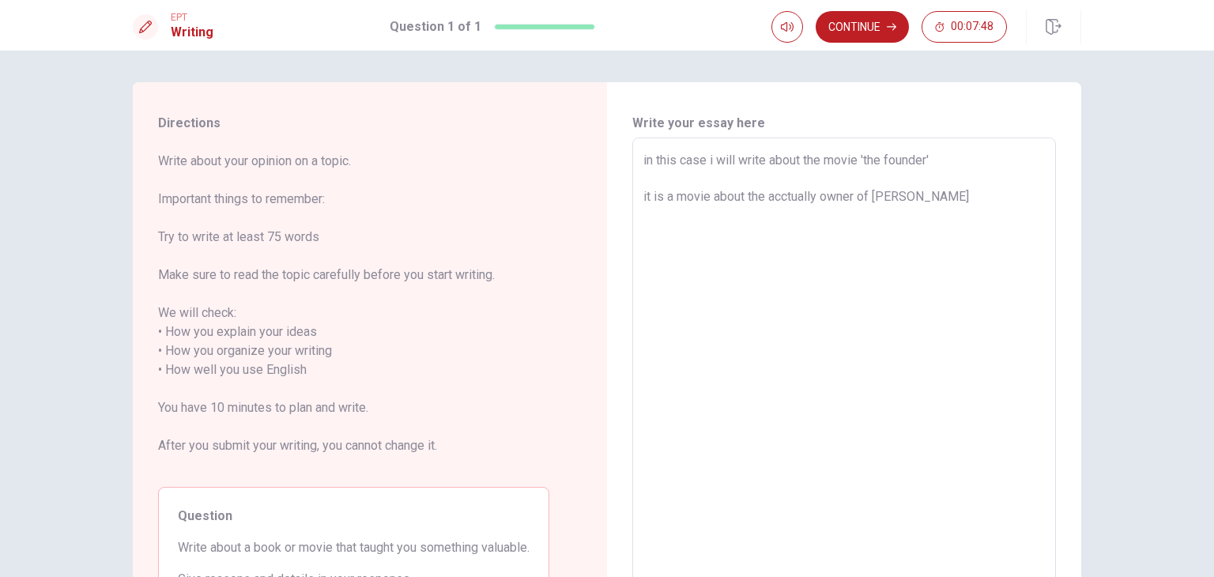
click at [957, 200] on textarea "in this case i will write about the movie 'the founder' it is a movie about the…" at bounding box center [844, 361] width 402 height 420
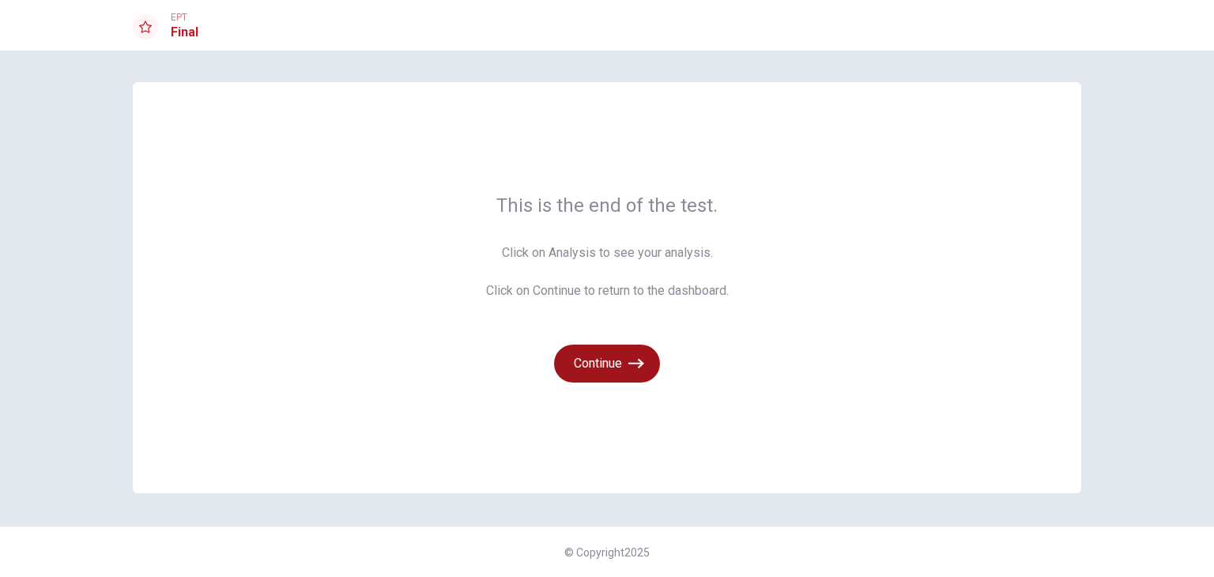
click at [639, 366] on icon "button" at bounding box center [636, 364] width 16 height 16
